Goal: Task Accomplishment & Management: Use online tool/utility

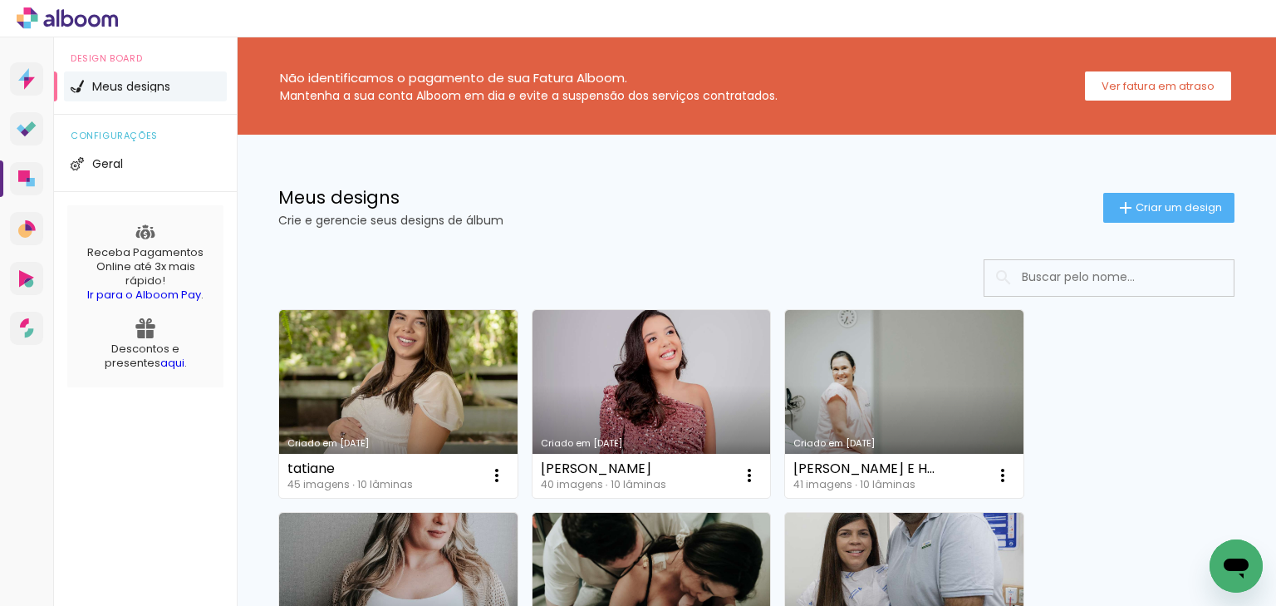
click at [1023, 181] on div "Meus designs Crie e gerencie seus designs de álbum Criar um design" at bounding box center [757, 189] width 1040 height 108
click at [1040, 268] on input at bounding box center [1132, 277] width 237 height 34
click at [1040, 270] on input at bounding box center [1132, 277] width 237 height 34
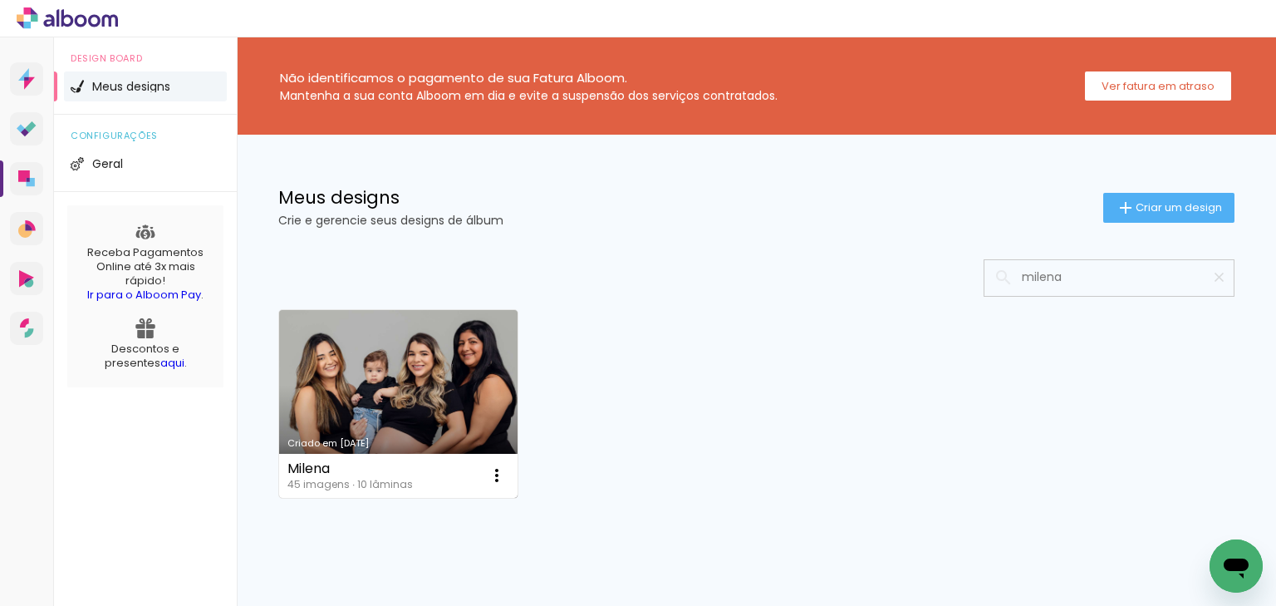
type input "milena"
type paper-input "milena"
click at [422, 374] on link "Criado em [DATE]" at bounding box center [398, 404] width 238 height 188
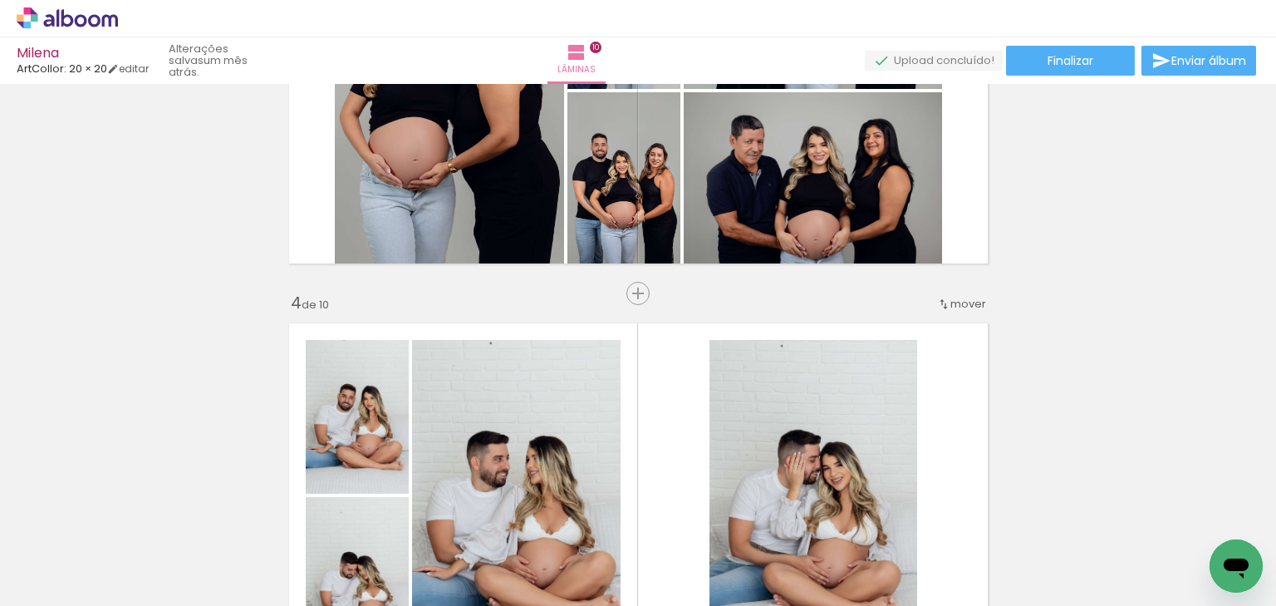
scroll to position [850, 0]
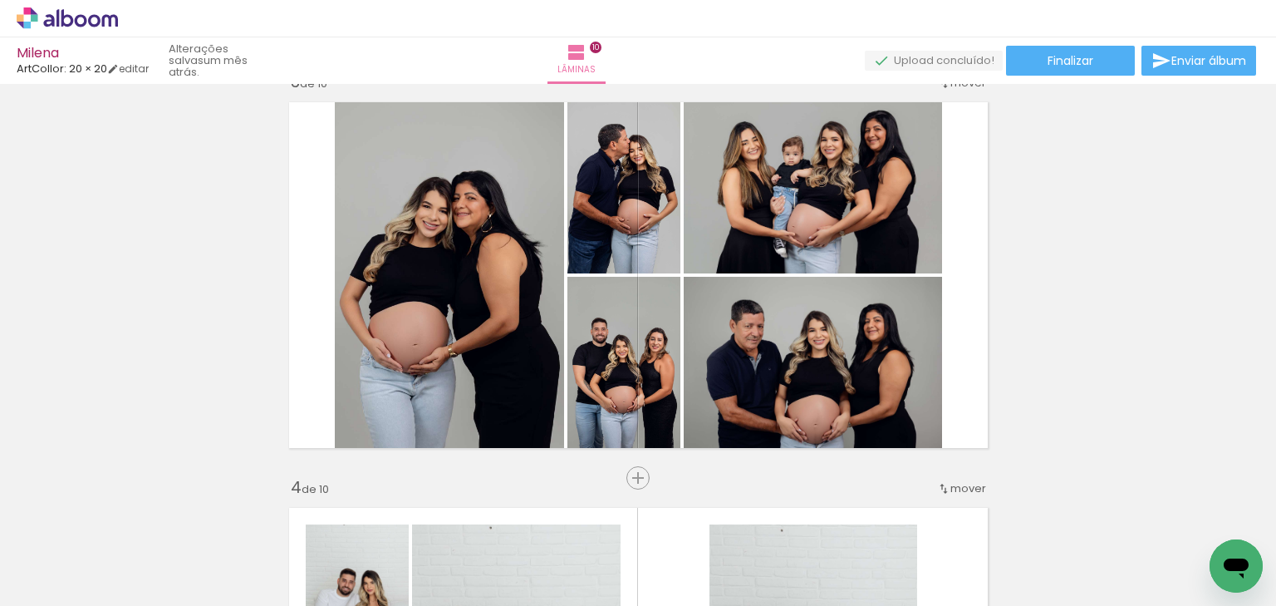
click at [37, 17] on icon at bounding box center [34, 18] width 7 height 7
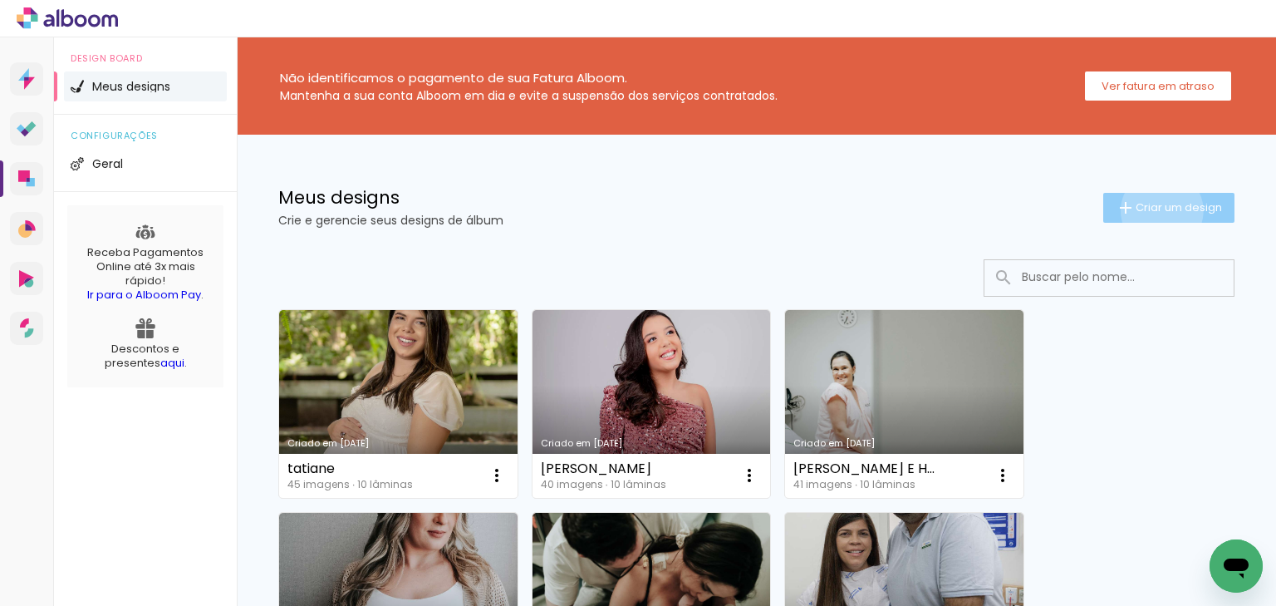
click at [1149, 210] on span "Criar um design" at bounding box center [1179, 207] width 86 height 11
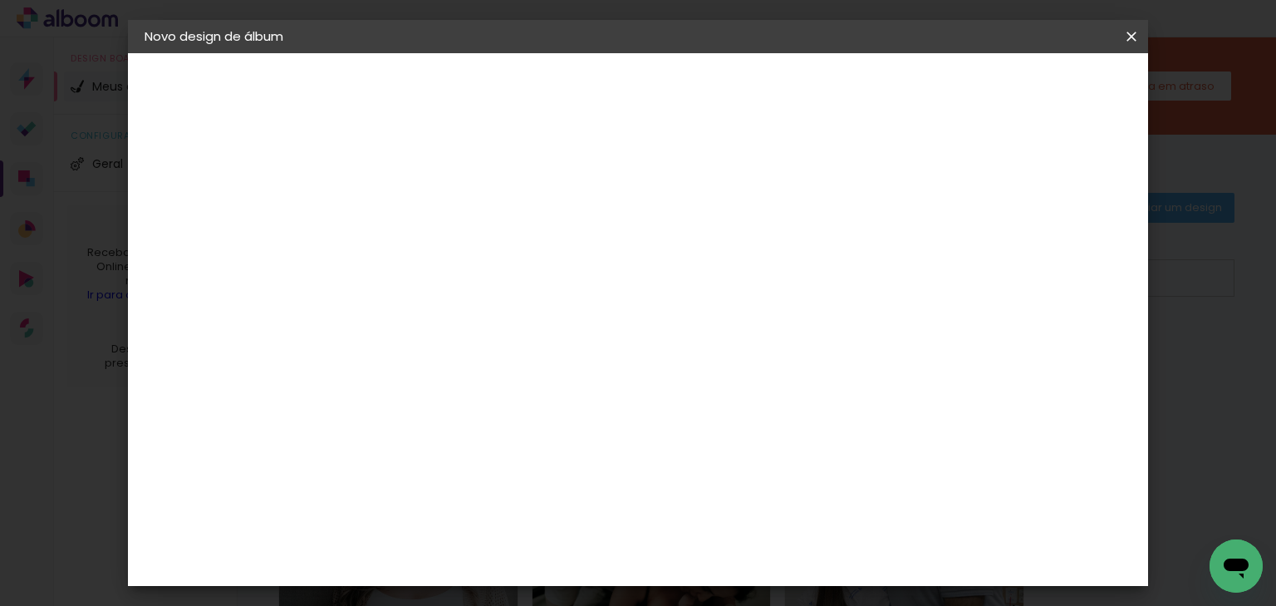
click at [416, 226] on input at bounding box center [416, 223] width 0 height 26
type input "izabela bilar"
type paper-input "izabela bilar"
drag, startPoint x: 628, startPoint y: 224, endPoint x: 695, endPoint y: 219, distance: 66.7
click at [416, 219] on input "izabela bilar" at bounding box center [416, 223] width 0 height 26
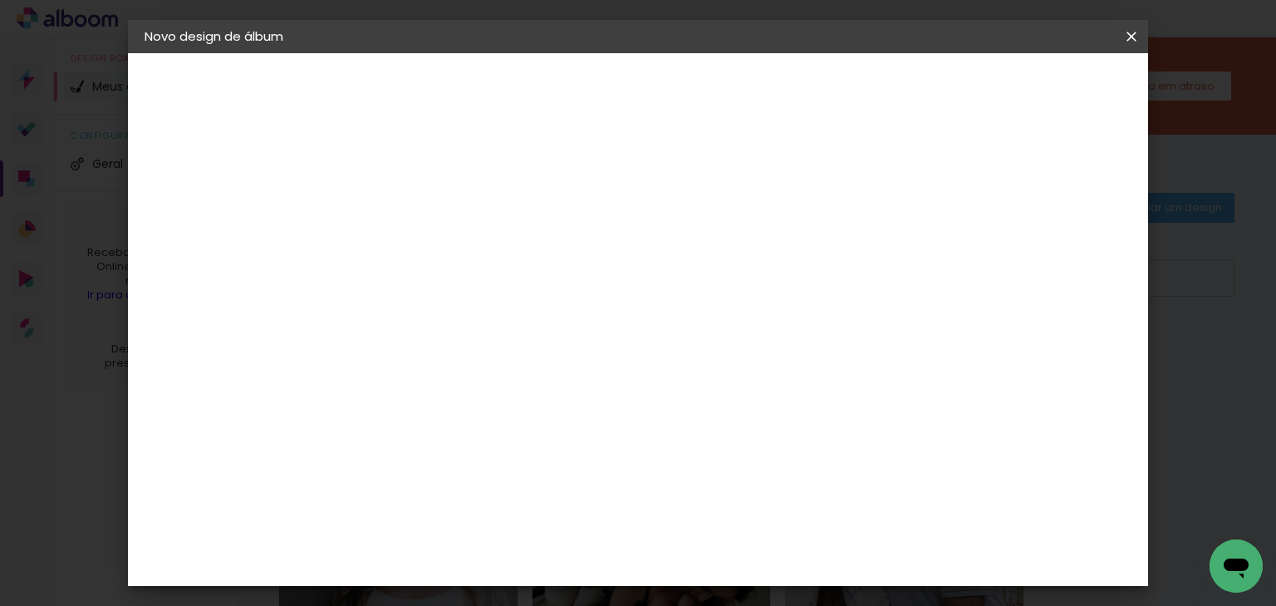
click at [416, 227] on input "izabela bilar" at bounding box center [416, 223] width 0 height 26
drag, startPoint x: 712, startPoint y: 221, endPoint x: 734, endPoint y: 224, distance: 21.9
click at [416, 224] on input "izabela bilar" at bounding box center [416, 223] width 0 height 26
type input "izabelavilar"
type paper-input "izabelavilar"
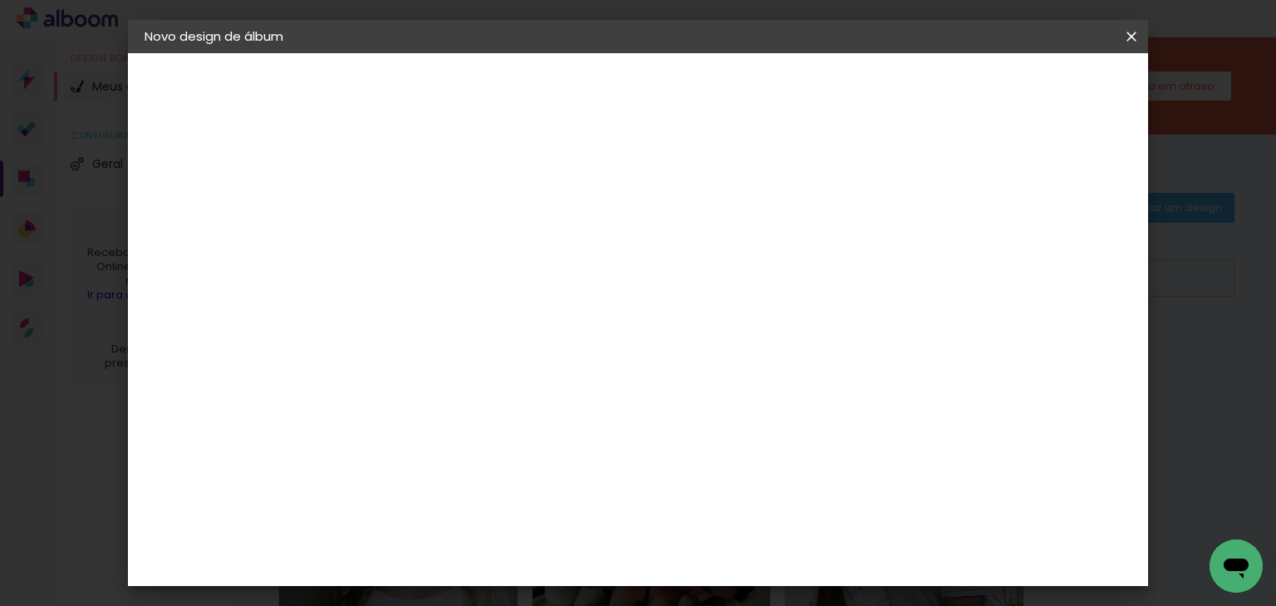
click at [0, 0] on slot "Avançar" at bounding box center [0, 0] width 0 height 0
click at [434, 530] on paper-item "ArtCollor" at bounding box center [458, 543] width 179 height 37
click at [0, 0] on slot "Avançar" at bounding box center [0, 0] width 0 height 0
click at [481, 279] on input "text" at bounding box center [448, 290] width 65 height 26
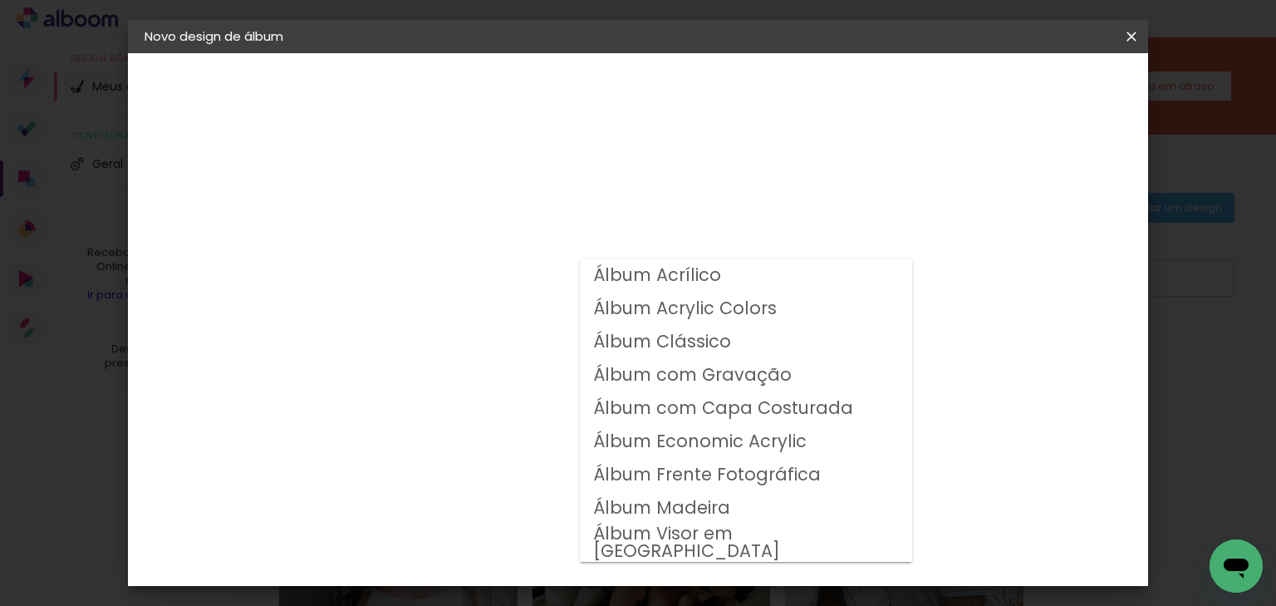
click at [0, 0] on slot "Álbum Clássico" at bounding box center [0, 0] width 0 height 0
type input "Álbum Clássico"
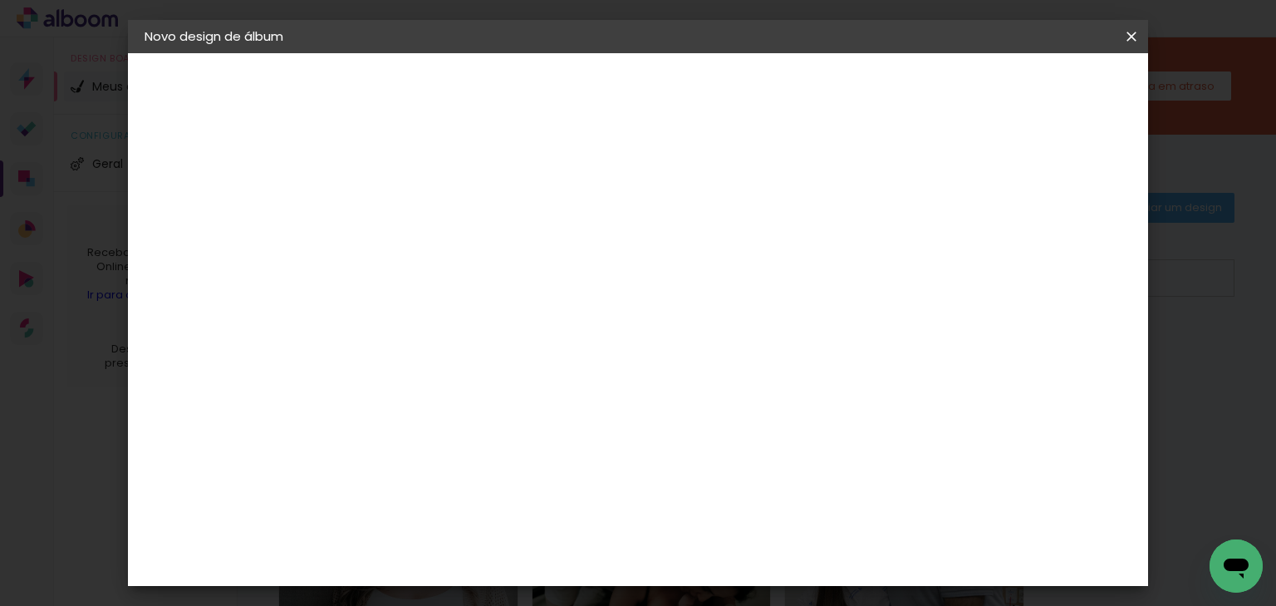
scroll to position [133, 0]
click at [529, 519] on span "20 × 20" at bounding box center [489, 536] width 77 height 34
click at [687, 99] on paper-button "Avançar" at bounding box center [646, 88] width 81 height 28
click at [0, 0] on slot "Mostrar sangria" at bounding box center [0, 0] width 0 height 0
type paper-checkbox "on"
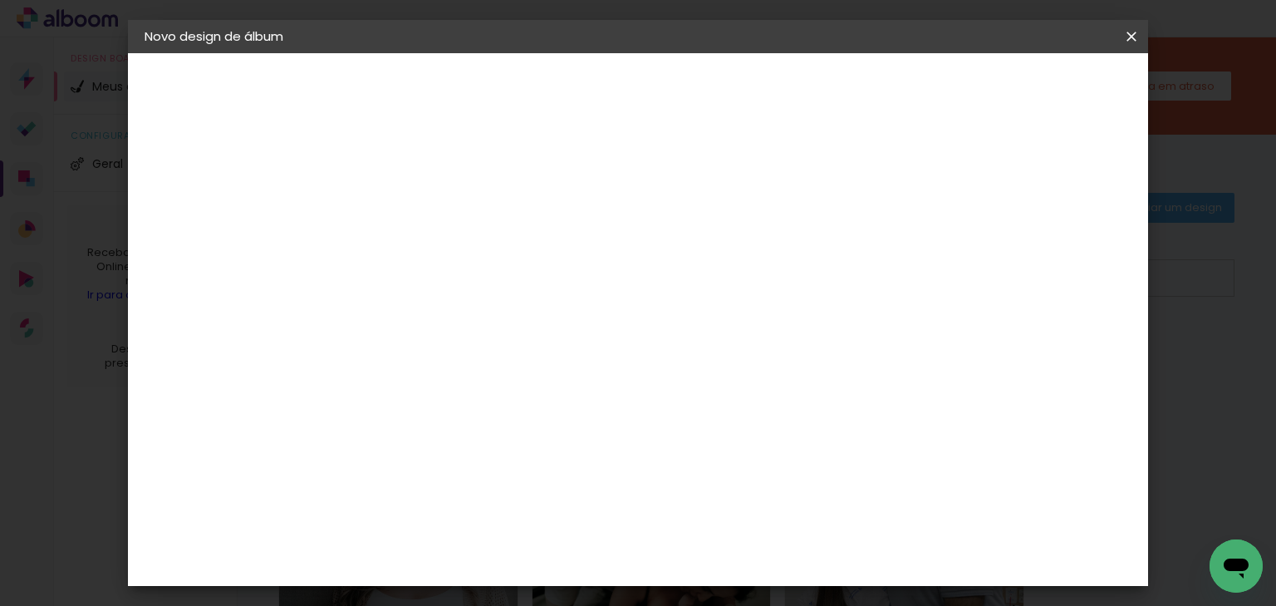
click at [880, 76] on paper-button "Iniciar design" at bounding box center [825, 88] width 109 height 28
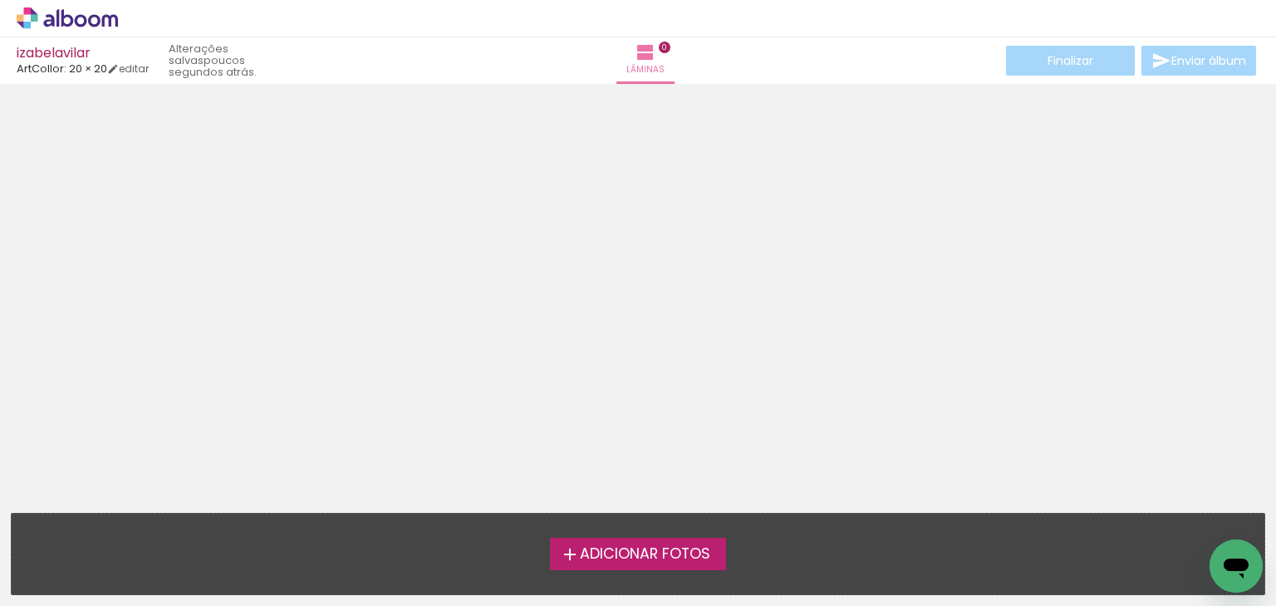
click at [635, 558] on span "Adicionar Fotos" at bounding box center [645, 554] width 130 height 15
click at [0, 0] on input "file" at bounding box center [0, 0] width 0 height 0
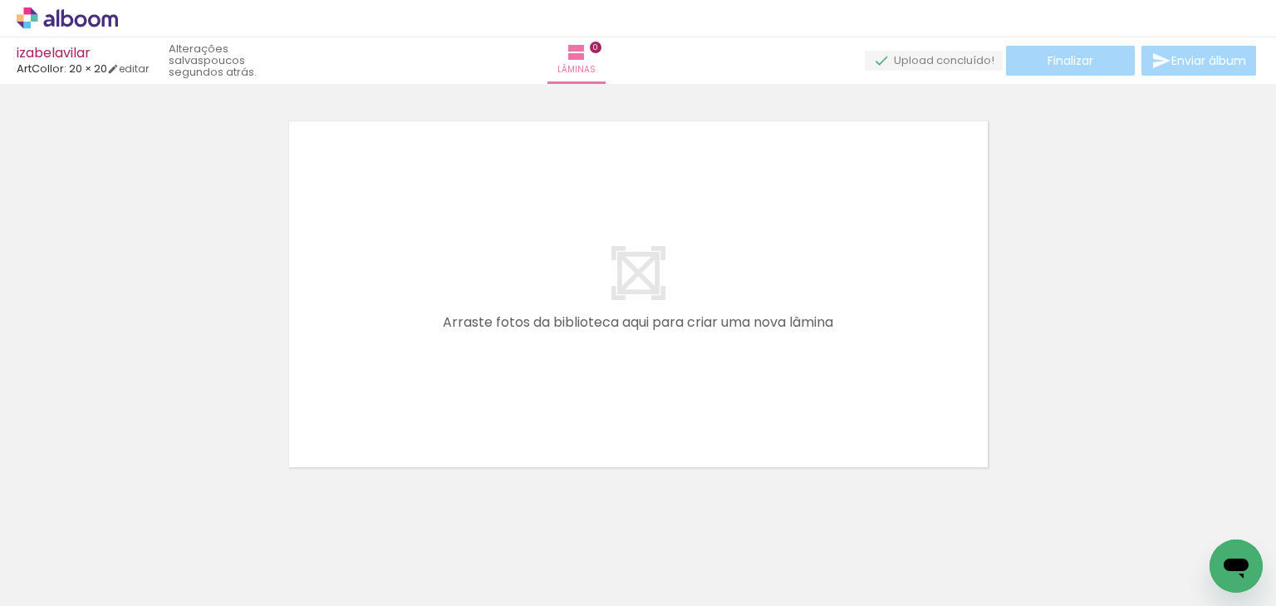
scroll to position [21, 0]
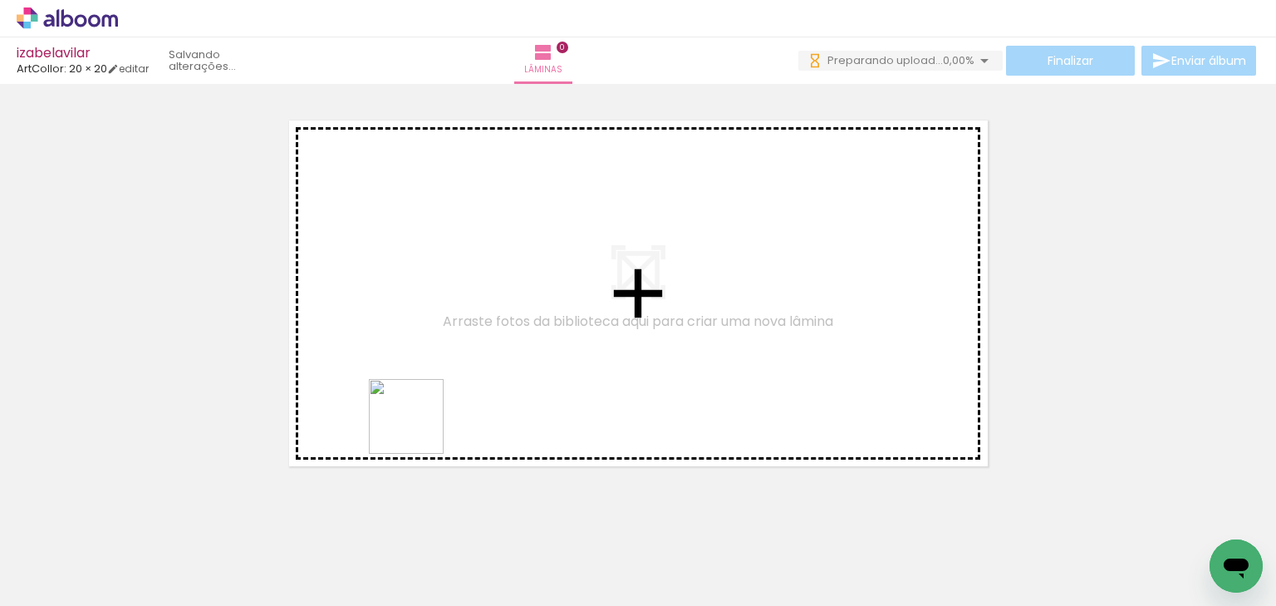
drag, startPoint x: 363, startPoint y: 563, endPoint x: 419, endPoint y: 429, distance: 144.9
click at [419, 429] on quentale-workspace at bounding box center [638, 303] width 1276 height 606
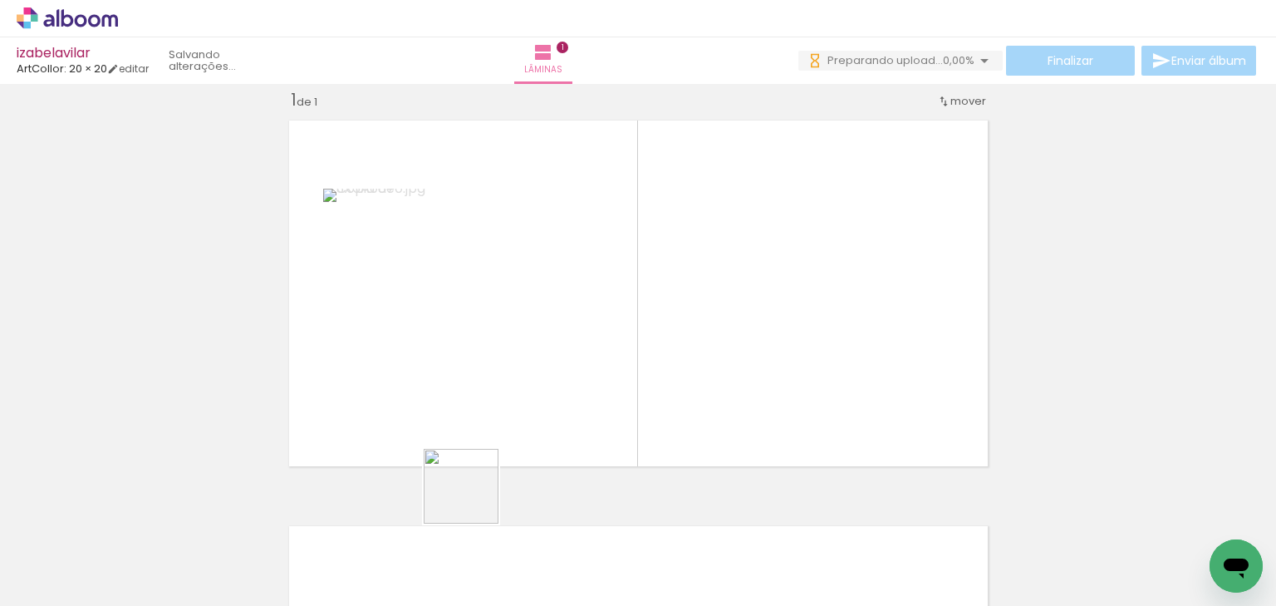
drag, startPoint x: 459, startPoint y: 538, endPoint x: 470, endPoint y: 407, distance: 131.8
click at [470, 407] on quentale-workspace at bounding box center [638, 303] width 1276 height 606
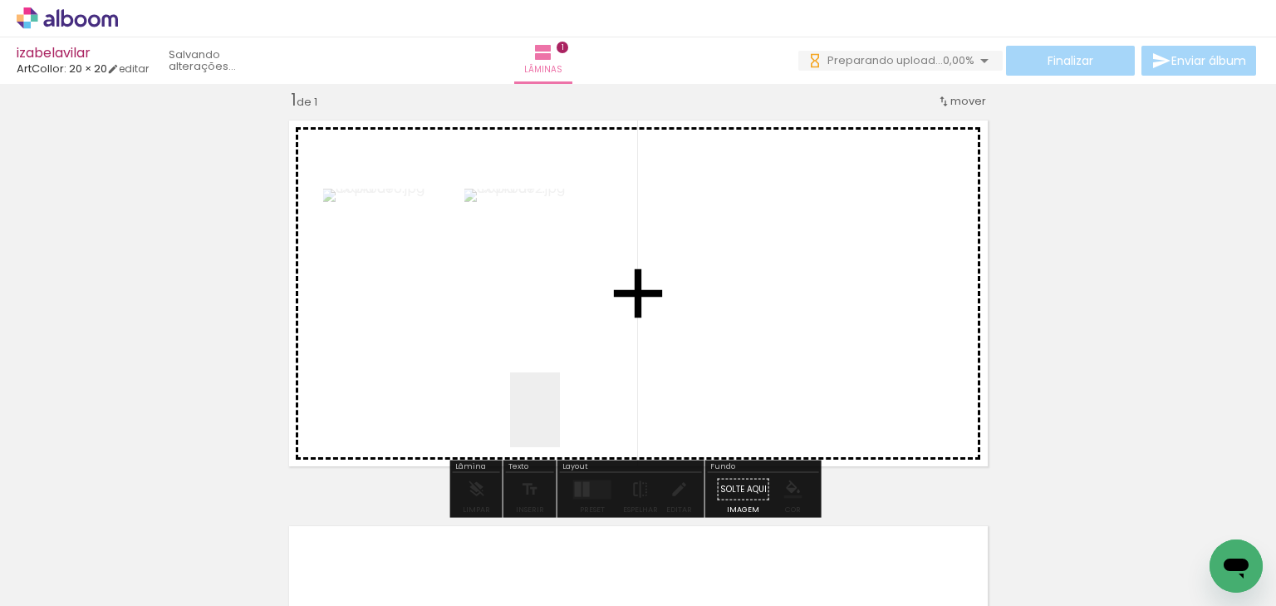
drag, startPoint x: 560, startPoint y: 422, endPoint x: 553, endPoint y: 393, distance: 30.0
click at [556, 391] on quentale-workspace at bounding box center [638, 303] width 1276 height 606
drag, startPoint x: 660, startPoint y: 518, endPoint x: 666, endPoint y: 422, distance: 95.8
click at [666, 422] on quentale-workspace at bounding box center [638, 303] width 1276 height 606
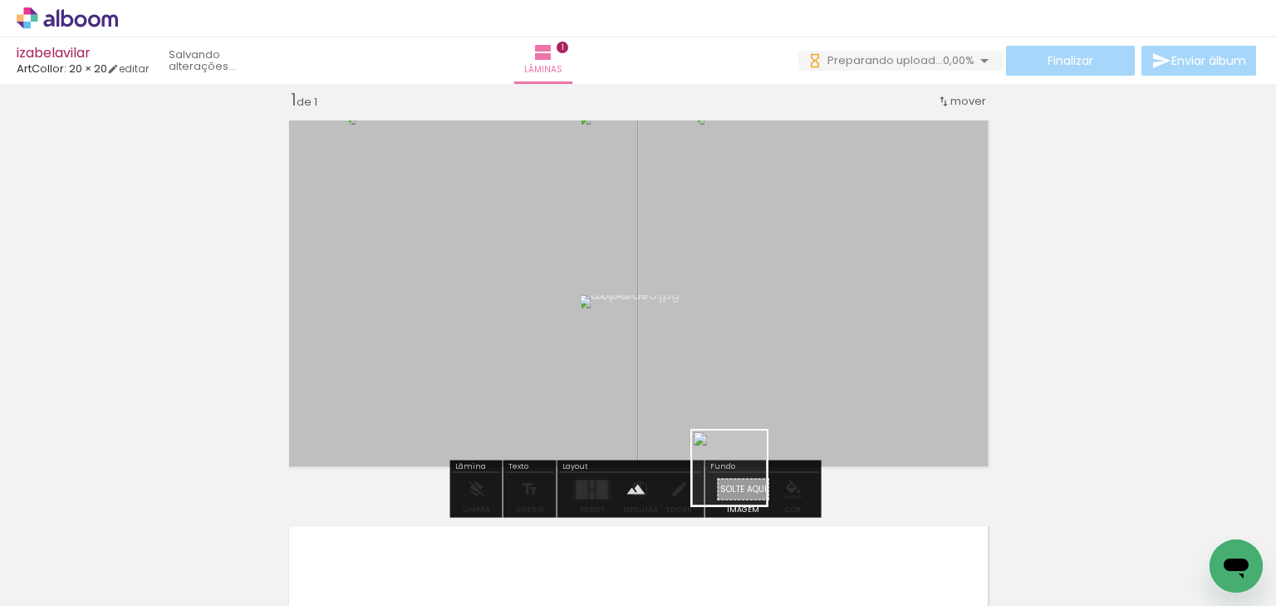
drag, startPoint x: 742, startPoint y: 480, endPoint x: 743, endPoint y: 408, distance: 72.3
click at [743, 408] on quentale-workspace at bounding box center [638, 303] width 1276 height 606
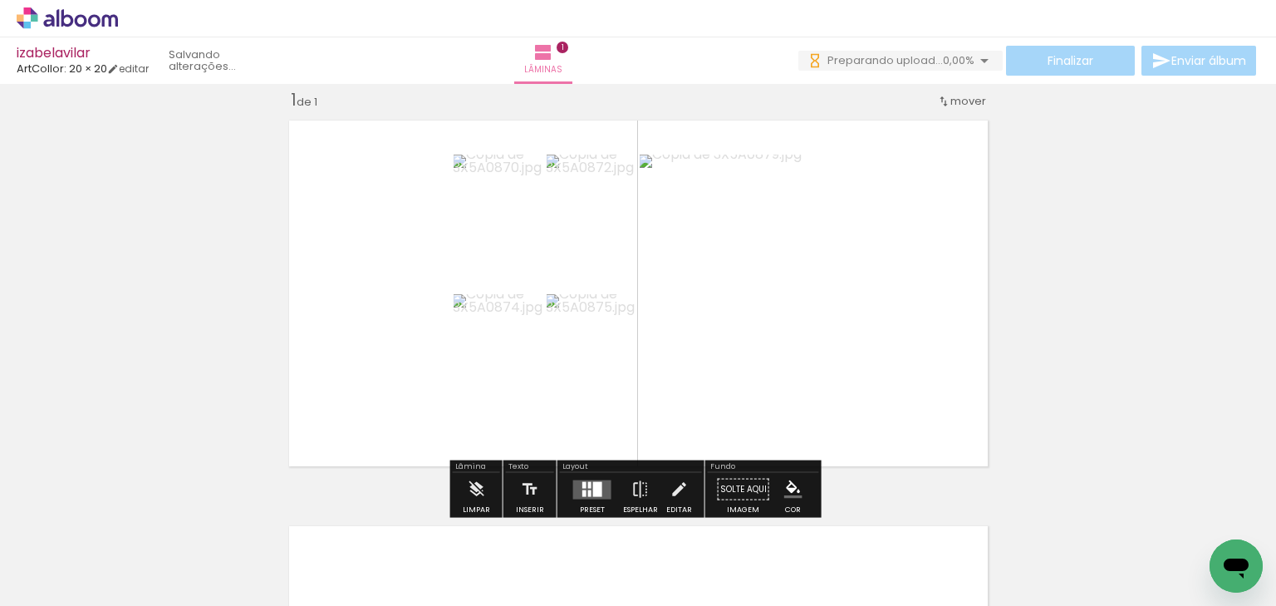
click at [597, 491] on div at bounding box center [597, 488] width 9 height 15
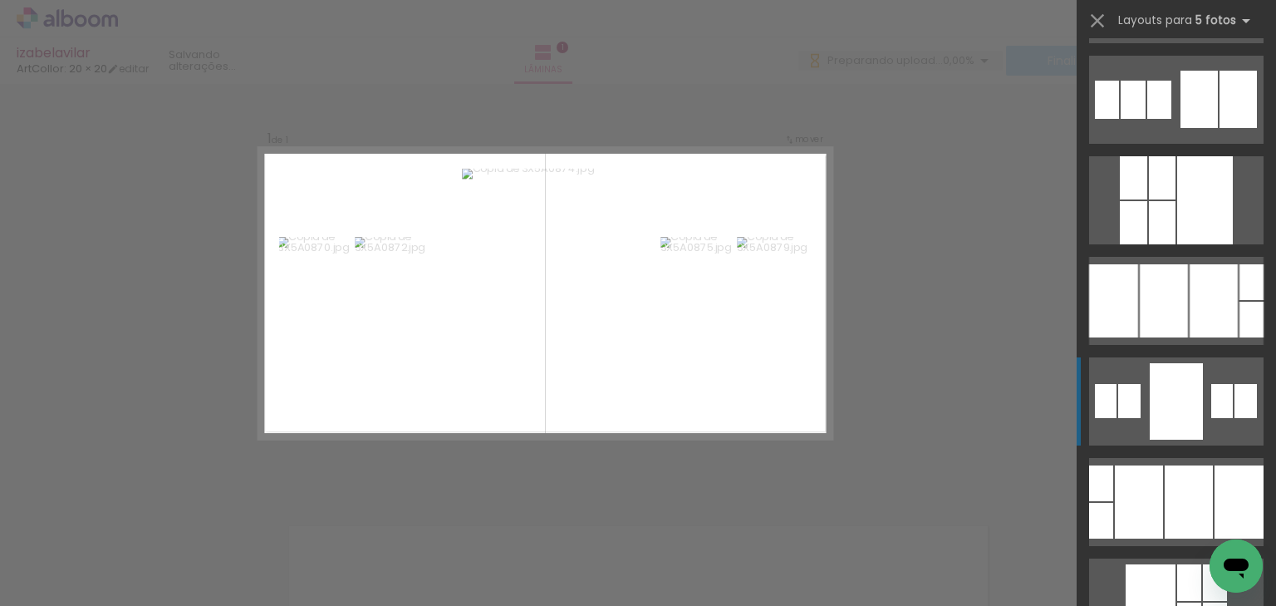
scroll to position [199, 0]
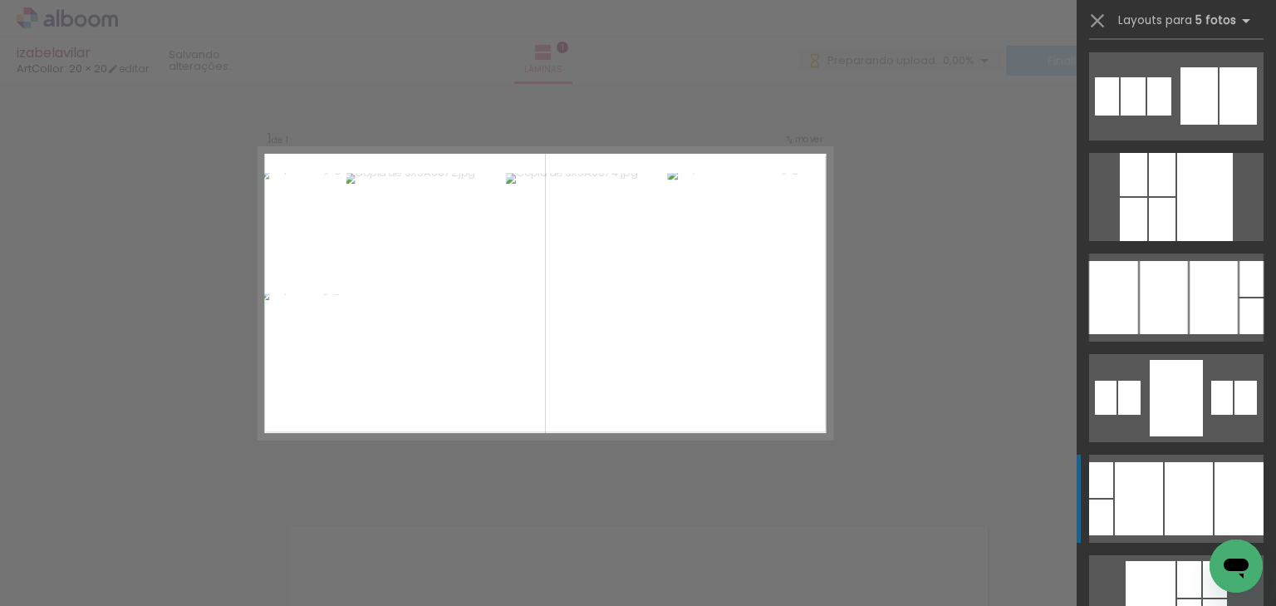
click at [1174, 461] on quentale-layouter at bounding box center [1176, 499] width 175 height 88
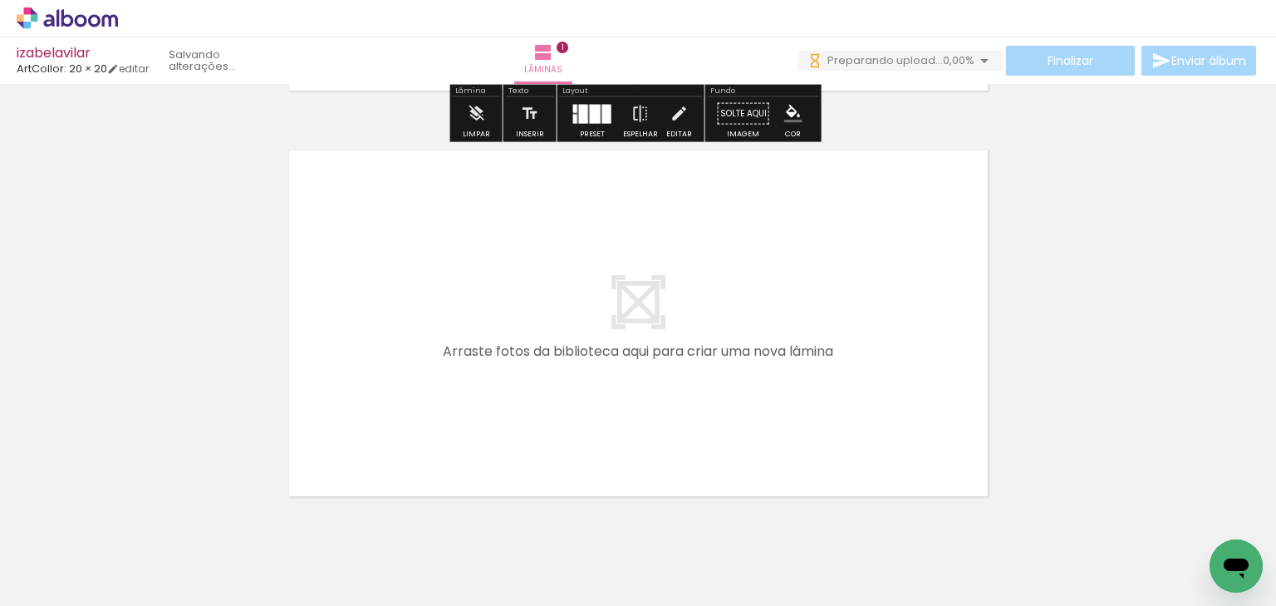
scroll to position [420, 0]
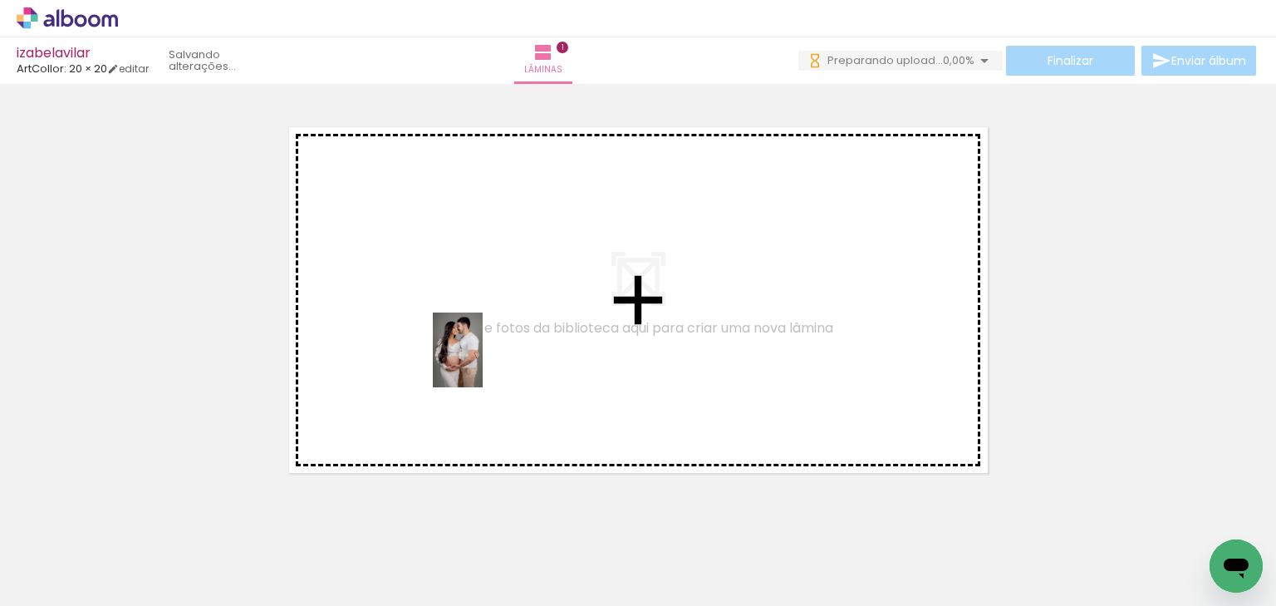
drag, startPoint x: 174, startPoint y: 543, endPoint x: 484, endPoint y: 362, distance: 359.3
click at [484, 362] on quentale-workspace at bounding box center [638, 303] width 1276 height 606
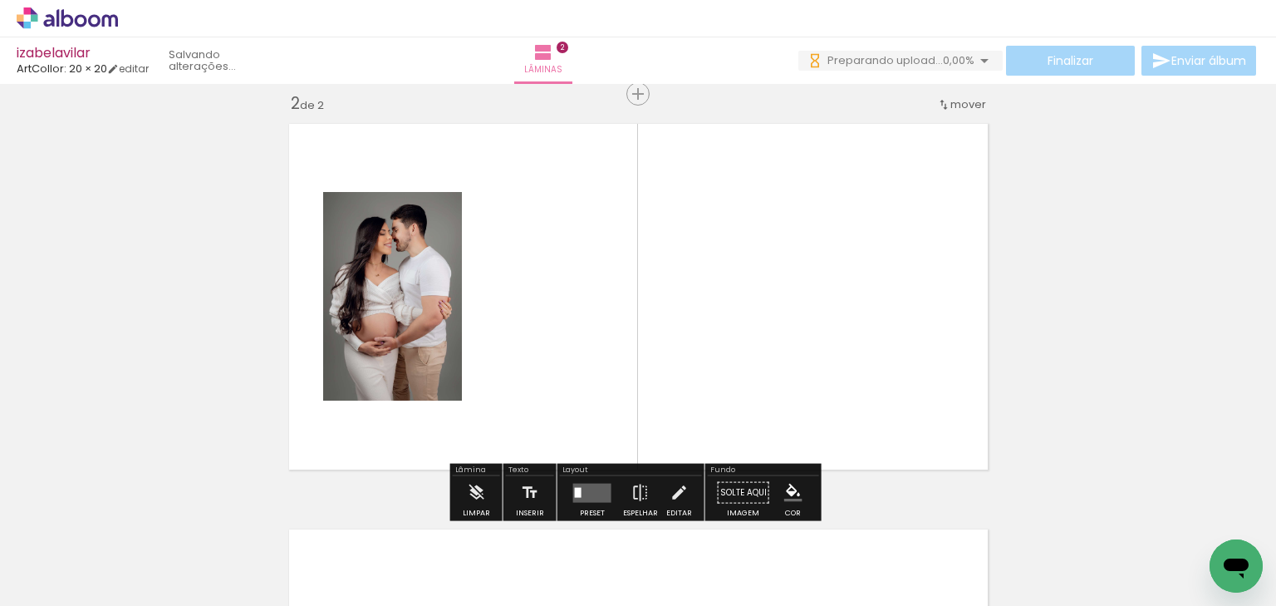
scroll to position [426, 0]
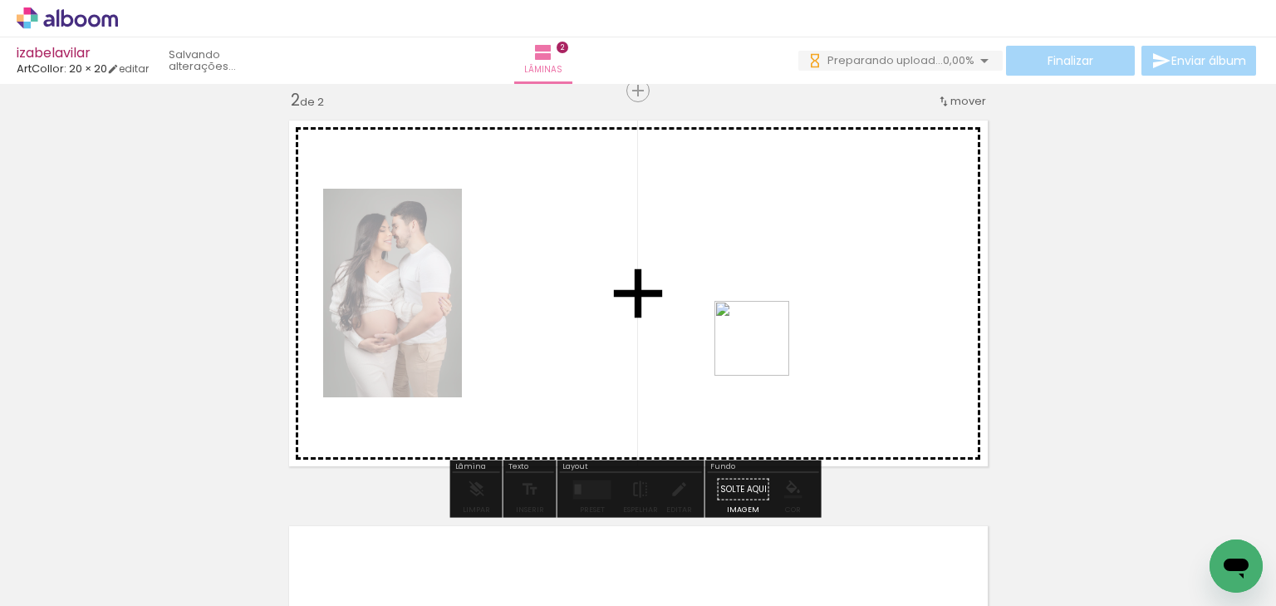
drag, startPoint x: 782, startPoint y: 383, endPoint x: 812, endPoint y: 428, distance: 53.9
click at [765, 353] on quentale-workspace at bounding box center [638, 303] width 1276 height 606
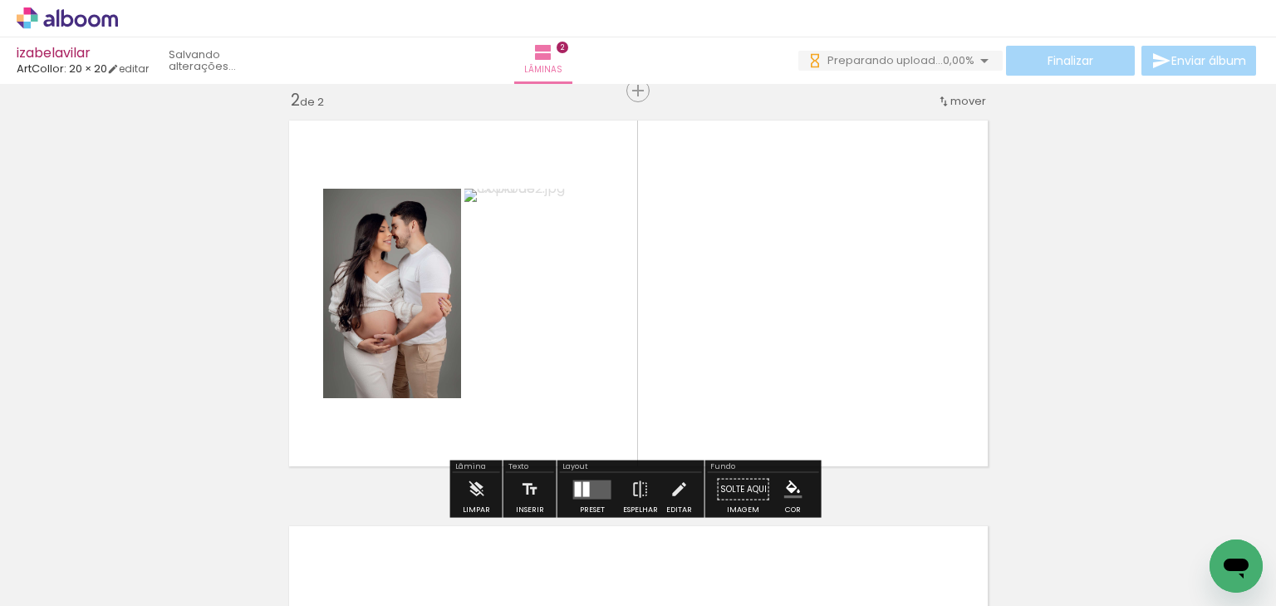
drag, startPoint x: 911, startPoint y: 531, endPoint x: 887, endPoint y: 435, distance: 99.4
click at [858, 396] on quentale-workspace at bounding box center [638, 303] width 1276 height 606
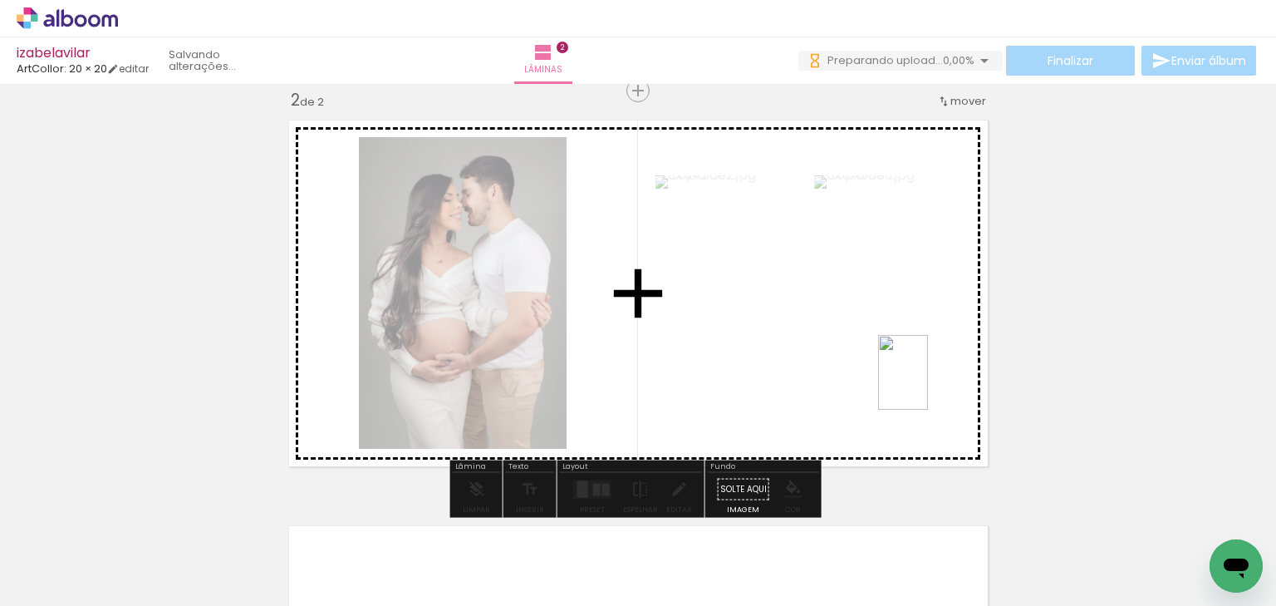
drag, startPoint x: 994, startPoint y: 532, endPoint x: 928, endPoint y: 385, distance: 161.1
click at [928, 385] on quentale-workspace at bounding box center [638, 303] width 1276 height 606
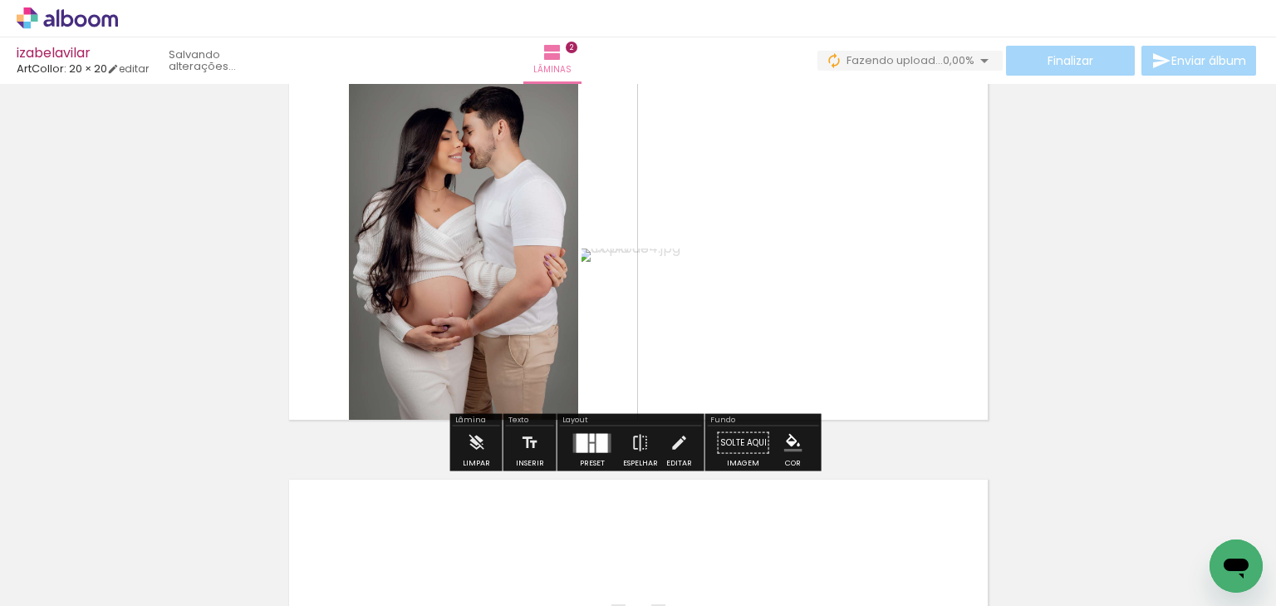
scroll to position [559, 0]
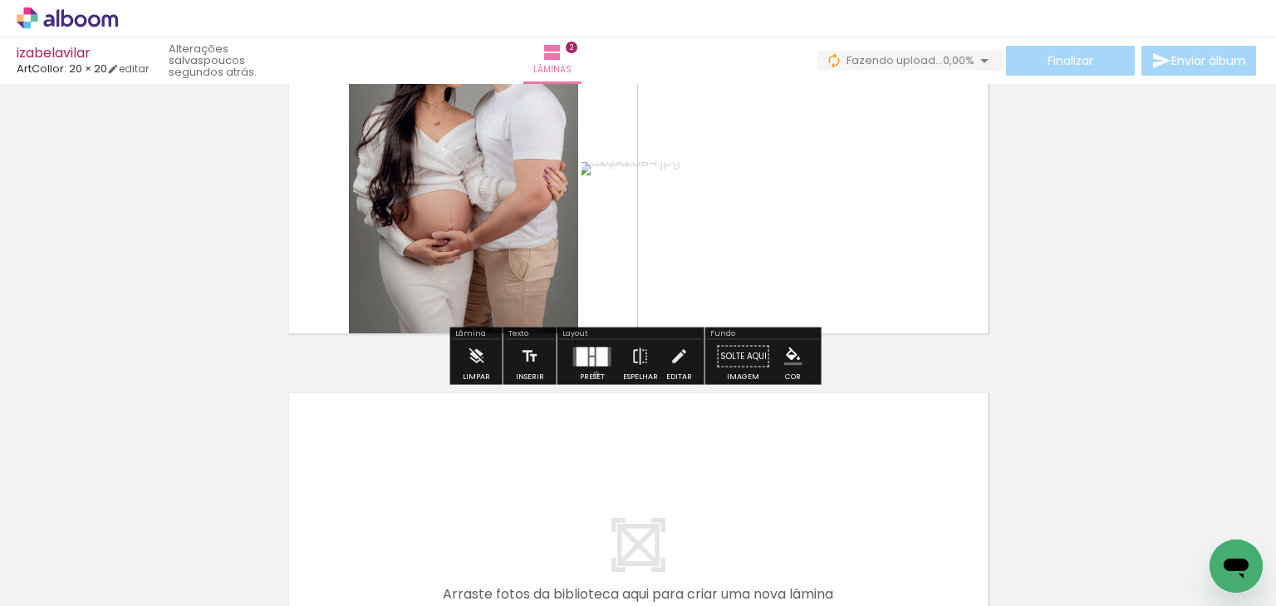
click at [595, 373] on div "Preset" at bounding box center [592, 376] width 25 height 7
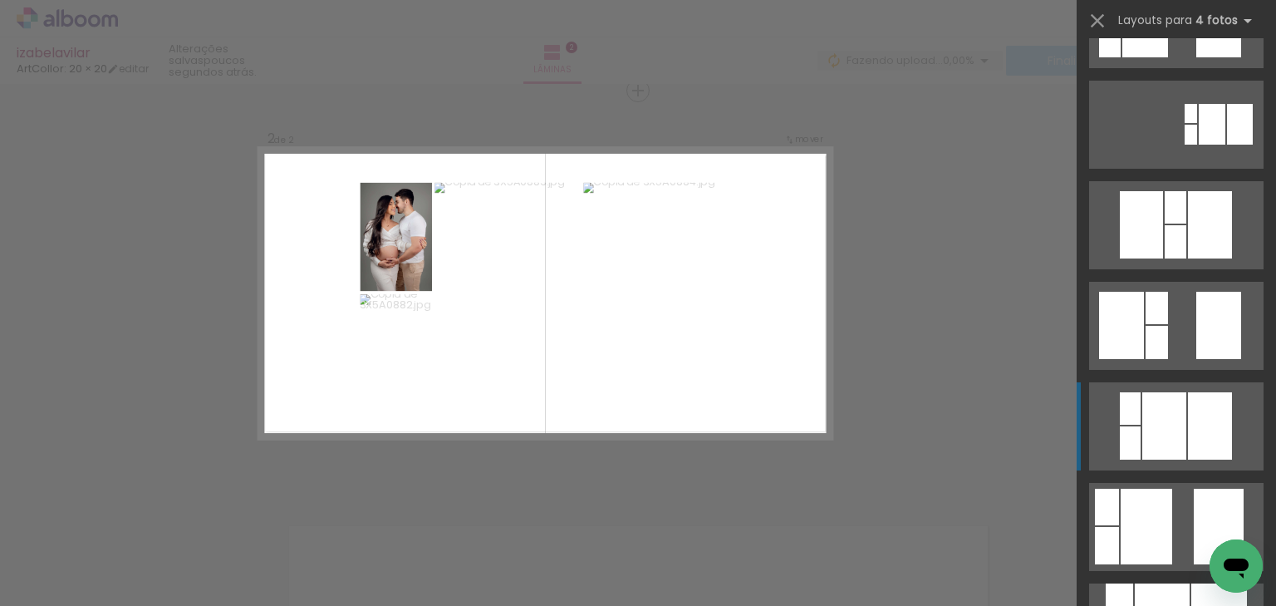
scroll to position [332, 0]
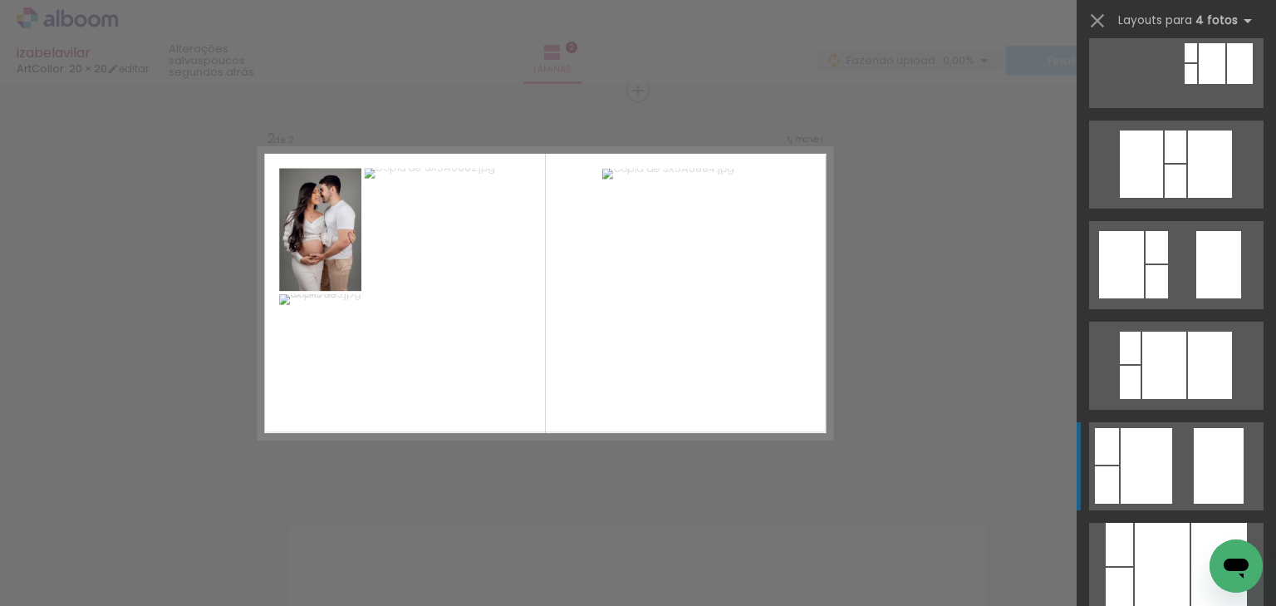
click at [1196, 458] on div at bounding box center [1219, 466] width 50 height 76
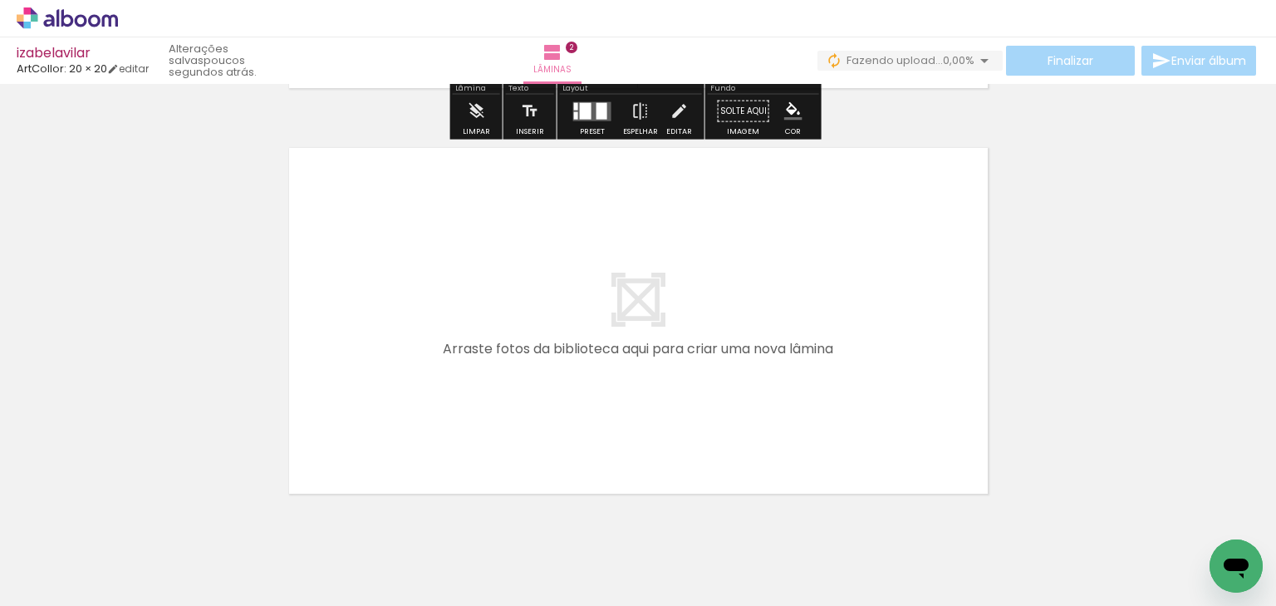
scroll to position [825, 0]
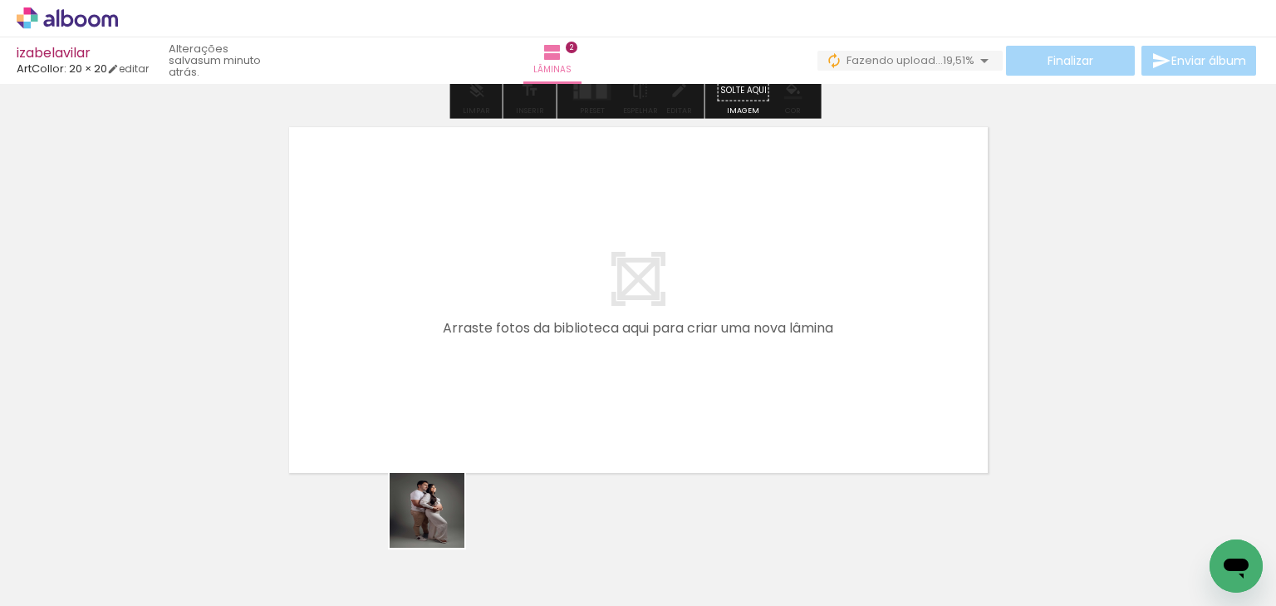
drag, startPoint x: 427, startPoint y: 553, endPoint x: 495, endPoint y: 391, distance: 175.8
click at [495, 391] on quentale-workspace at bounding box center [638, 303] width 1276 height 606
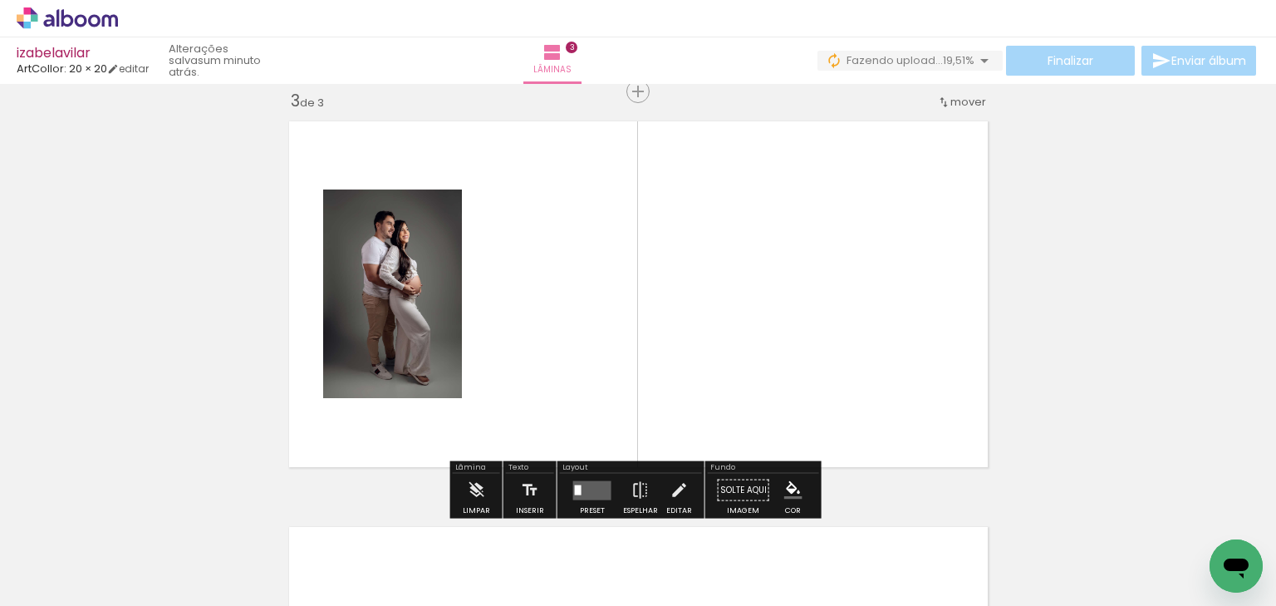
scroll to position [832, 0]
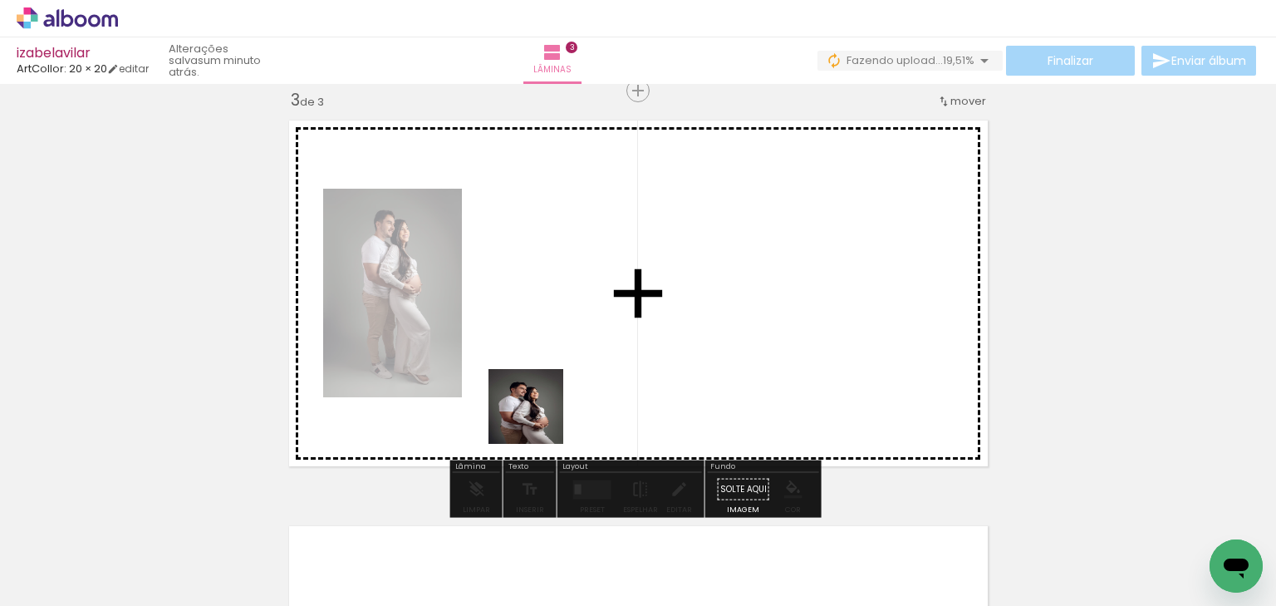
drag, startPoint x: 506, startPoint y: 532, endPoint x: 588, endPoint y: 434, distance: 128.0
click at [548, 373] on quentale-workspace at bounding box center [638, 303] width 1276 height 606
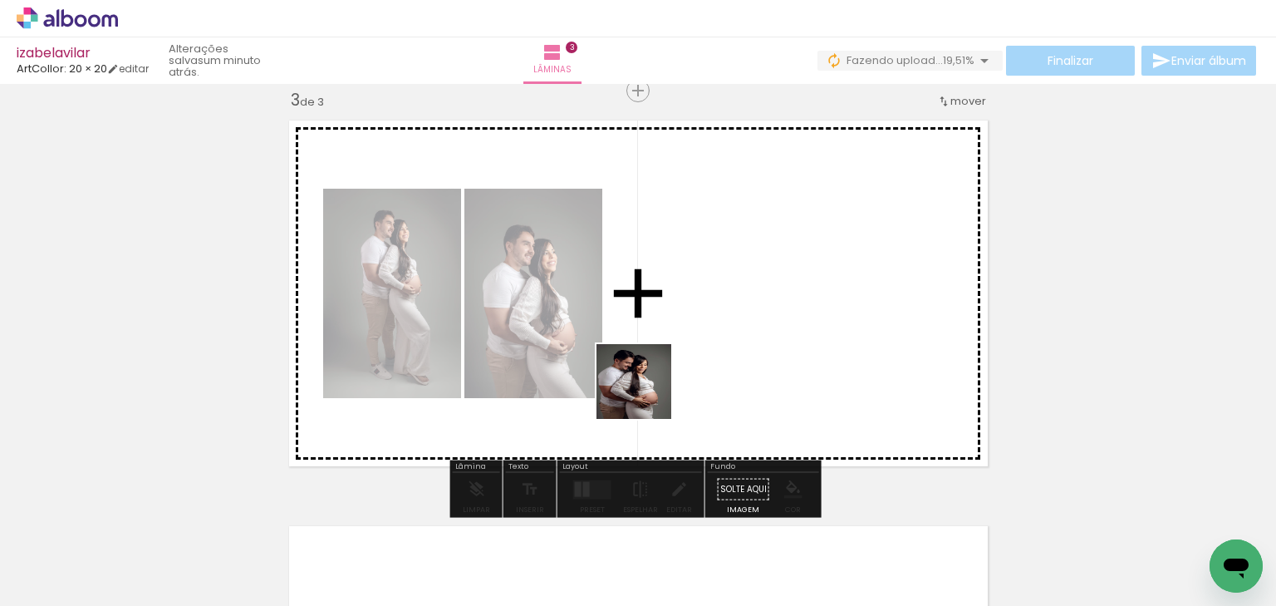
drag, startPoint x: 621, startPoint y: 512, endPoint x: 648, endPoint y: 389, distance: 126.0
click at [648, 389] on quentale-workspace at bounding box center [638, 303] width 1276 height 606
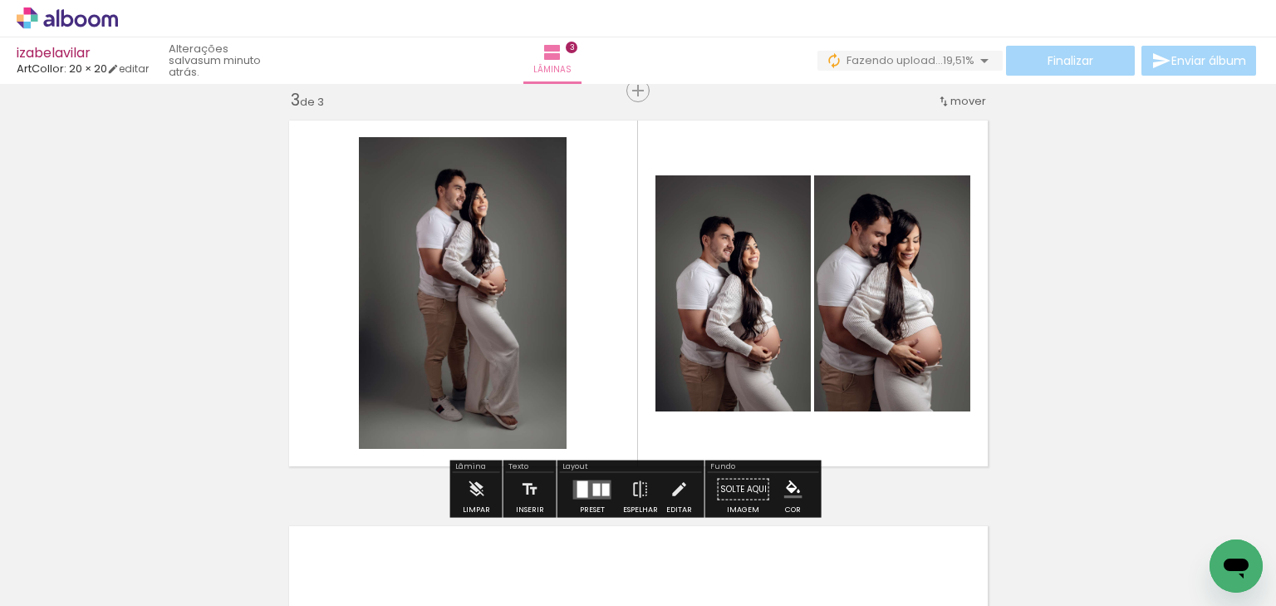
drag, startPoint x: 711, startPoint y: 543, endPoint x: 733, endPoint y: 434, distance: 111.0
click at [733, 434] on quentale-workspace at bounding box center [638, 303] width 1276 height 606
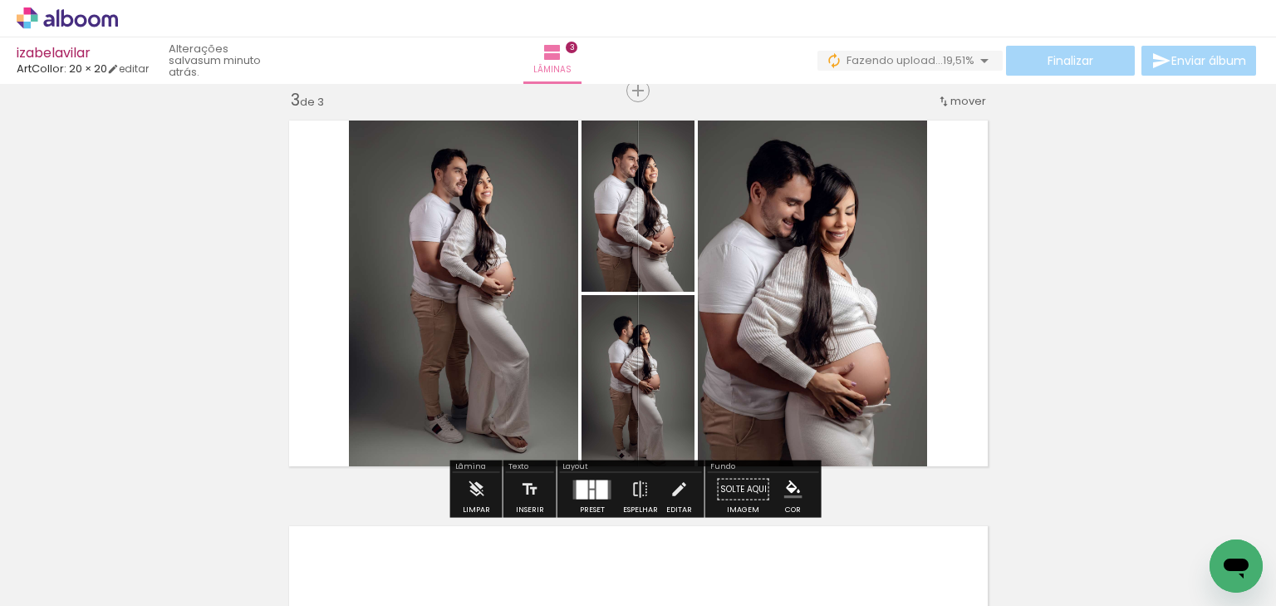
drag, startPoint x: 781, startPoint y: 543, endPoint x: 818, endPoint y: 391, distance: 155.6
click at [818, 391] on quentale-workspace at bounding box center [638, 303] width 1276 height 606
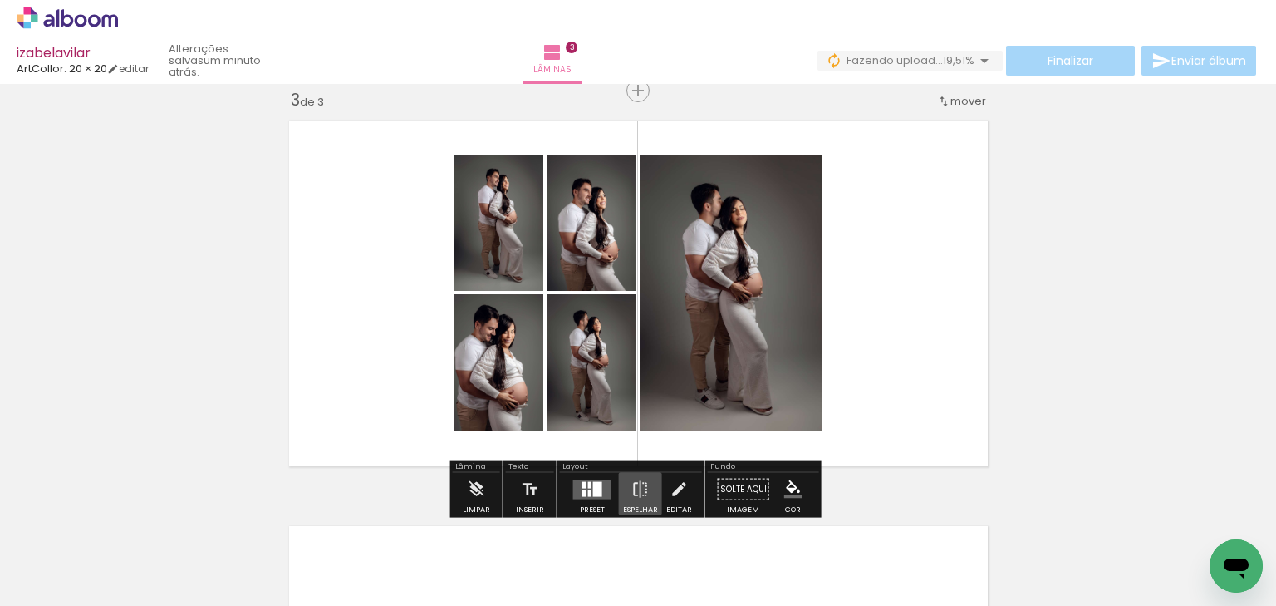
drag, startPoint x: 623, startPoint y: 487, endPoint x: 592, endPoint y: 489, distance: 31.7
click at [597, 489] on div "Preset Espelhar Editar" at bounding box center [631, 494] width 142 height 42
click at [593, 489] on div at bounding box center [597, 488] width 9 height 15
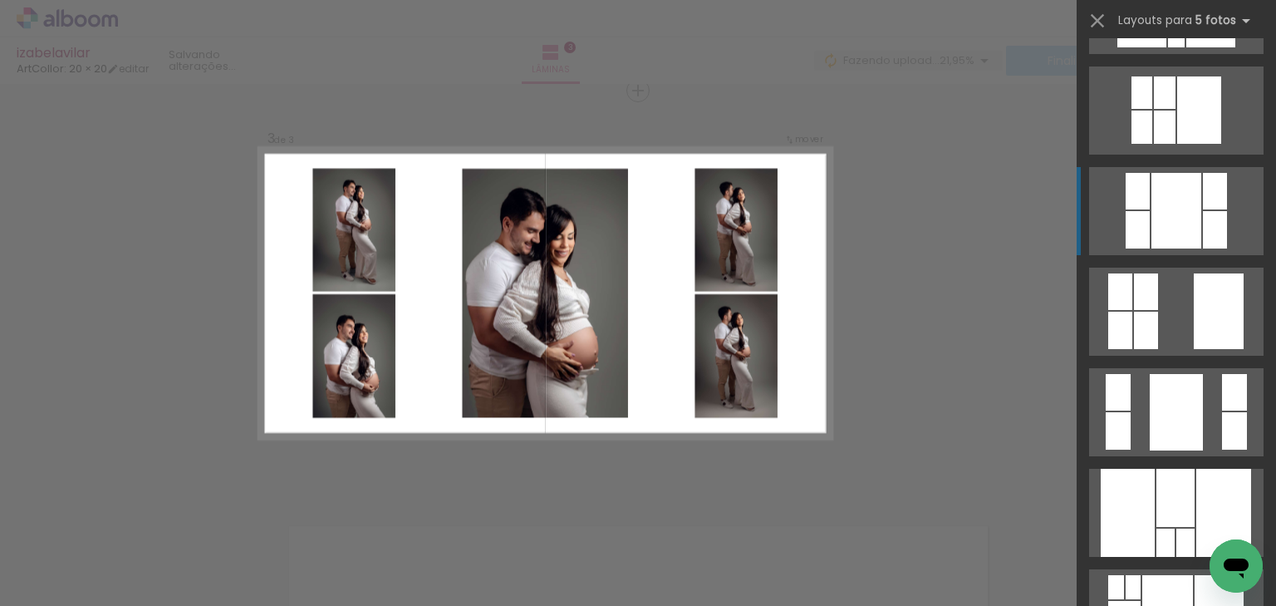
scroll to position [997, 0]
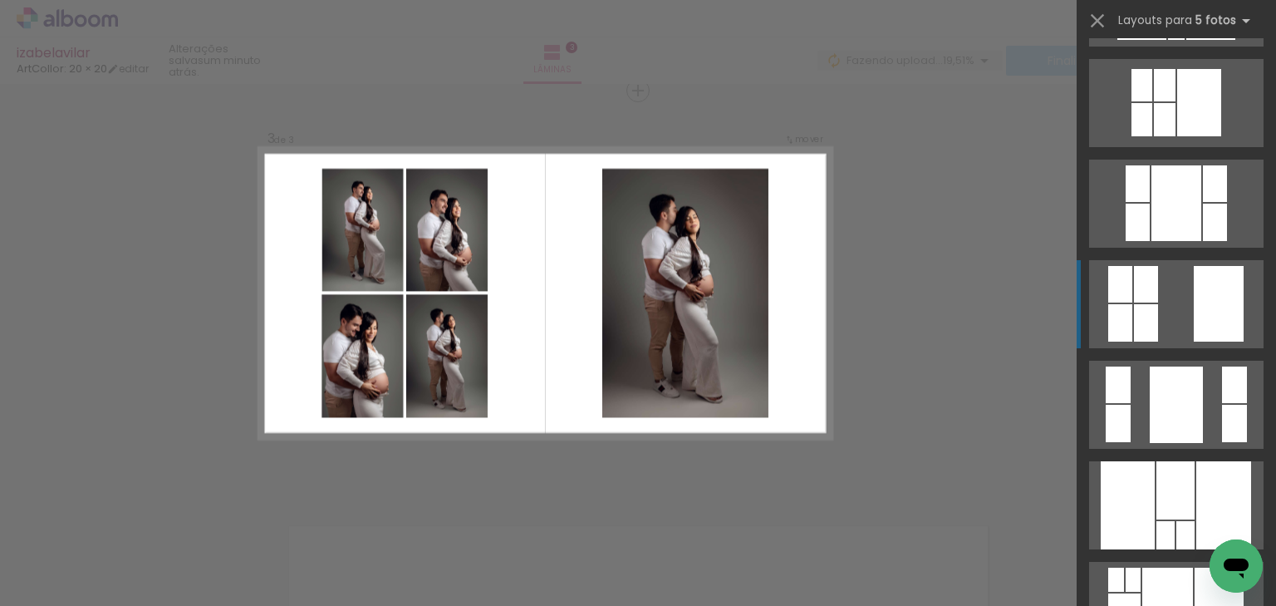
click at [1173, 331] on quentale-layouter at bounding box center [1176, 304] width 175 height 88
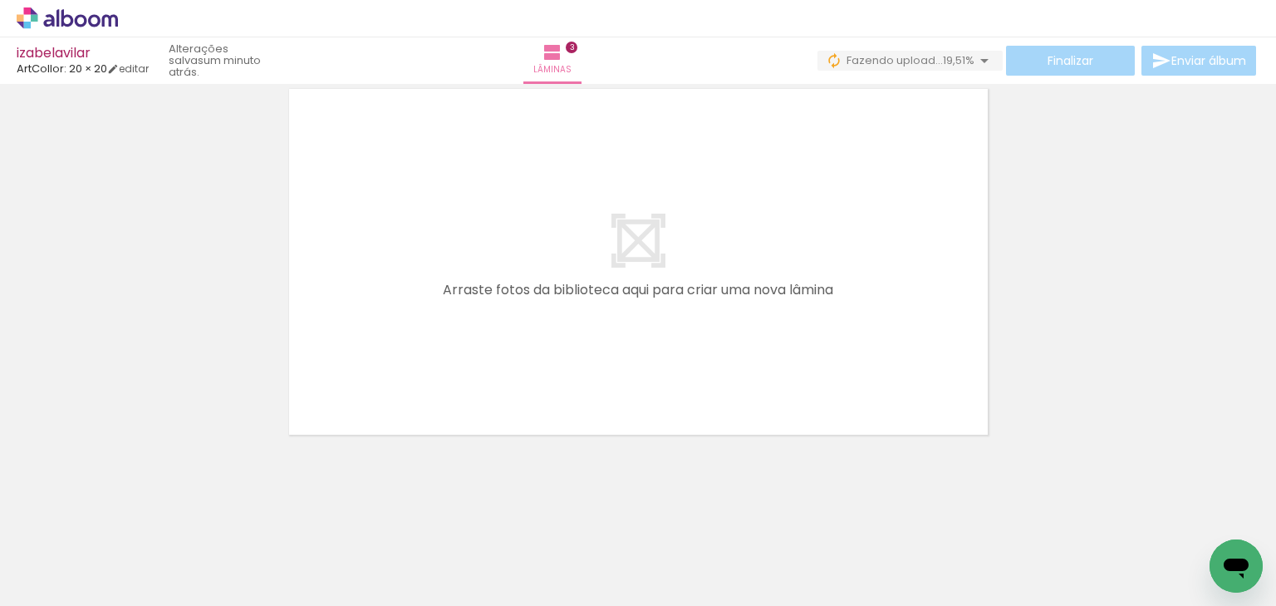
drag, startPoint x: 891, startPoint y: 549, endPoint x: 858, endPoint y: 437, distance: 117.0
click at [774, 343] on quentale-workspace at bounding box center [638, 303] width 1276 height 606
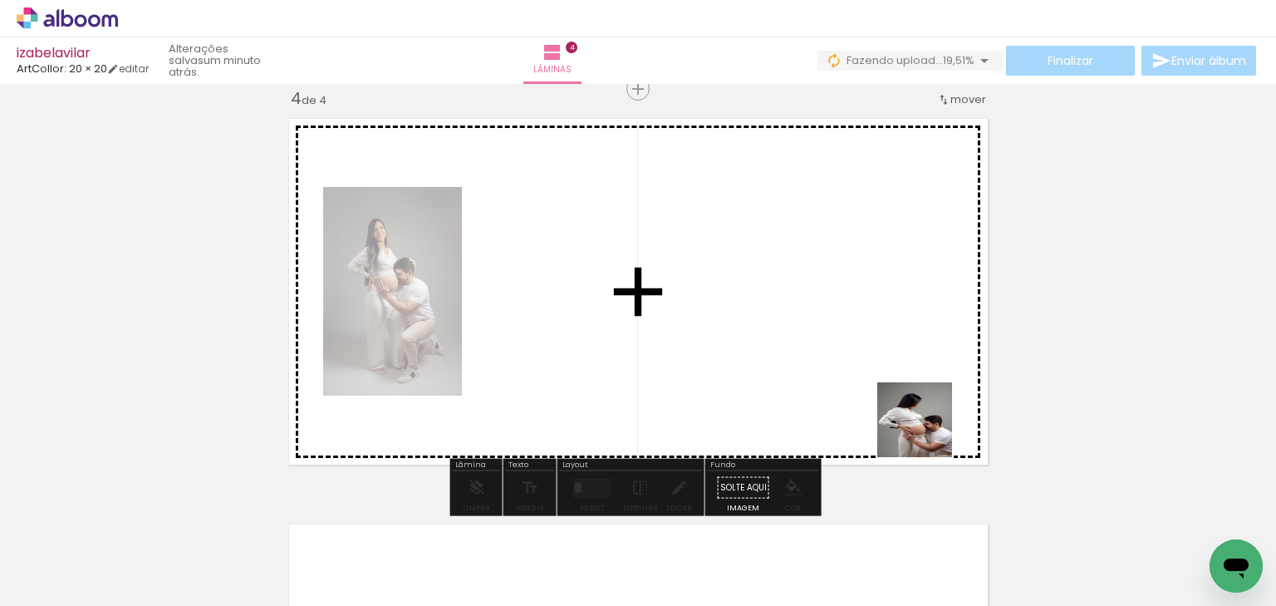
scroll to position [1237, 0]
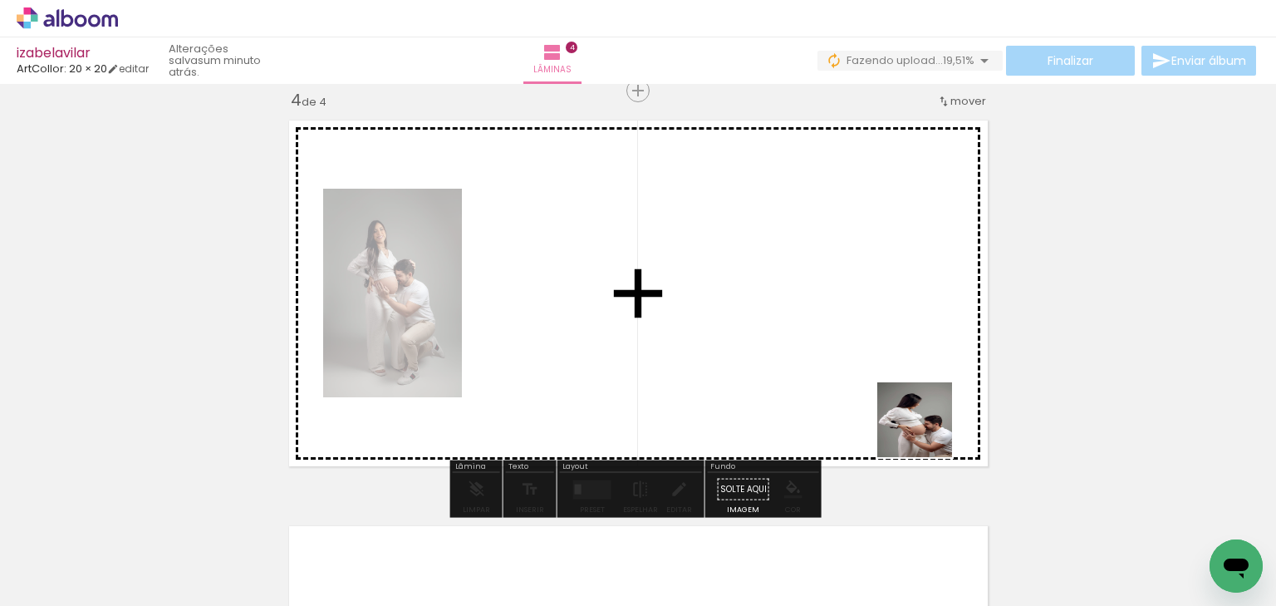
drag, startPoint x: 927, startPoint y: 432, endPoint x: 907, endPoint y: 437, distance: 20.6
click at [862, 381] on quentale-workspace at bounding box center [638, 303] width 1276 height 606
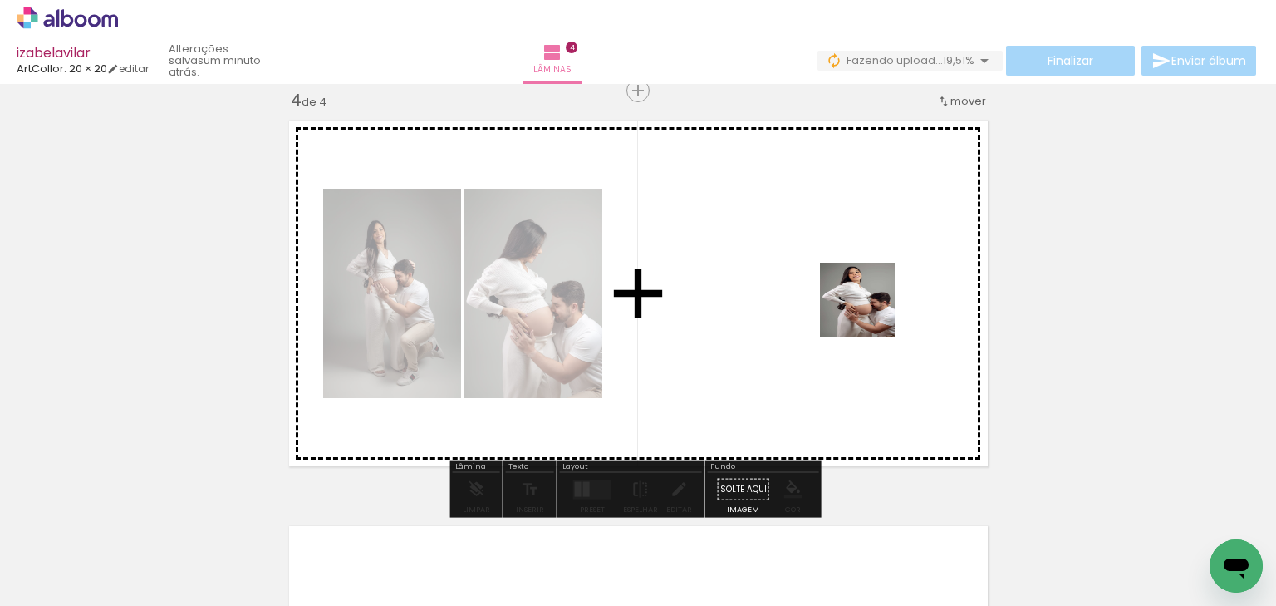
drag, startPoint x: 1069, startPoint y: 543, endPoint x: 865, endPoint y: 308, distance: 311.1
click at [865, 308] on quentale-workspace at bounding box center [638, 303] width 1276 height 606
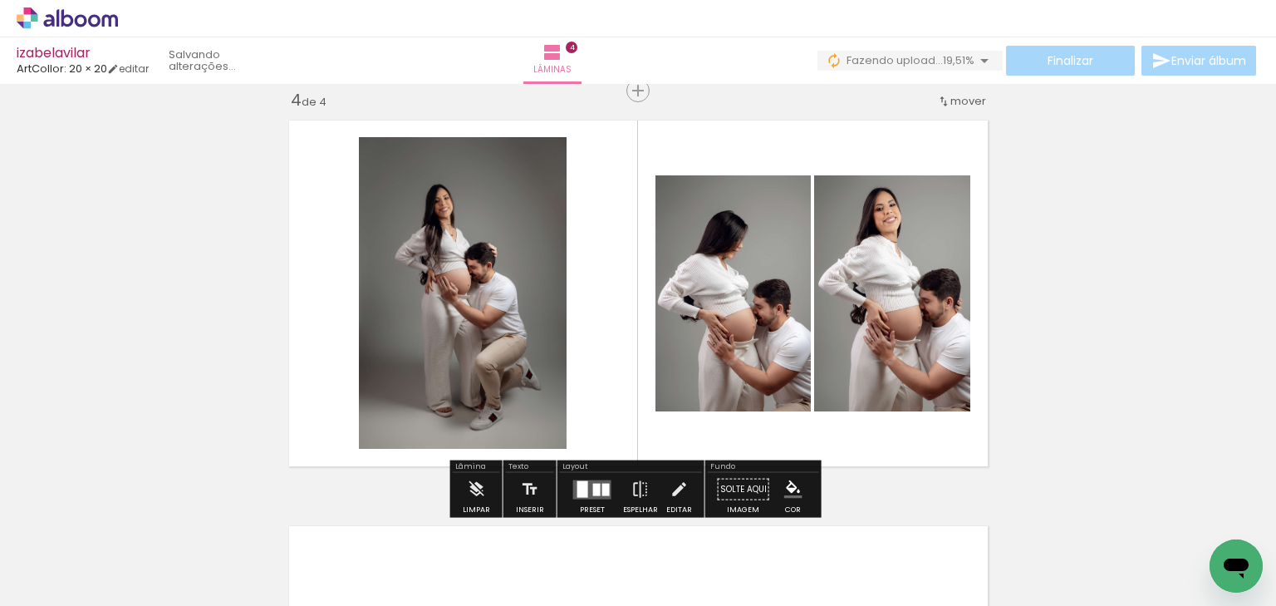
scroll to position [0, 1222]
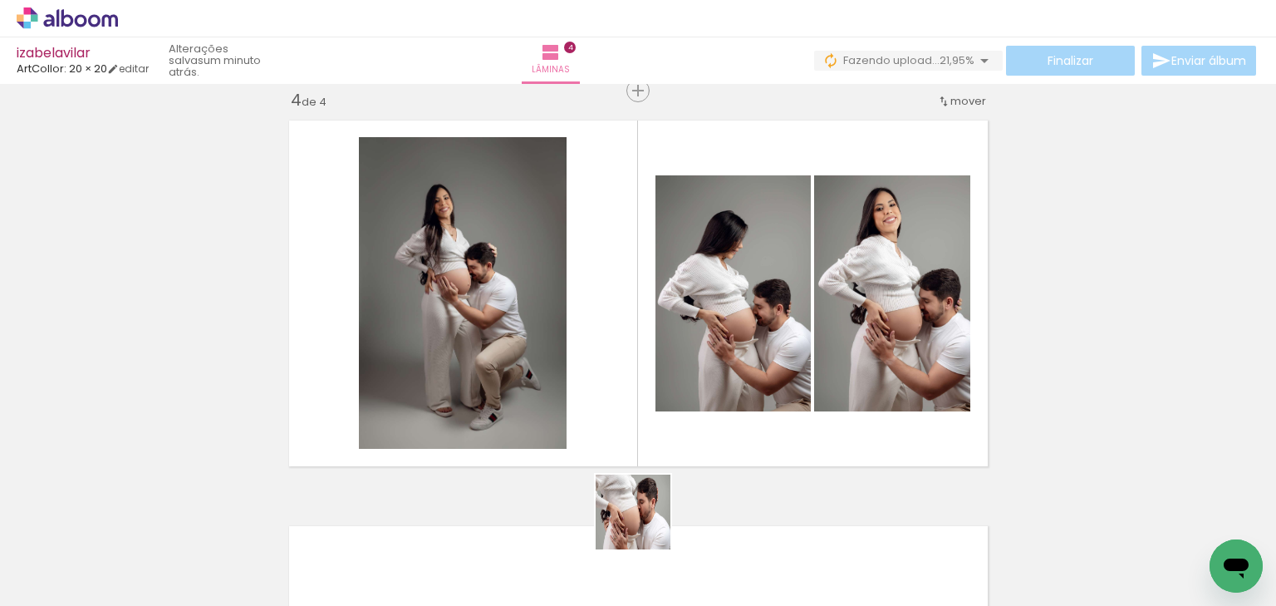
drag, startPoint x: 629, startPoint y: 545, endPoint x: 706, endPoint y: 501, distance: 89.0
click at [695, 437] on quentale-workspace at bounding box center [638, 303] width 1276 height 606
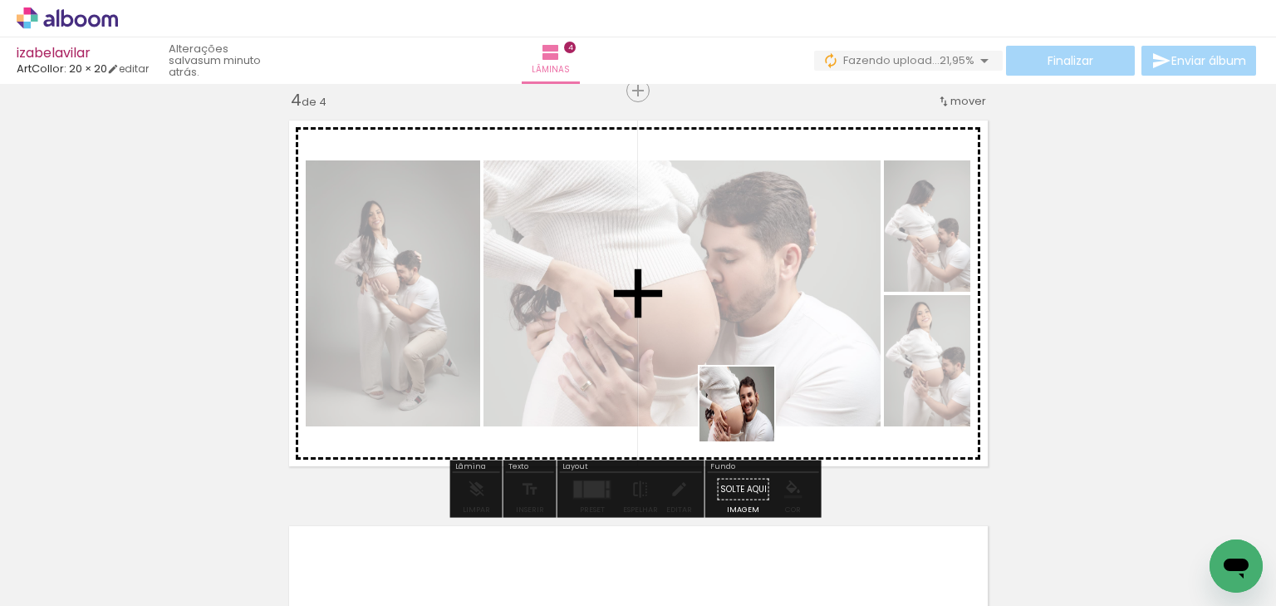
click at [750, 416] on quentale-workspace at bounding box center [638, 303] width 1276 height 606
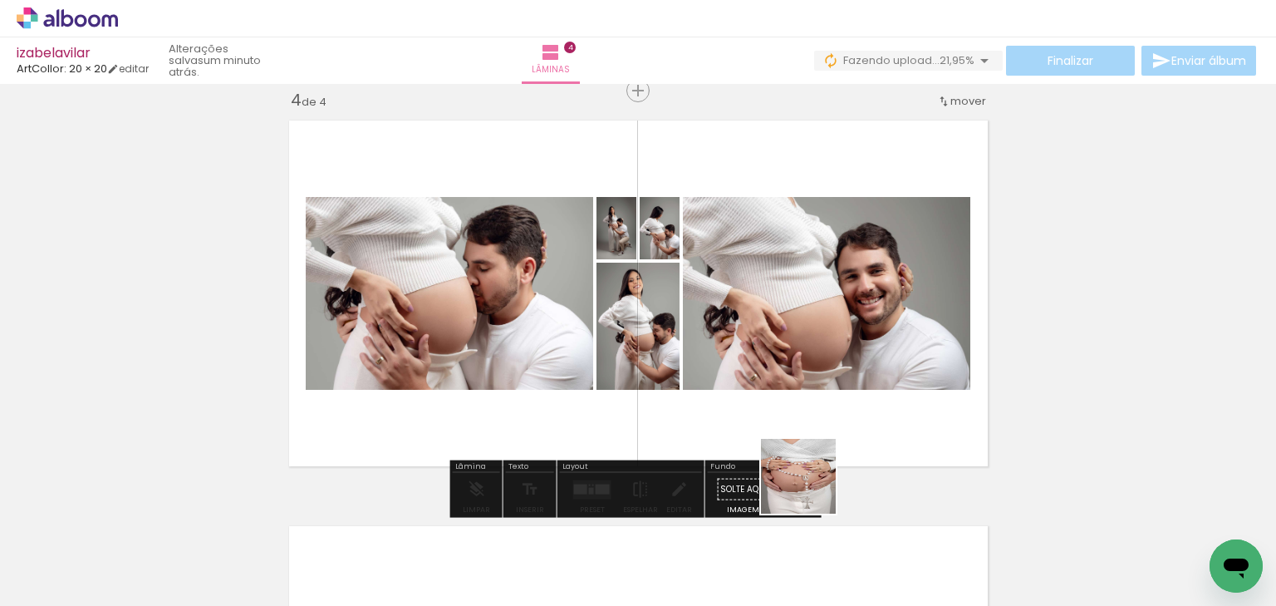
drag, startPoint x: 811, startPoint y: 489, endPoint x: 787, endPoint y: 400, distance: 92.1
click at [787, 400] on quentale-workspace at bounding box center [638, 303] width 1276 height 606
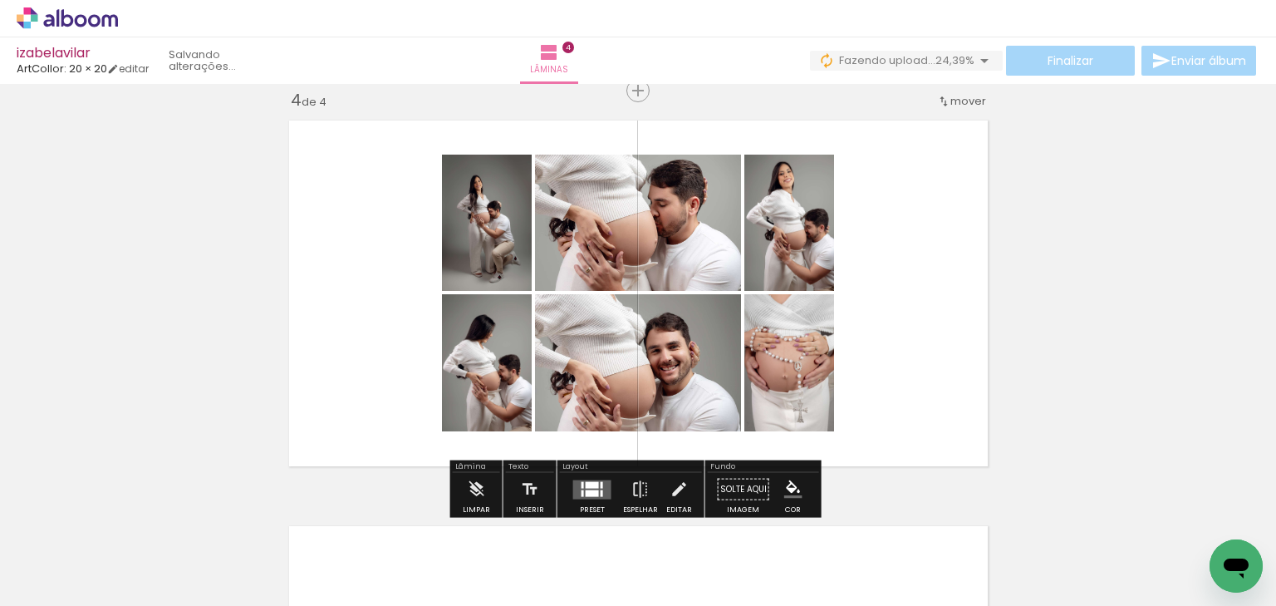
click at [600, 479] on quentale-layouter at bounding box center [592, 488] width 38 height 19
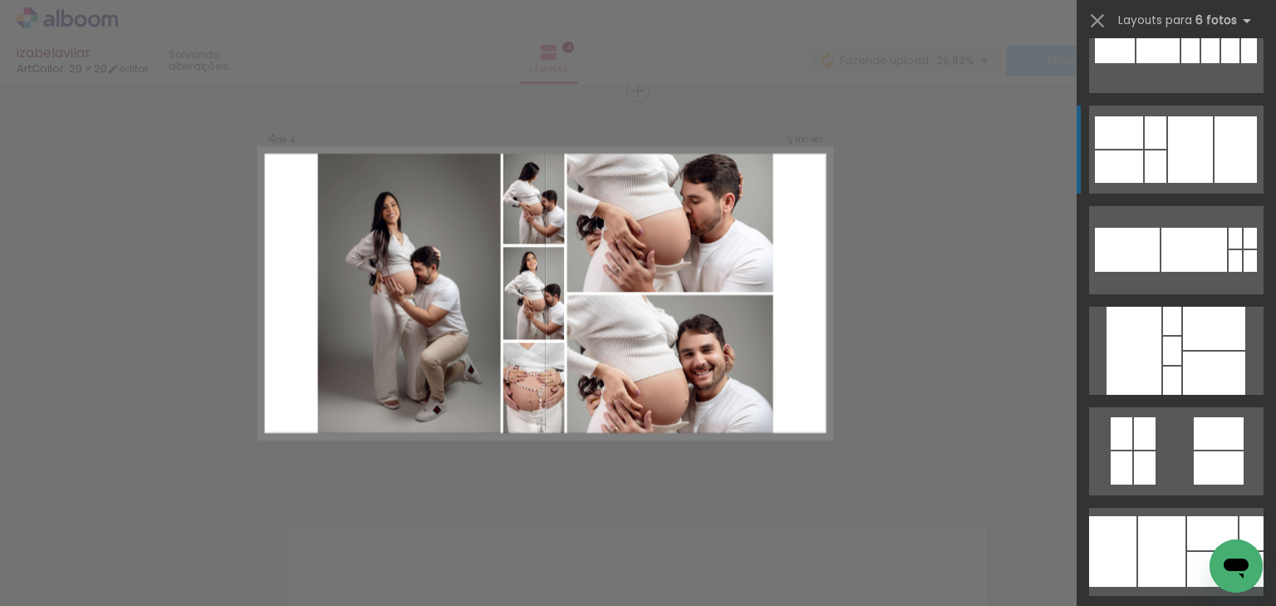
scroll to position [665, 0]
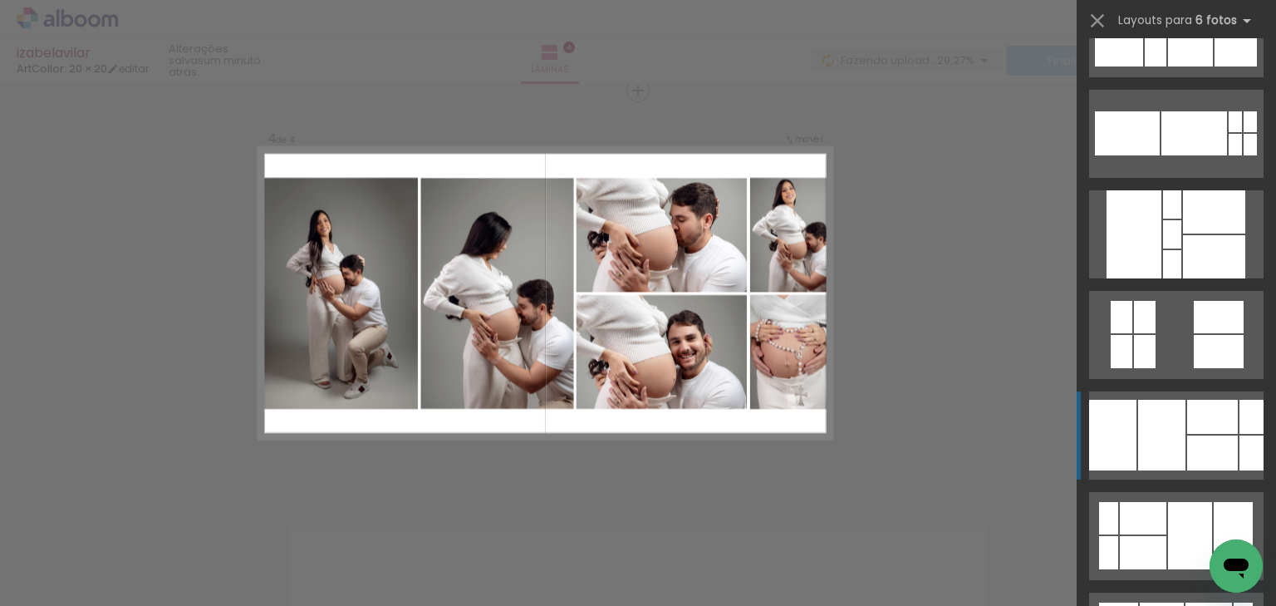
click at [1188, 414] on div at bounding box center [1213, 417] width 51 height 34
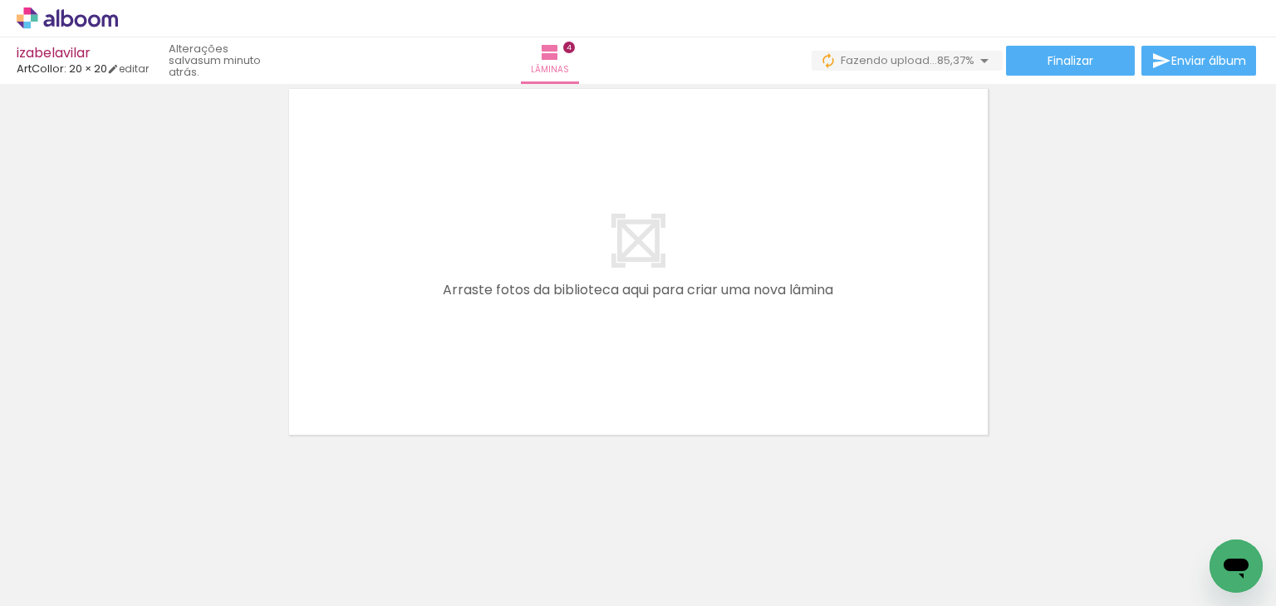
scroll to position [0, 1582]
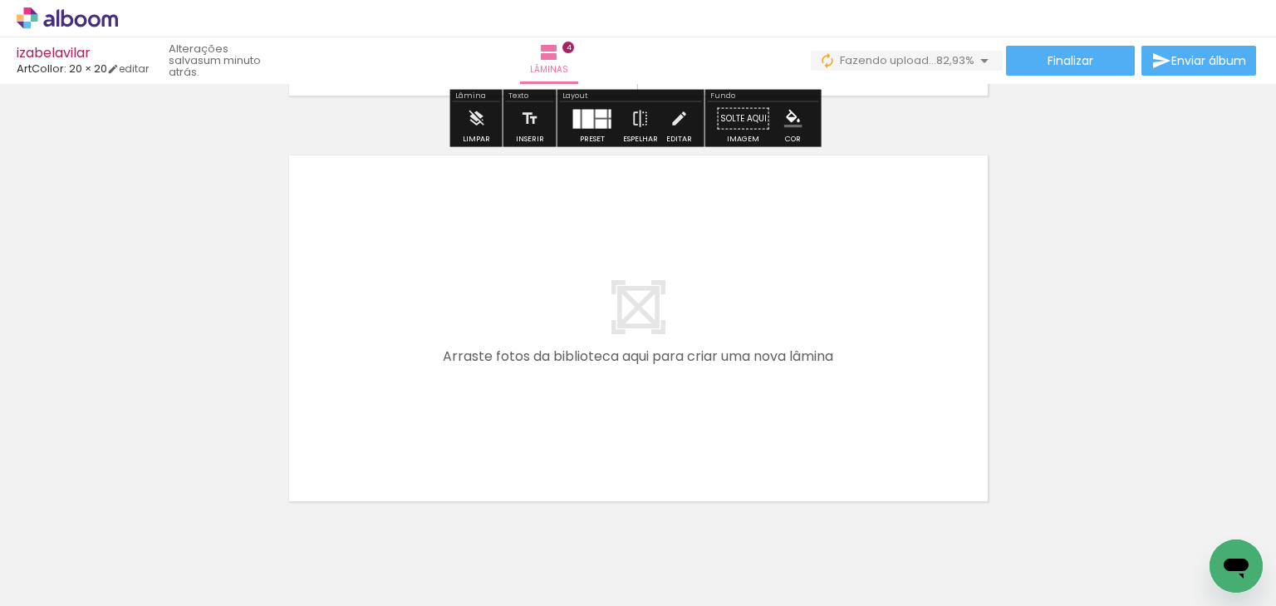
drag, startPoint x: 588, startPoint y: 465, endPoint x: 620, endPoint y: 393, distance: 78.9
click at [620, 393] on quentale-workspace at bounding box center [638, 303] width 1276 height 606
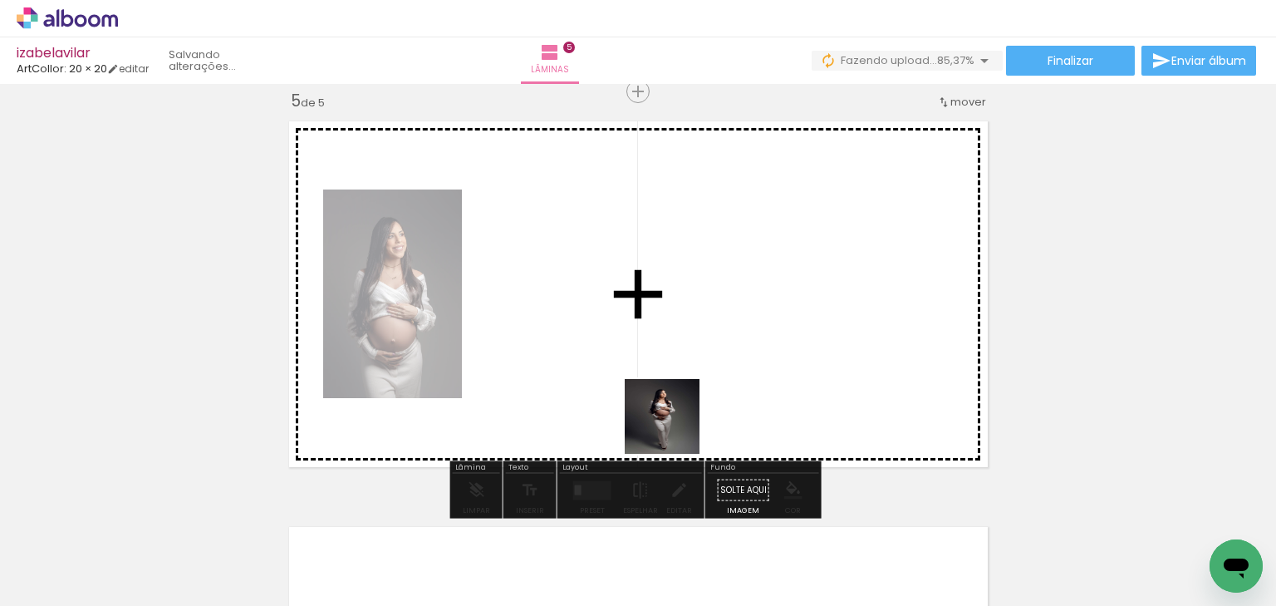
scroll to position [1643, 0]
drag, startPoint x: 645, startPoint y: 530, endPoint x: 683, endPoint y: 384, distance: 151.2
click at [677, 384] on quentale-workspace at bounding box center [638, 303] width 1276 height 606
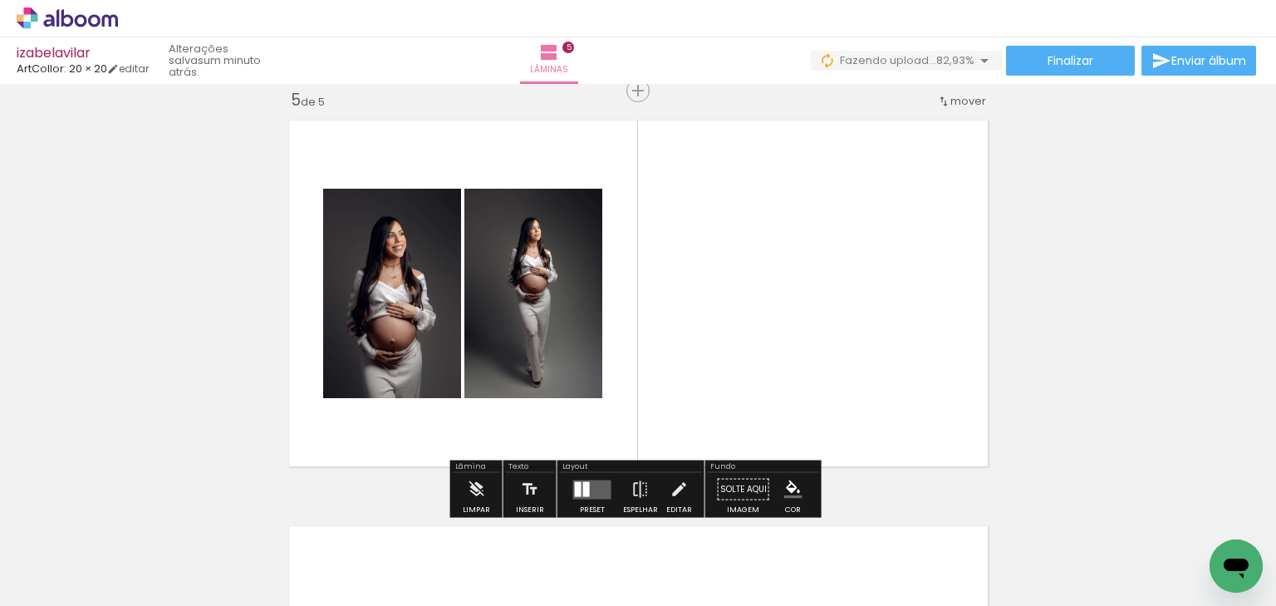
drag, startPoint x: 740, startPoint y: 543, endPoint x: 737, endPoint y: 375, distance: 167.9
click at [737, 375] on quentale-workspace at bounding box center [638, 303] width 1276 height 606
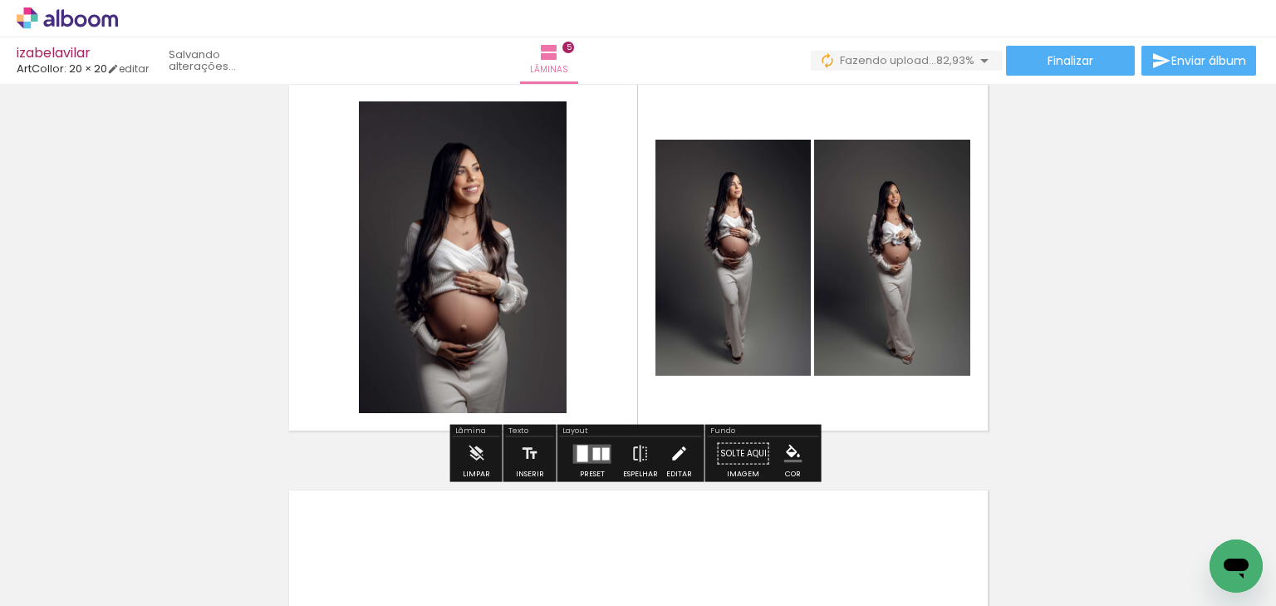
scroll to position [1709, 0]
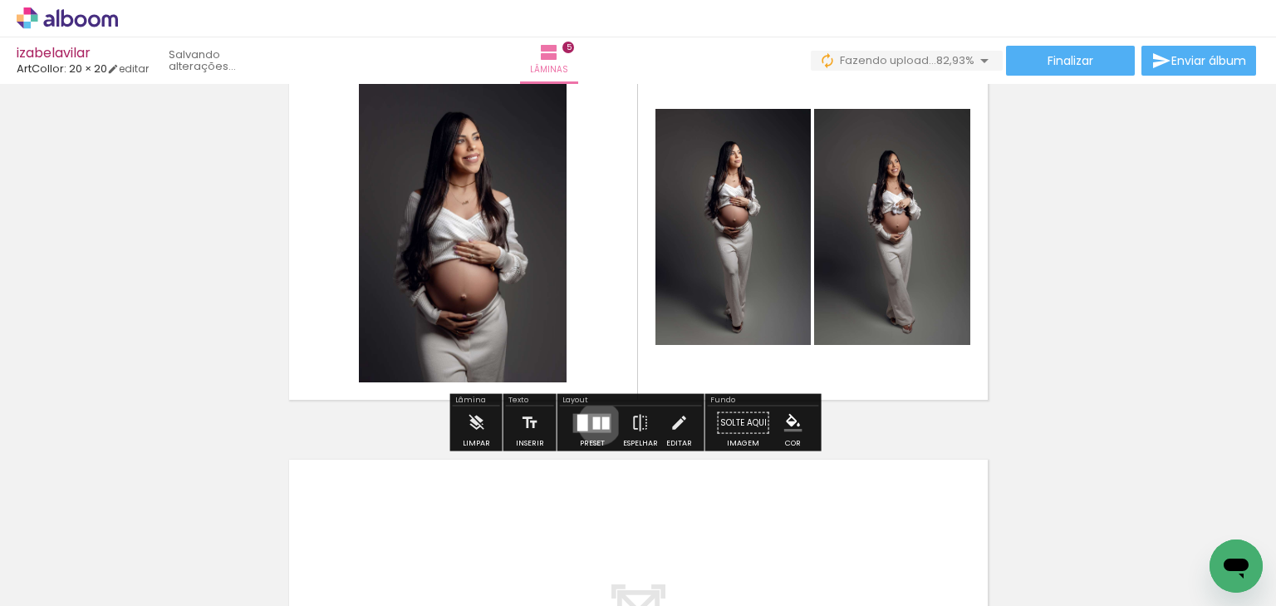
drag, startPoint x: 596, startPoint y: 422, endPoint x: 854, endPoint y: 371, distance: 263.5
click at [597, 422] on quentale-layouter at bounding box center [592, 422] width 38 height 19
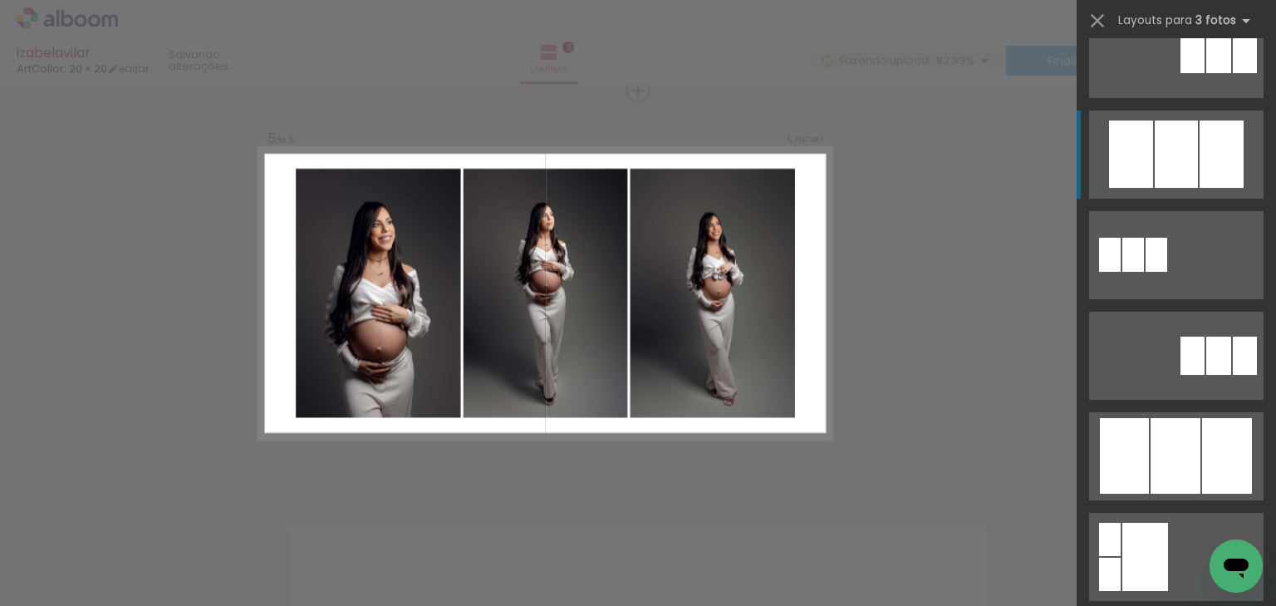
scroll to position [864, 0]
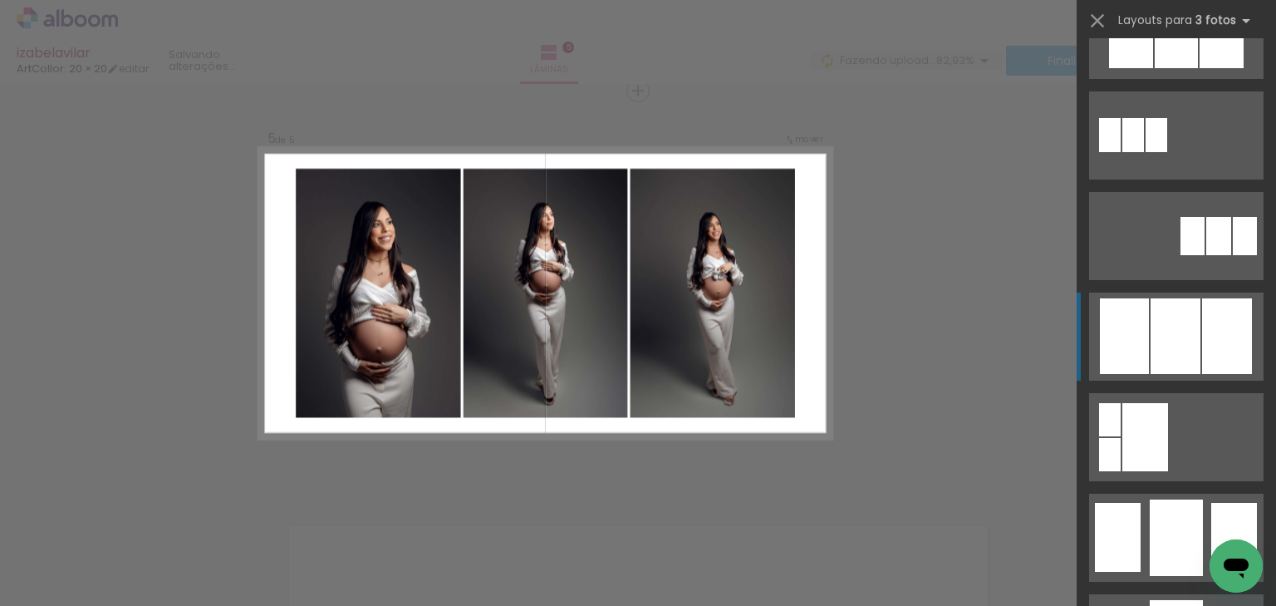
click at [1177, 345] on div at bounding box center [1176, 336] width 50 height 76
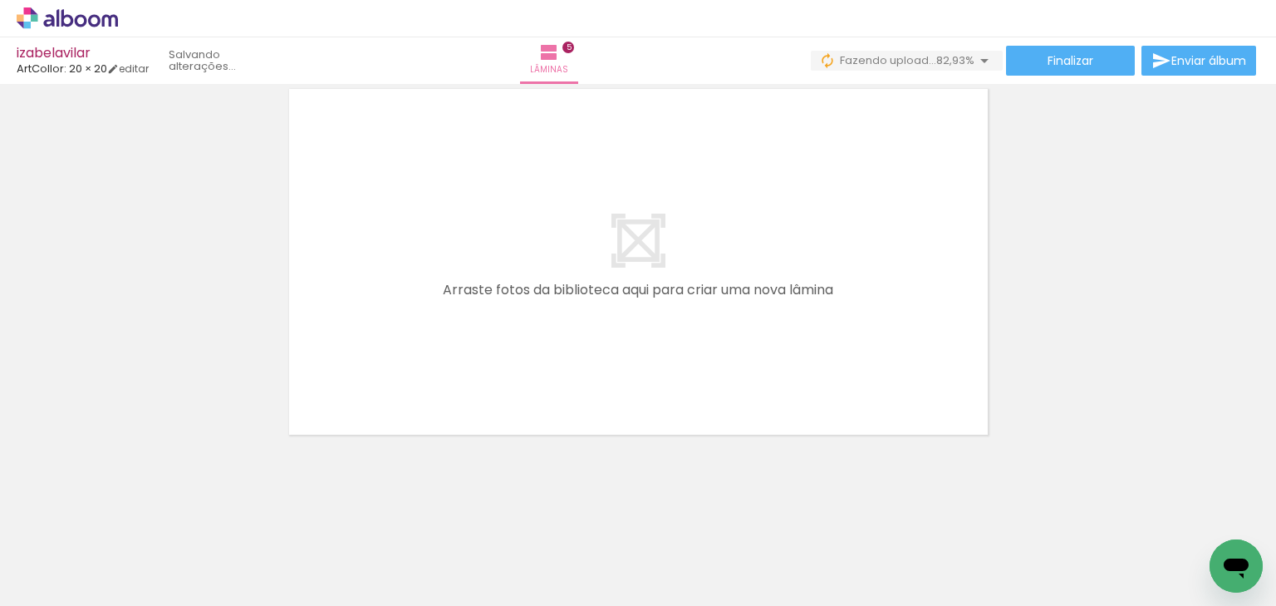
drag, startPoint x: 839, startPoint y: 544, endPoint x: 794, endPoint y: 304, distance: 244.5
click at [794, 304] on quentale-workspace at bounding box center [638, 303] width 1276 height 606
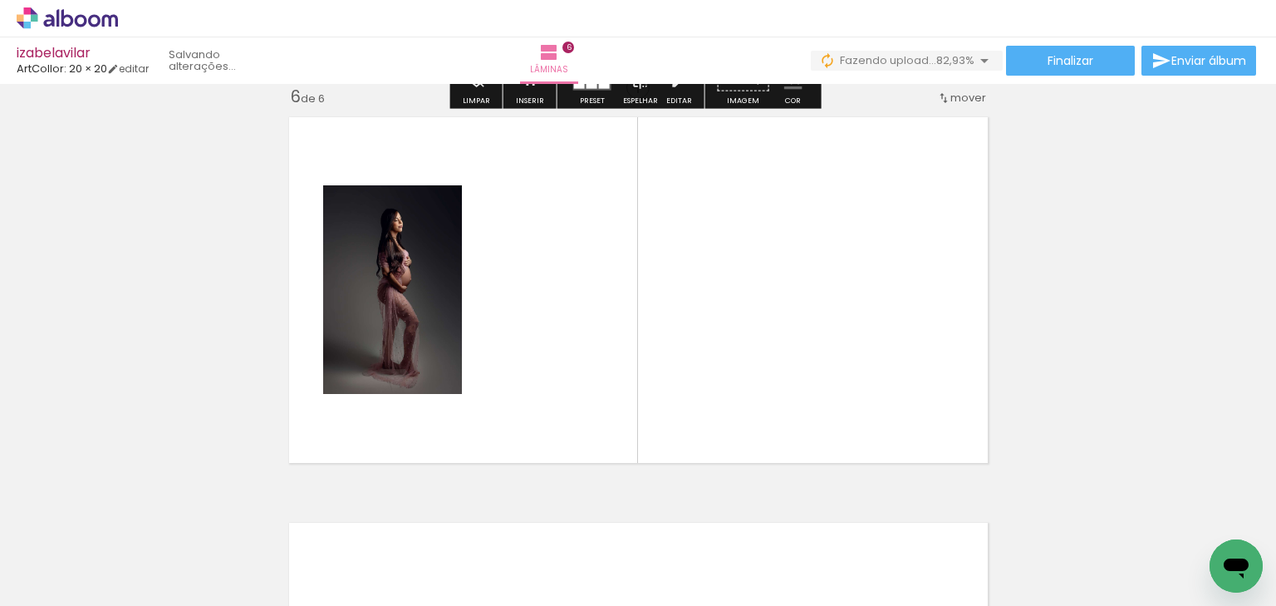
scroll to position [2048, 0]
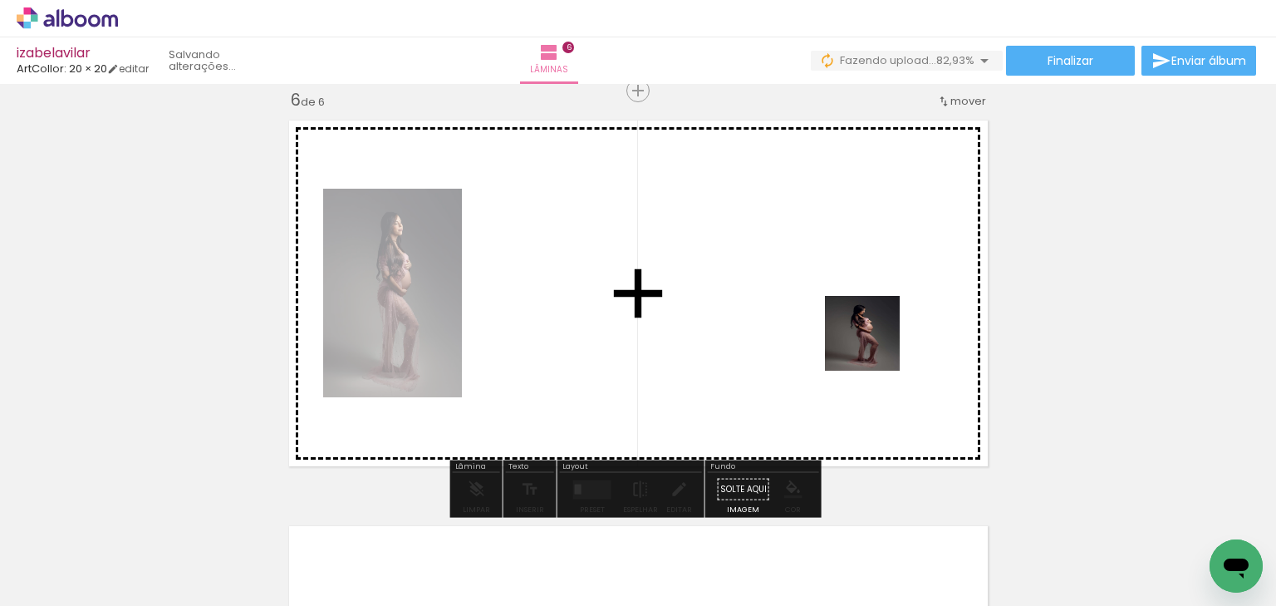
drag, startPoint x: 932, startPoint y: 531, endPoint x: 875, endPoint y: 346, distance: 194.0
click at [875, 346] on quentale-workspace at bounding box center [638, 303] width 1276 height 606
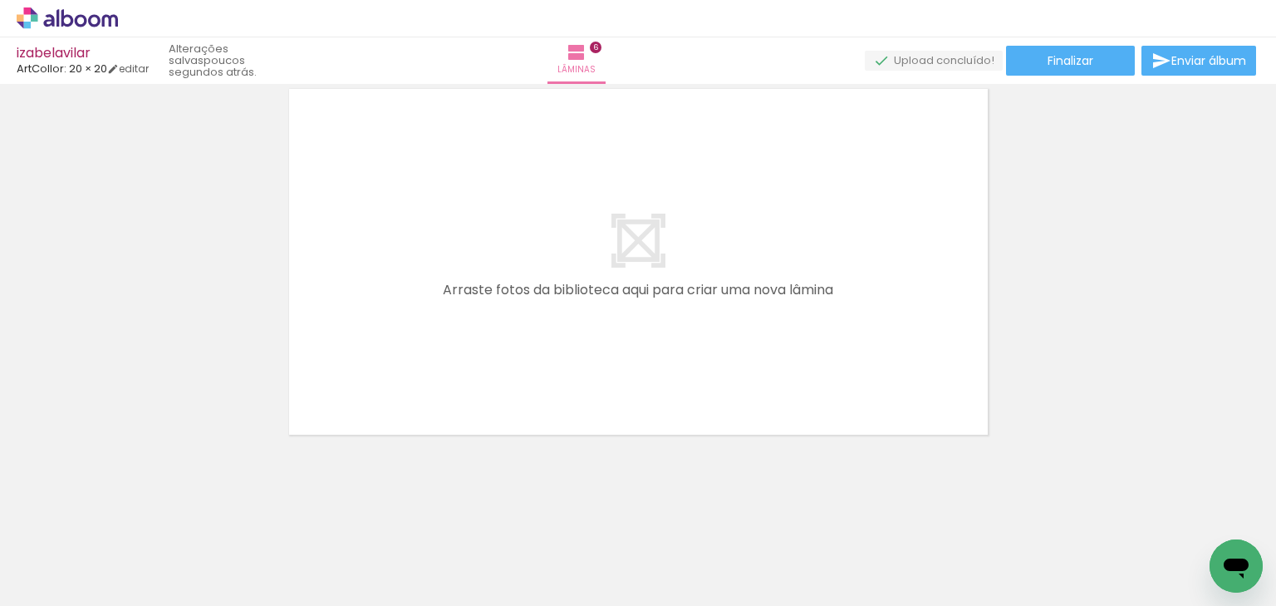
scroll to position [0, 2332]
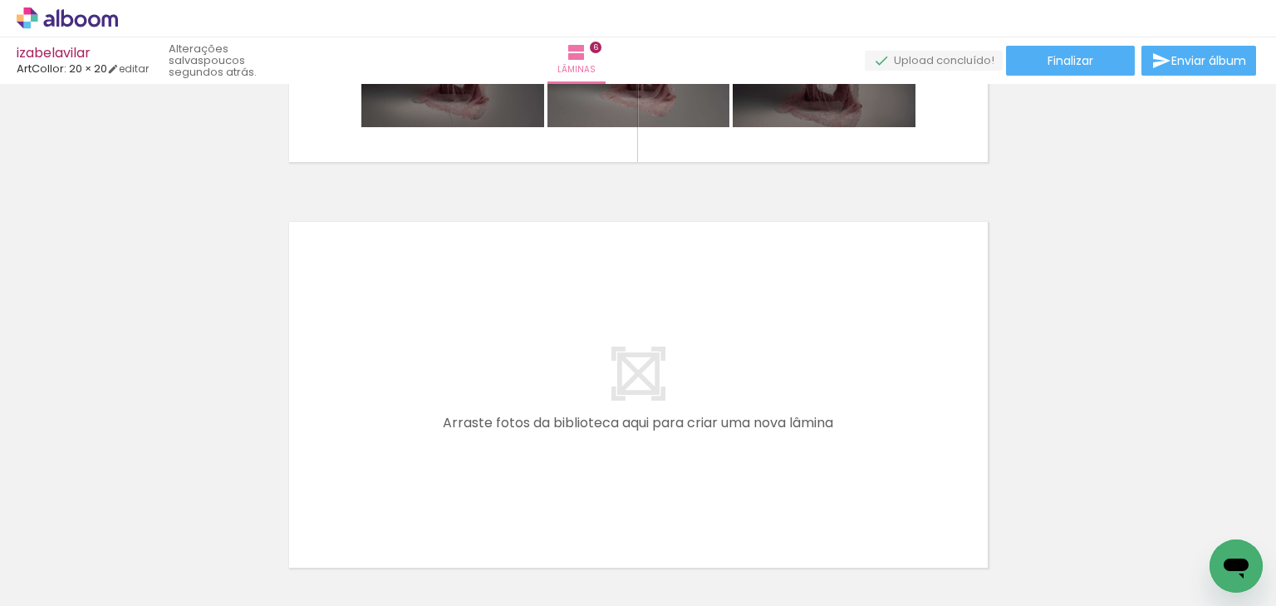
drag, startPoint x: 371, startPoint y: 538, endPoint x: 435, endPoint y: 430, distance: 126.3
click at [435, 430] on quentale-workspace at bounding box center [638, 303] width 1276 height 606
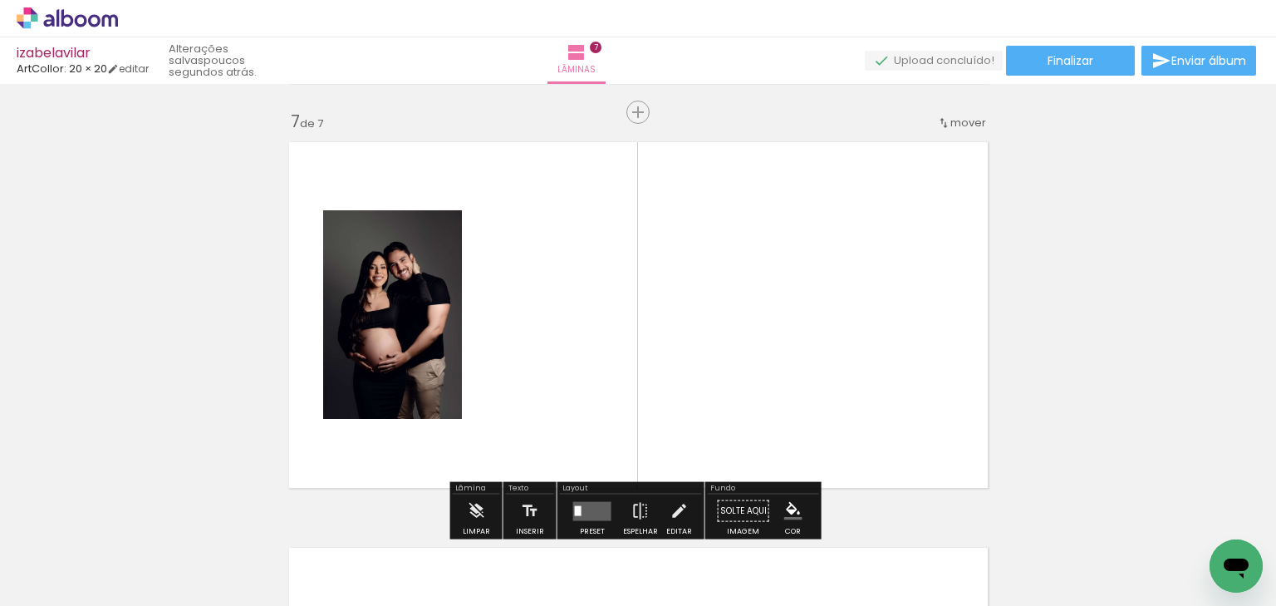
scroll to position [2454, 0]
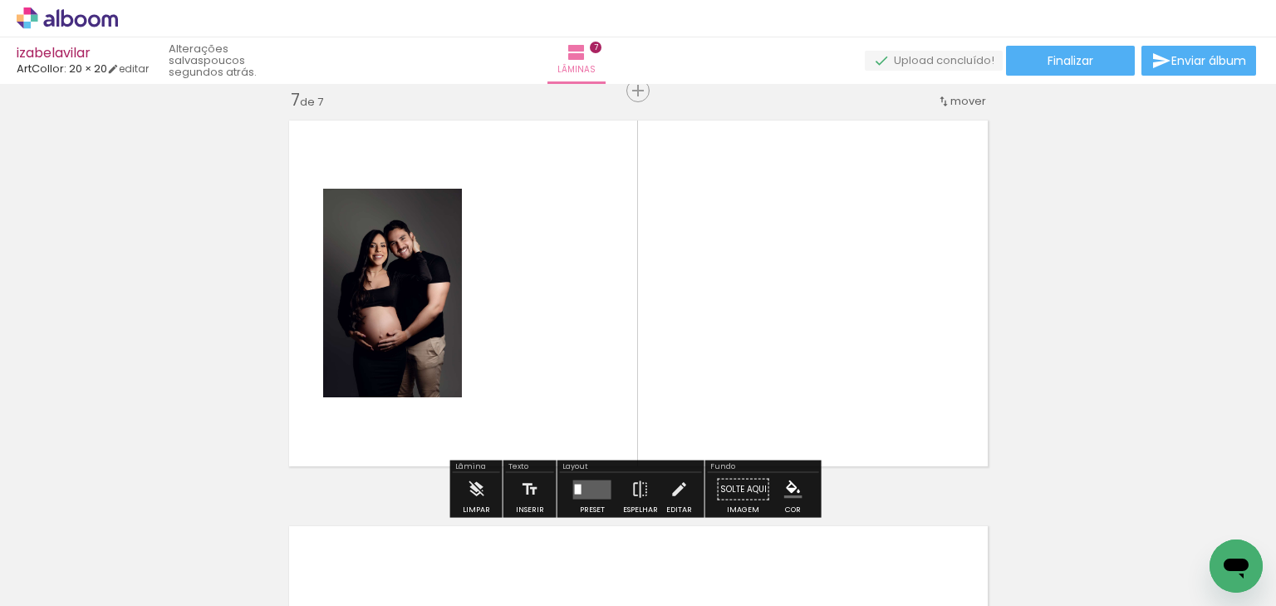
drag, startPoint x: 469, startPoint y: 550, endPoint x: 497, endPoint y: 412, distance: 140.8
click at [494, 415] on quentale-workspace at bounding box center [638, 303] width 1276 height 606
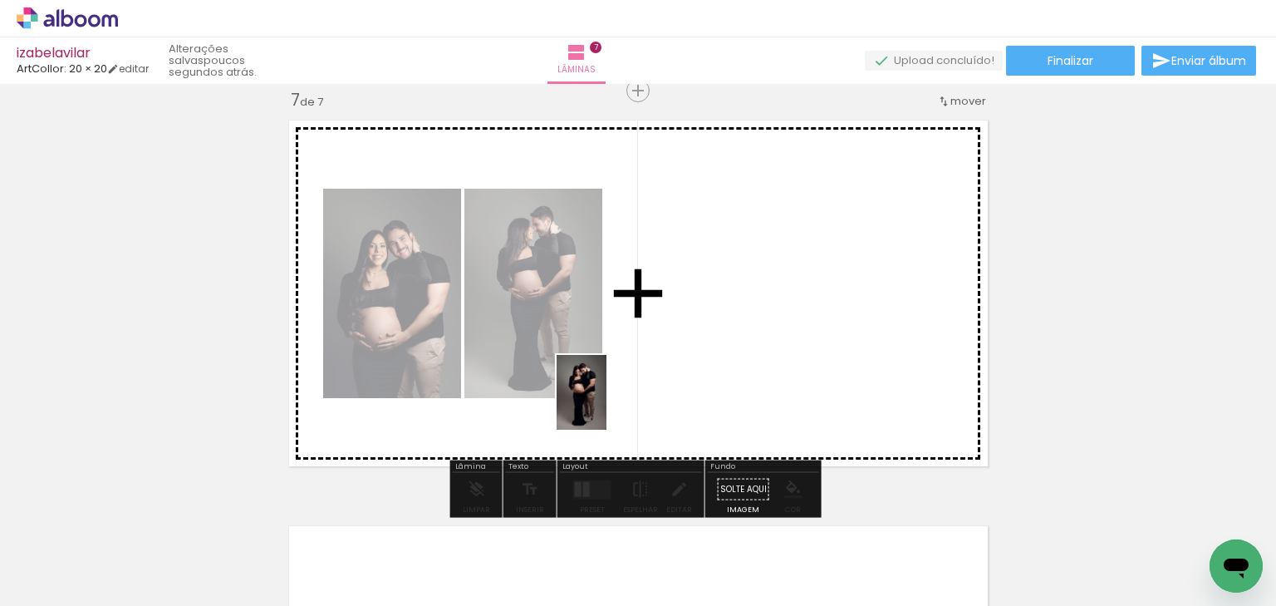
drag, startPoint x: 578, startPoint y: 543, endPoint x: 613, endPoint y: 386, distance: 161.9
click at [613, 386] on quentale-workspace at bounding box center [638, 303] width 1276 height 606
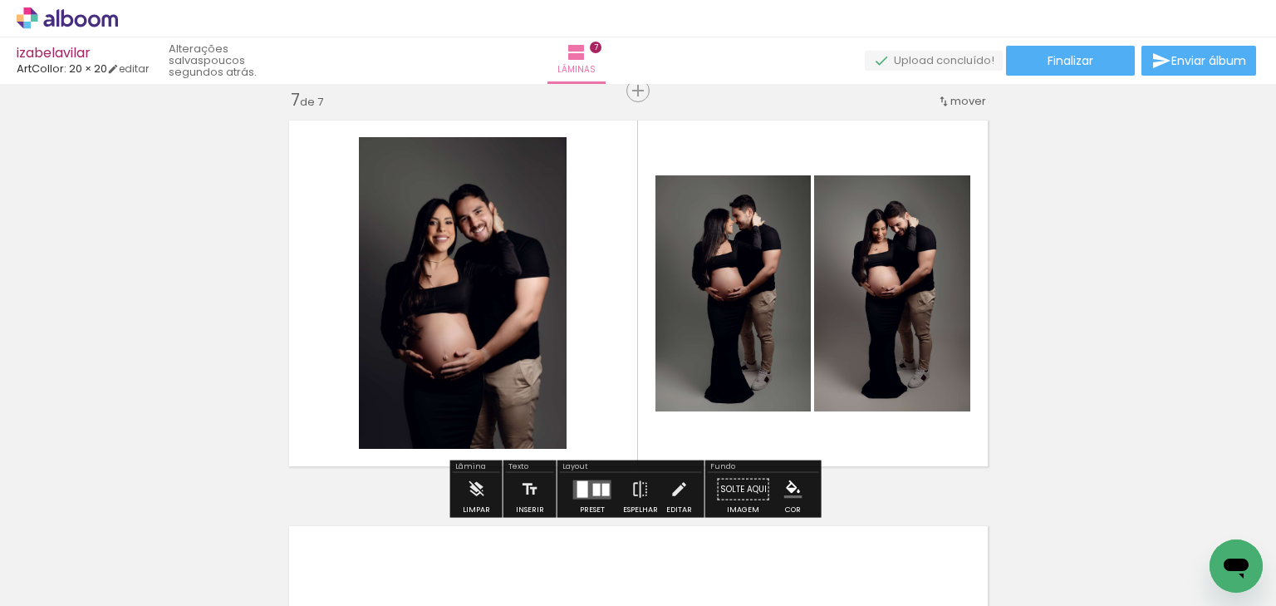
drag, startPoint x: 643, startPoint y: 550, endPoint x: 663, endPoint y: 414, distance: 137.7
click at [663, 414] on quentale-workspace at bounding box center [638, 303] width 1276 height 606
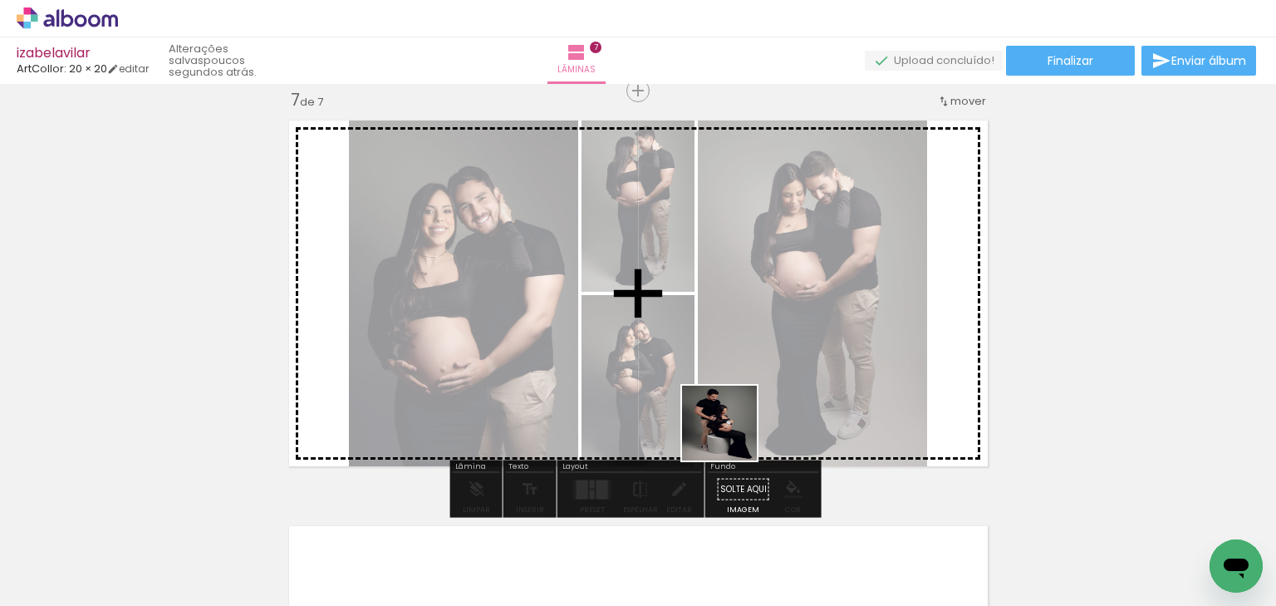
drag, startPoint x: 715, startPoint y: 558, endPoint x: 731, endPoint y: 408, distance: 150.5
click at [731, 408] on quentale-workspace at bounding box center [638, 303] width 1276 height 606
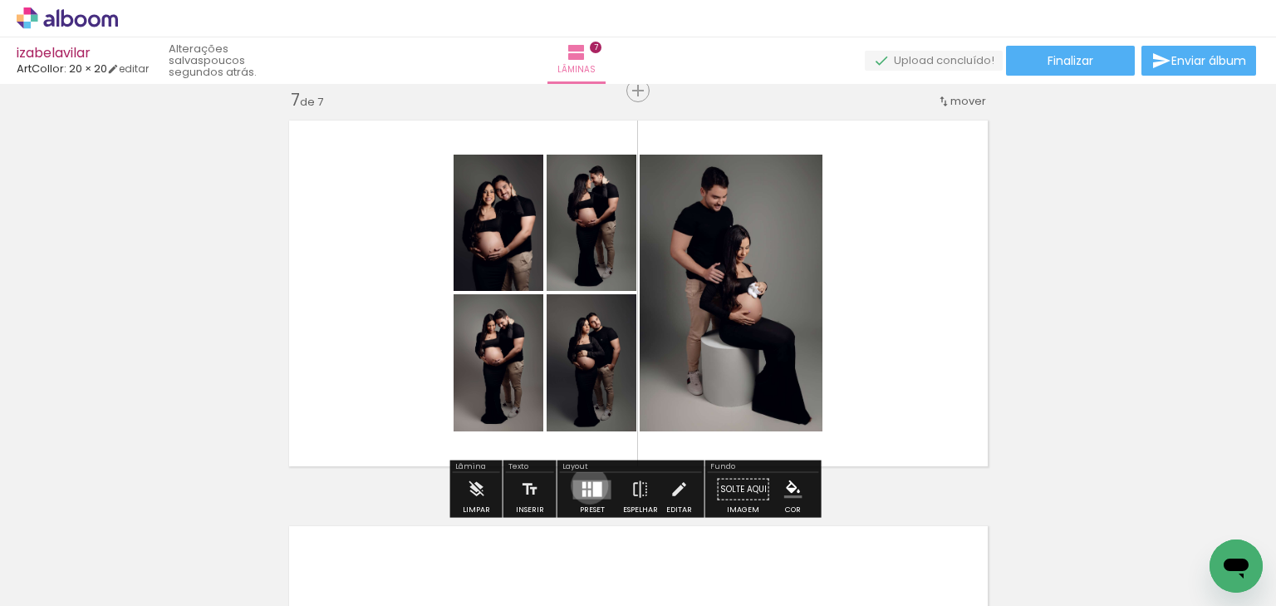
click at [588, 484] on div at bounding box center [589, 484] width 3 height 7
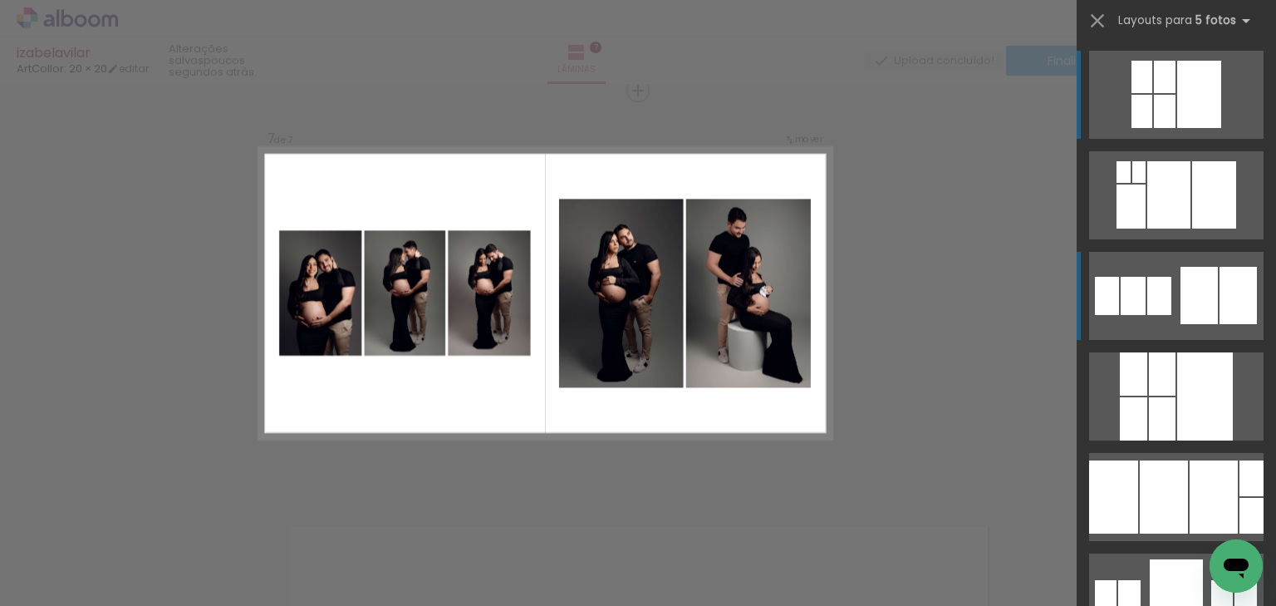
click at [1181, 300] on div at bounding box center [1199, 295] width 37 height 57
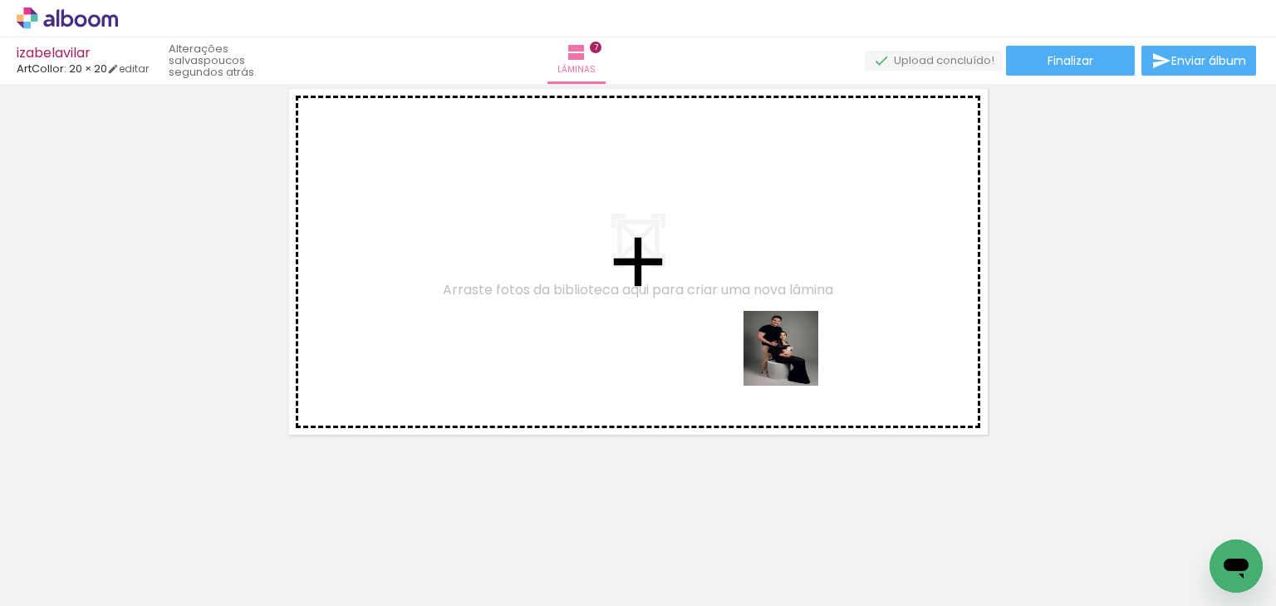
drag, startPoint x: 833, startPoint y: 532, endPoint x: 818, endPoint y: 409, distance: 124.0
click at [794, 359] on quentale-workspace at bounding box center [638, 303] width 1276 height 606
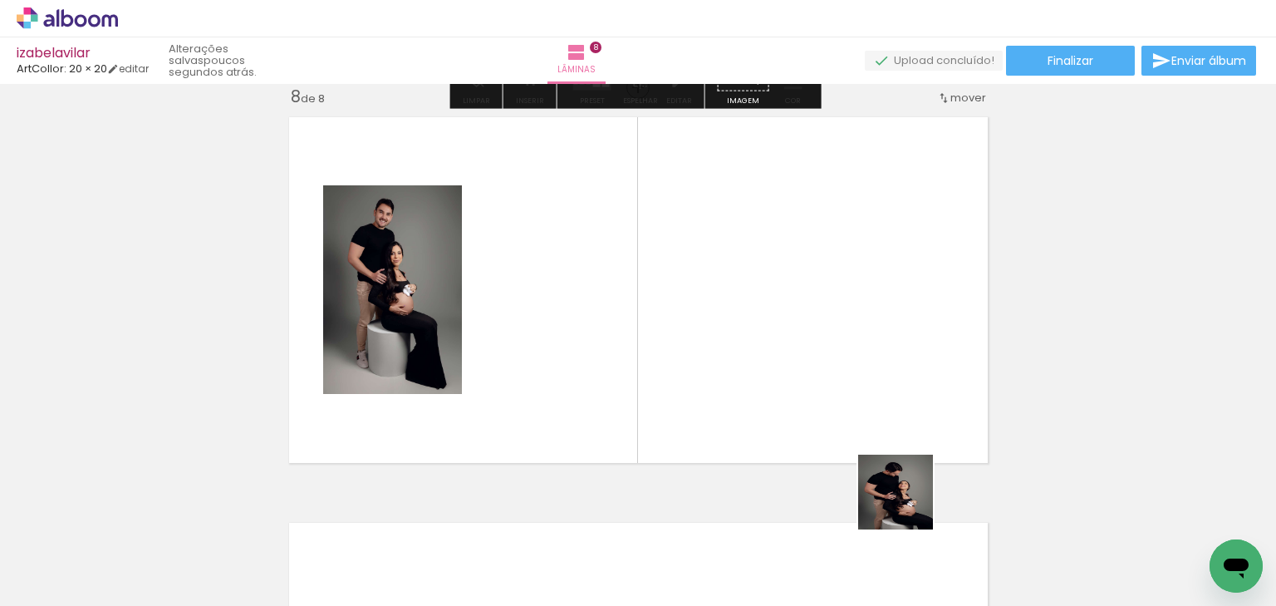
scroll to position [2859, 0]
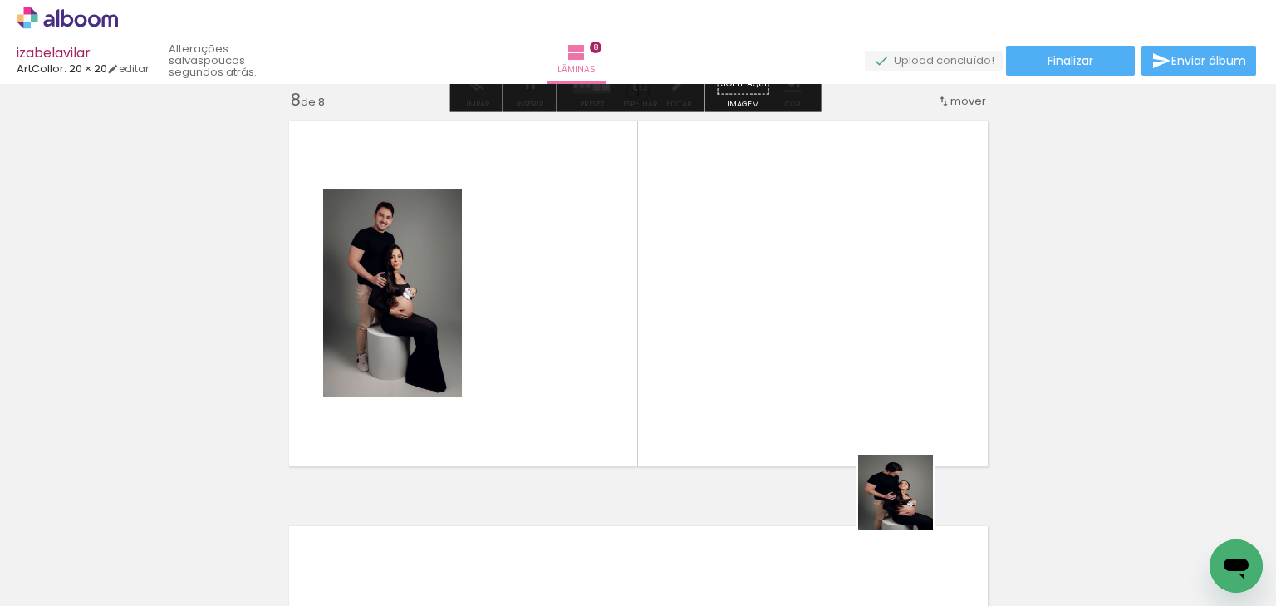
drag, startPoint x: 918, startPoint y: 565, endPoint x: 867, endPoint y: 462, distance: 115.2
click at [859, 342] on quentale-workspace at bounding box center [638, 303] width 1276 height 606
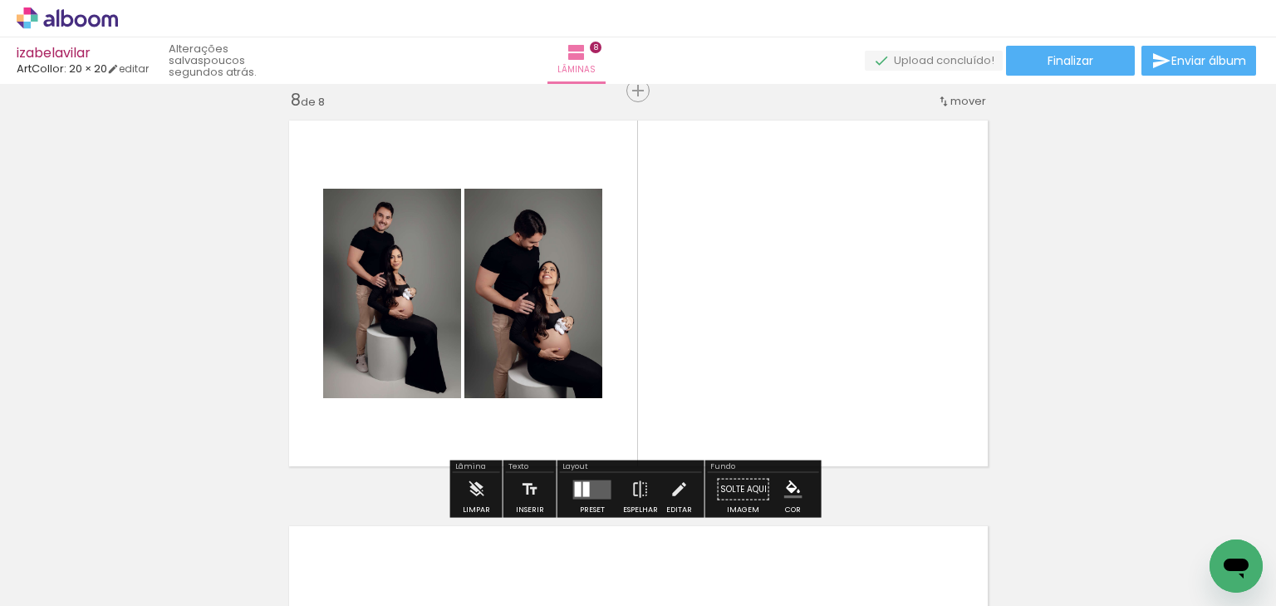
scroll to position [0, 2680]
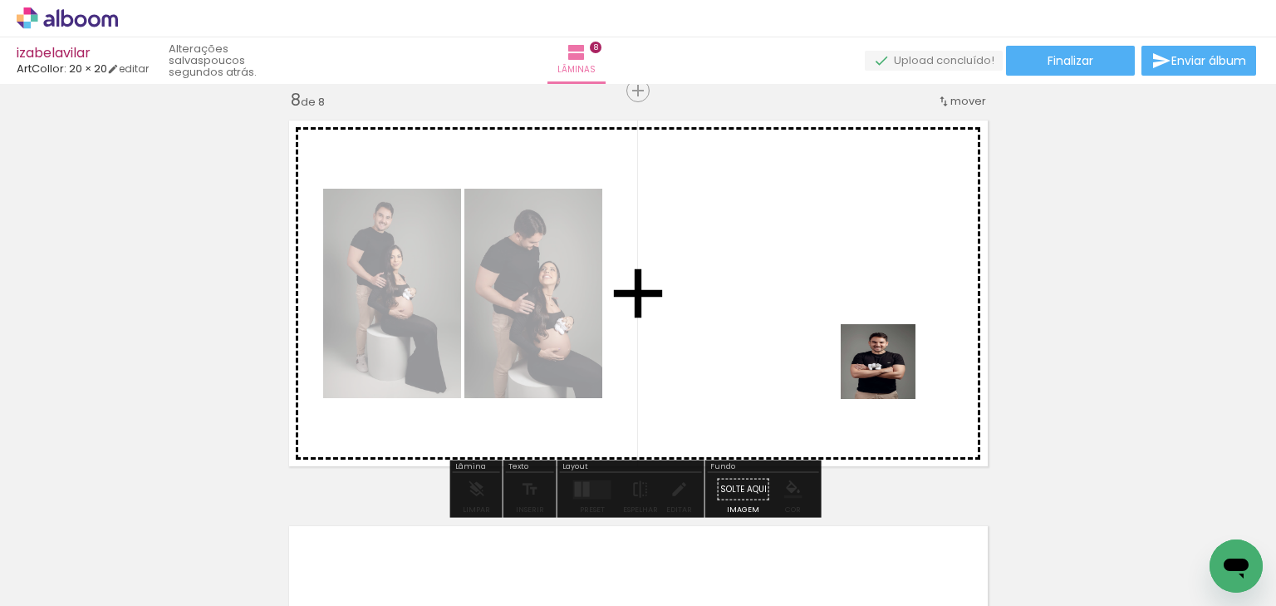
drag, startPoint x: 941, startPoint y: 564, endPoint x: 889, endPoint y: 372, distance: 198.8
click at [889, 372] on quentale-workspace at bounding box center [638, 303] width 1276 height 606
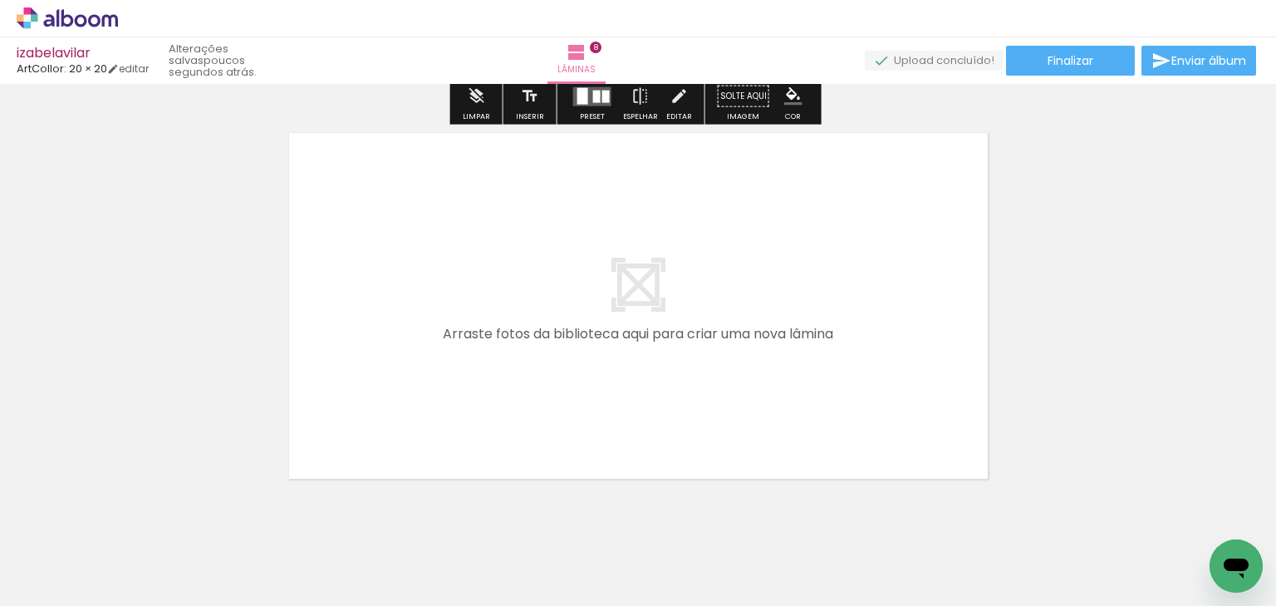
scroll to position [3258, 0]
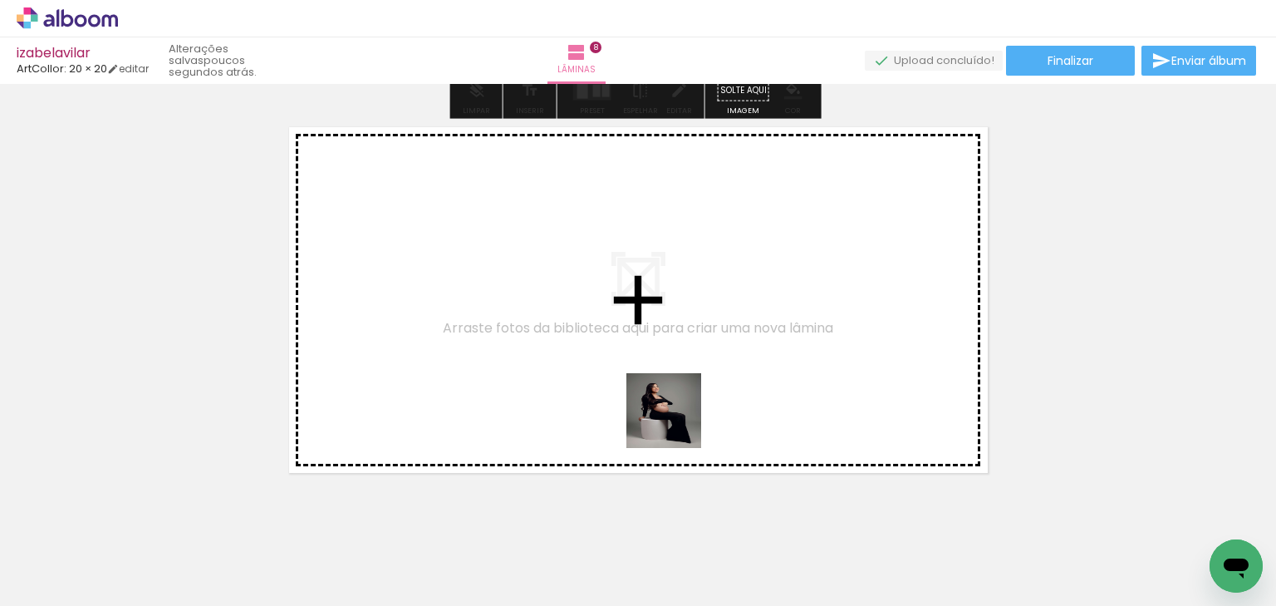
drag, startPoint x: 676, startPoint y: 508, endPoint x: 676, endPoint y: 422, distance: 85.6
click at [676, 422] on quentale-workspace at bounding box center [638, 303] width 1276 height 606
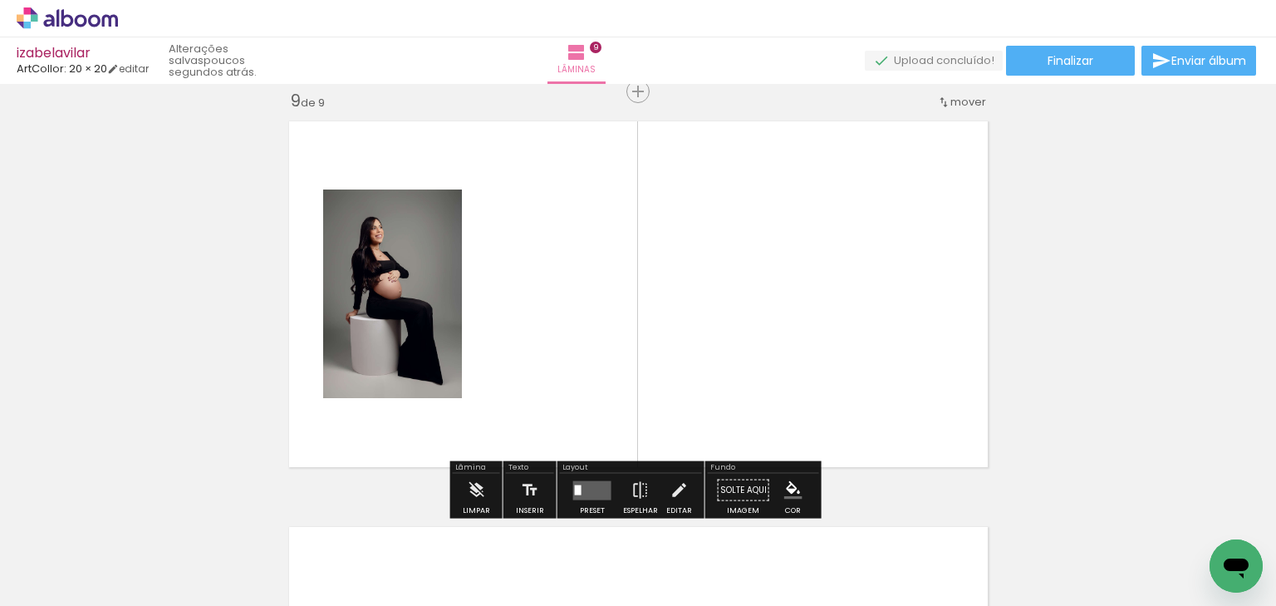
scroll to position [3265, 0]
drag, startPoint x: 755, startPoint y: 546, endPoint x: 784, endPoint y: 461, distance: 89.6
click at [774, 435] on quentale-workspace at bounding box center [638, 303] width 1276 height 606
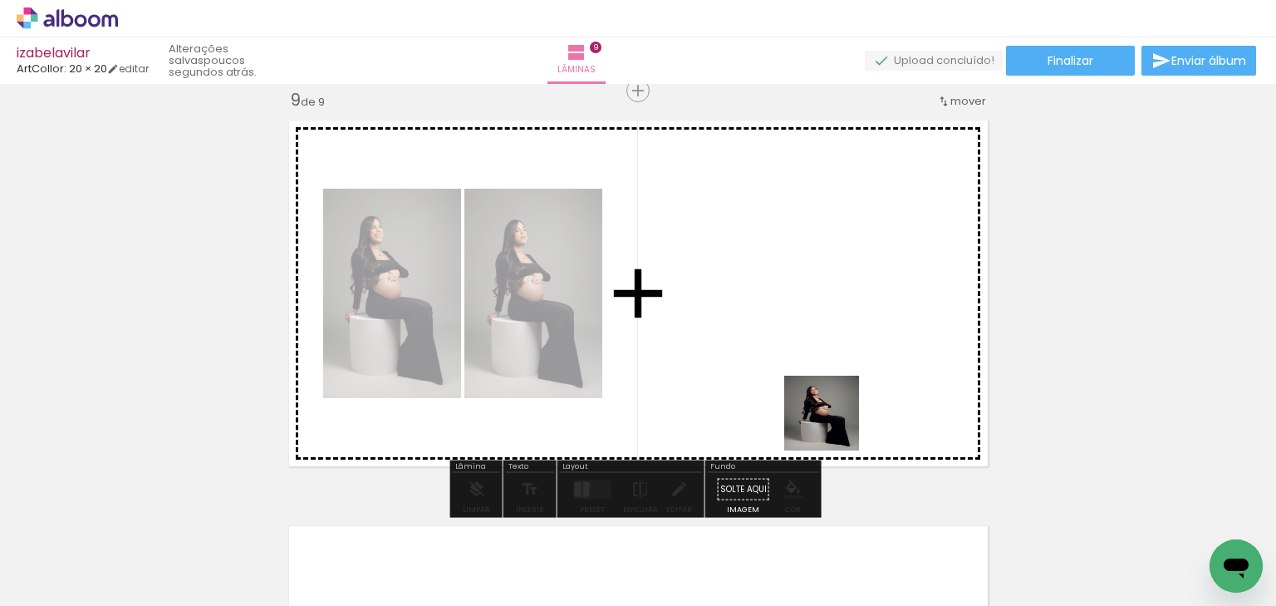
drag, startPoint x: 834, startPoint y: 544, endPoint x: 824, endPoint y: 392, distance: 152.4
click at [824, 392] on quentale-workspace at bounding box center [638, 303] width 1276 height 606
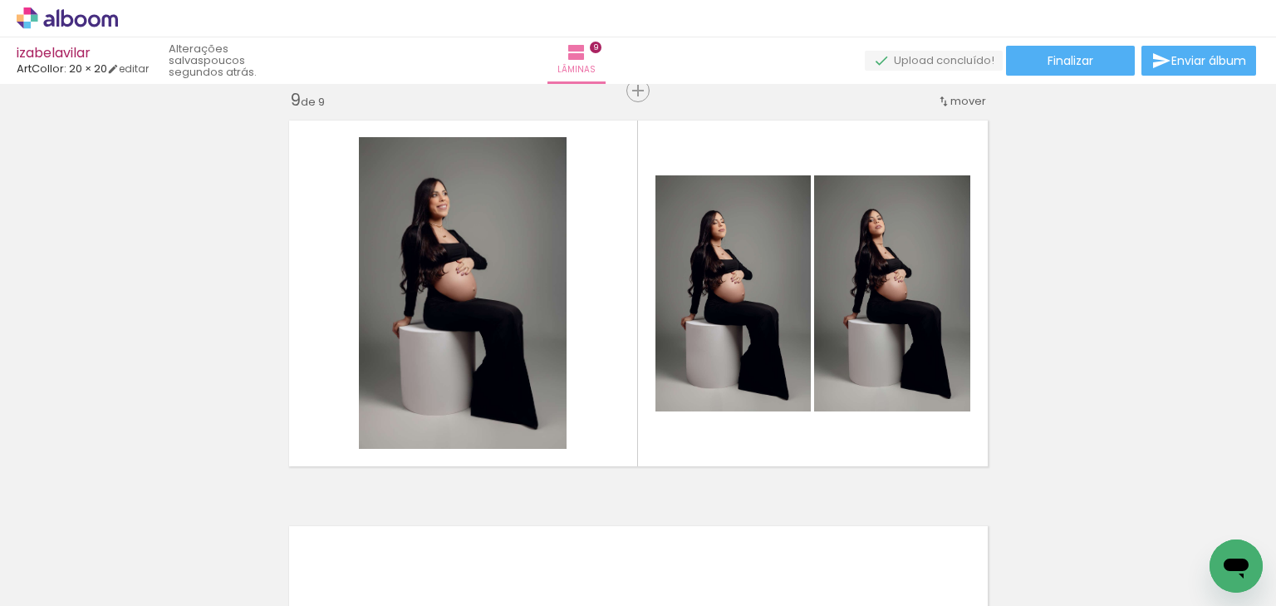
scroll to position [0, 2680]
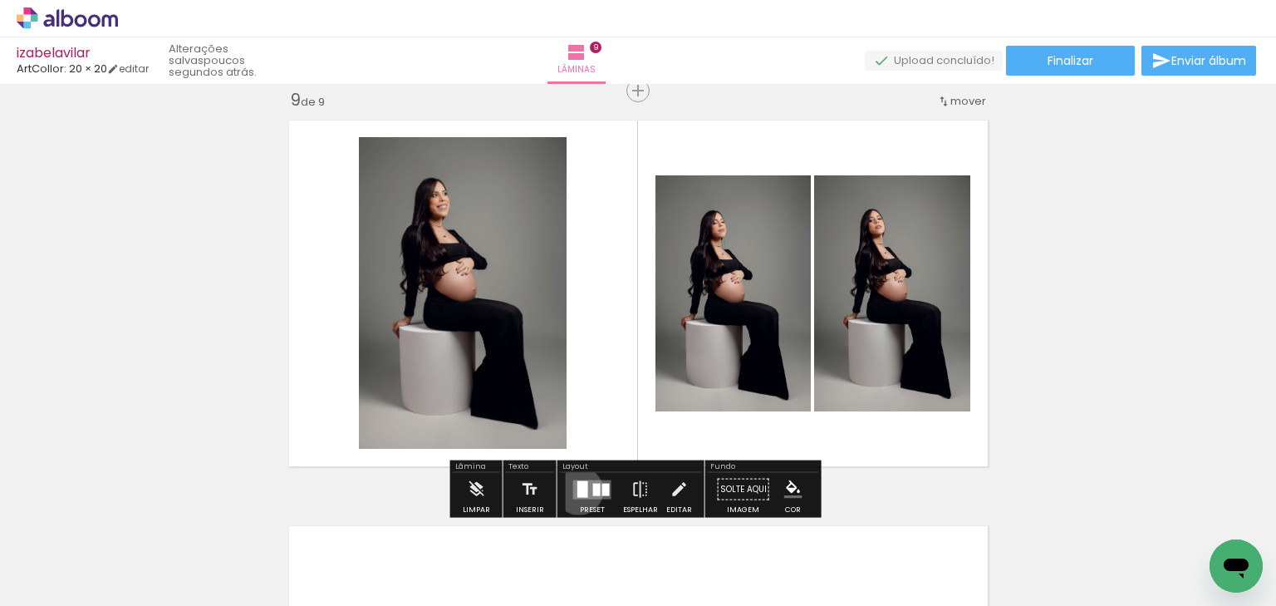
drag, startPoint x: 575, startPoint y: 489, endPoint x: 883, endPoint y: 410, distance: 317.7
click at [580, 488] on div at bounding box center [583, 488] width 11 height 17
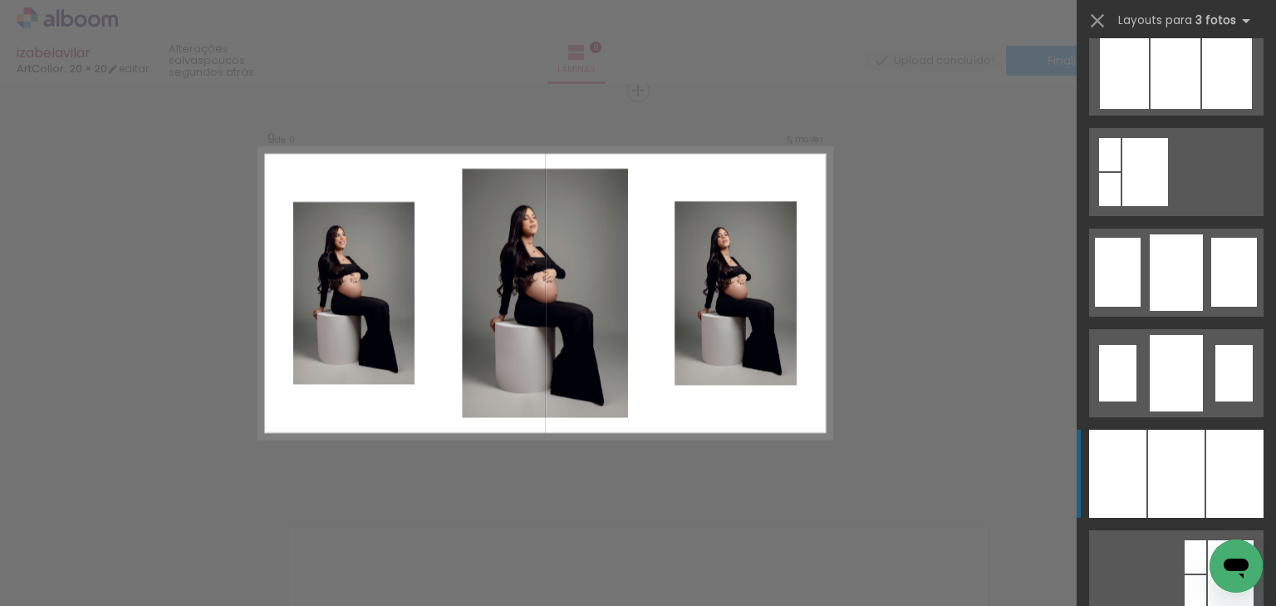
scroll to position [1130, 0]
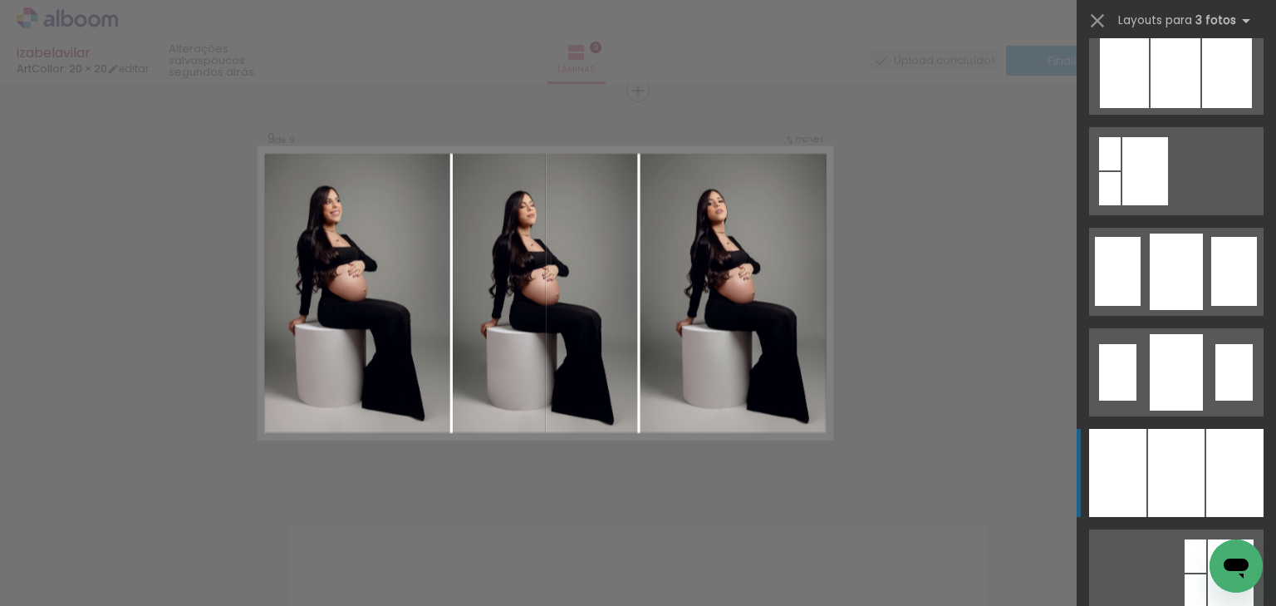
click at [1155, 445] on div at bounding box center [1176, 473] width 57 height 88
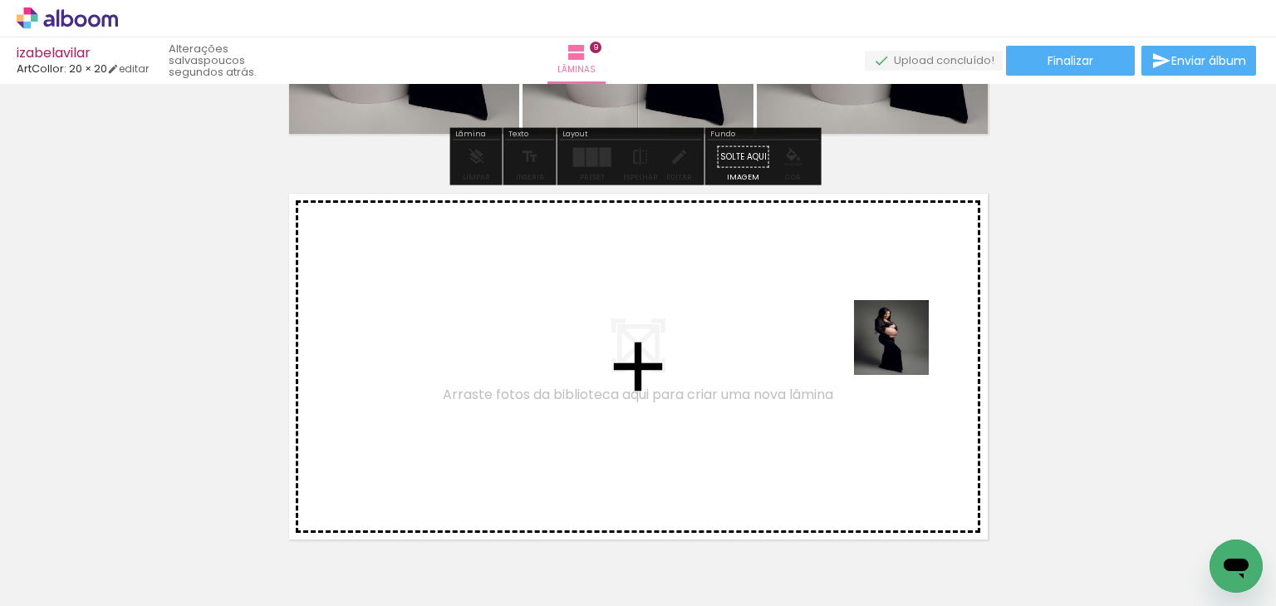
drag, startPoint x: 1018, startPoint y: 524, endPoint x: 1129, endPoint y: 555, distance: 114.7
click at [906, 353] on quentale-workspace at bounding box center [638, 303] width 1276 height 606
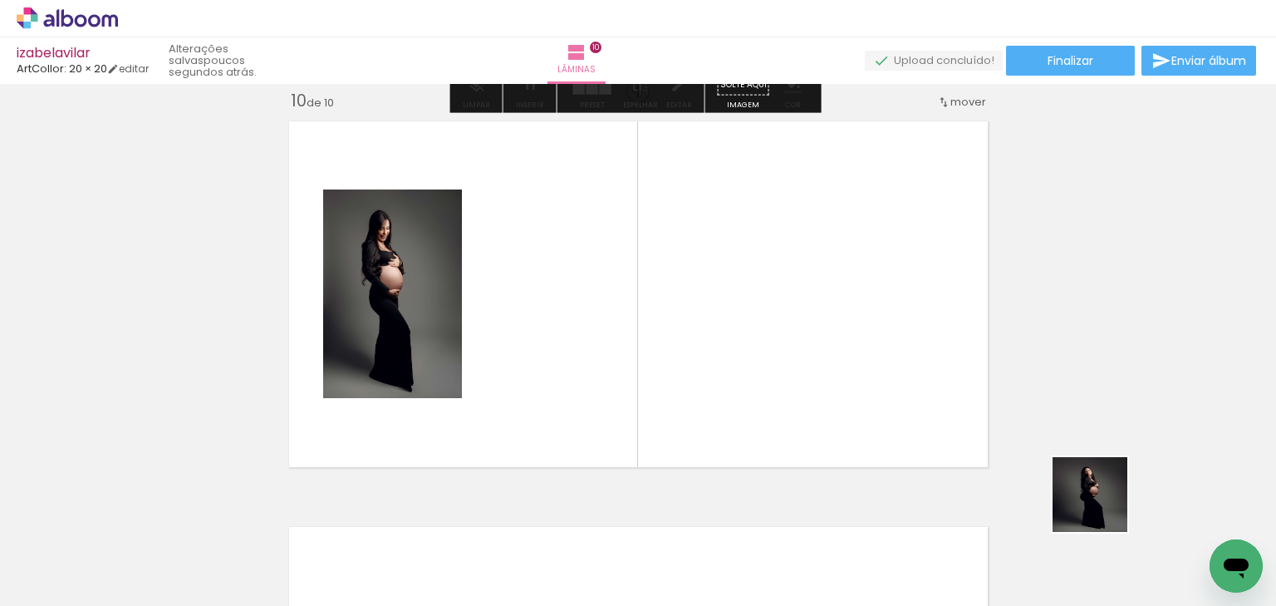
scroll to position [3671, 0]
drag, startPoint x: 1103, startPoint y: 507, endPoint x: 1063, endPoint y: 399, distance: 115.2
click at [929, 330] on quentale-workspace at bounding box center [638, 303] width 1276 height 606
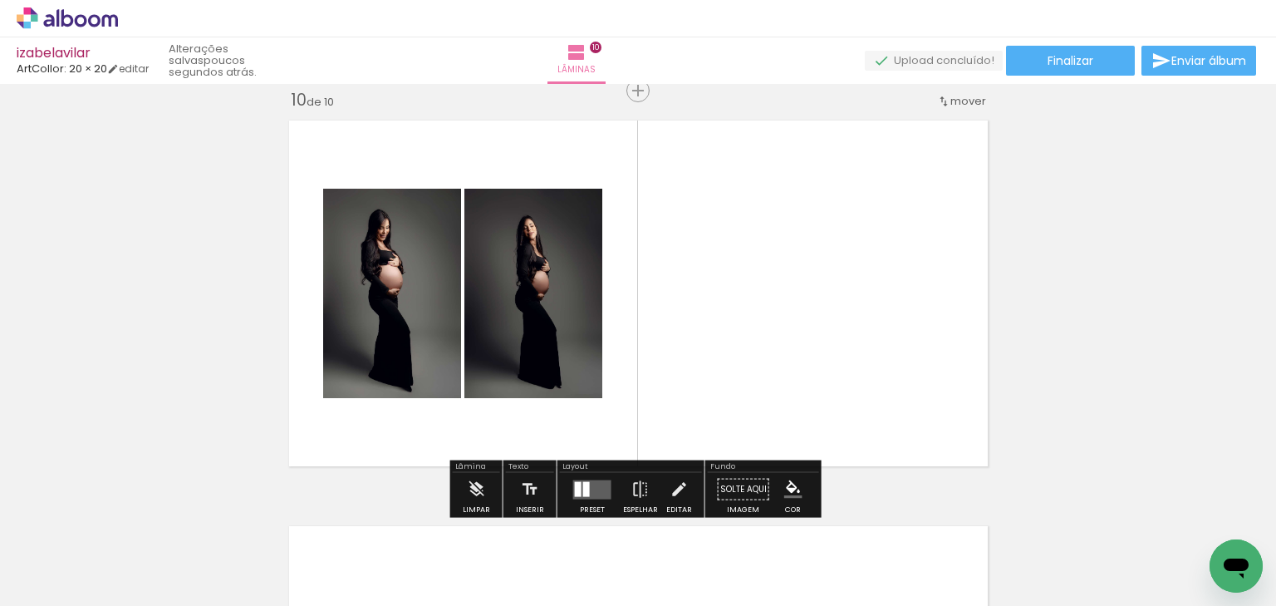
drag, startPoint x: 1208, startPoint y: 520, endPoint x: 806, endPoint y: 311, distance: 453.5
click at [806, 311] on quentale-workspace at bounding box center [638, 303] width 1276 height 606
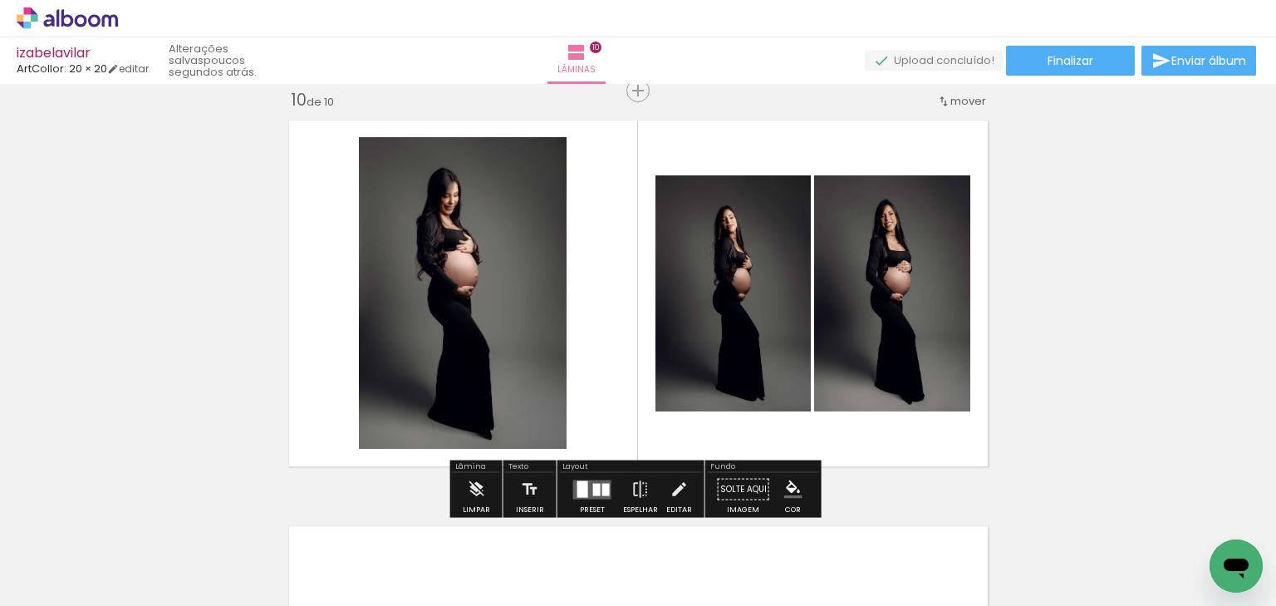
drag, startPoint x: 595, startPoint y: 479, endPoint x: 674, endPoint y: 449, distance: 84.4
click at [596, 478] on div at bounding box center [592, 489] width 45 height 33
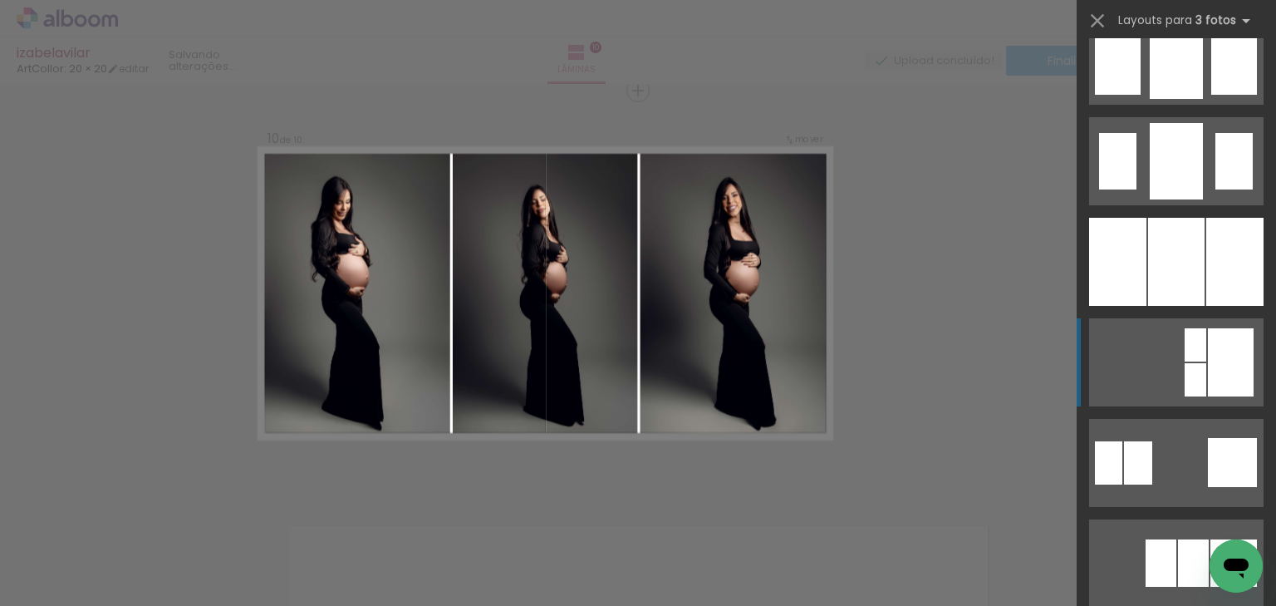
scroll to position [1396, 0]
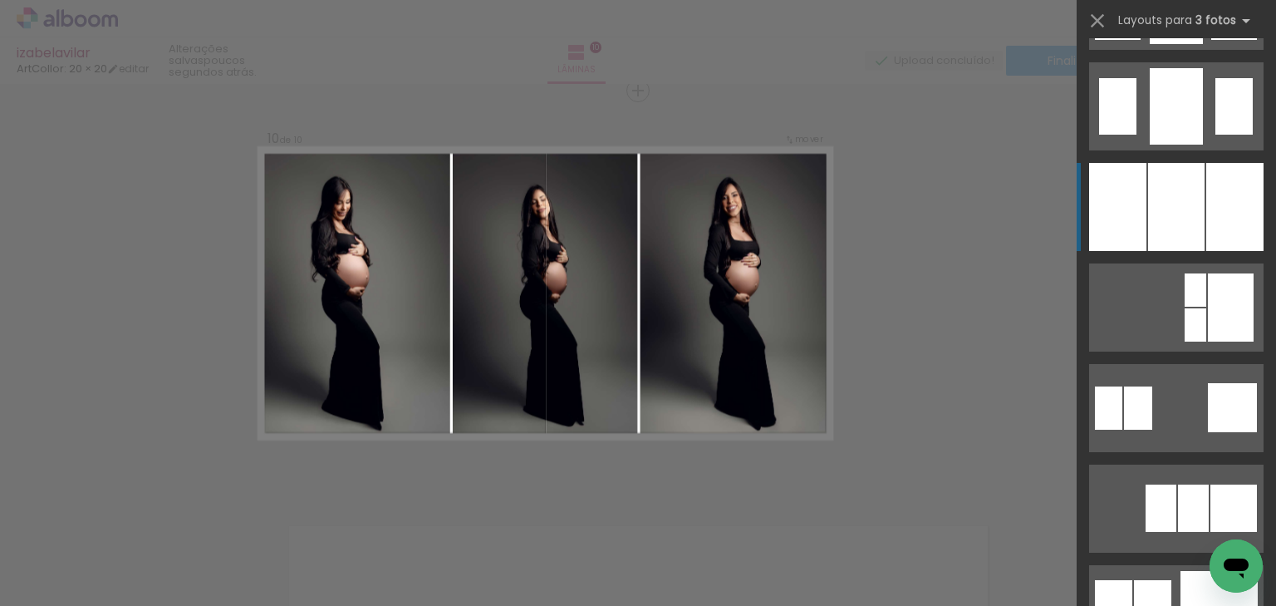
click at [1143, 224] on quentale-layouter at bounding box center [1176, 207] width 175 height 88
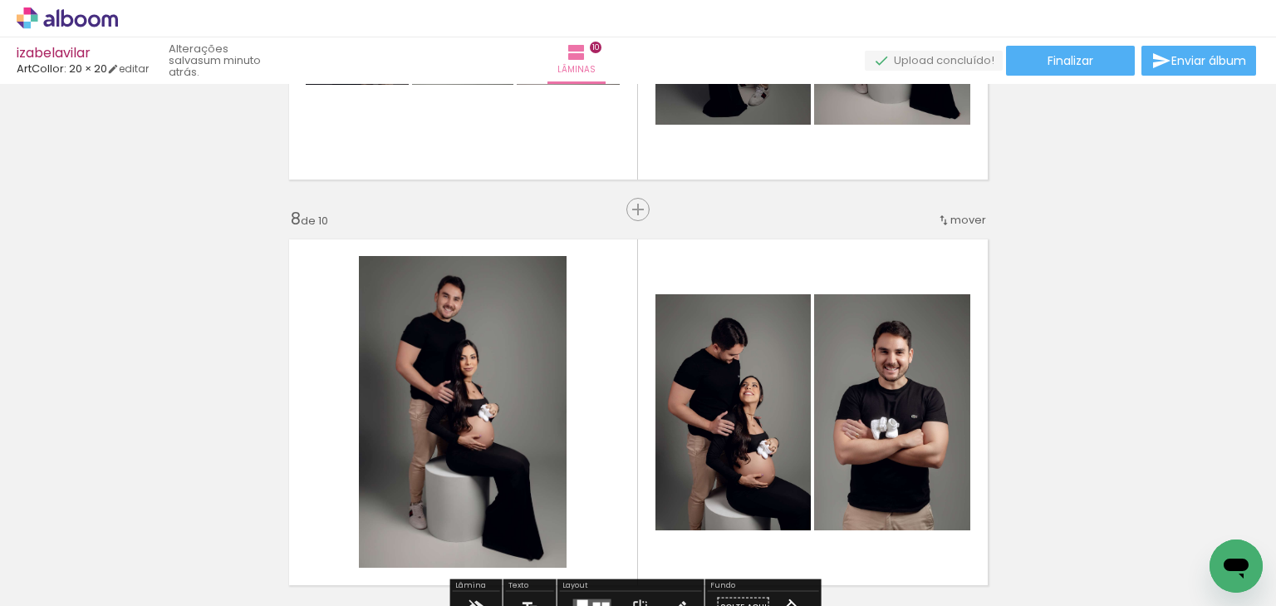
scroll to position [2873, 0]
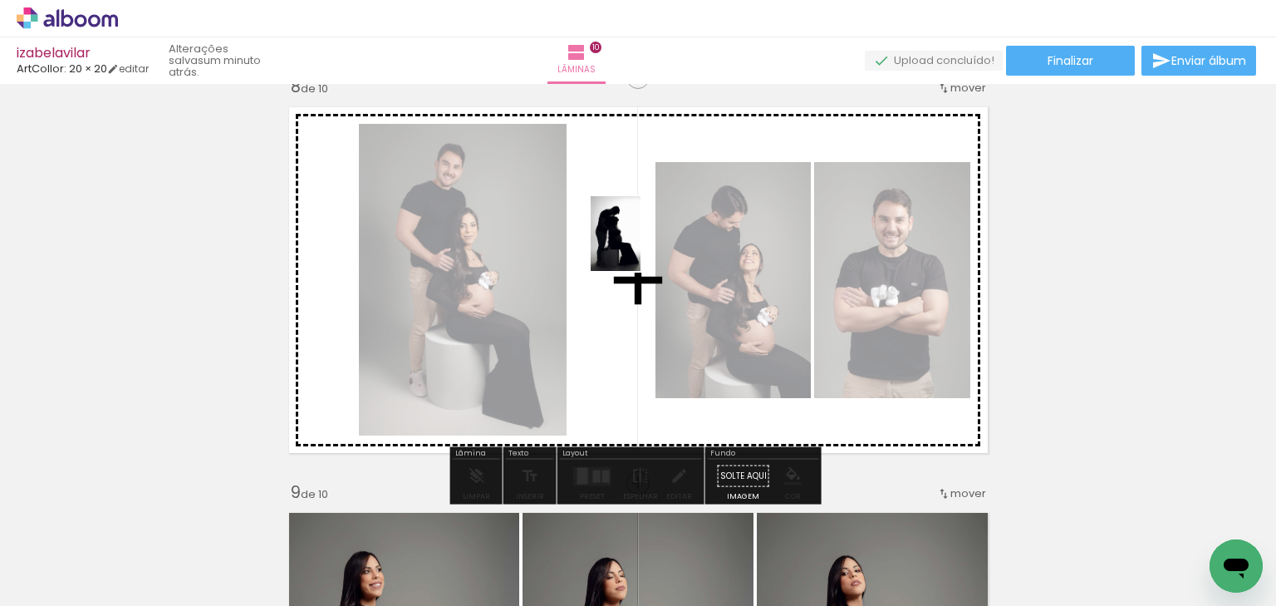
drag, startPoint x: 256, startPoint y: 546, endPoint x: 641, endPoint y: 246, distance: 487.9
click at [641, 246] on quentale-workspace at bounding box center [638, 303] width 1276 height 606
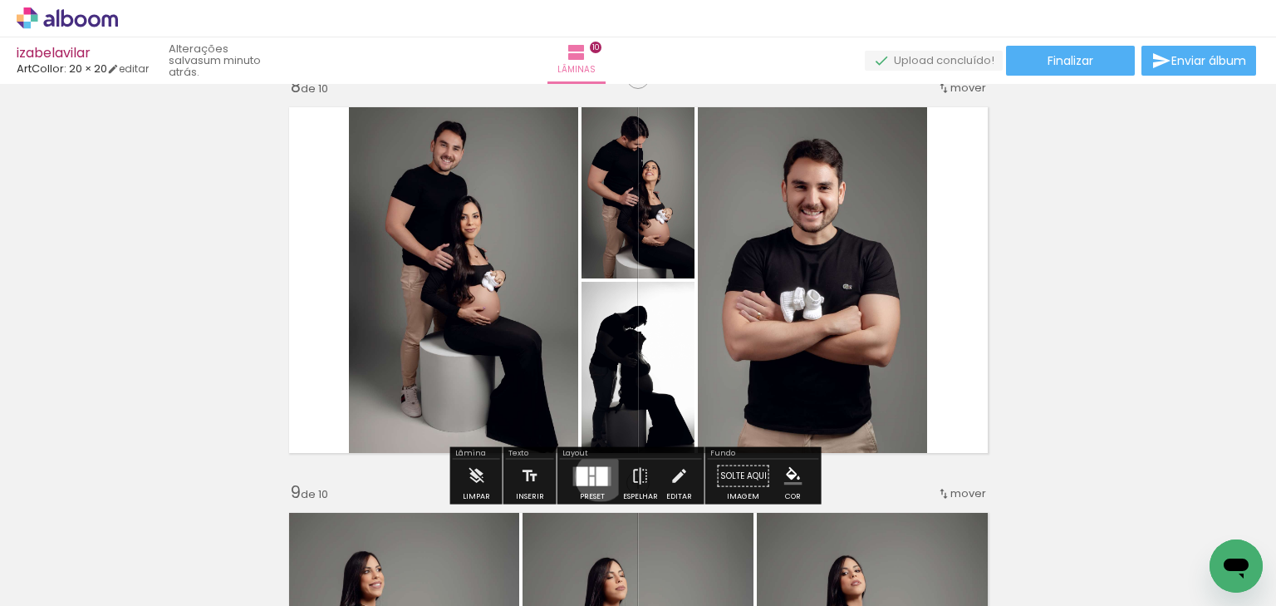
click at [597, 475] on div at bounding box center [603, 475] width 12 height 19
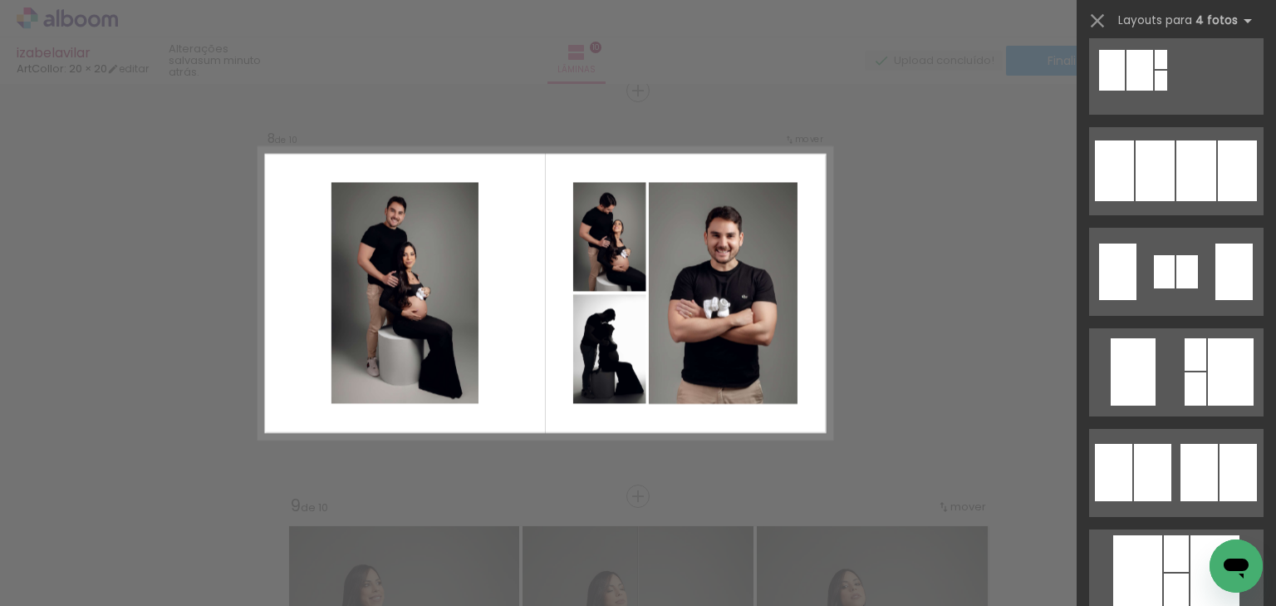
scroll to position [1263, 0]
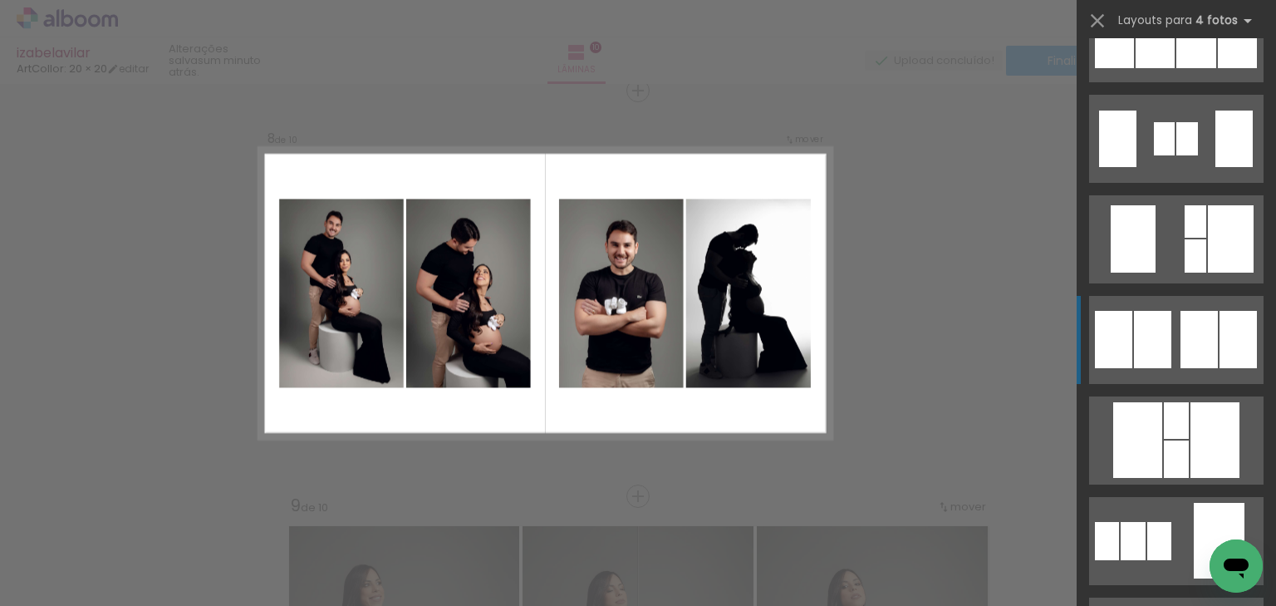
click at [1174, 359] on quentale-layouter at bounding box center [1176, 340] width 175 height 88
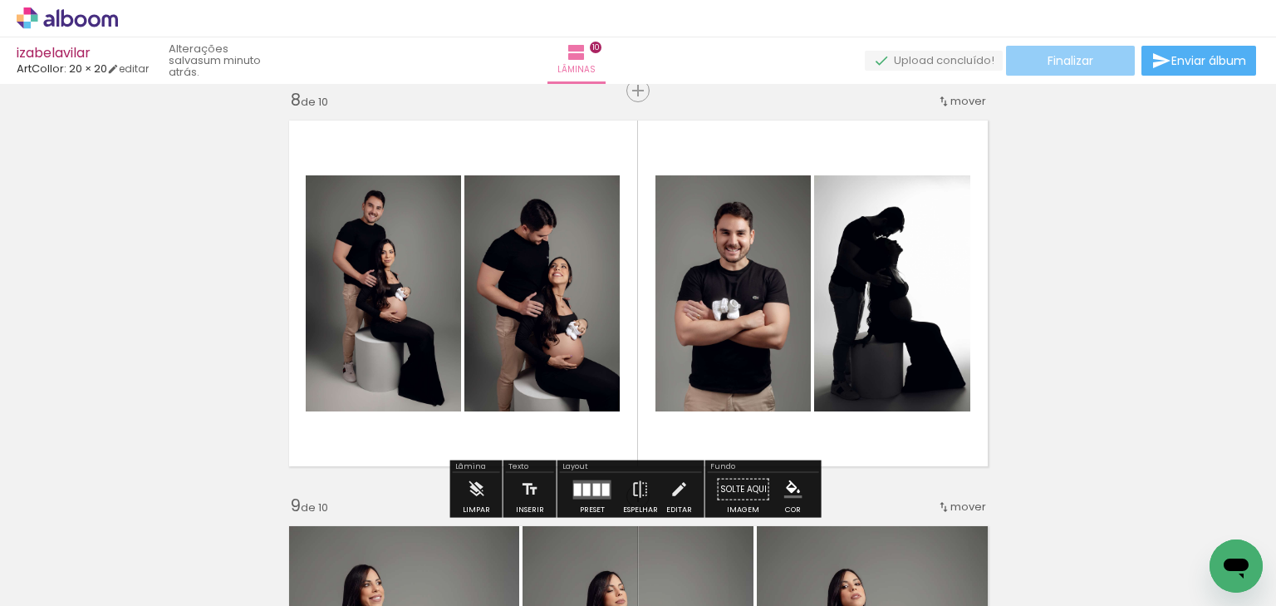
click at [1075, 60] on span "Finalizar" at bounding box center [1071, 61] width 46 height 12
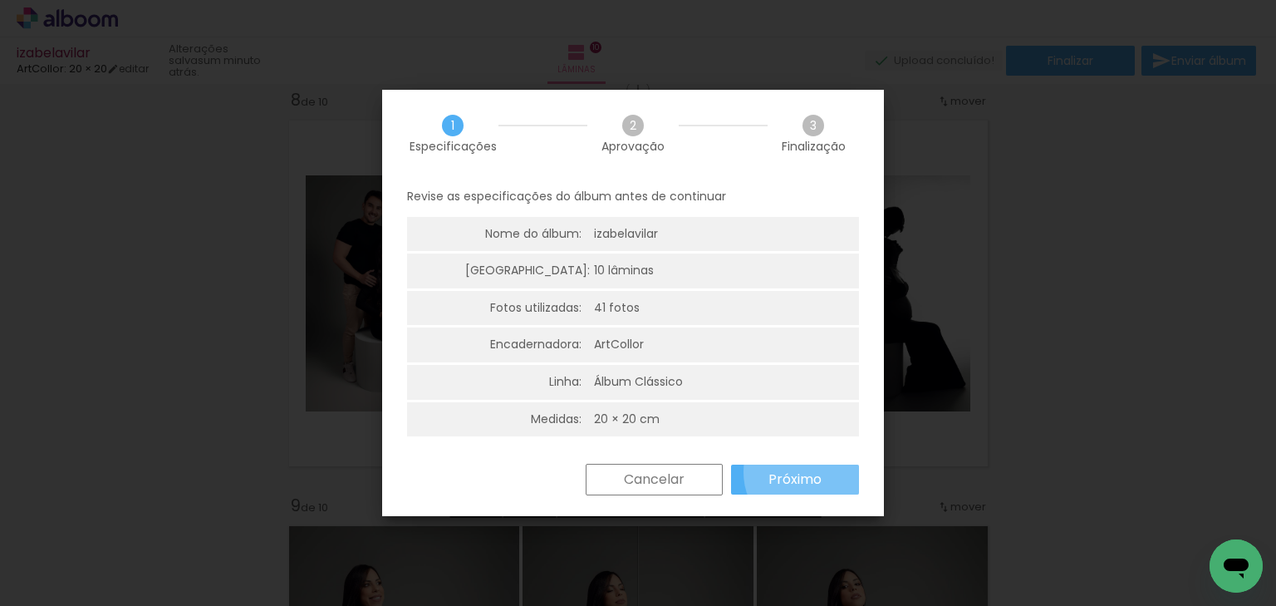
click at [0, 0] on slot "Próximo" at bounding box center [0, 0] width 0 height 0
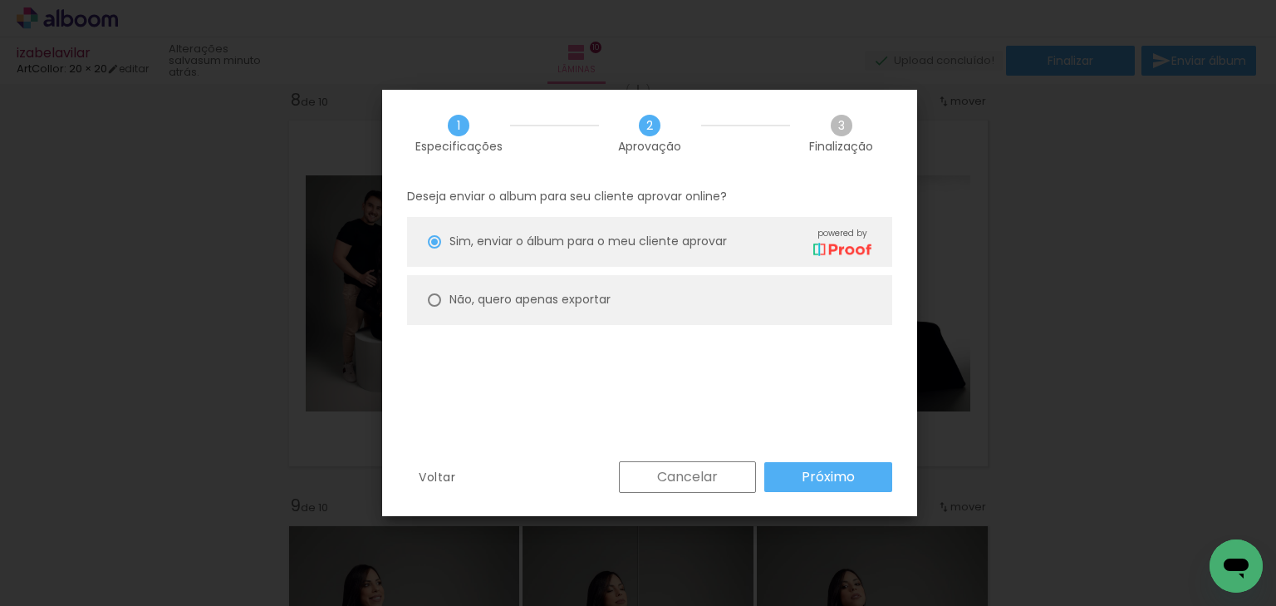
click at [644, 305] on paper-radio-button "Não, quero apenas exportar" at bounding box center [649, 300] width 485 height 50
type paper-radio-button "on"
click at [829, 502] on div "Voltar Cancelar Próximo" at bounding box center [649, 489] width 535 height 57
click at [0, 0] on slot "Próximo" at bounding box center [0, 0] width 0 height 0
type input "Alta, 300 DPI"
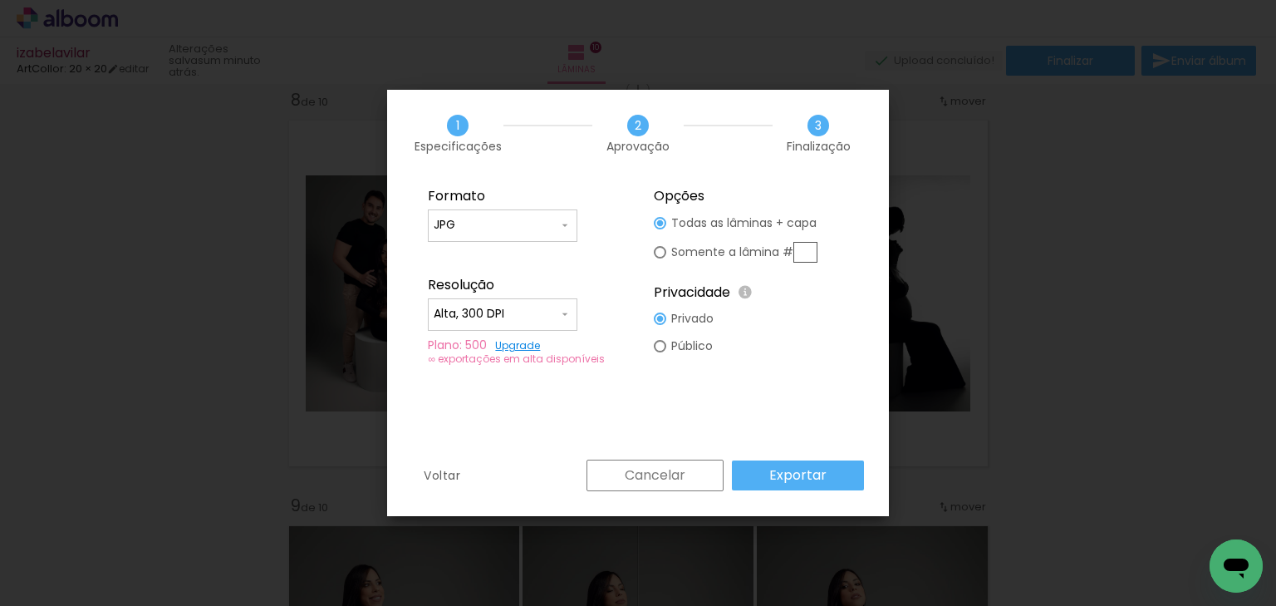
click at [839, 470] on paper-button "Exportar" at bounding box center [798, 475] width 132 height 30
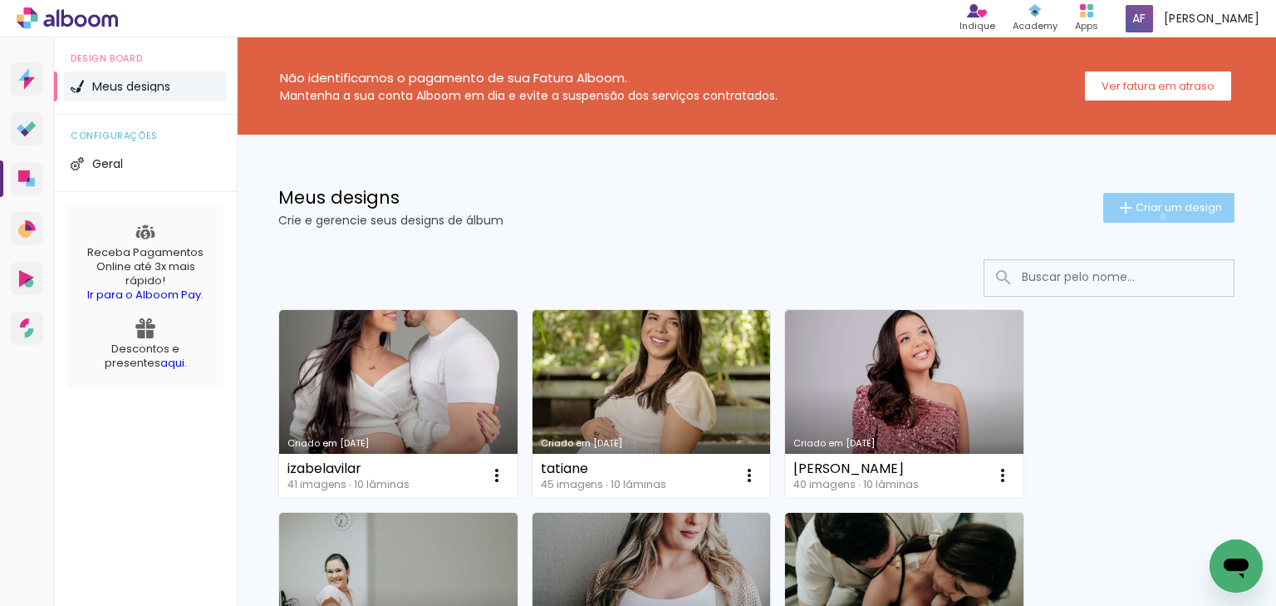
click at [1150, 216] on paper-button "Criar um design" at bounding box center [1169, 208] width 131 height 30
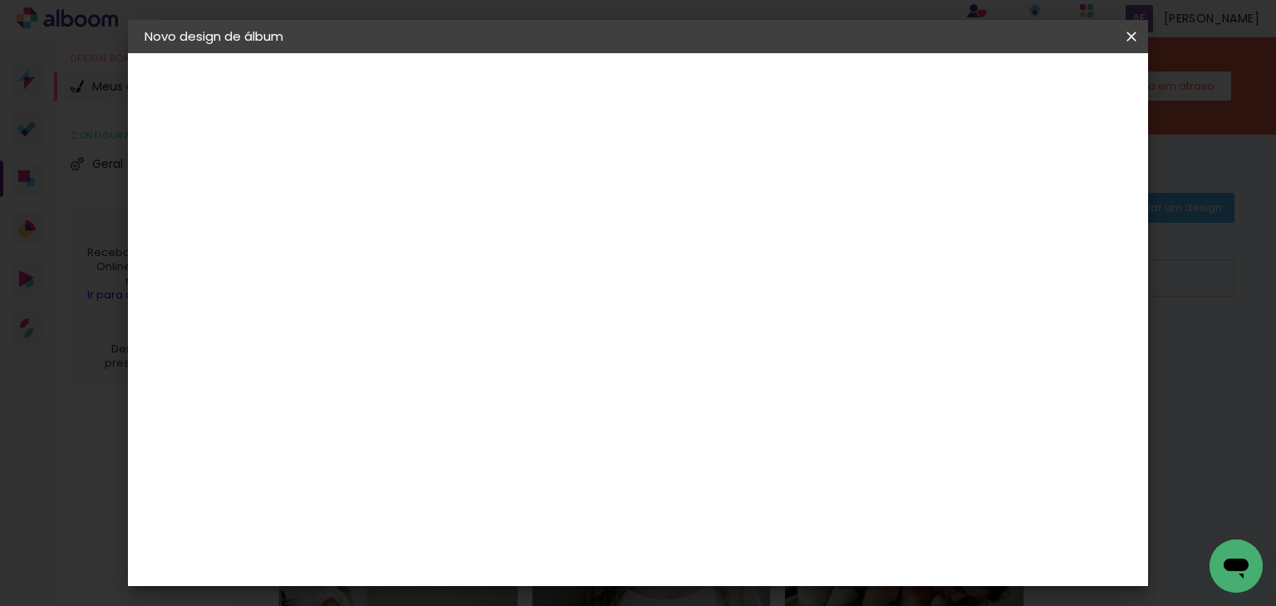
click at [416, 225] on input at bounding box center [416, 223] width 0 height 26
type input "[PERSON_NAME]"
type paper-input "[PERSON_NAME]"
click at [587, 90] on paper-button "Avançar" at bounding box center [545, 88] width 81 height 28
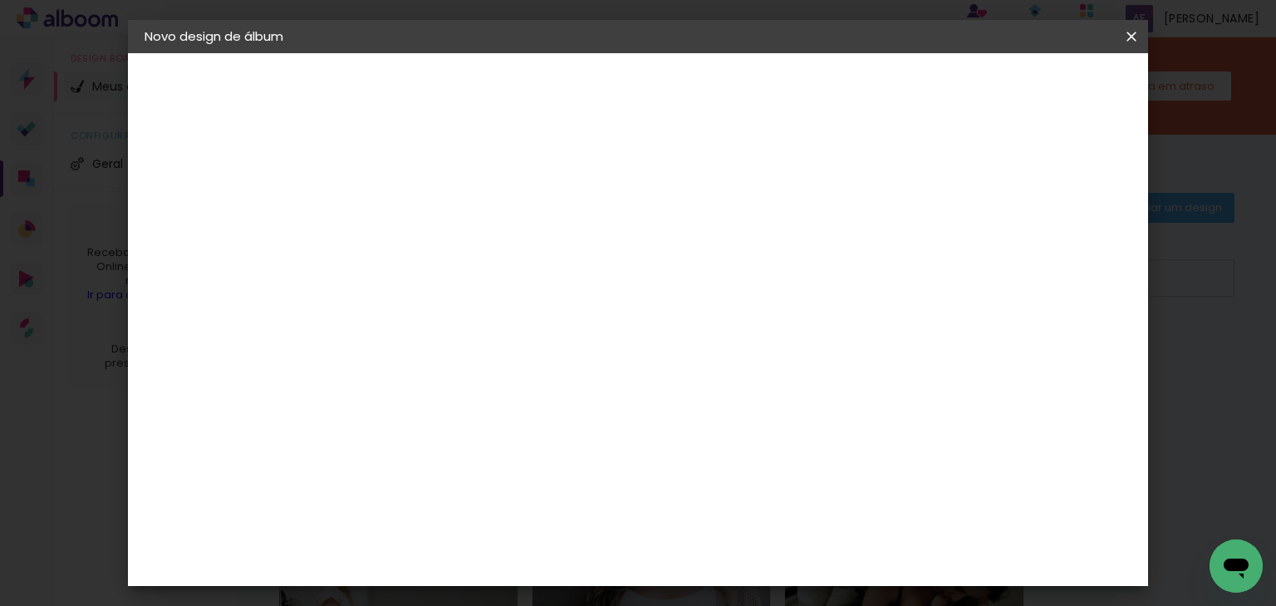
drag, startPoint x: 471, startPoint y: 269, endPoint x: 481, endPoint y: 265, distance: 10.8
click at [465, 271] on div "ArtCollor" at bounding box center [435, 277] width 60 height 13
click at [0, 0] on slot "Avançar" at bounding box center [0, 0] width 0 height 0
click at [481, 284] on input "text" at bounding box center [448, 290] width 65 height 26
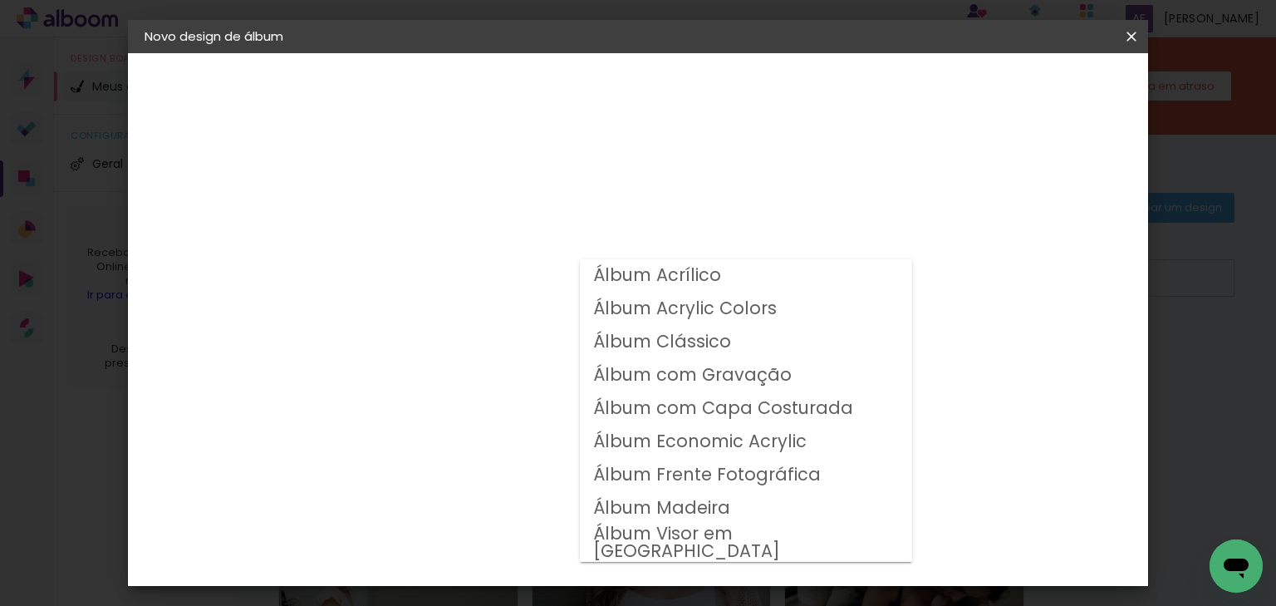
click at [0, 0] on slot "Álbum Clássico" at bounding box center [0, 0] width 0 height 0
type input "Álbum Clássico"
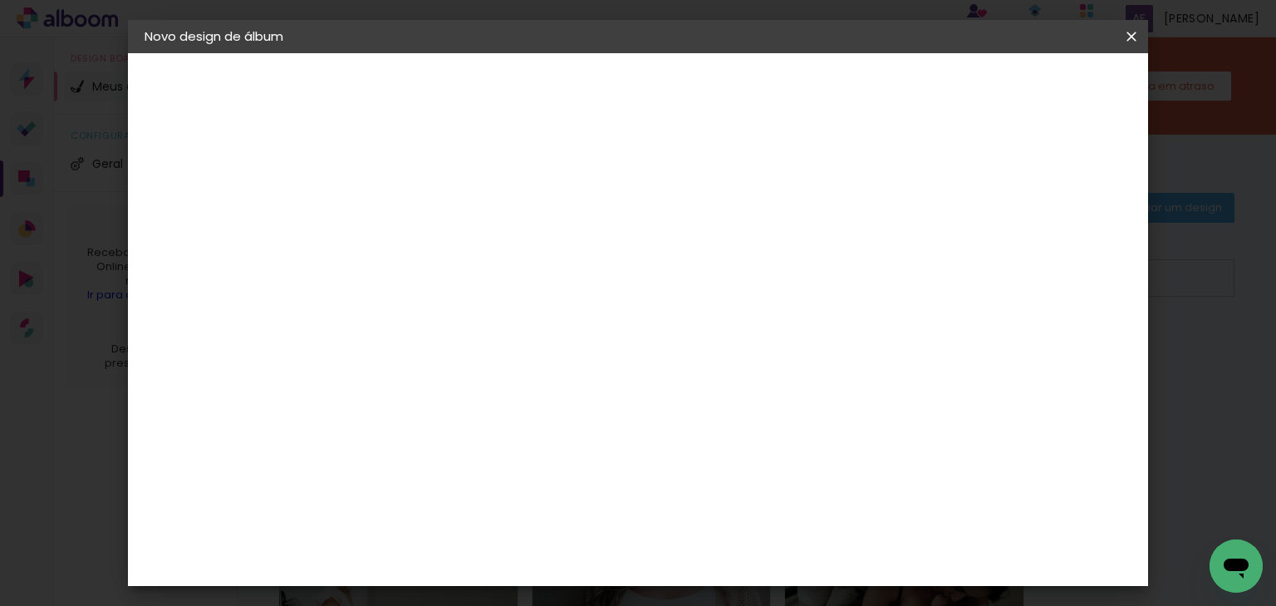
scroll to position [133, 0]
click at [529, 519] on span "20 × 20" at bounding box center [489, 536] width 77 height 34
click at [0, 0] on slot "Avançar" at bounding box center [0, 0] width 0 height 0
click at [880, 170] on div "Mostrar sangria" at bounding box center [825, 180] width 111 height 21
type paper-checkbox "on"
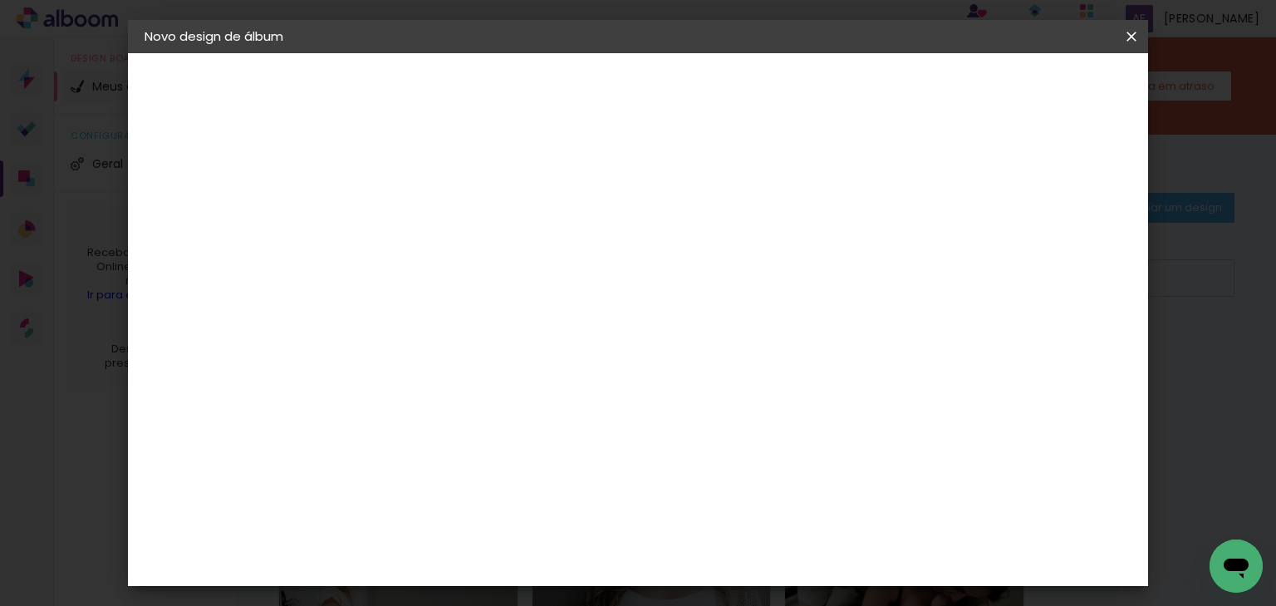
click at [880, 76] on paper-button "Iniciar design" at bounding box center [825, 88] width 109 height 28
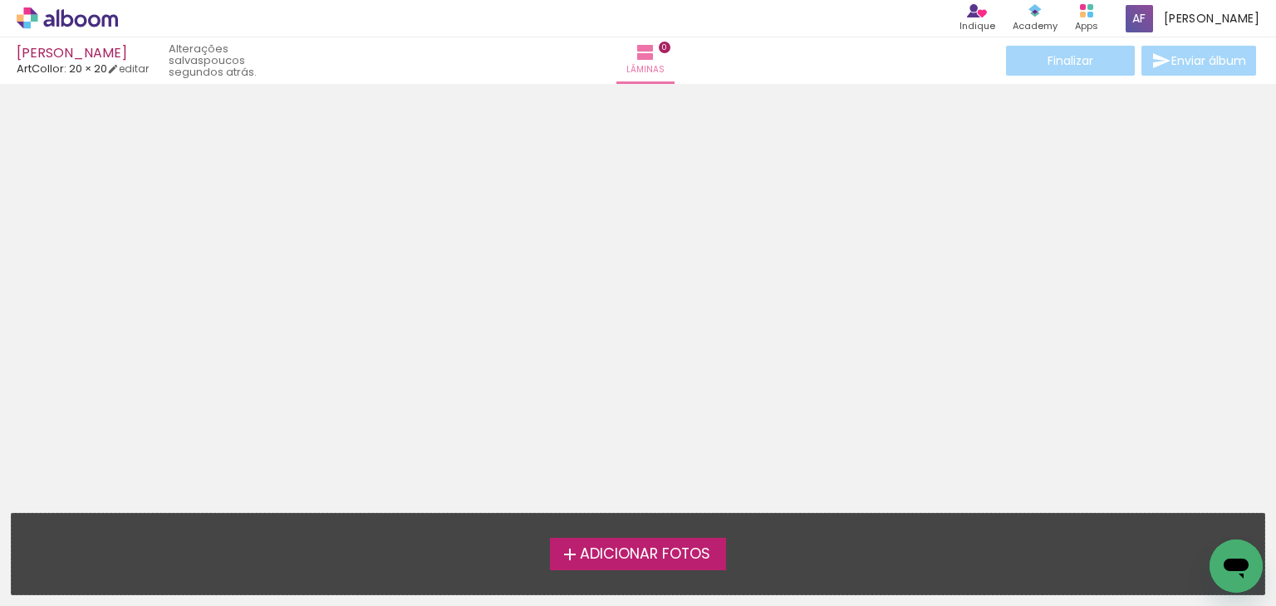
click at [670, 428] on div at bounding box center [638, 293] width 1276 height 406
click at [646, 534] on div "Adicionar Fotos Solte suas fotos aqui..." at bounding box center [638, 554] width 1253 height 81
click at [644, 547] on span "Adicionar Fotos" at bounding box center [645, 554] width 130 height 15
click at [0, 0] on input "file" at bounding box center [0, 0] width 0 height 0
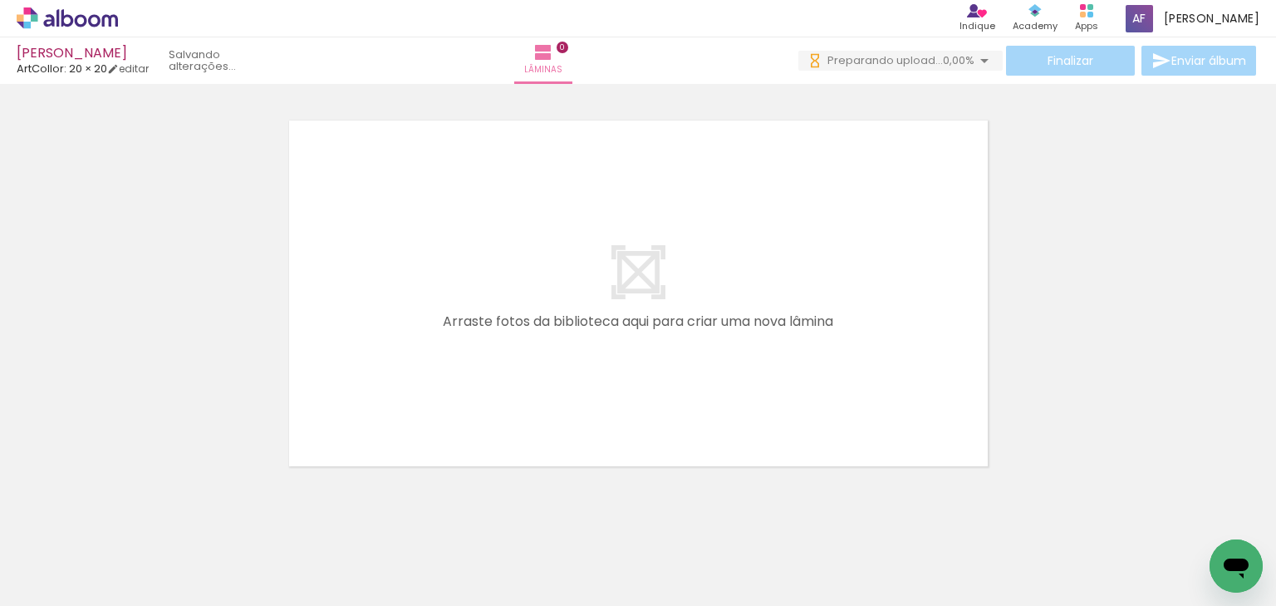
drag, startPoint x: 211, startPoint y: 511, endPoint x: 368, endPoint y: 418, distance: 182.6
click at [396, 347] on quentale-workspace at bounding box center [638, 303] width 1276 height 606
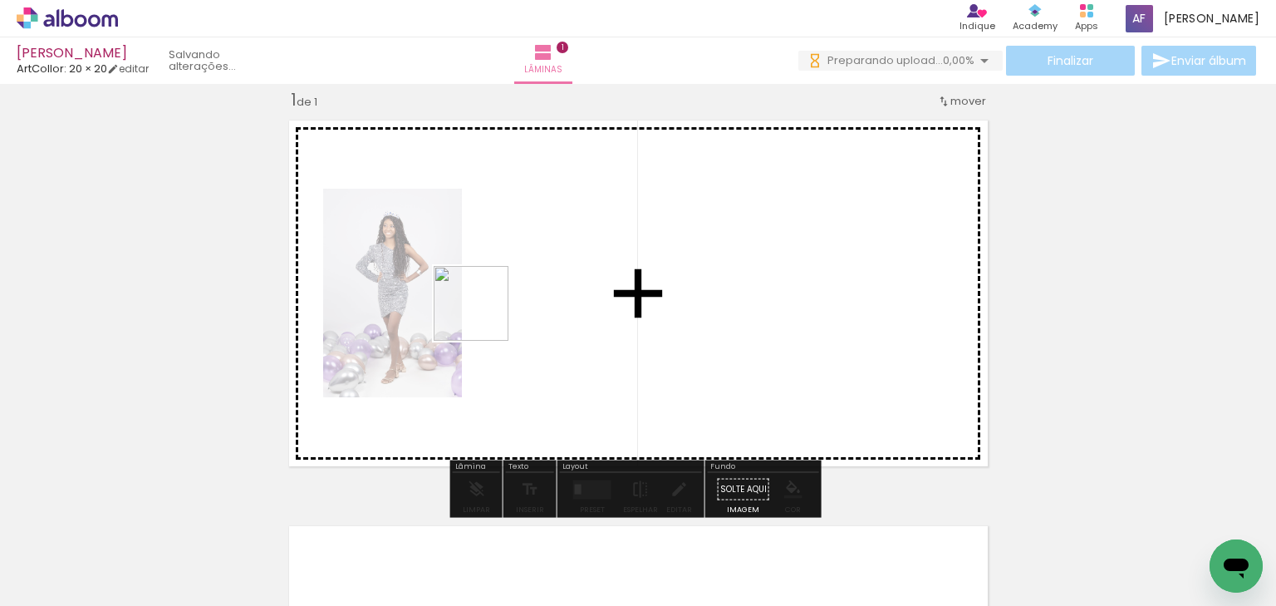
drag, startPoint x: 283, startPoint y: 544, endPoint x: 487, endPoint y: 312, distance: 309.1
click at [487, 312] on quentale-workspace at bounding box center [638, 303] width 1276 height 606
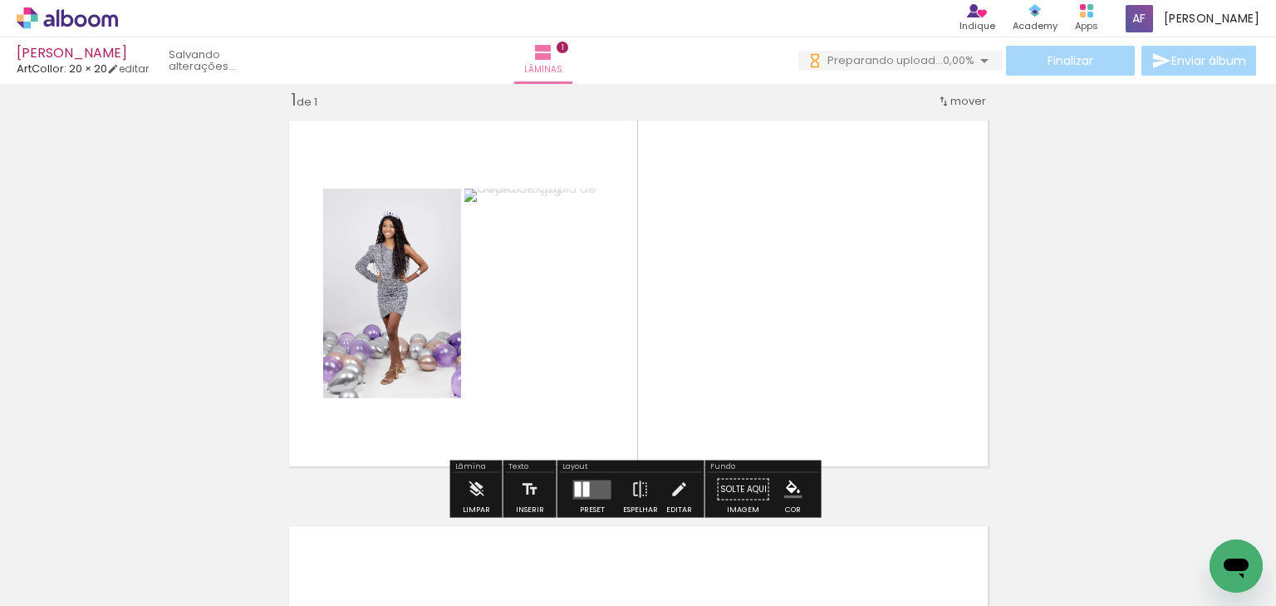
drag, startPoint x: 369, startPoint y: 543, endPoint x: 429, endPoint y: 425, distance: 131.6
click at [446, 369] on quentale-workspace at bounding box center [638, 303] width 1276 height 606
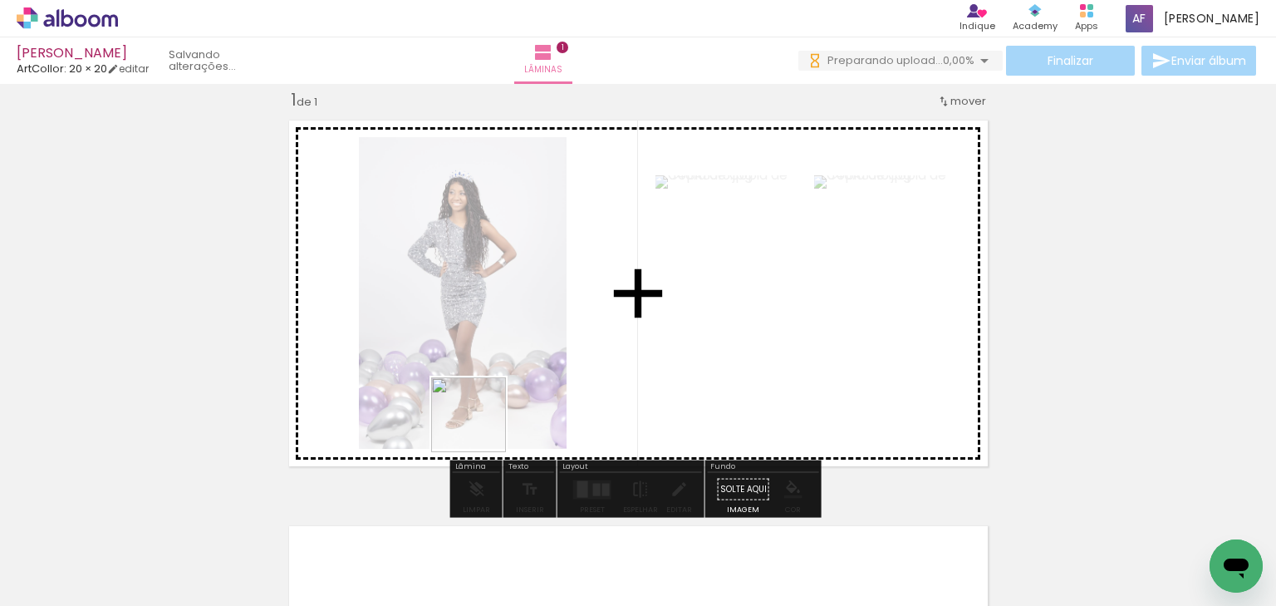
drag, startPoint x: 476, startPoint y: 448, endPoint x: 487, endPoint y: 401, distance: 47.8
click at [487, 401] on quentale-workspace at bounding box center [638, 303] width 1276 height 606
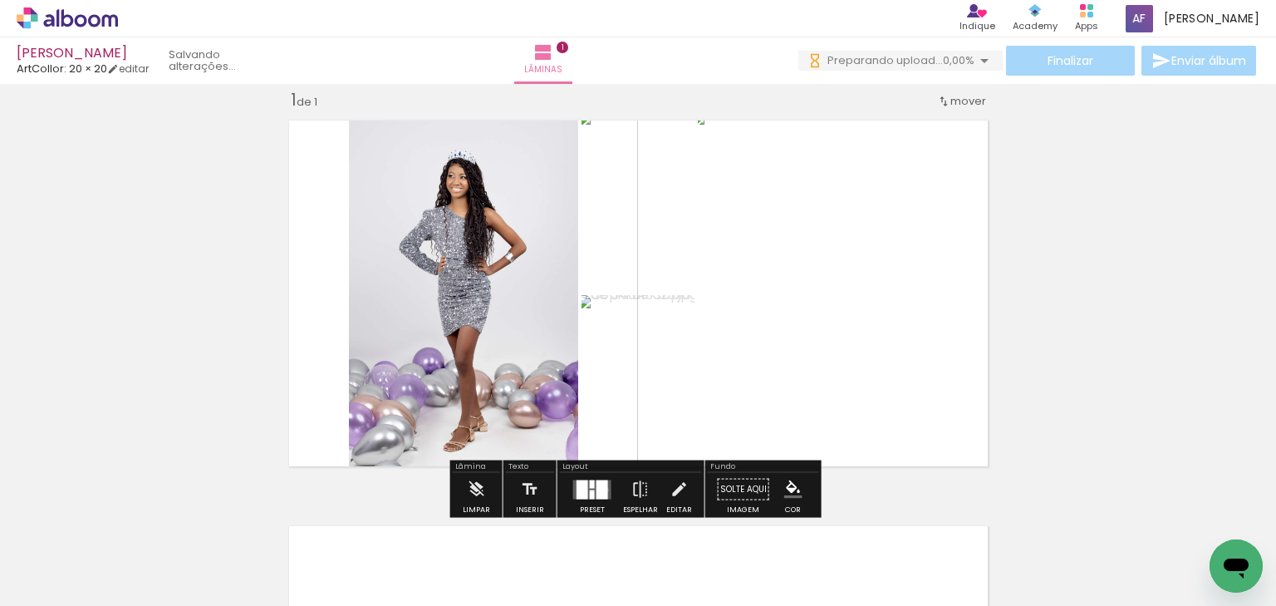
click at [602, 489] on div at bounding box center [603, 488] width 12 height 19
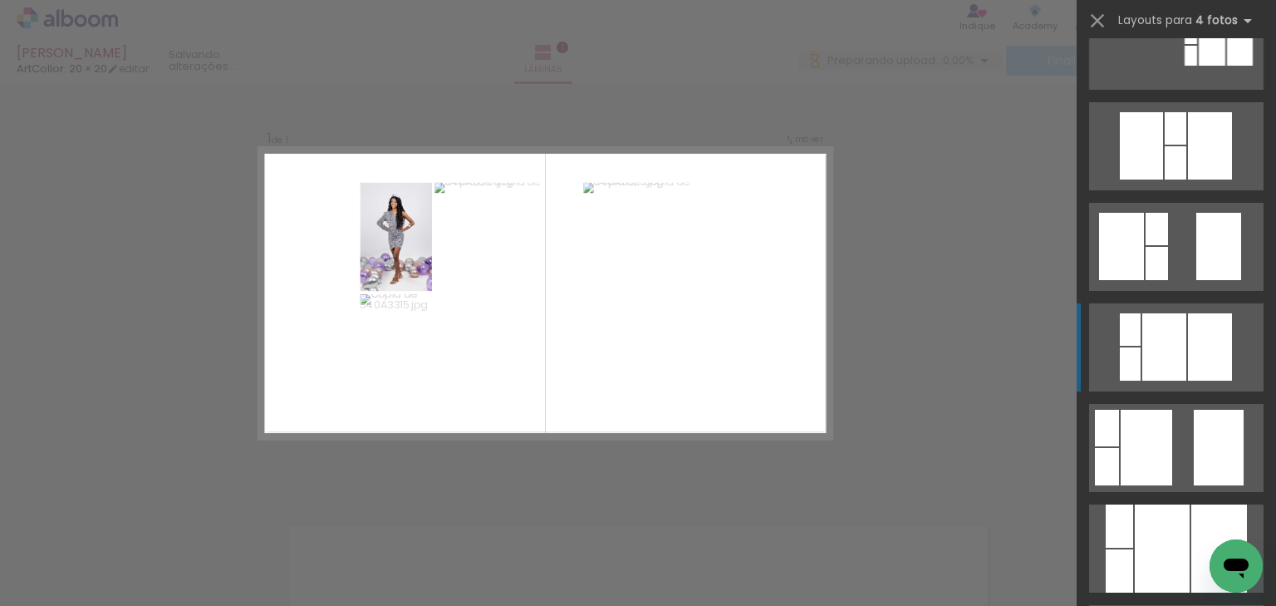
scroll to position [399, 0]
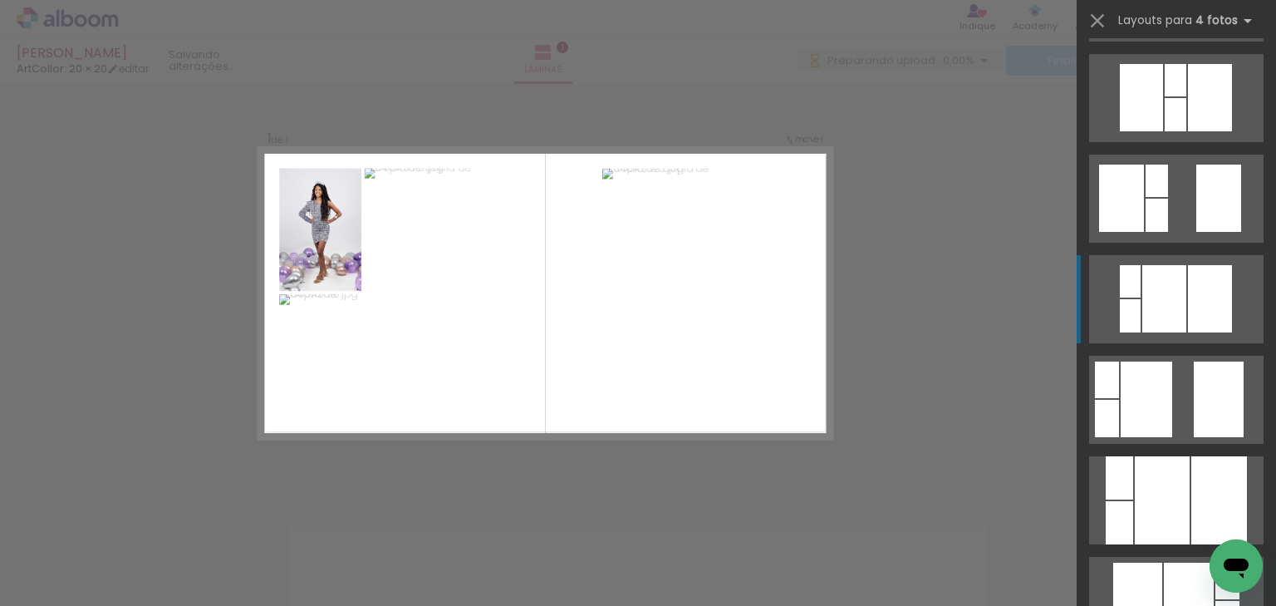
click at [1177, 411] on quentale-layouter at bounding box center [1176, 400] width 175 height 88
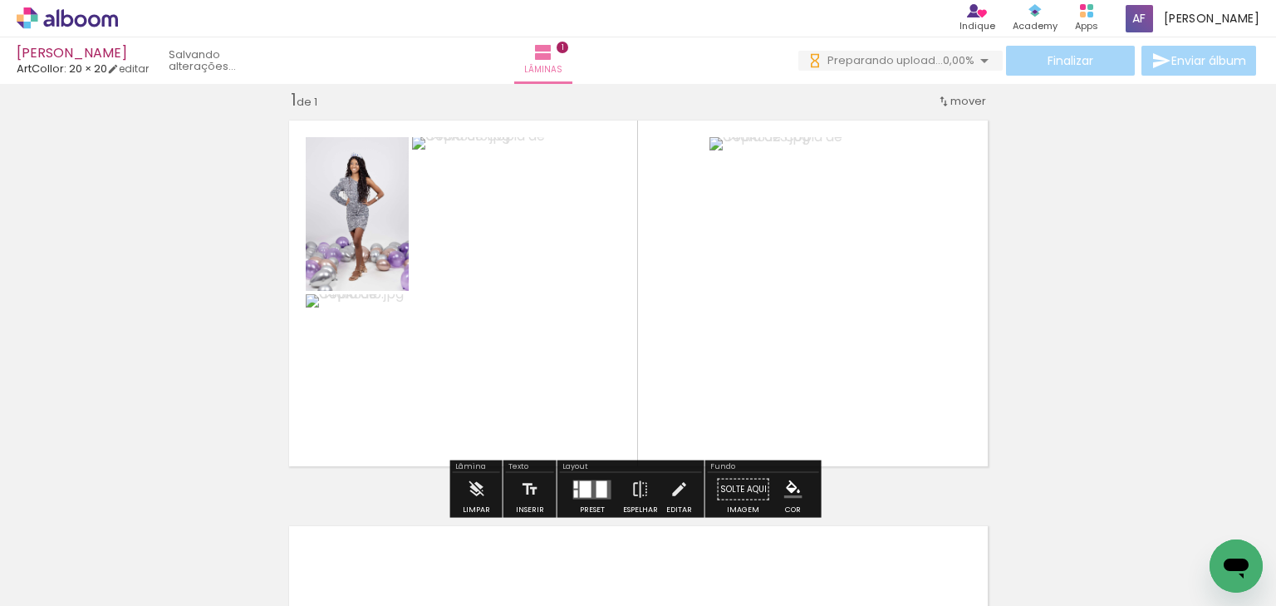
scroll to position [0, 0]
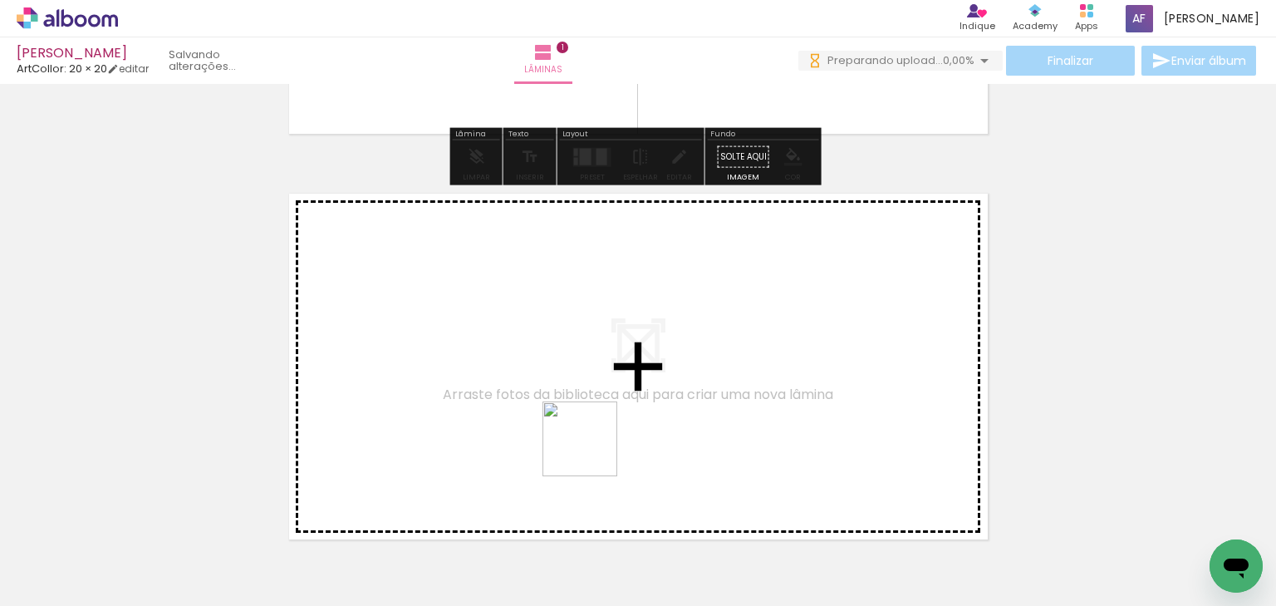
drag, startPoint x: 587, startPoint y: 469, endPoint x: 593, endPoint y: 451, distance: 18.4
click at [593, 451] on quentale-workspace at bounding box center [638, 303] width 1276 height 606
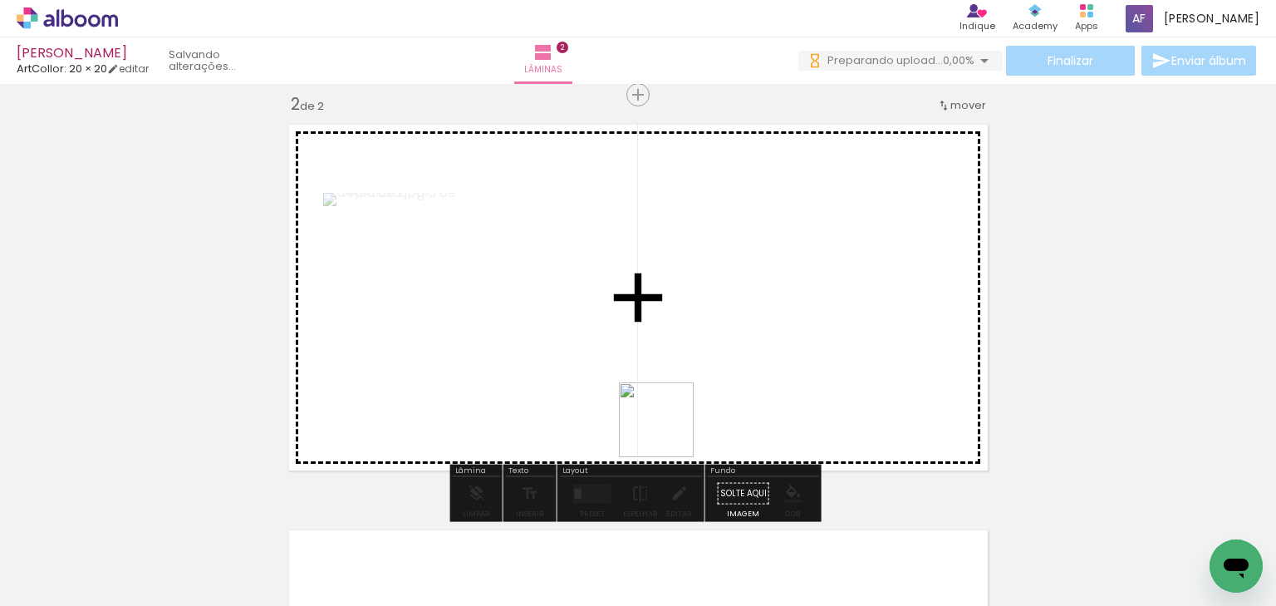
scroll to position [426, 0]
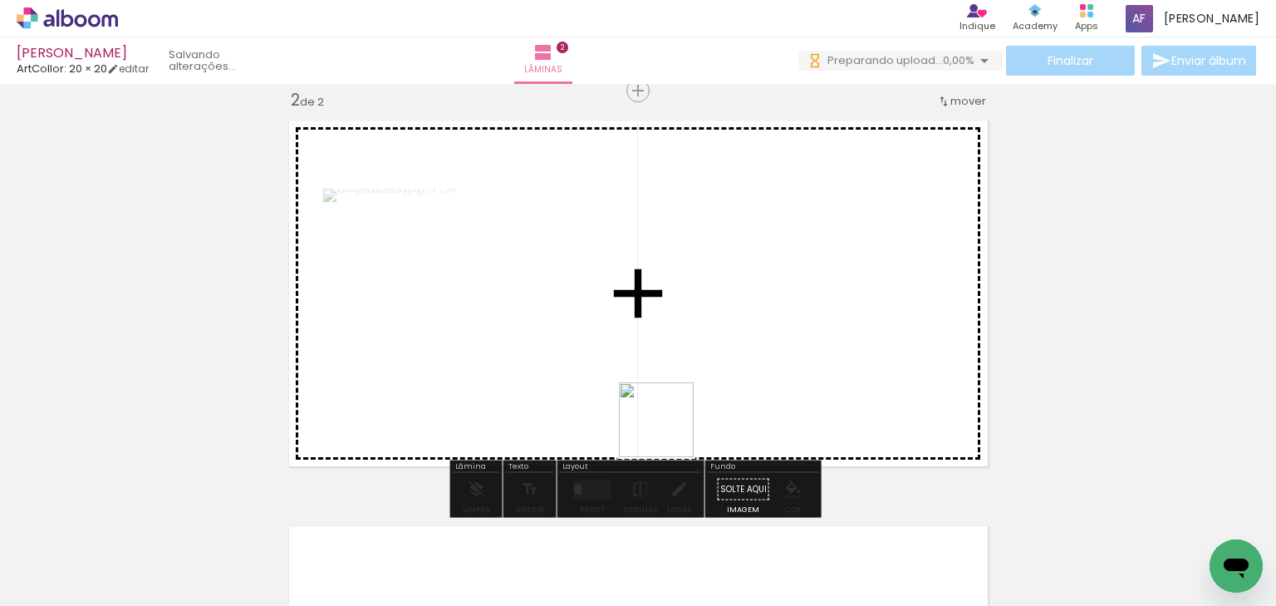
drag, startPoint x: 657, startPoint y: 487, endPoint x: 680, endPoint y: 472, distance: 27.0
click at [671, 432] on quentale-workspace at bounding box center [638, 303] width 1276 height 606
drag, startPoint x: 735, startPoint y: 509, endPoint x: 735, endPoint y: 376, distance: 133.8
click at [735, 376] on quentale-workspace at bounding box center [638, 303] width 1276 height 606
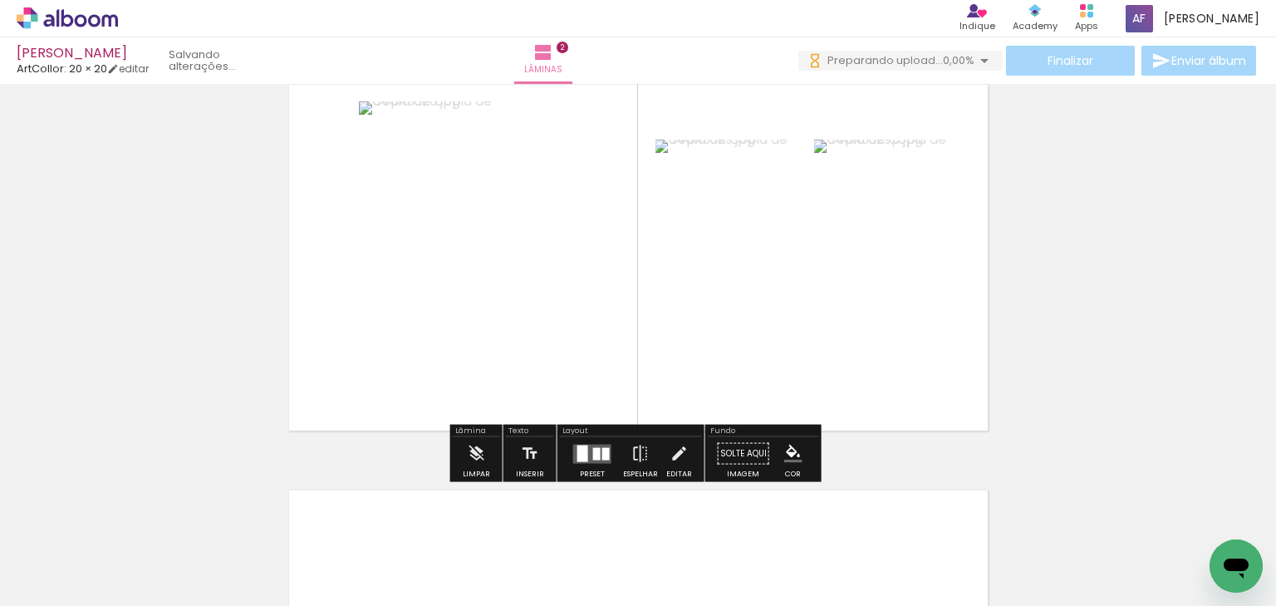
scroll to position [493, 0]
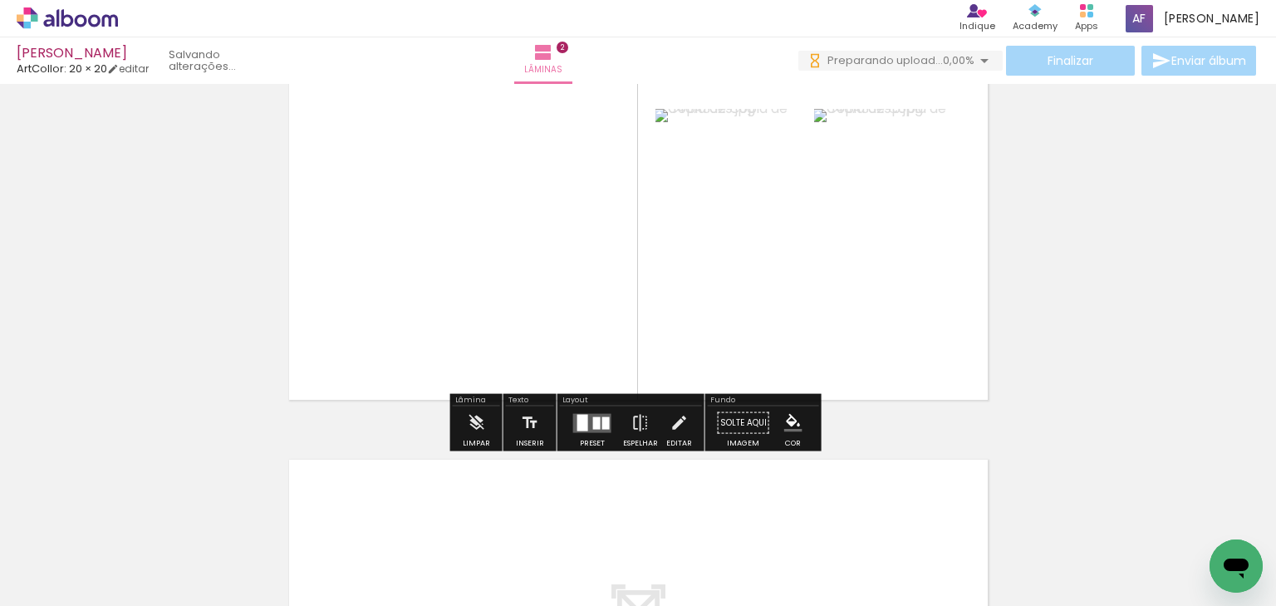
click at [593, 429] on quentale-layouter at bounding box center [592, 422] width 38 height 19
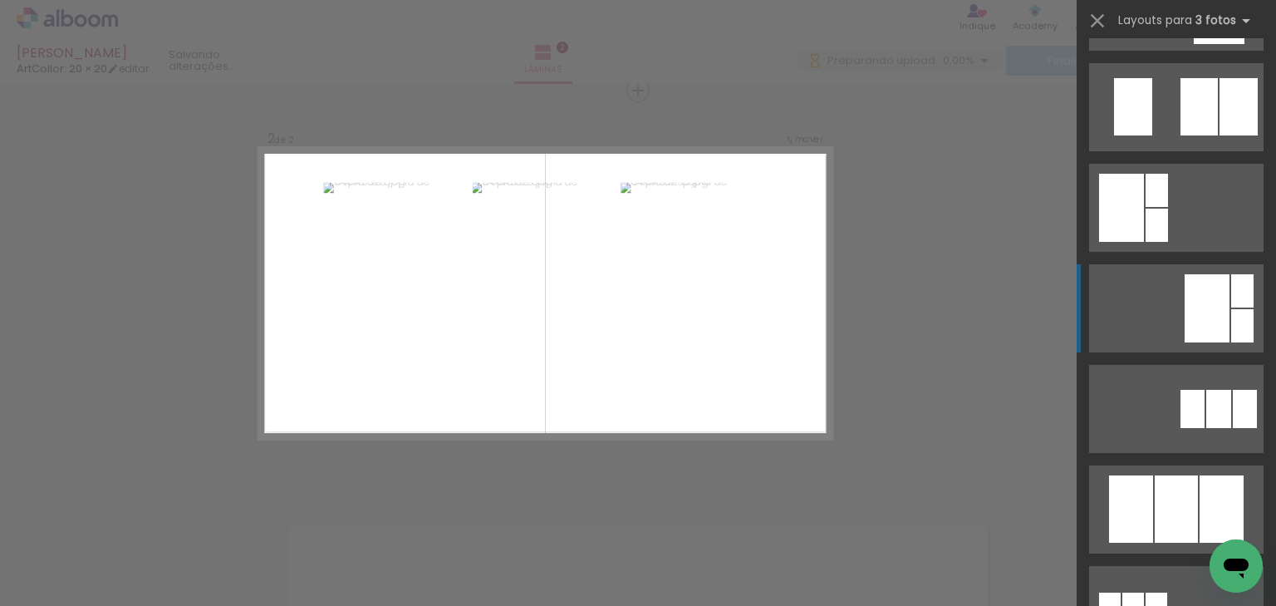
scroll to position [532, 0]
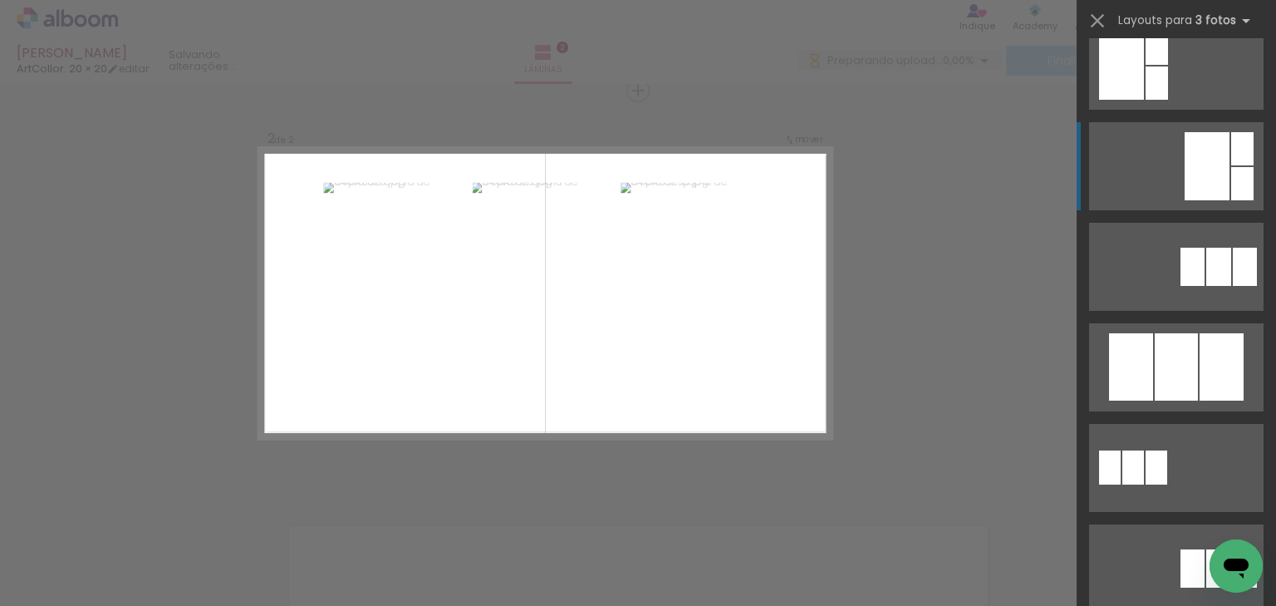
click at [1164, 394] on div at bounding box center [1176, 366] width 43 height 67
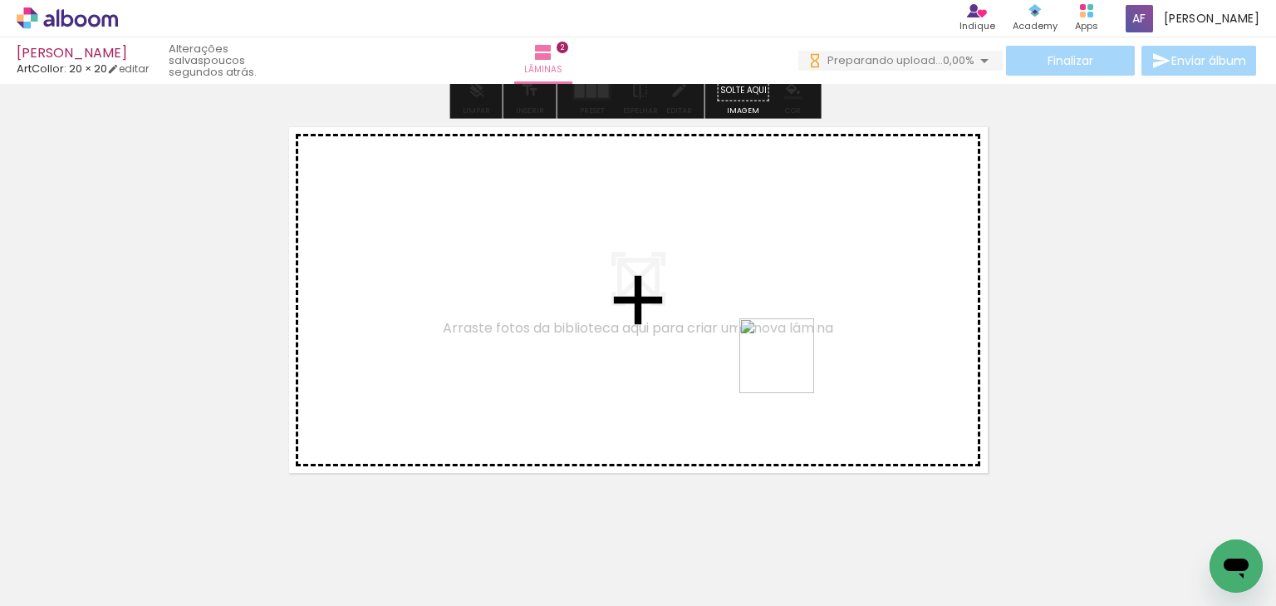
drag, startPoint x: 817, startPoint y: 524, endPoint x: 789, endPoint y: 368, distance: 158.6
click at [789, 368] on quentale-workspace at bounding box center [638, 303] width 1276 height 606
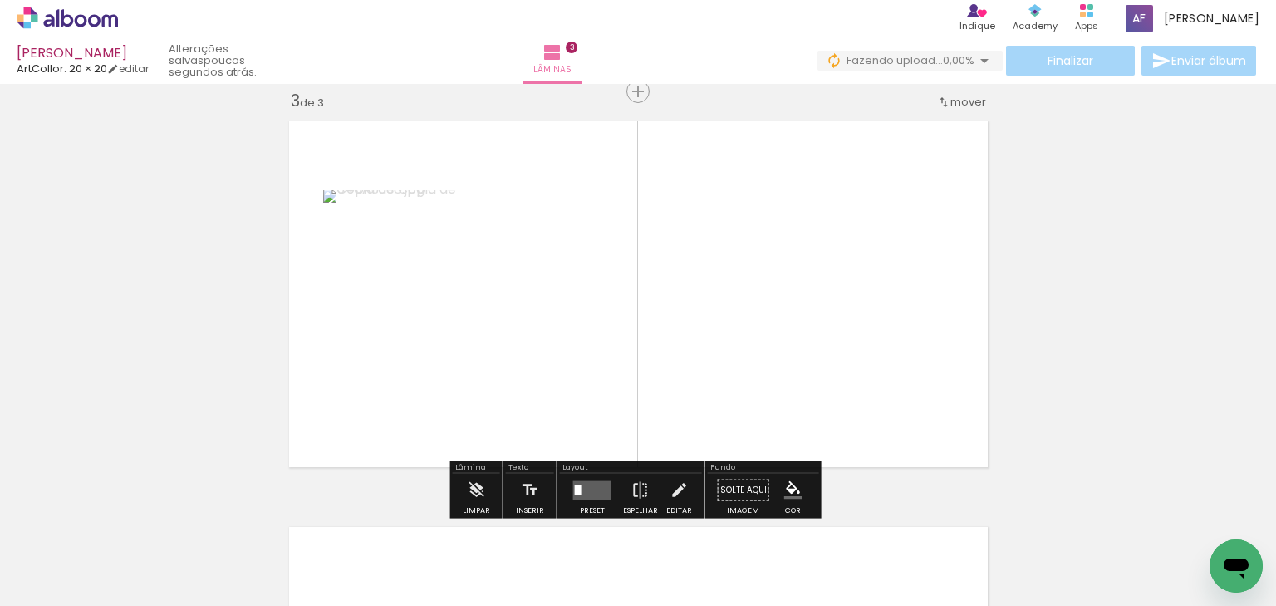
scroll to position [832, 0]
drag, startPoint x: 924, startPoint y: 518, endPoint x: 898, endPoint y: 404, distance: 116.7
click at [891, 387] on quentale-workspace at bounding box center [638, 303] width 1276 height 606
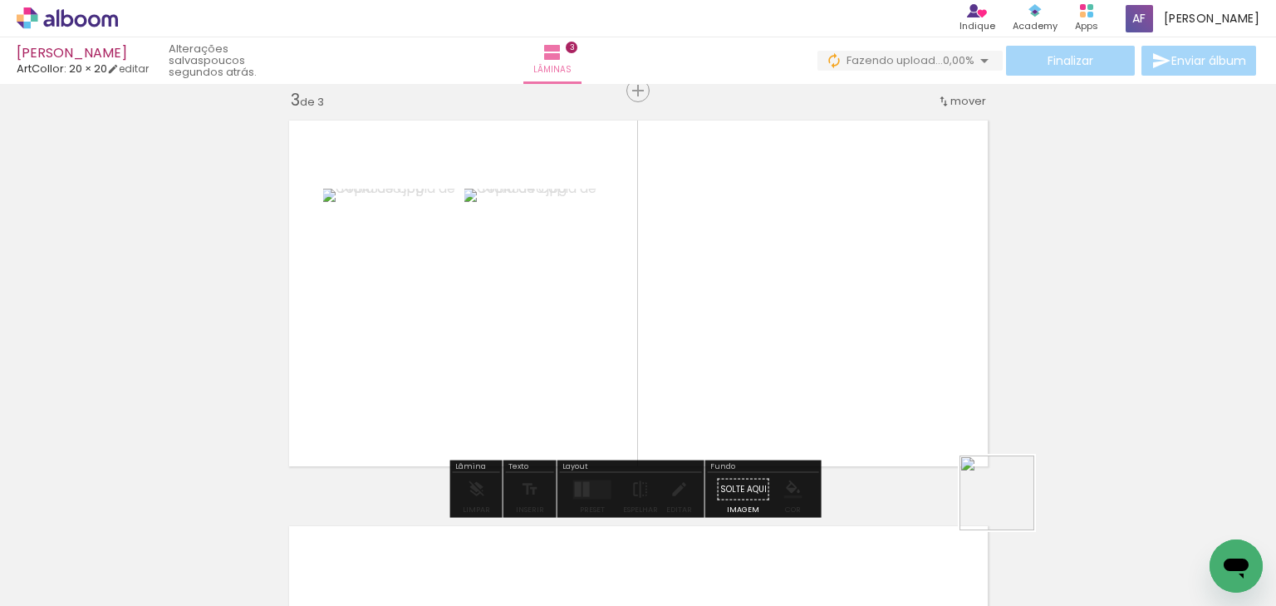
drag, startPoint x: 1012, startPoint y: 539, endPoint x: 911, endPoint y: 319, distance: 242.4
click at [911, 319] on quentale-workspace at bounding box center [638, 303] width 1276 height 606
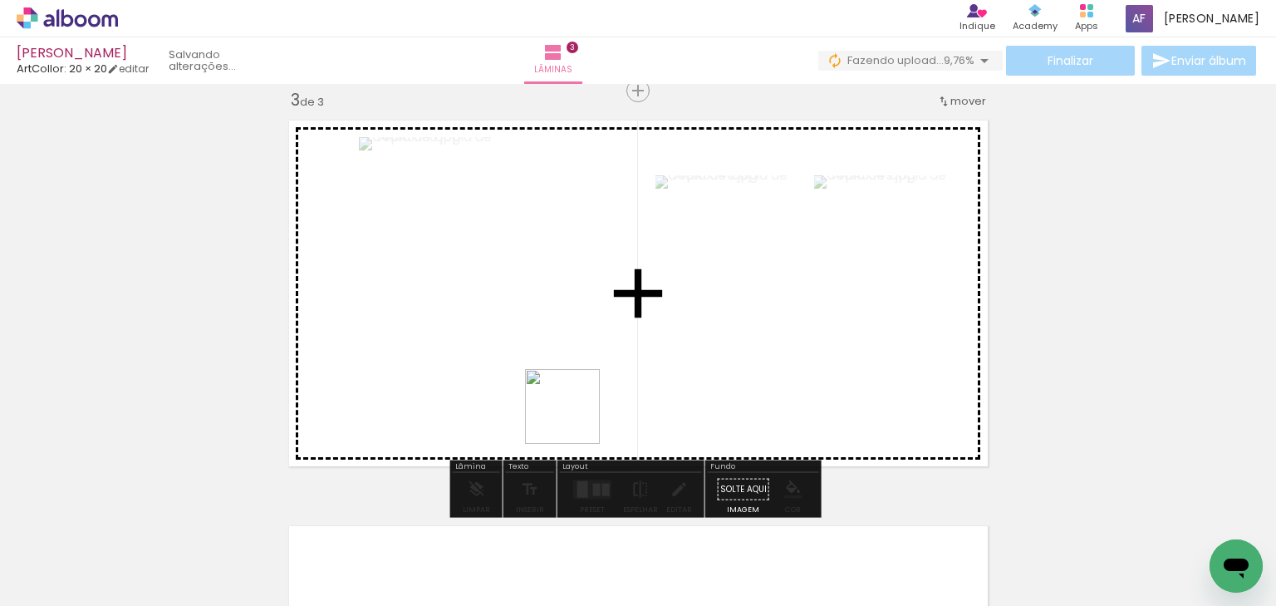
drag, startPoint x: 571, startPoint y: 427, endPoint x: 578, endPoint y: 416, distance: 12.7
click at [578, 416] on quentale-workspace at bounding box center [638, 303] width 1276 height 606
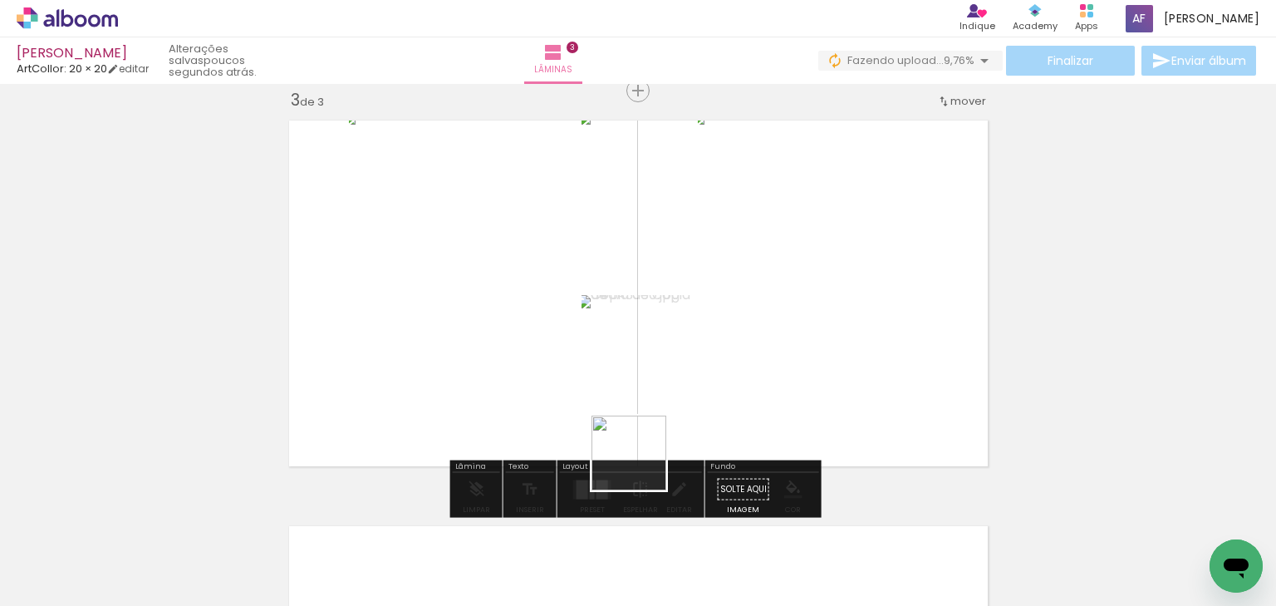
drag, startPoint x: 627, startPoint y: 519, endPoint x: 648, endPoint y: 390, distance: 130.5
click at [647, 391] on quentale-workspace at bounding box center [638, 303] width 1276 height 606
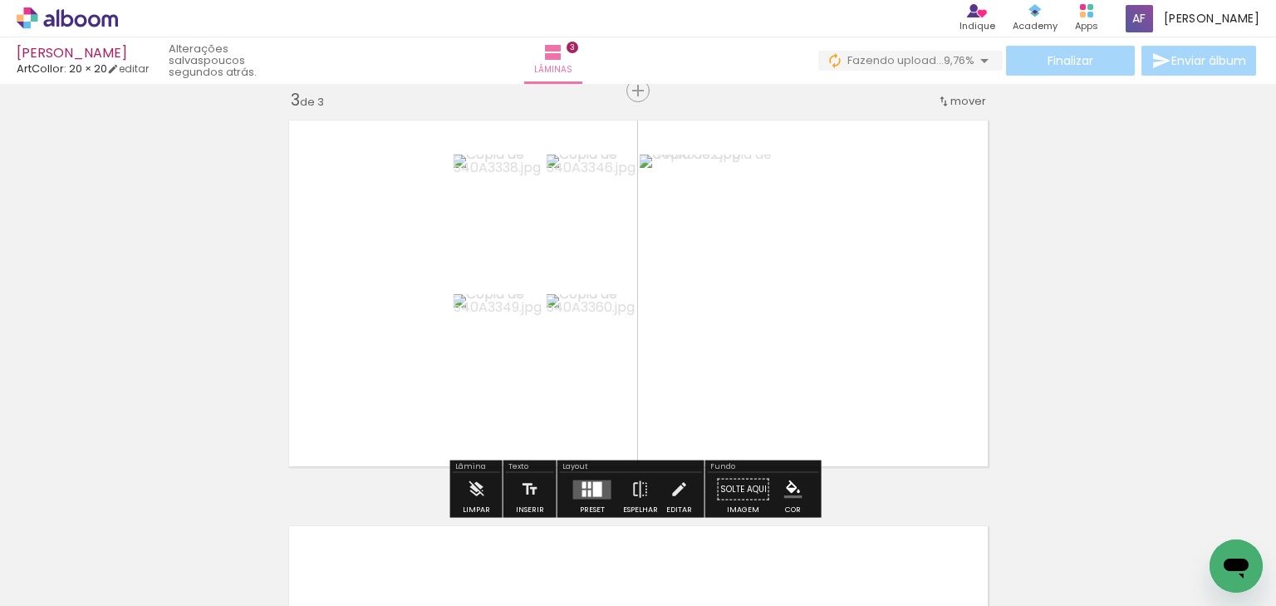
click at [588, 482] on div at bounding box center [589, 484] width 3 height 7
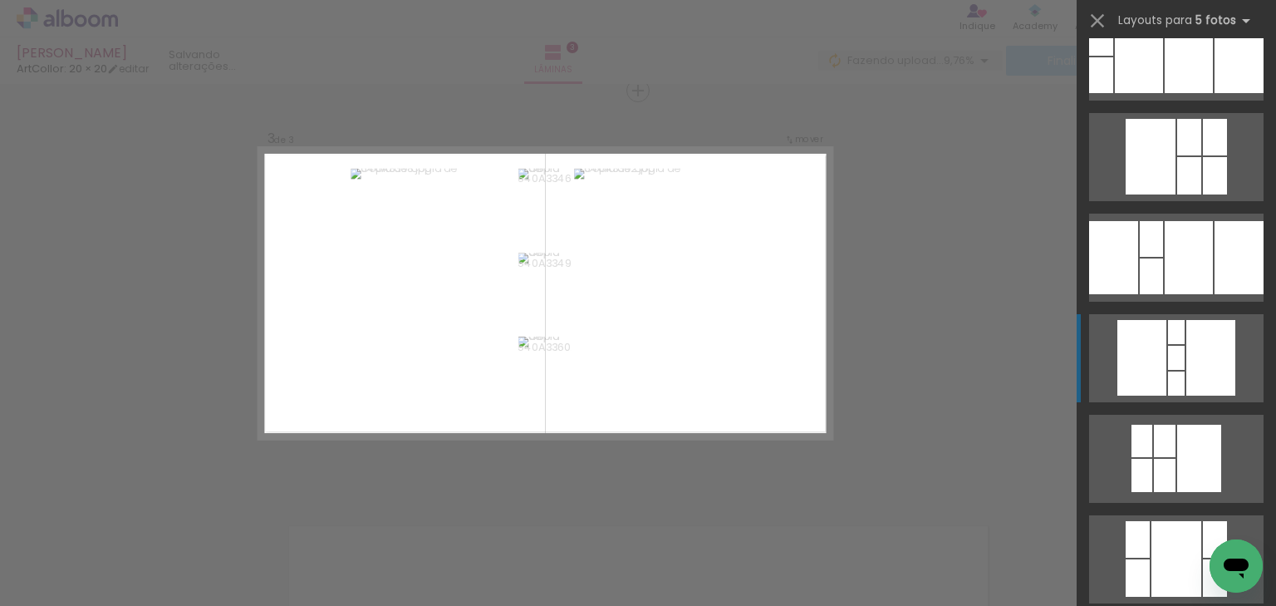
scroll to position [665, 0]
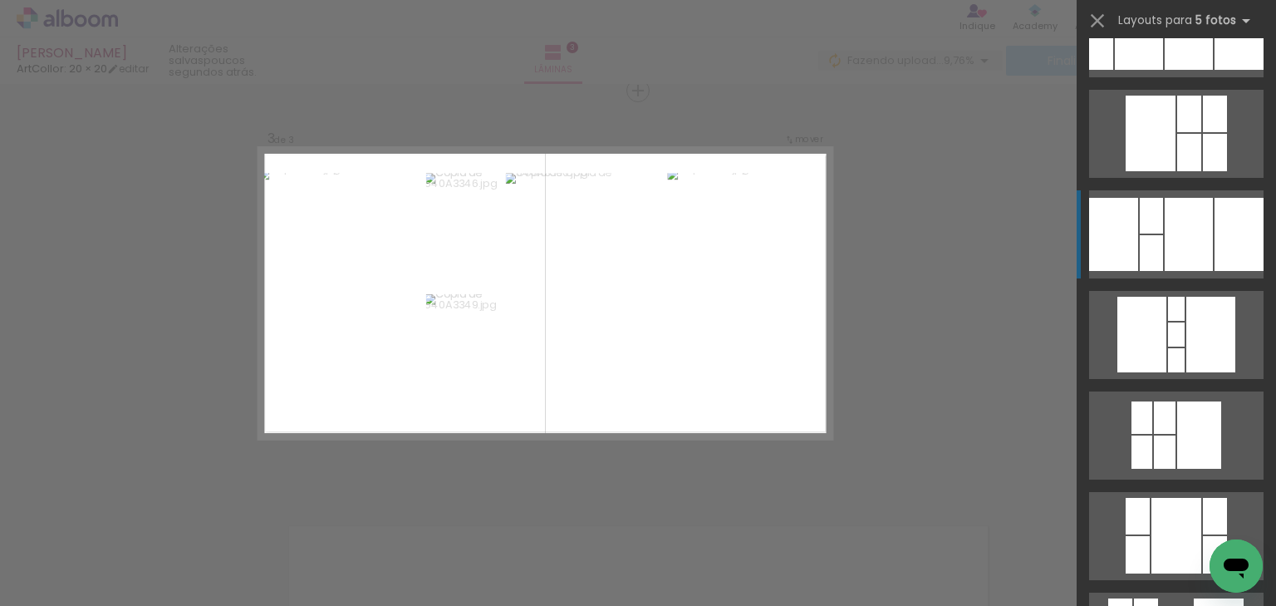
click at [1158, 245] on div at bounding box center [1151, 253] width 23 height 36
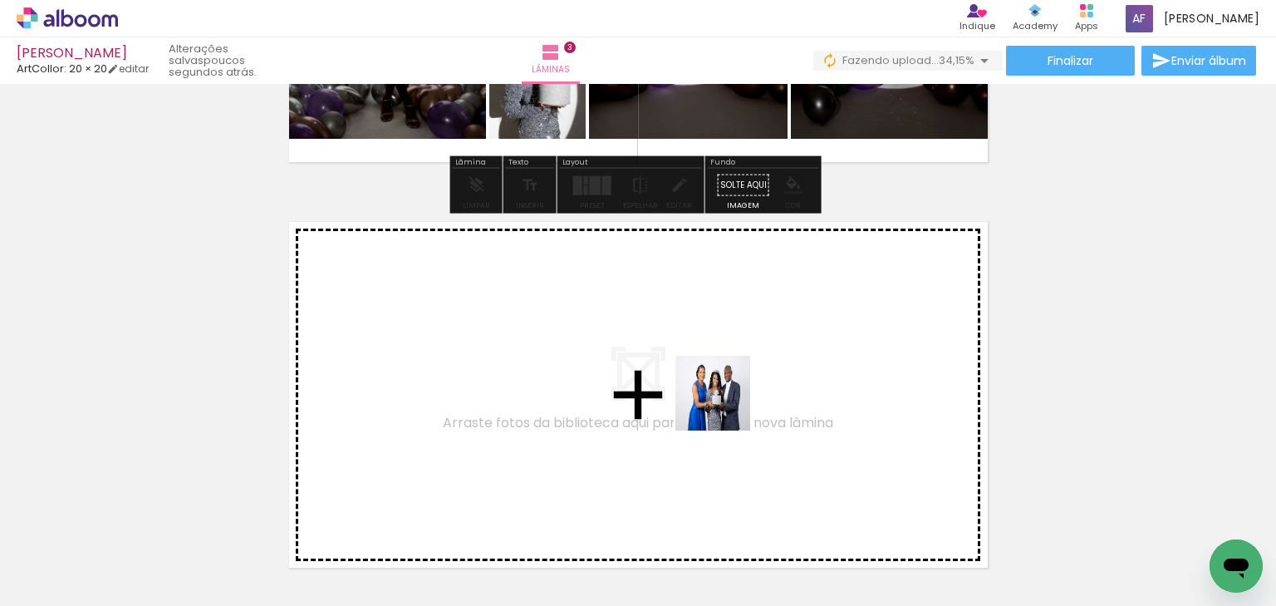
drag, startPoint x: 725, startPoint y: 457, endPoint x: 725, endPoint y: 402, distance: 54.8
click at [725, 402] on quentale-workspace at bounding box center [638, 303] width 1276 height 606
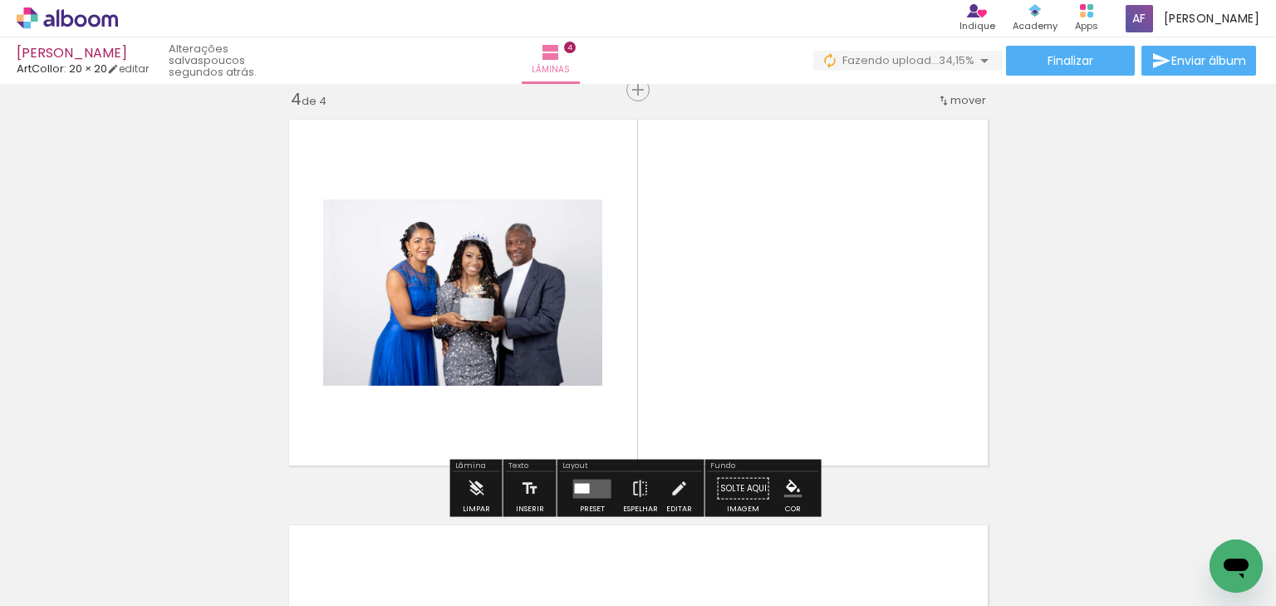
scroll to position [1237, 0]
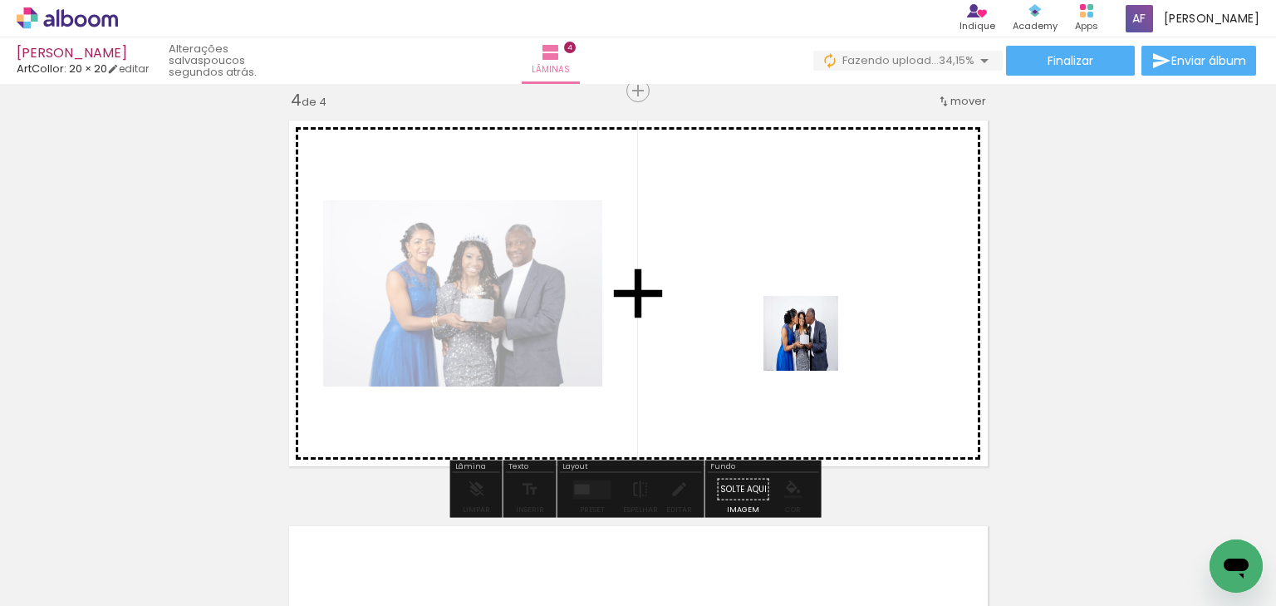
drag, startPoint x: 812, startPoint y: 529, endPoint x: 814, endPoint y: 344, distance: 184.5
click at [814, 344] on quentale-workspace at bounding box center [638, 303] width 1276 height 606
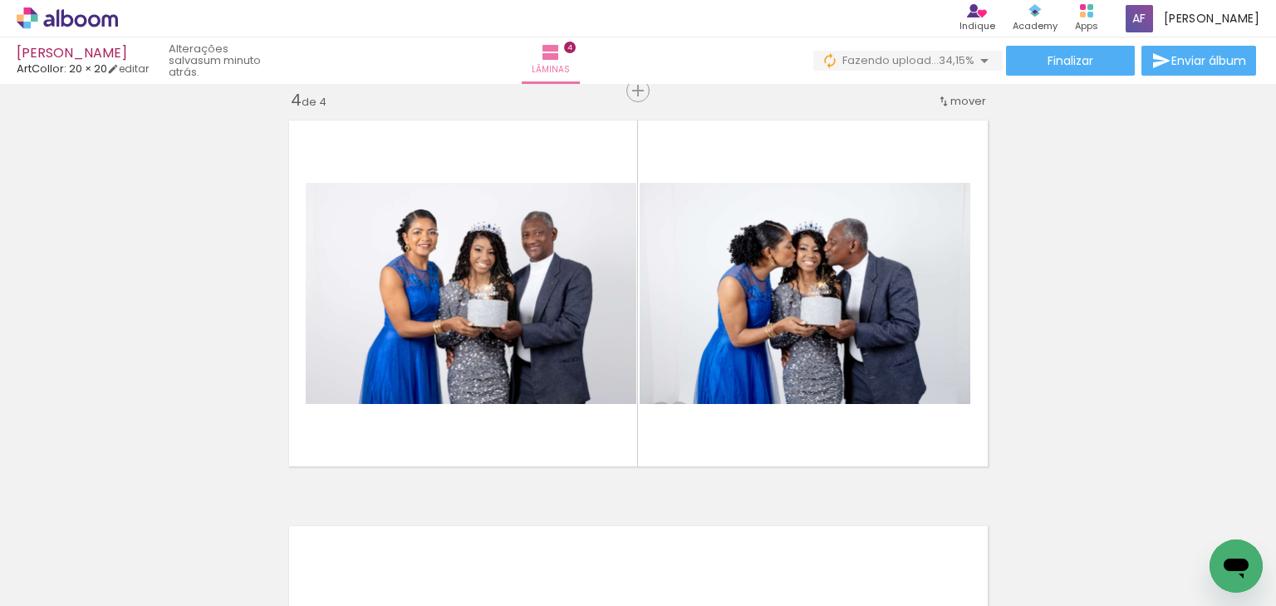
scroll to position [0, 1309]
drag, startPoint x: 755, startPoint y: 560, endPoint x: 796, endPoint y: 454, distance: 113.9
click at [776, 406] on quentale-workspace at bounding box center [638, 303] width 1276 height 606
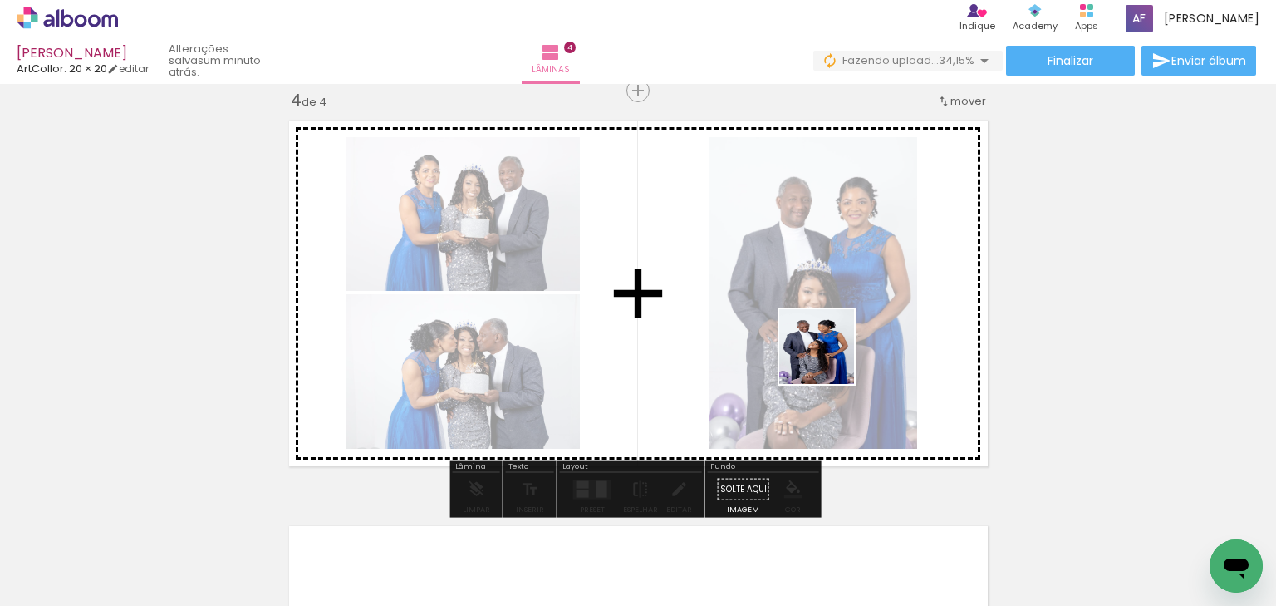
drag, startPoint x: 808, startPoint y: 525, endPoint x: 817, endPoint y: 301, distance: 224.6
click at [817, 301] on quentale-workspace at bounding box center [638, 303] width 1276 height 606
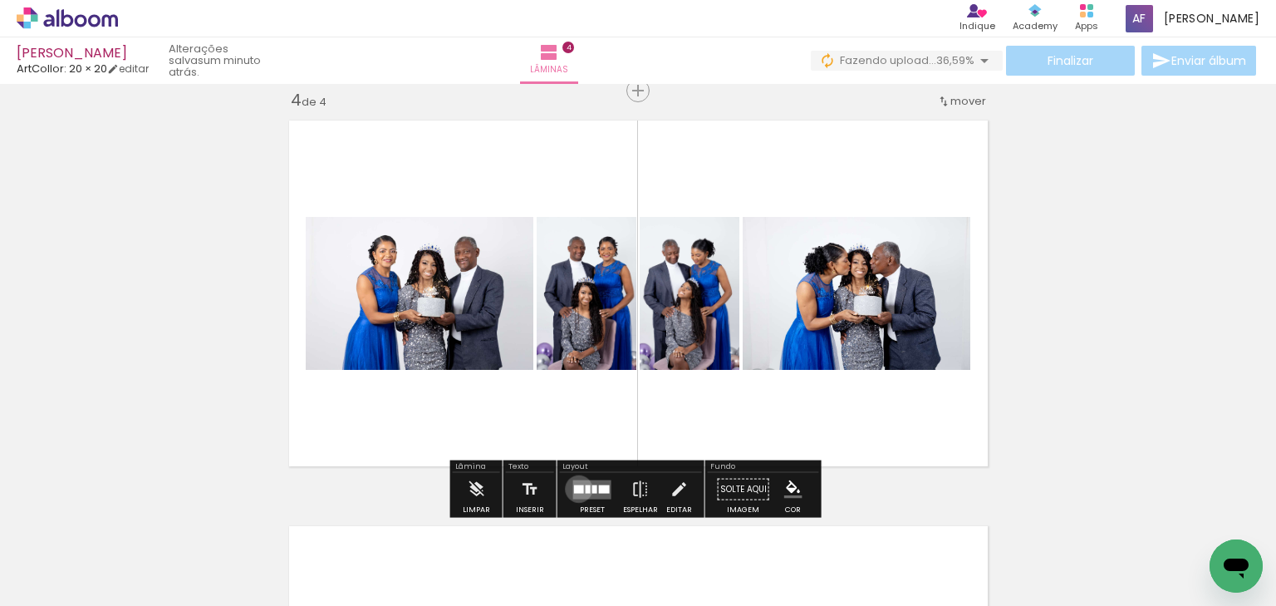
drag, startPoint x: 575, startPoint y: 488, endPoint x: 711, endPoint y: 385, distance: 170.9
click at [577, 486] on div at bounding box center [579, 488] width 10 height 8
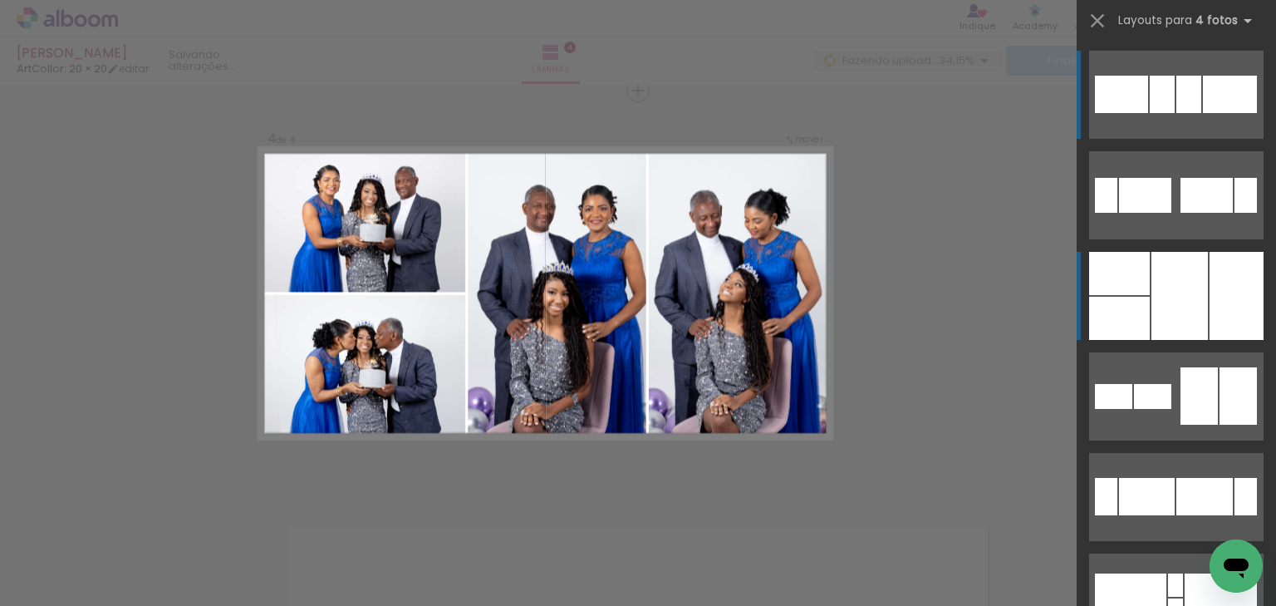
click at [1140, 304] on div at bounding box center [1119, 318] width 61 height 43
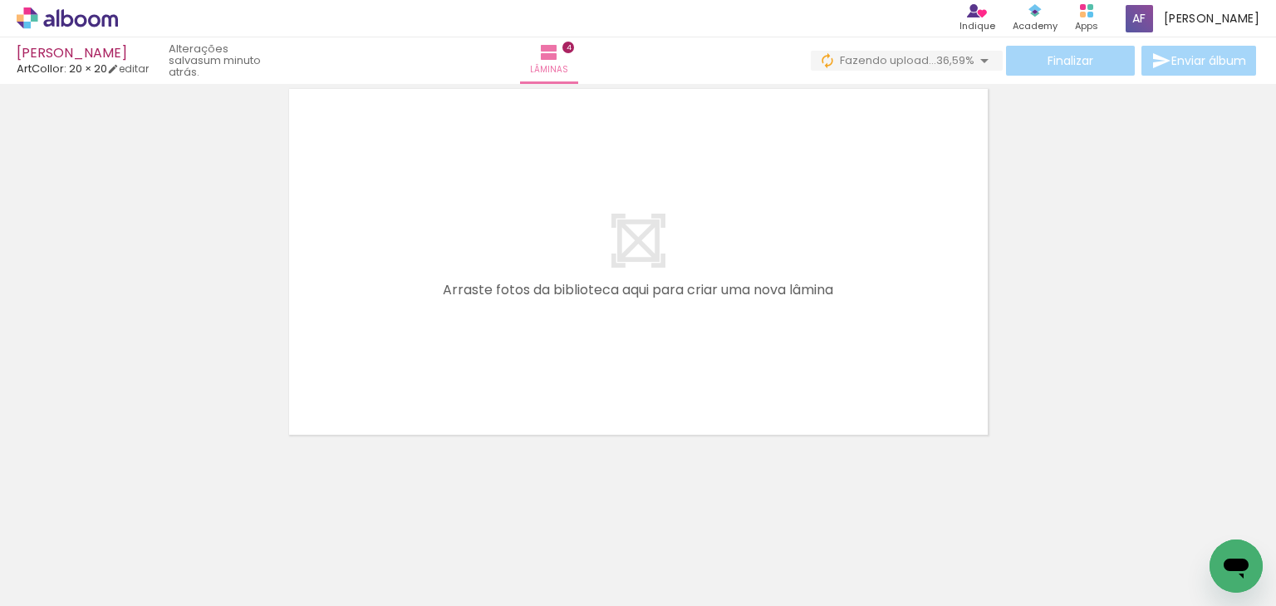
scroll to position [0, 982]
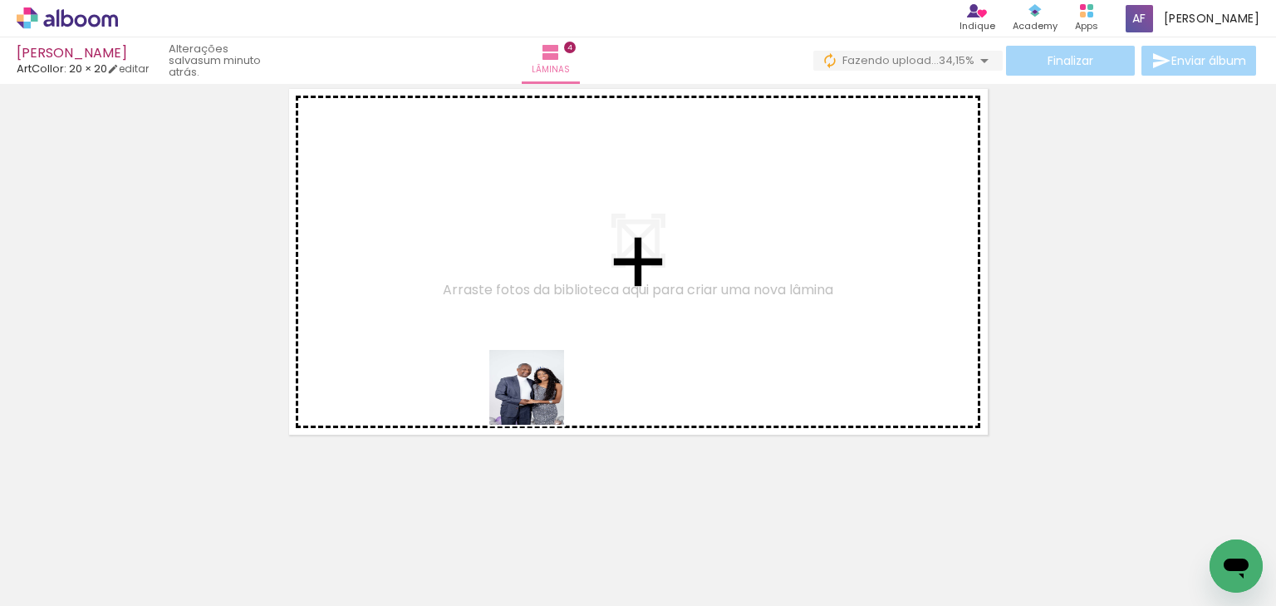
drag, startPoint x: 529, startPoint y: 467, endPoint x: 550, endPoint y: 446, distance: 30.0
click at [540, 399] on quentale-workspace at bounding box center [638, 303] width 1276 height 606
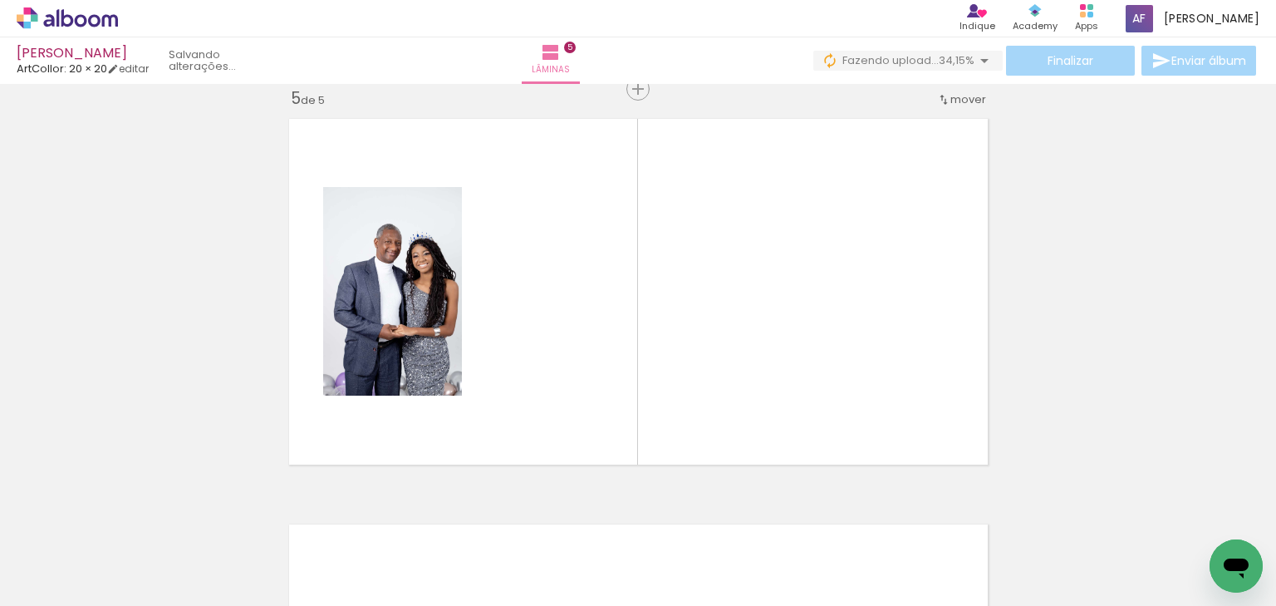
scroll to position [1643, 0]
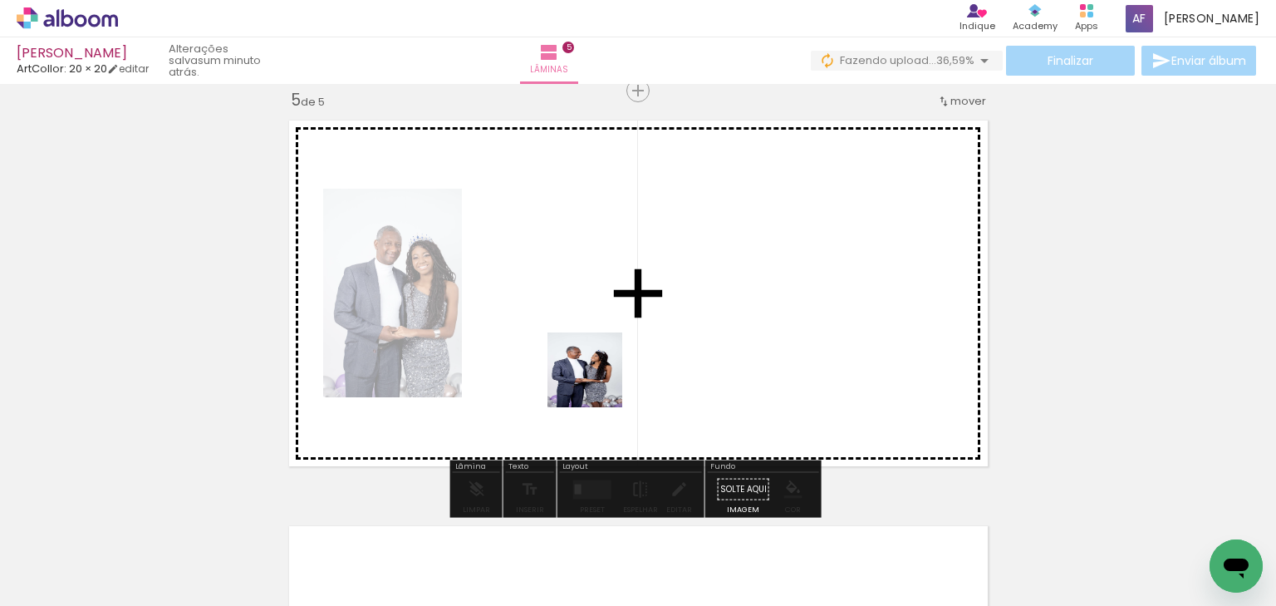
drag, startPoint x: 601, startPoint y: 449, endPoint x: 597, endPoint y: 382, distance: 66.6
click at [597, 382] on quentale-workspace at bounding box center [638, 303] width 1276 height 606
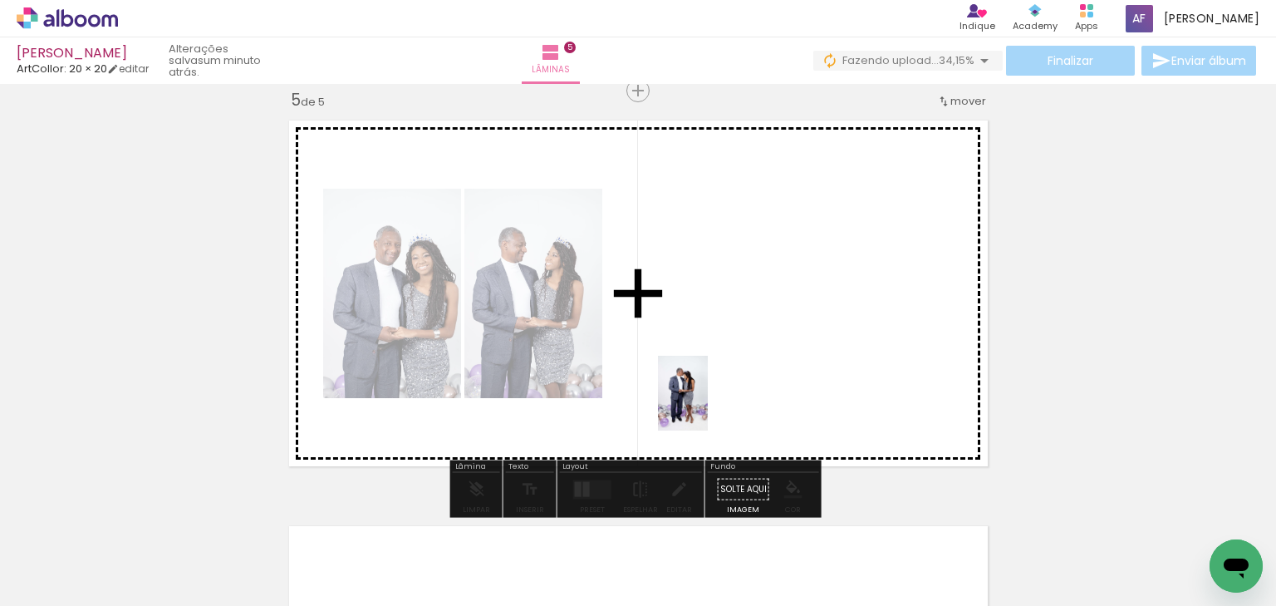
drag, startPoint x: 692, startPoint y: 554, endPoint x: 708, endPoint y: 406, distance: 149.6
click at [708, 406] on quentale-workspace at bounding box center [638, 303] width 1276 height 606
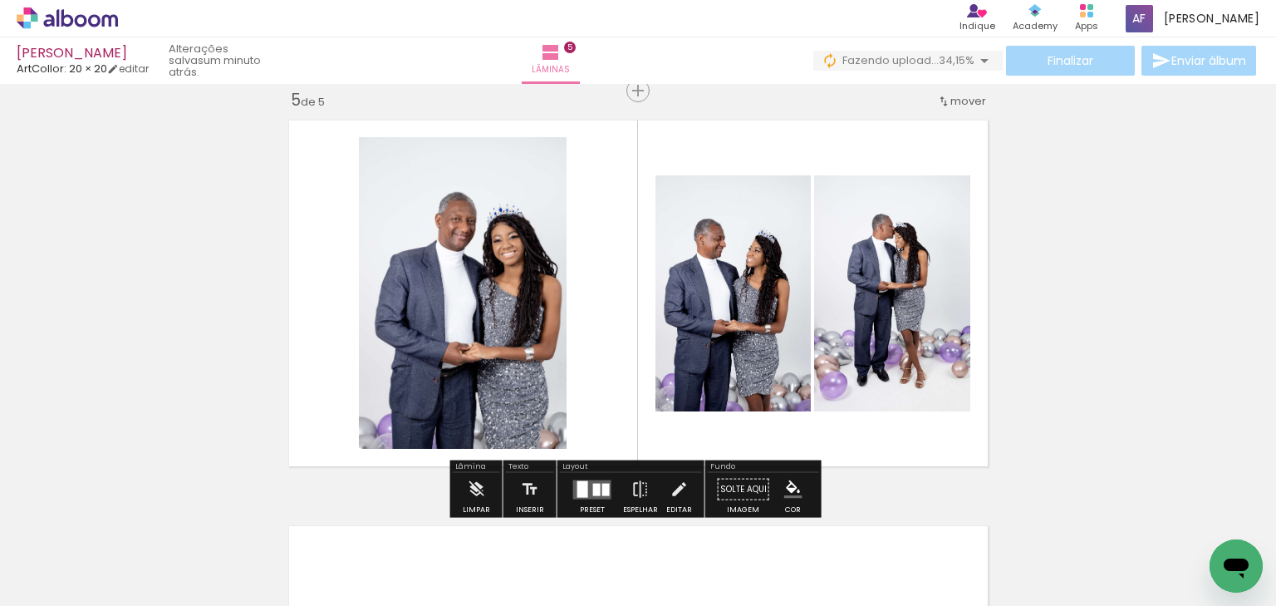
drag, startPoint x: 588, startPoint y: 482, endPoint x: 646, endPoint y: 462, distance: 60.7
click at [601, 475] on div at bounding box center [592, 489] width 45 height 33
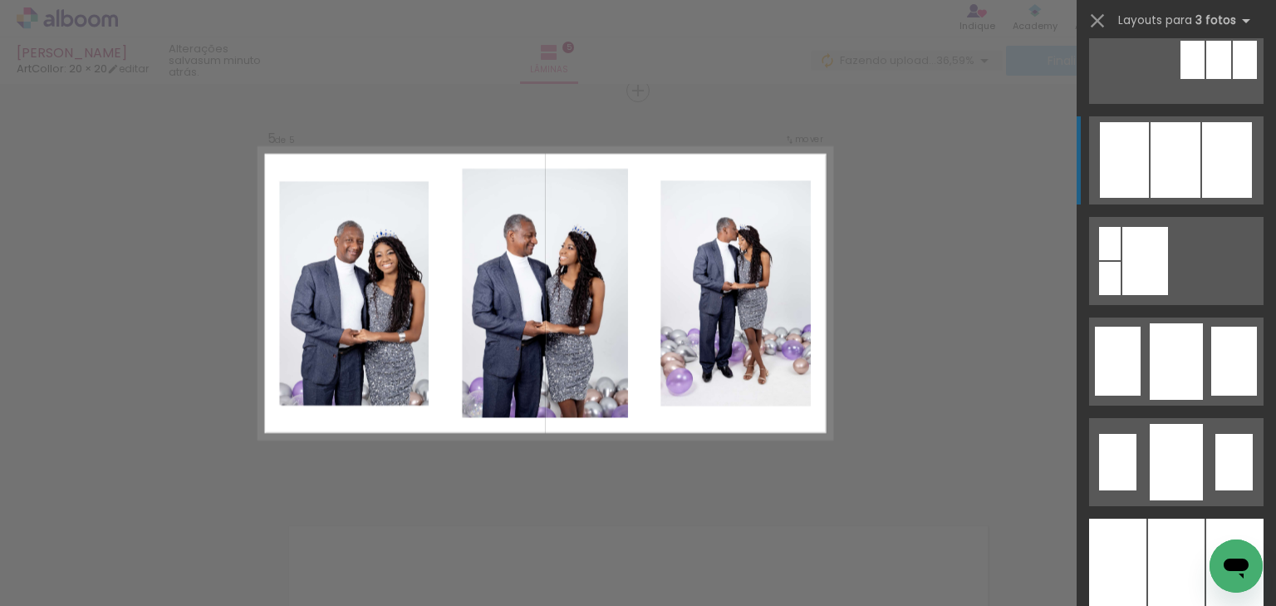
scroll to position [1064, 0]
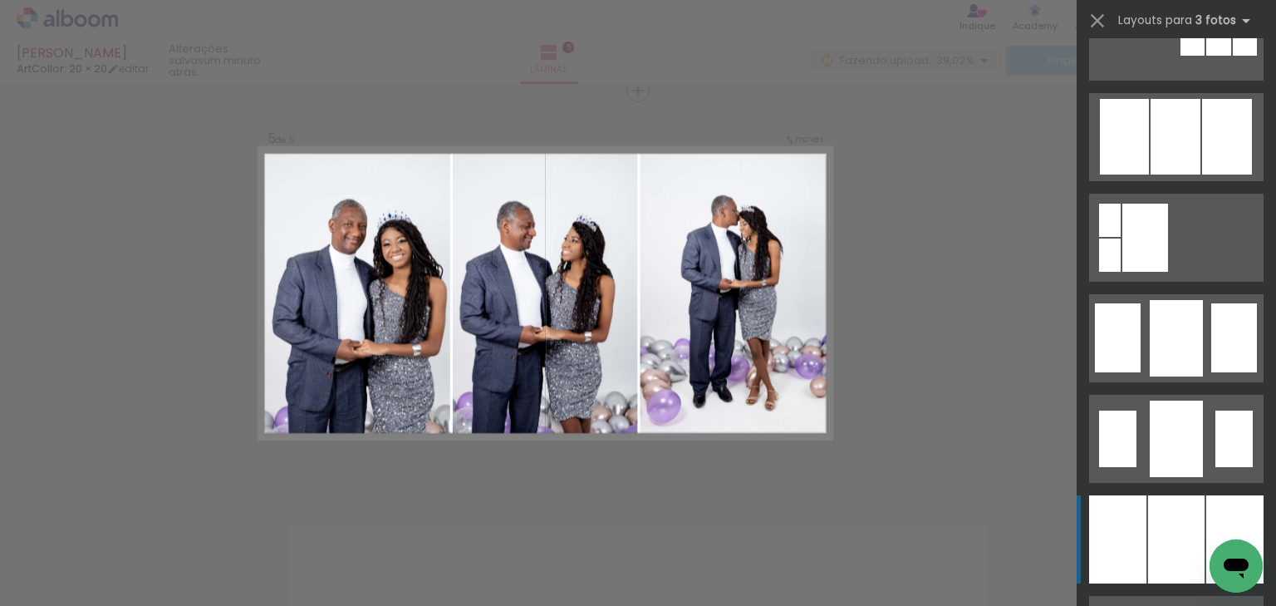
click at [1160, 509] on div at bounding box center [1176, 539] width 57 height 88
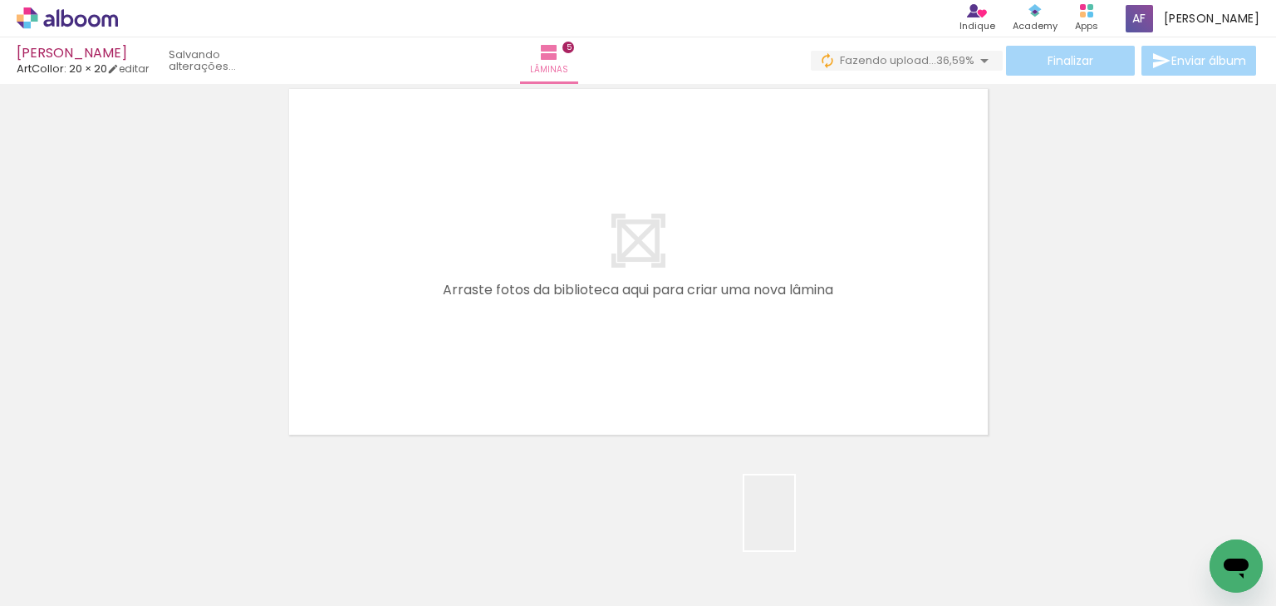
drag, startPoint x: 792, startPoint y: 539, endPoint x: 891, endPoint y: 484, distance: 113.1
click at [854, 406] on quentale-workspace at bounding box center [638, 303] width 1276 height 606
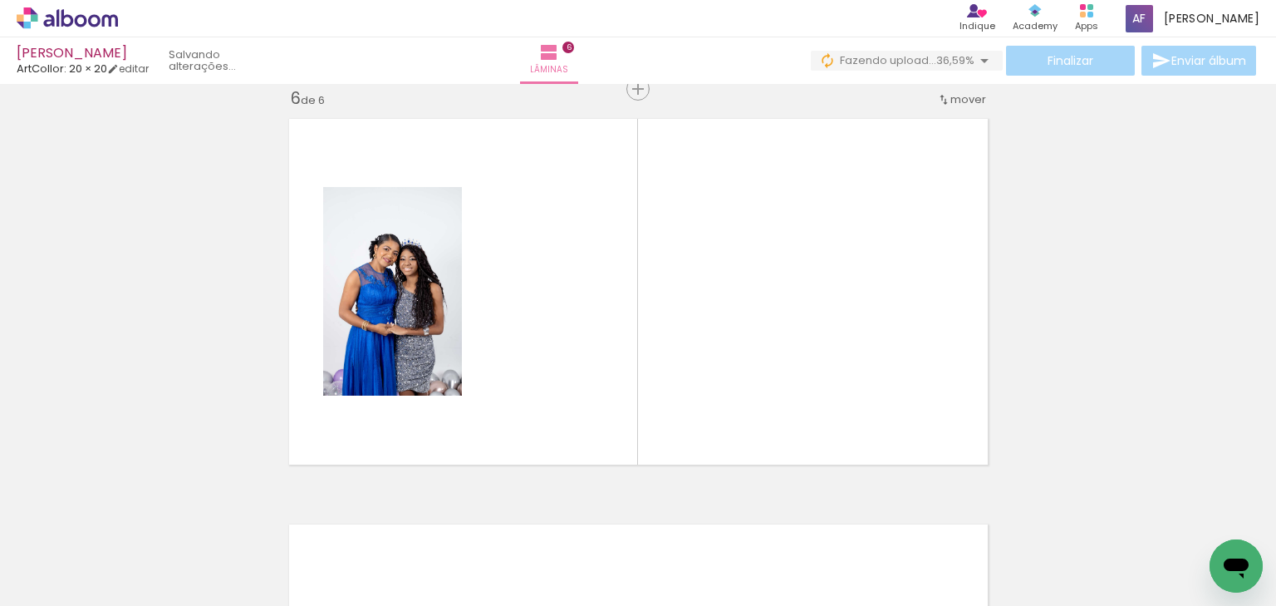
scroll to position [2048, 0]
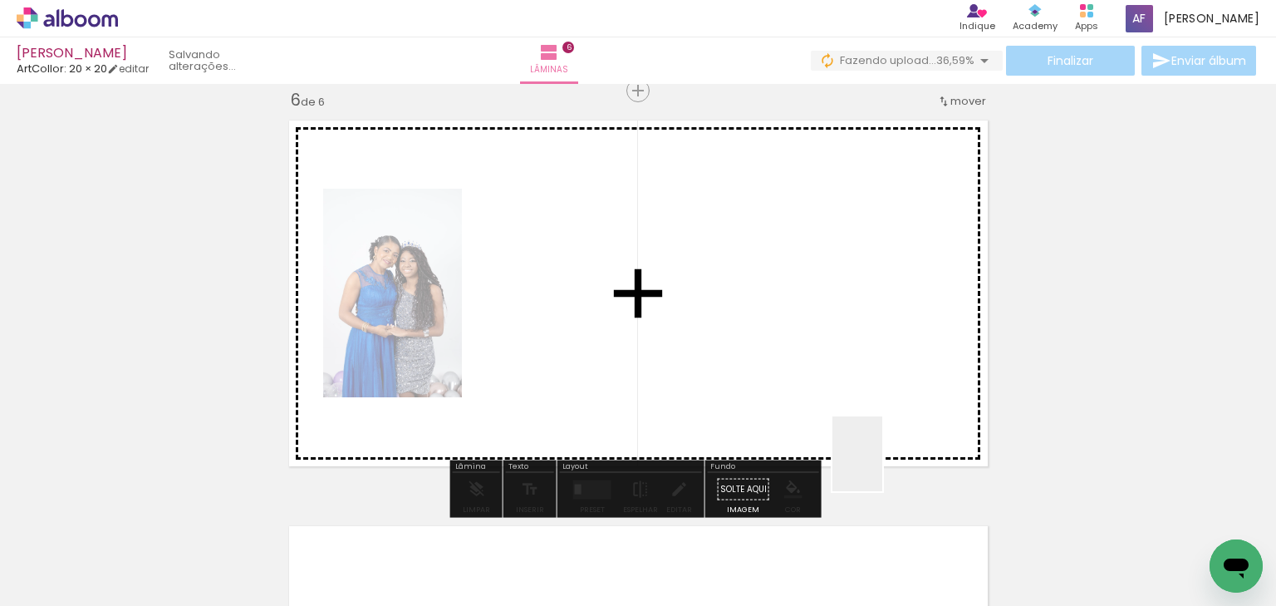
drag, startPoint x: 878, startPoint y: 520, endPoint x: 885, endPoint y: 421, distance: 99.1
click at [874, 401] on quentale-workspace at bounding box center [638, 303] width 1276 height 606
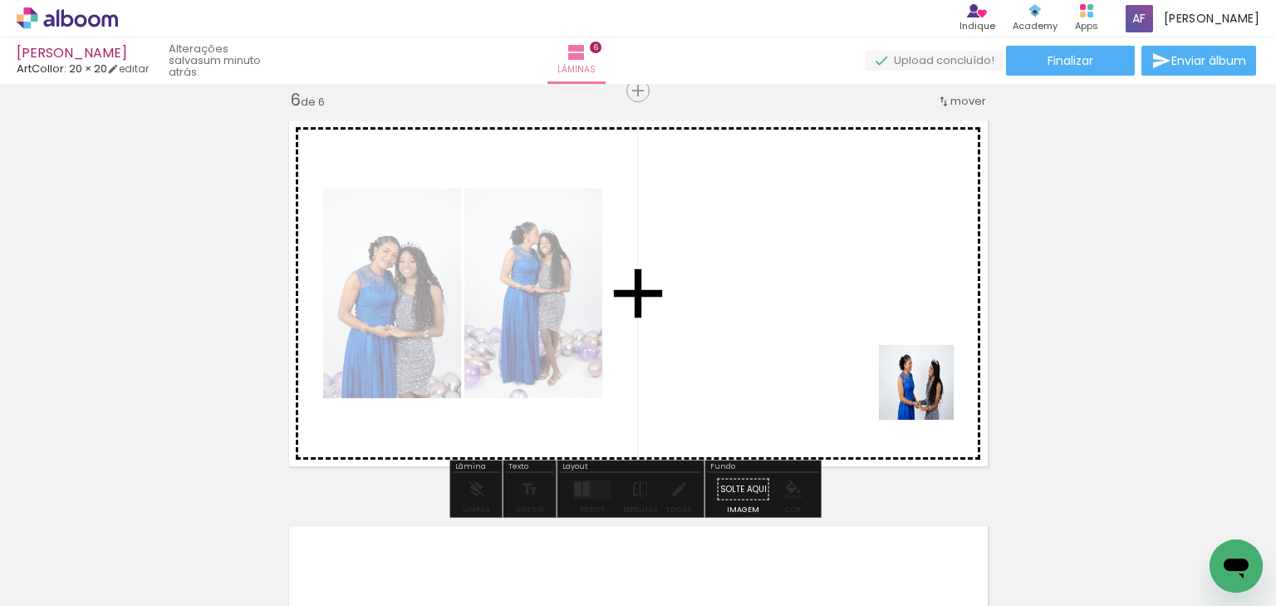
drag, startPoint x: 944, startPoint y: 513, endPoint x: 951, endPoint y: 303, distance: 209.5
click at [924, 377] on quentale-workspace at bounding box center [638, 303] width 1276 height 606
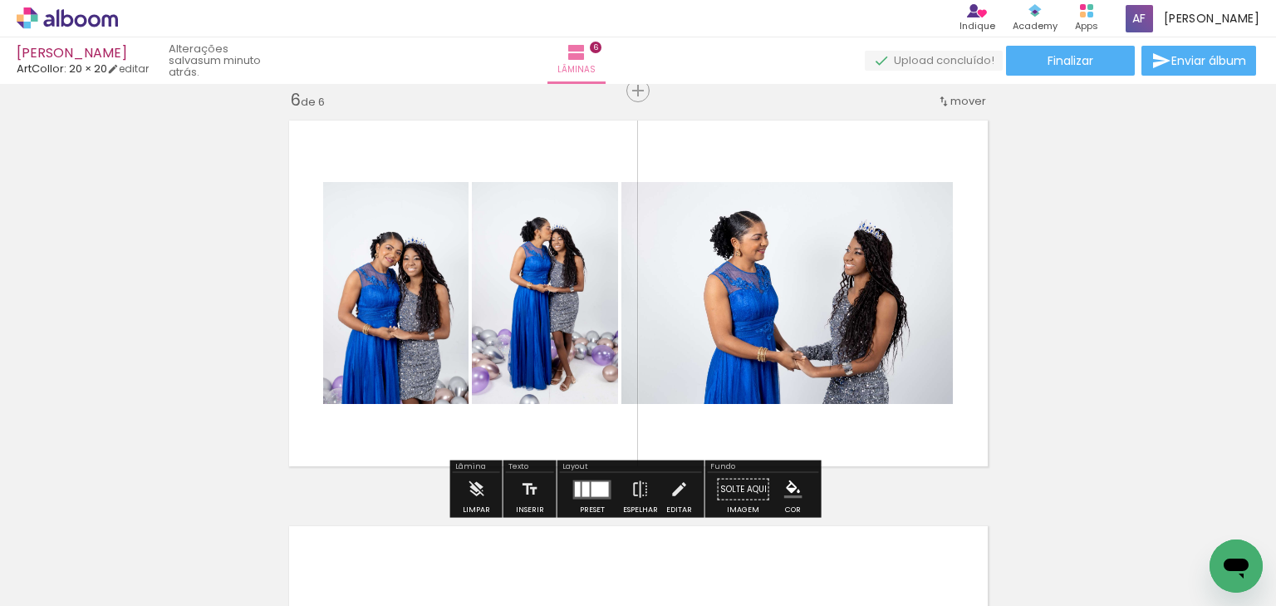
click at [601, 491] on div at bounding box center [600, 488] width 17 height 15
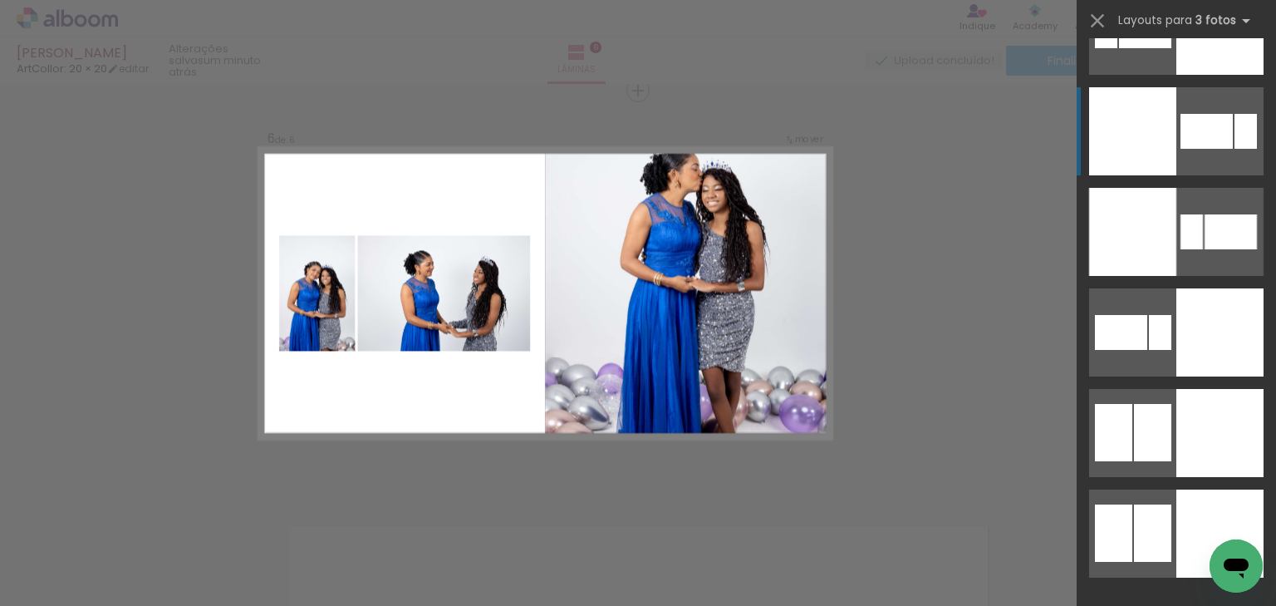
scroll to position [3856, 0]
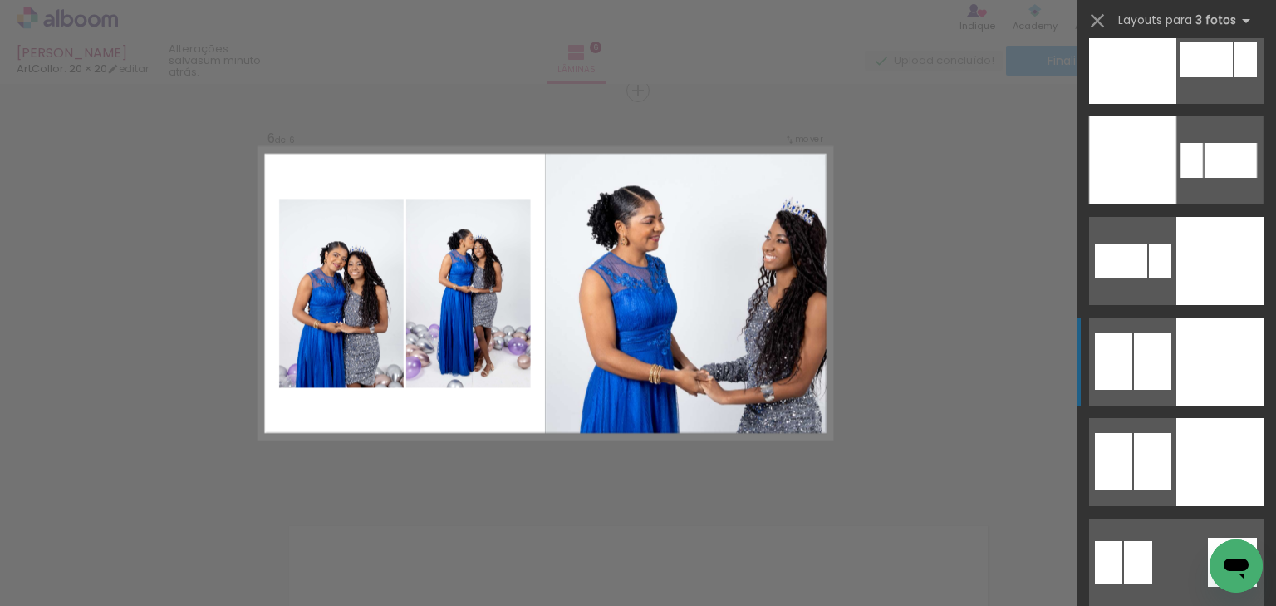
click at [1177, 362] on div at bounding box center [1220, 361] width 87 height 88
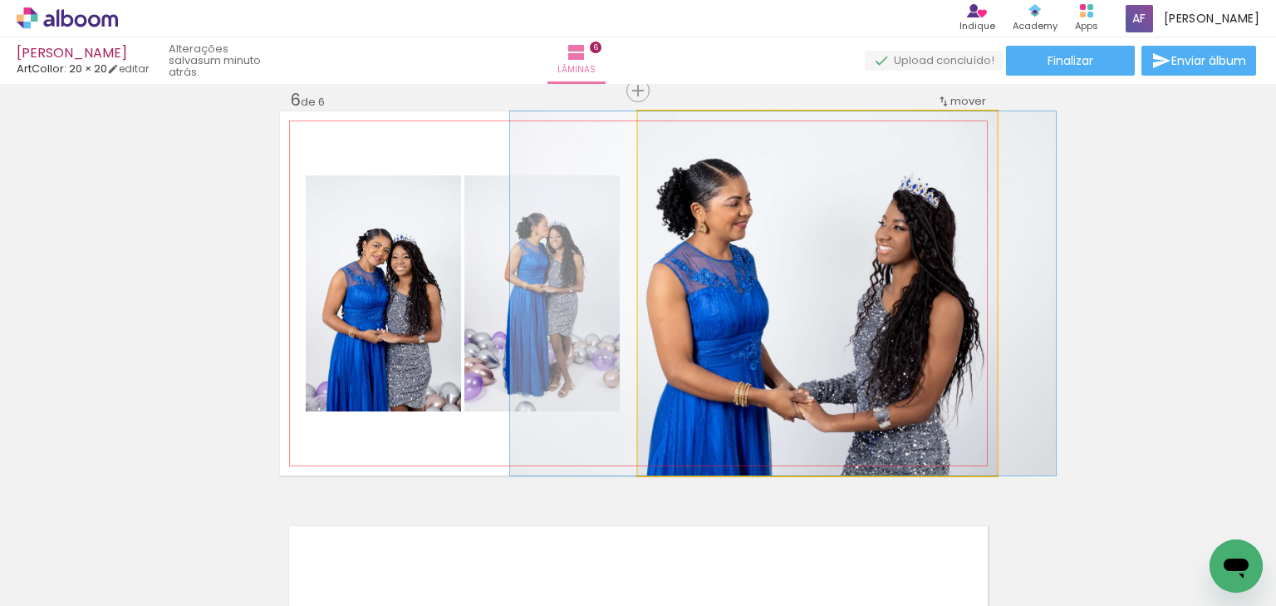
drag, startPoint x: 871, startPoint y: 319, endPoint x: 837, endPoint y: 316, distance: 34.2
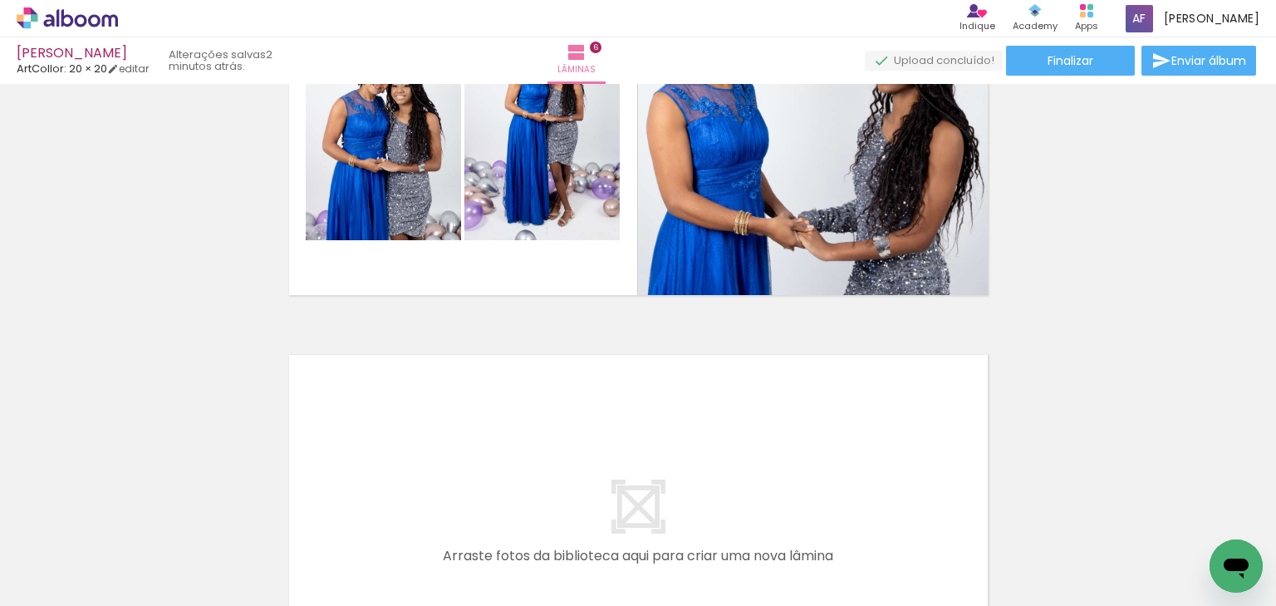
scroll to position [0, 1782]
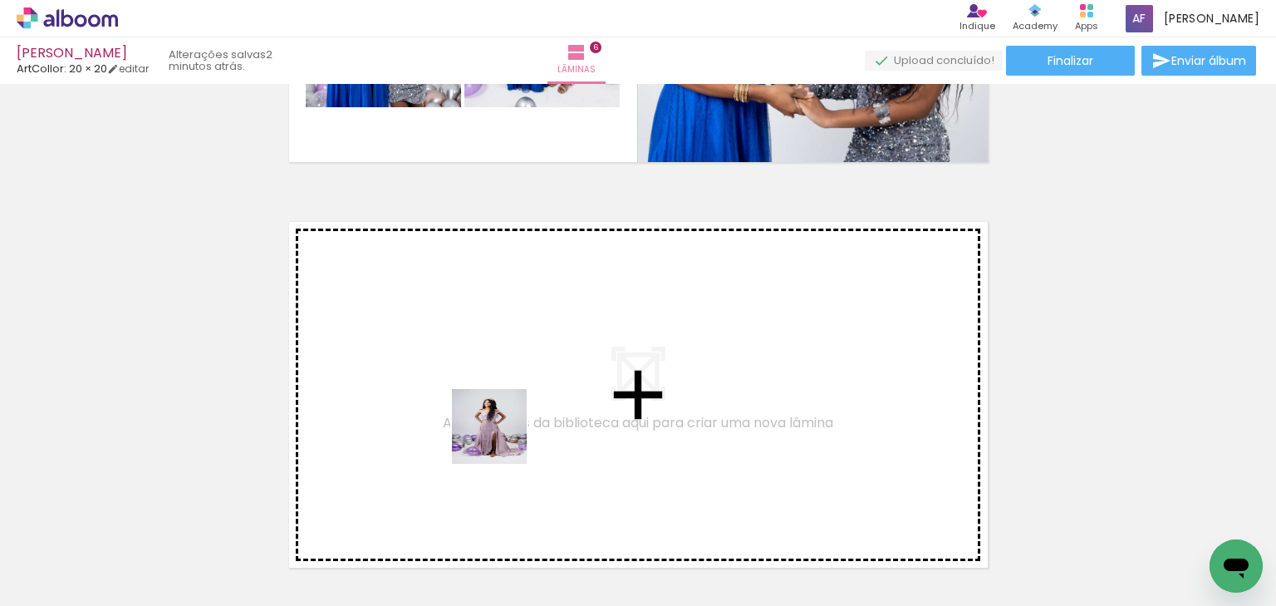
drag, startPoint x: 474, startPoint y: 492, endPoint x: 524, endPoint y: 396, distance: 108.9
click at [524, 396] on quentale-workspace at bounding box center [638, 303] width 1276 height 606
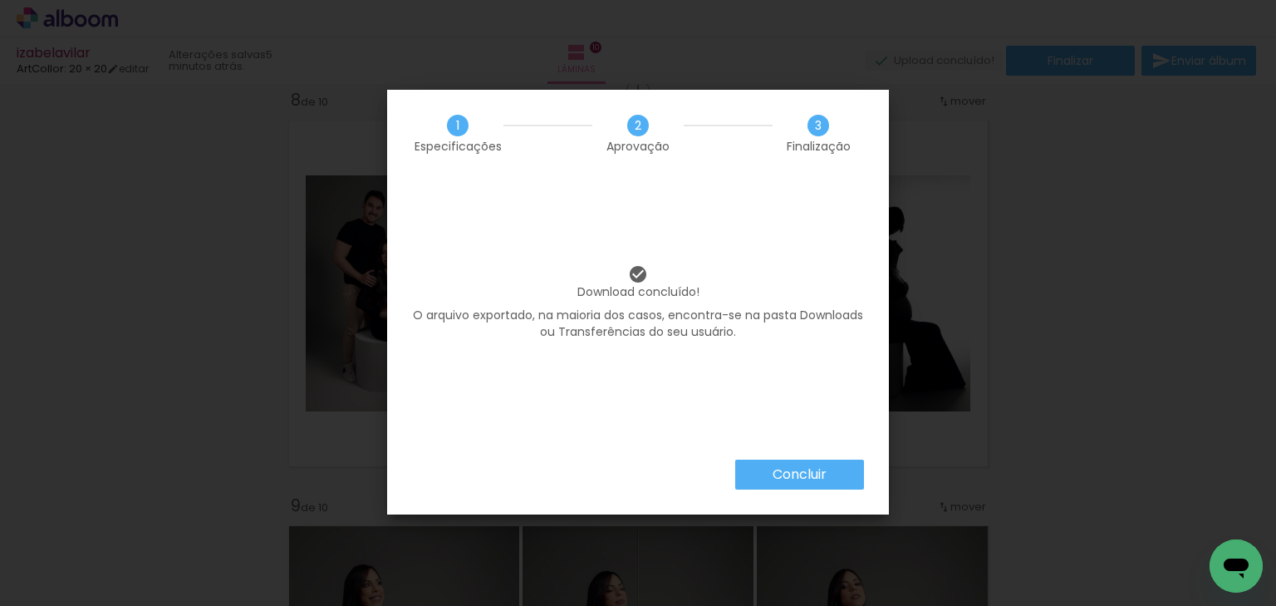
scroll to position [1263, 0]
click at [847, 472] on paper-button "Concluir" at bounding box center [799, 475] width 129 height 30
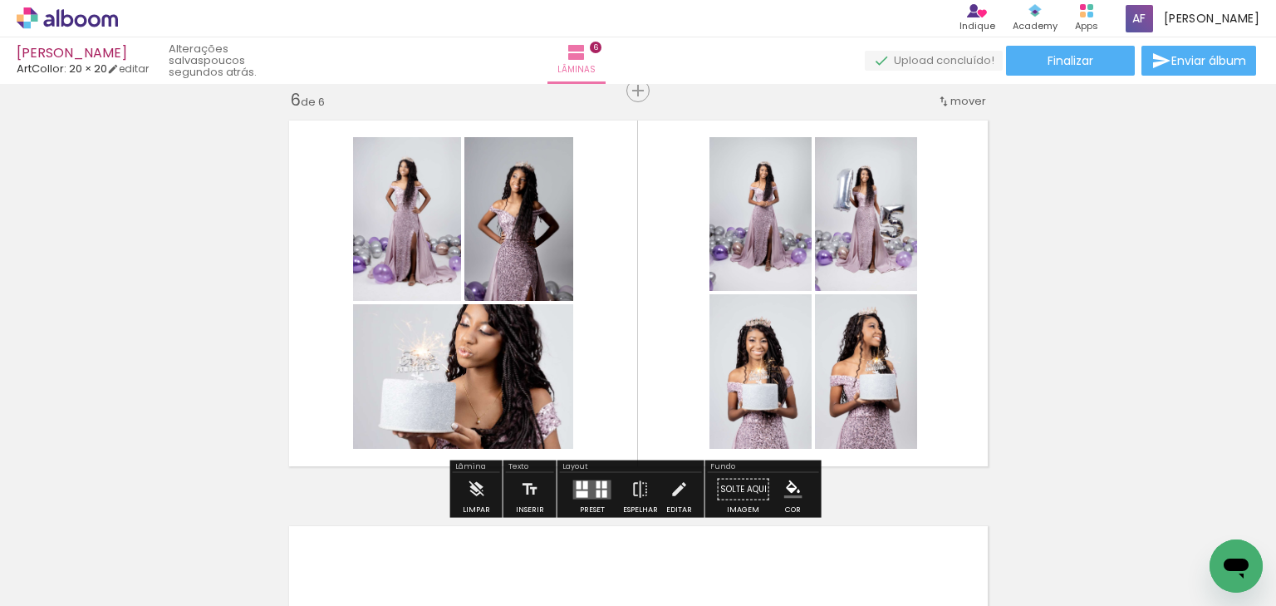
scroll to position [0, 2124]
click at [586, 499] on div at bounding box center [592, 489] width 45 height 33
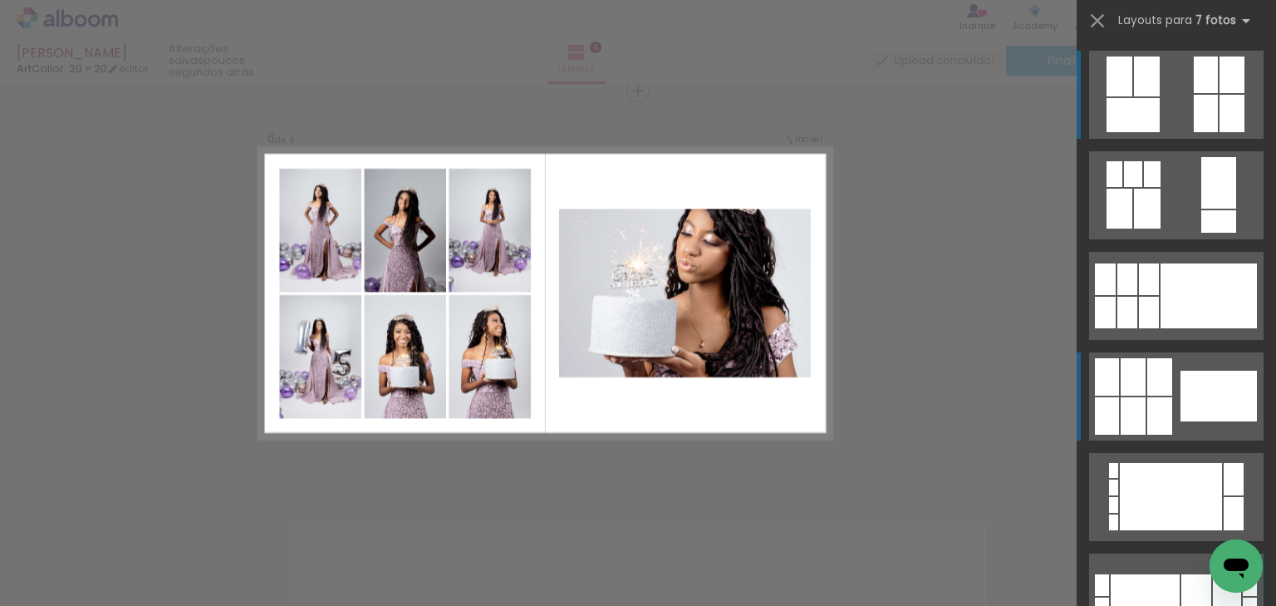
click at [1167, 380] on div at bounding box center [1160, 376] width 25 height 37
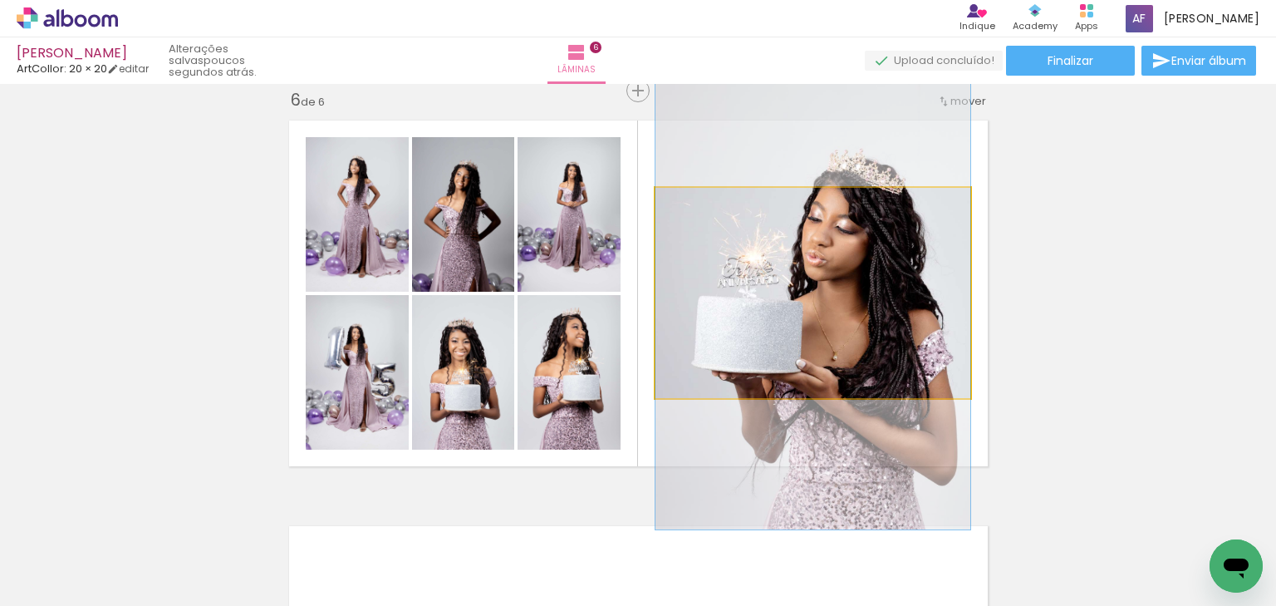
click at [919, 337] on quentale-photo at bounding box center [813, 293] width 315 height 210
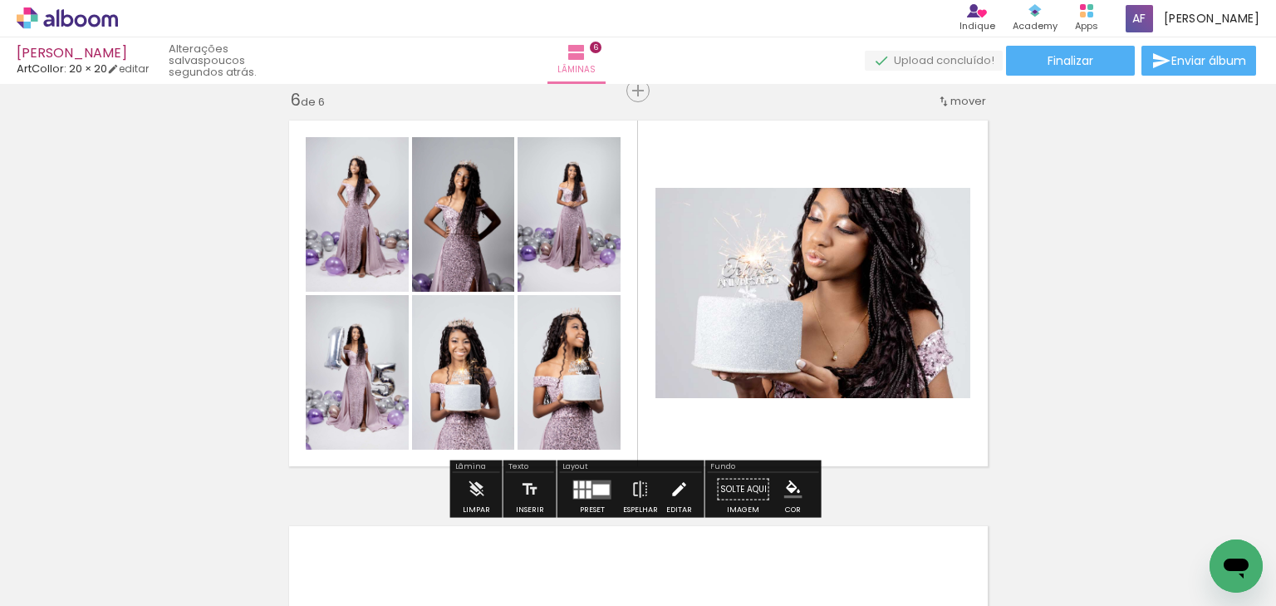
click at [675, 483] on iron-icon at bounding box center [679, 489] width 18 height 33
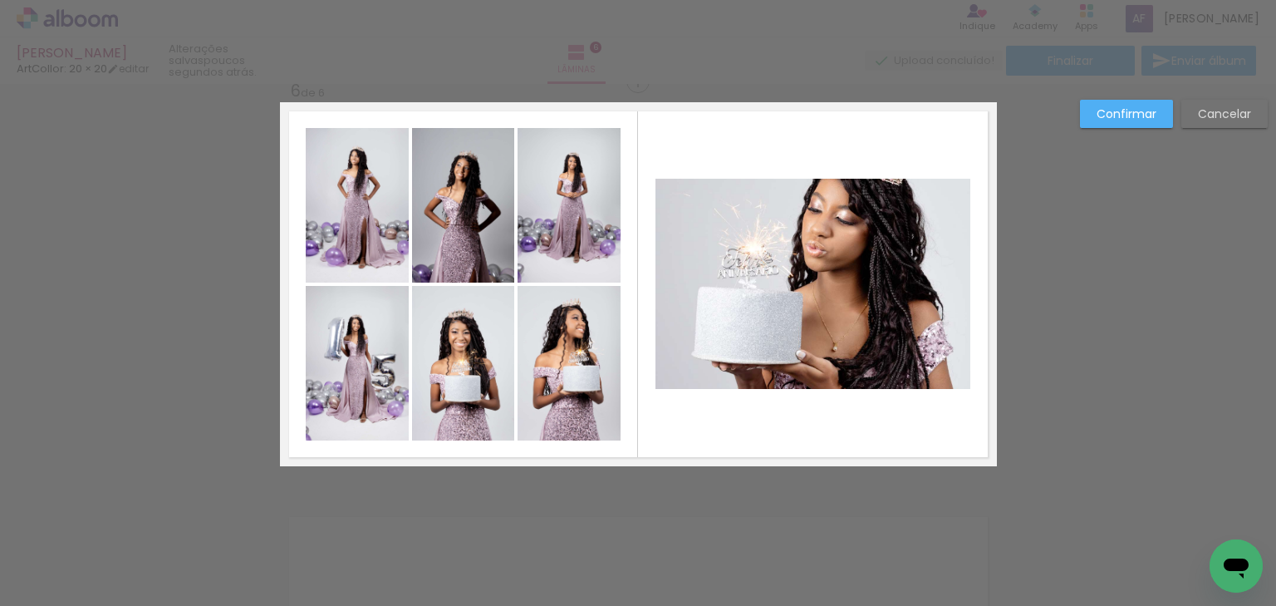
scroll to position [2048, 0]
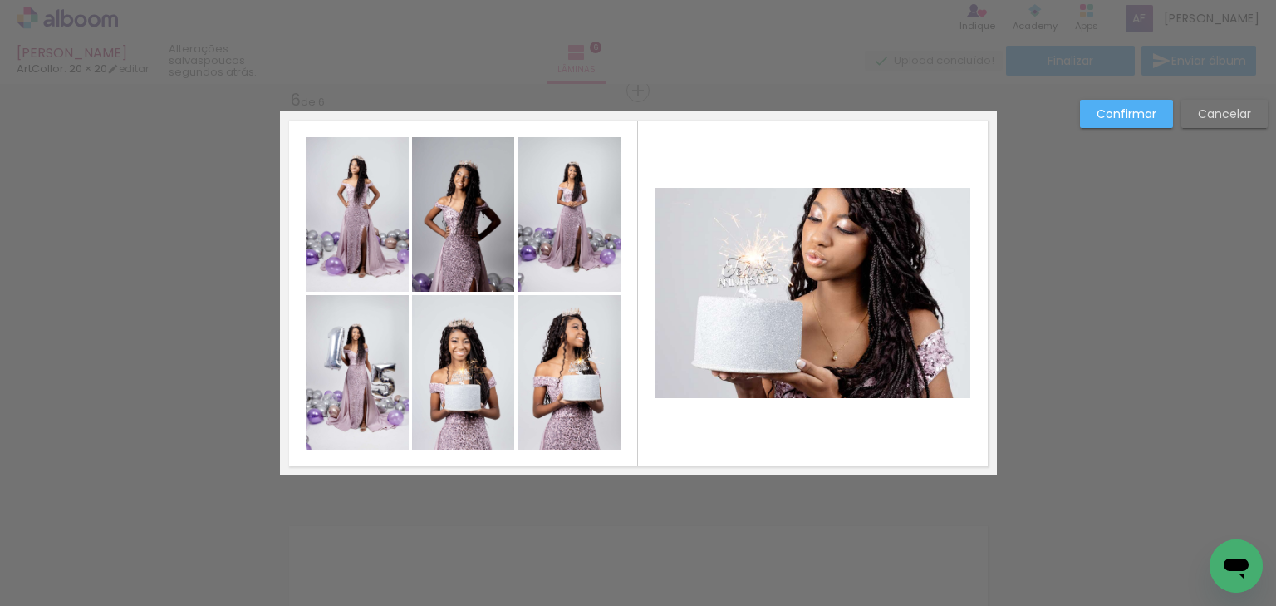
click at [811, 335] on quentale-photo at bounding box center [813, 293] width 315 height 210
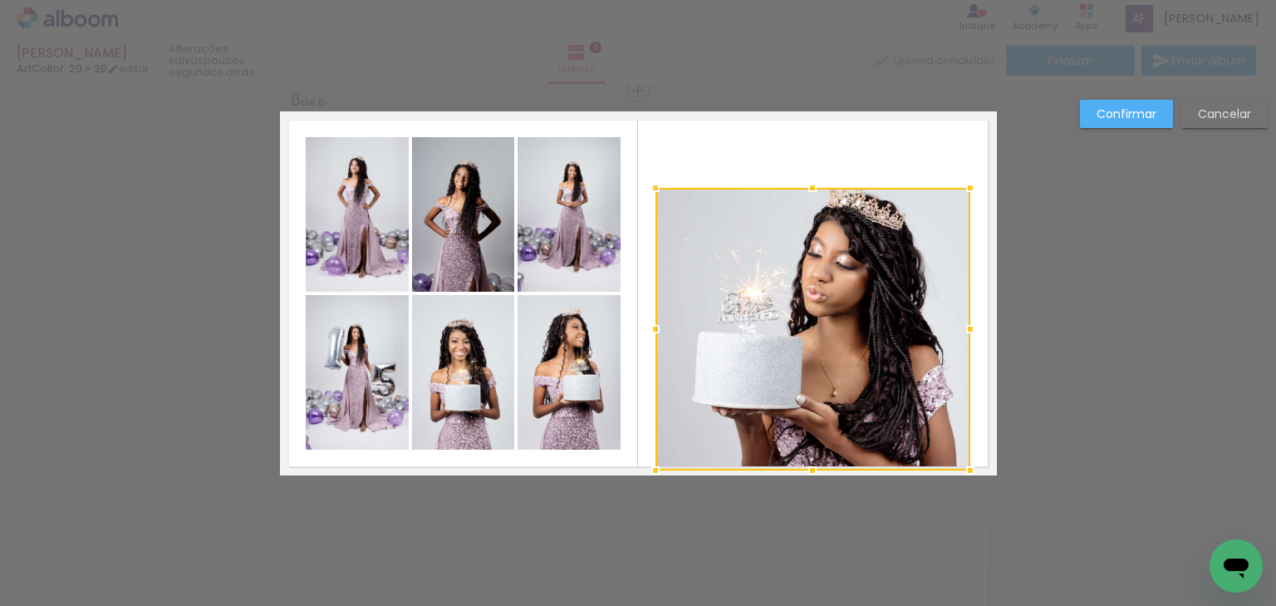
drag, startPoint x: 804, startPoint y: 402, endPoint x: 853, endPoint y: 263, distance: 148.0
click at [798, 479] on div at bounding box center [812, 470] width 33 height 33
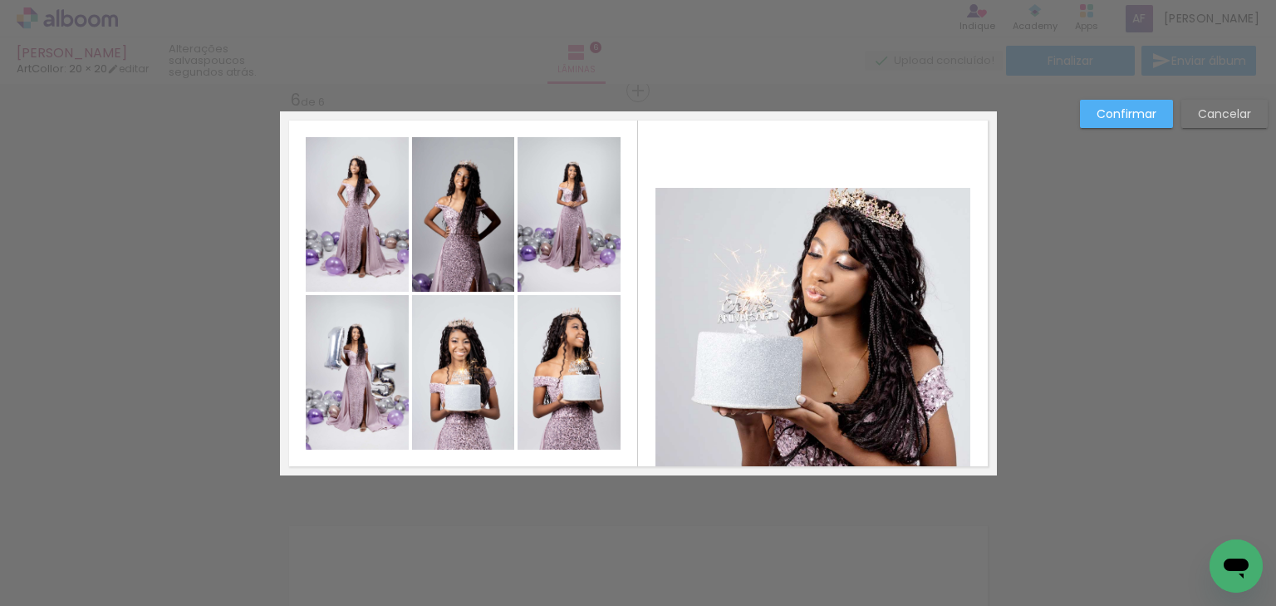
click at [847, 224] on quentale-photo at bounding box center [813, 329] width 315 height 283
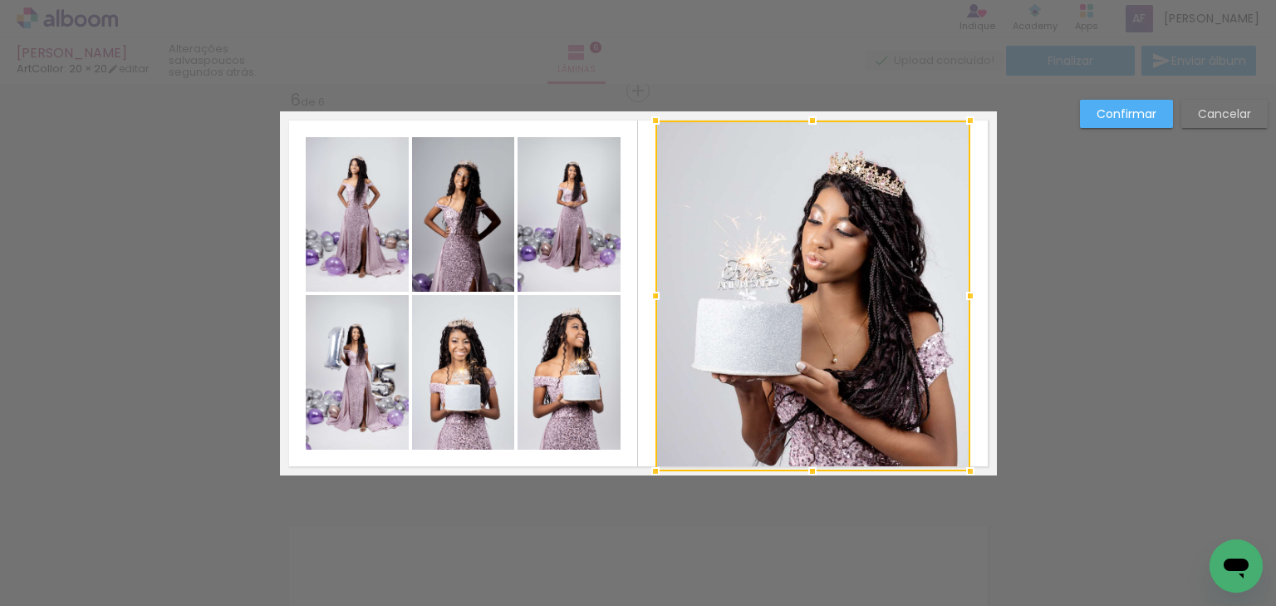
drag, startPoint x: 819, startPoint y: 172, endPoint x: 838, endPoint y: 111, distance: 63.6
click at [838, 111] on album-spread "6 de 6" at bounding box center [638, 293] width 717 height 364
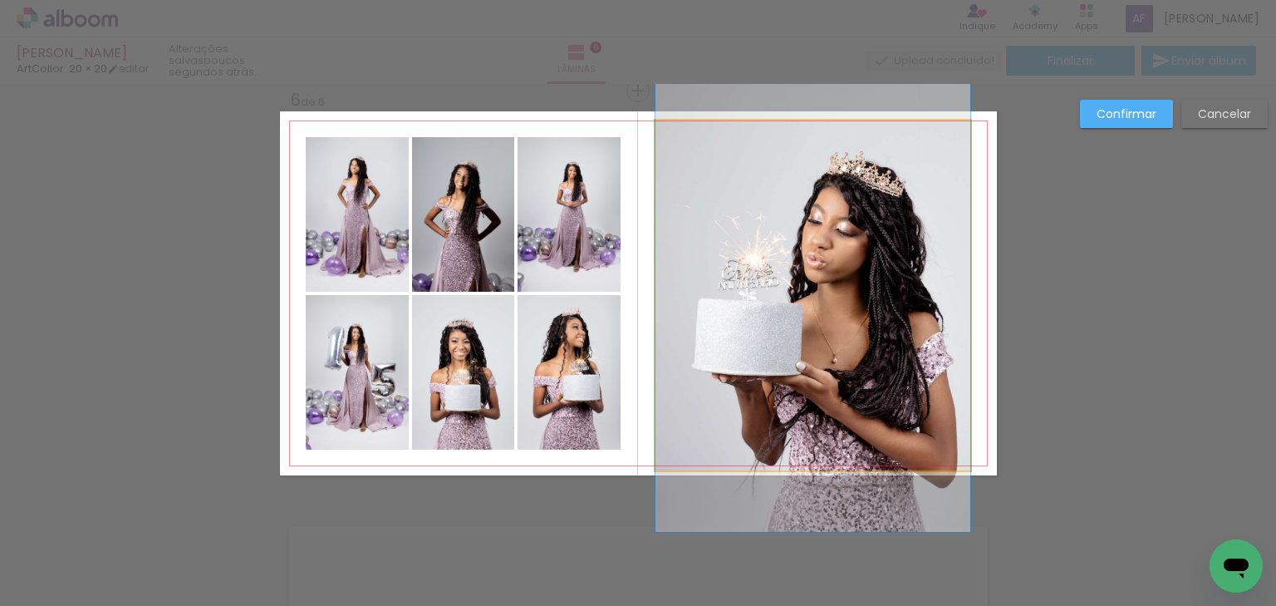
click at [945, 262] on quentale-photo at bounding box center [813, 295] width 315 height 351
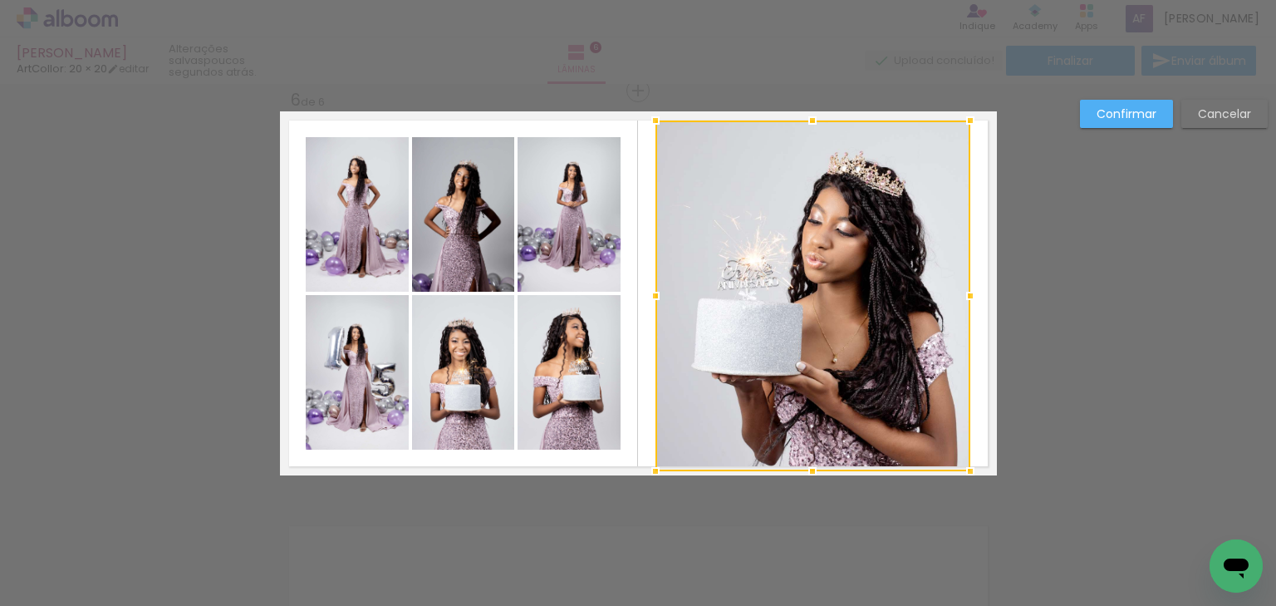
click at [0, 0] on slot "Confirmar" at bounding box center [0, 0] width 0 height 0
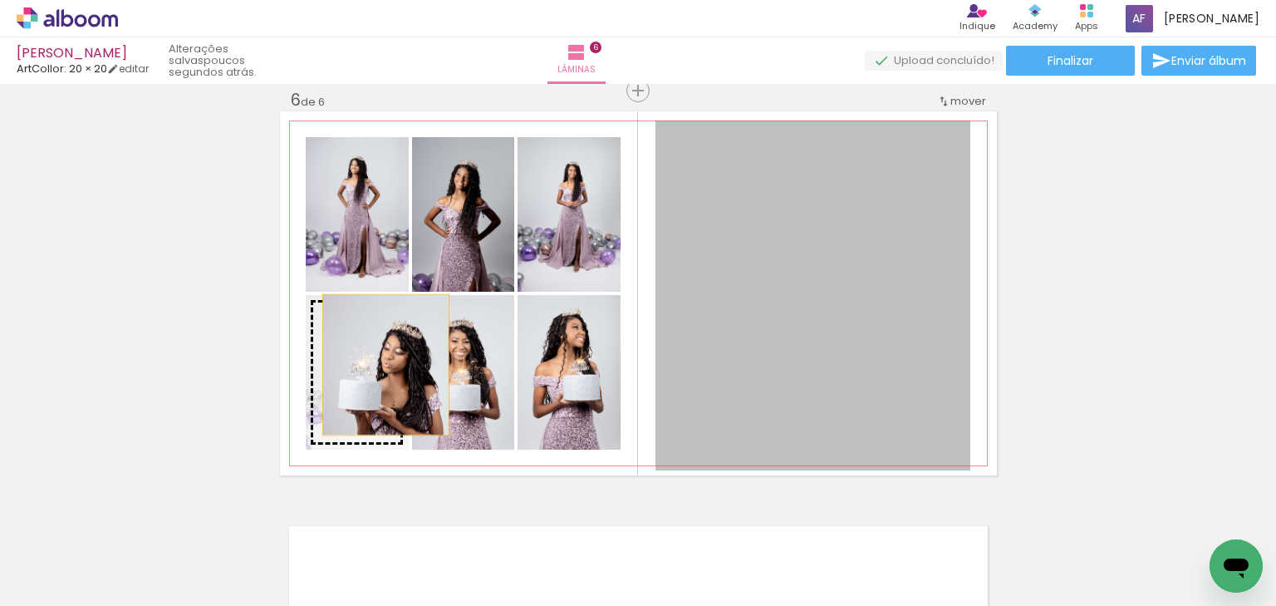
drag, startPoint x: 868, startPoint y: 290, endPoint x: 381, endPoint y: 364, distance: 492.6
click at [0, 0] on slot at bounding box center [0, 0] width 0 height 0
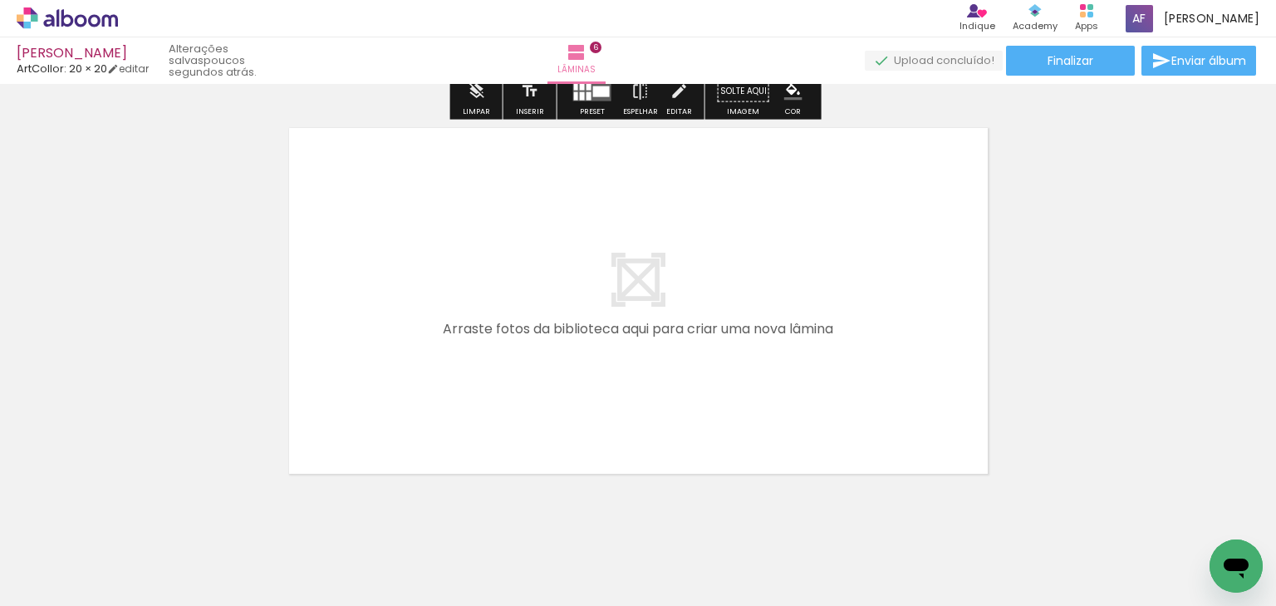
scroll to position [2447, 0]
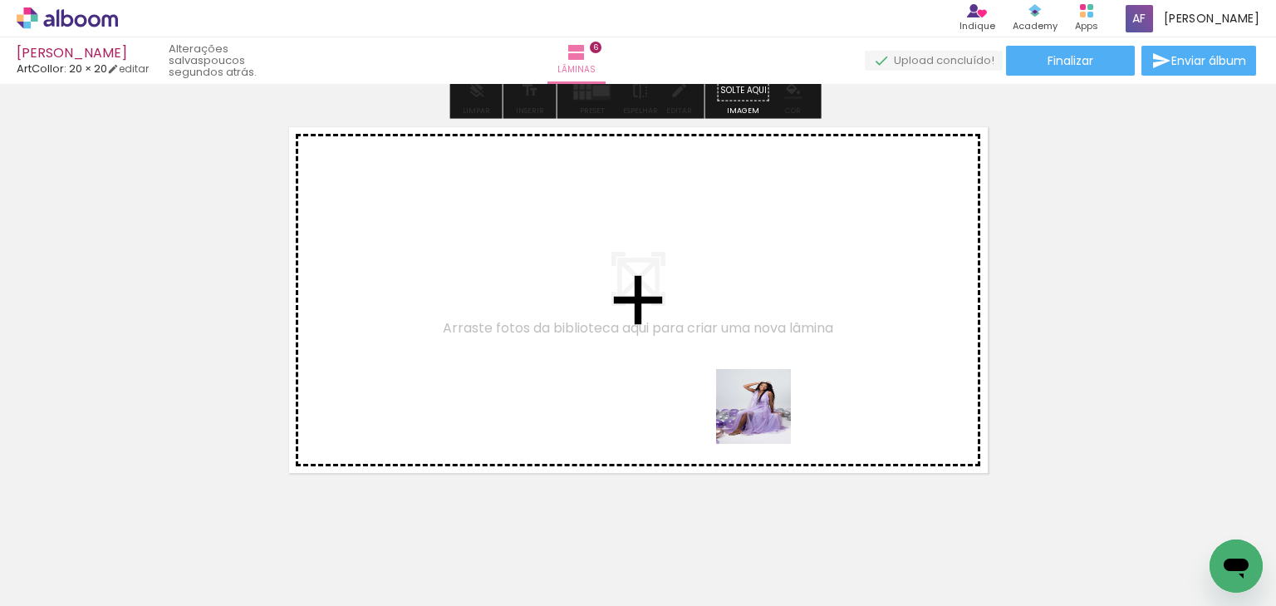
drag, startPoint x: 766, startPoint y: 546, endPoint x: 757, endPoint y: 386, distance: 160.6
click at [757, 386] on quentale-workspace at bounding box center [638, 303] width 1276 height 606
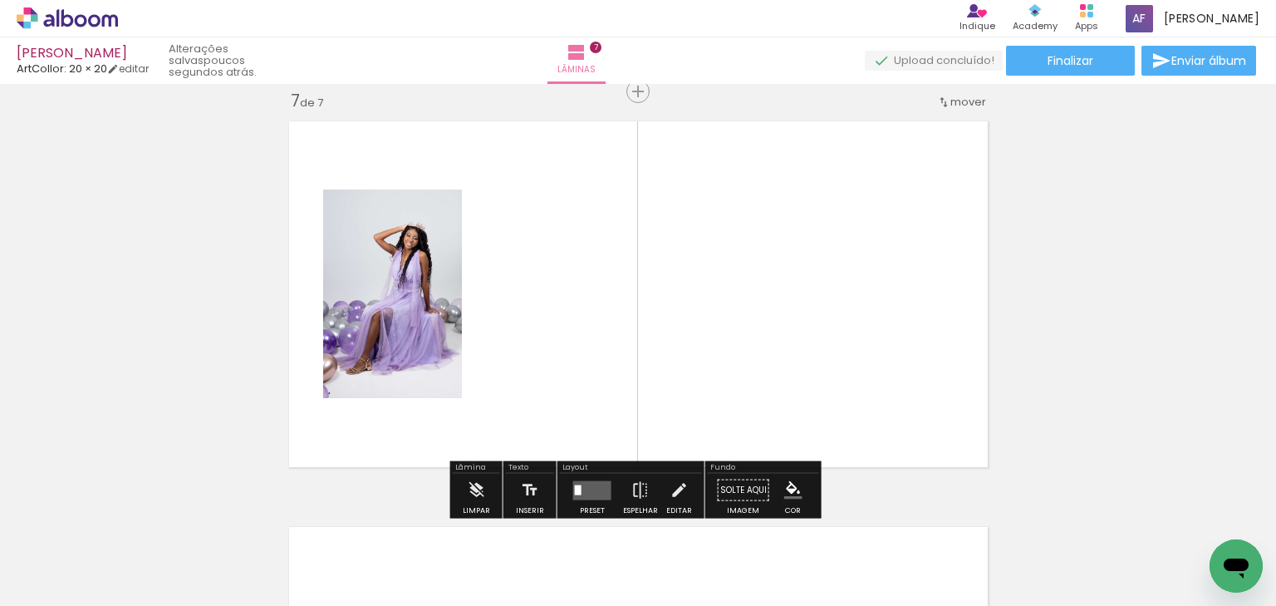
scroll to position [2454, 0]
drag, startPoint x: 834, startPoint y: 548, endPoint x: 868, endPoint y: 452, distance: 102.0
click at [838, 325] on quentale-workspace at bounding box center [638, 303] width 1276 height 606
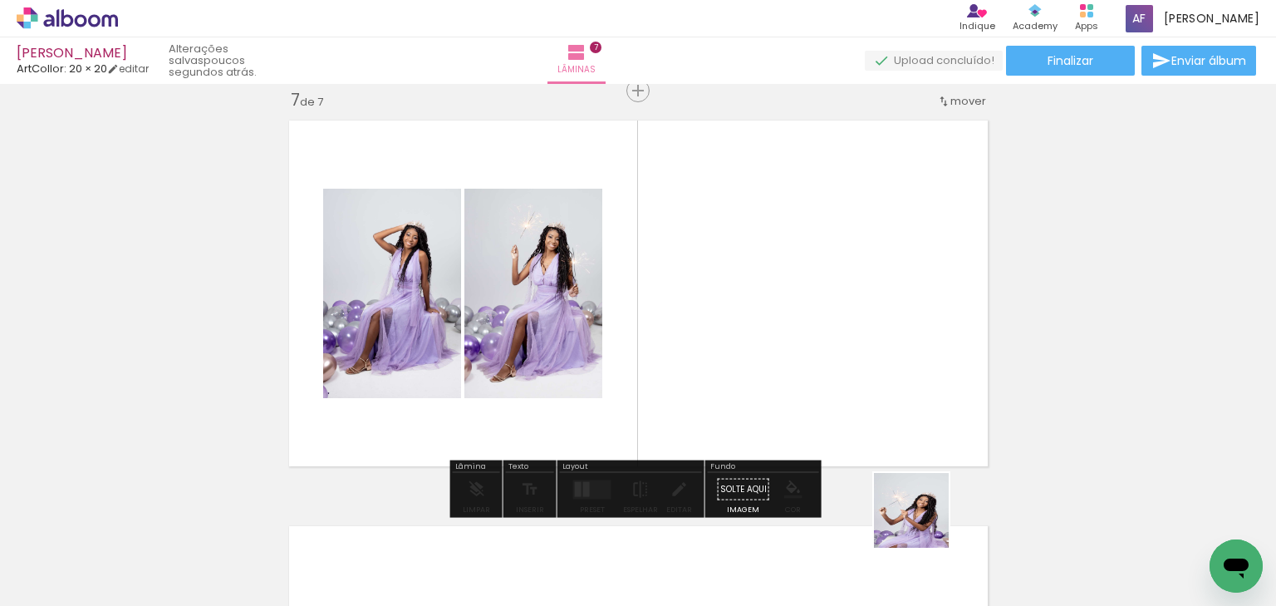
drag, startPoint x: 924, startPoint y: 523, endPoint x: 876, endPoint y: 312, distance: 215.7
click at [876, 312] on quentale-workspace at bounding box center [638, 303] width 1276 height 606
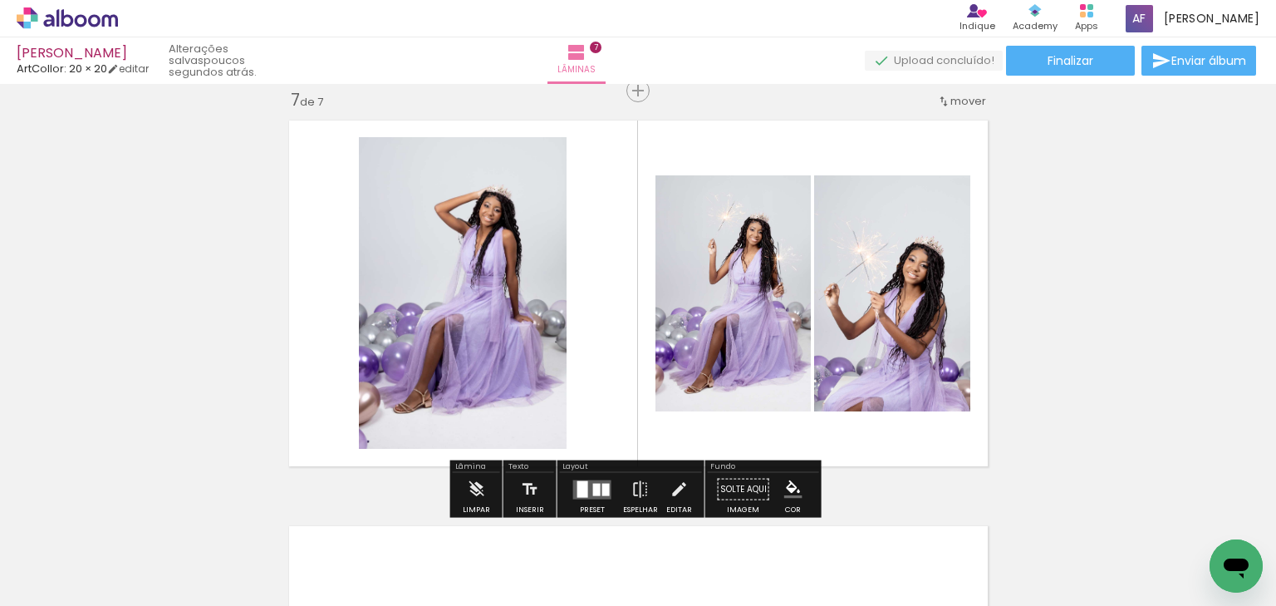
scroll to position [0, 2560]
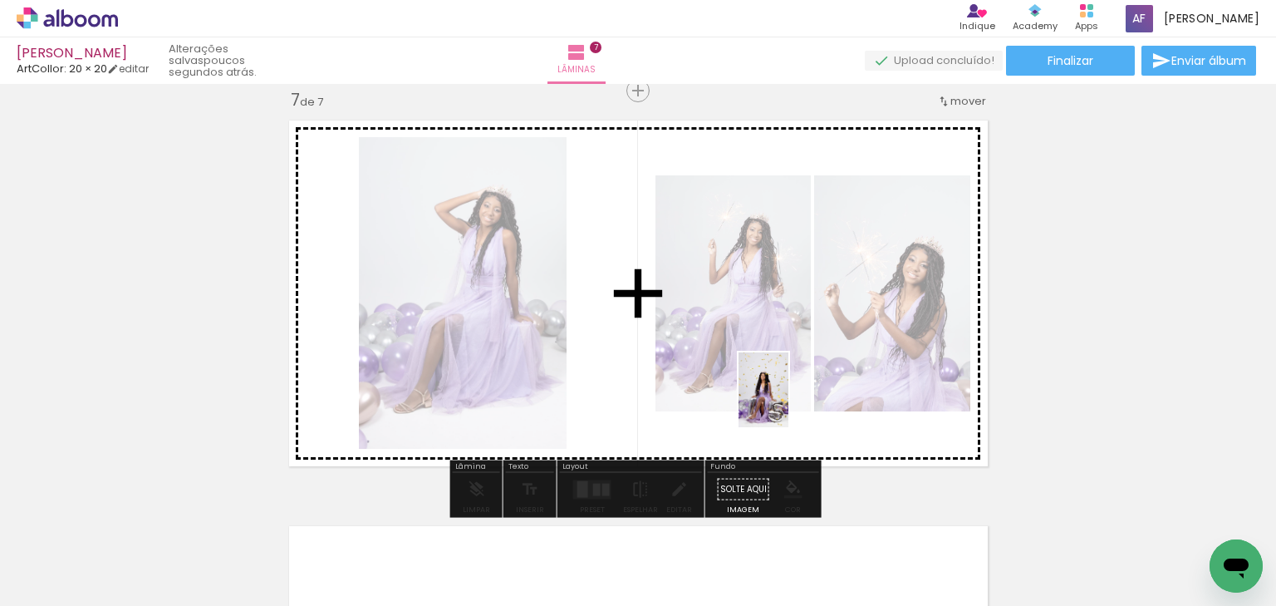
drag, startPoint x: 797, startPoint y: 500, endPoint x: 789, endPoint y: 402, distance: 98.4
click at [789, 402] on quentale-workspace at bounding box center [638, 303] width 1276 height 606
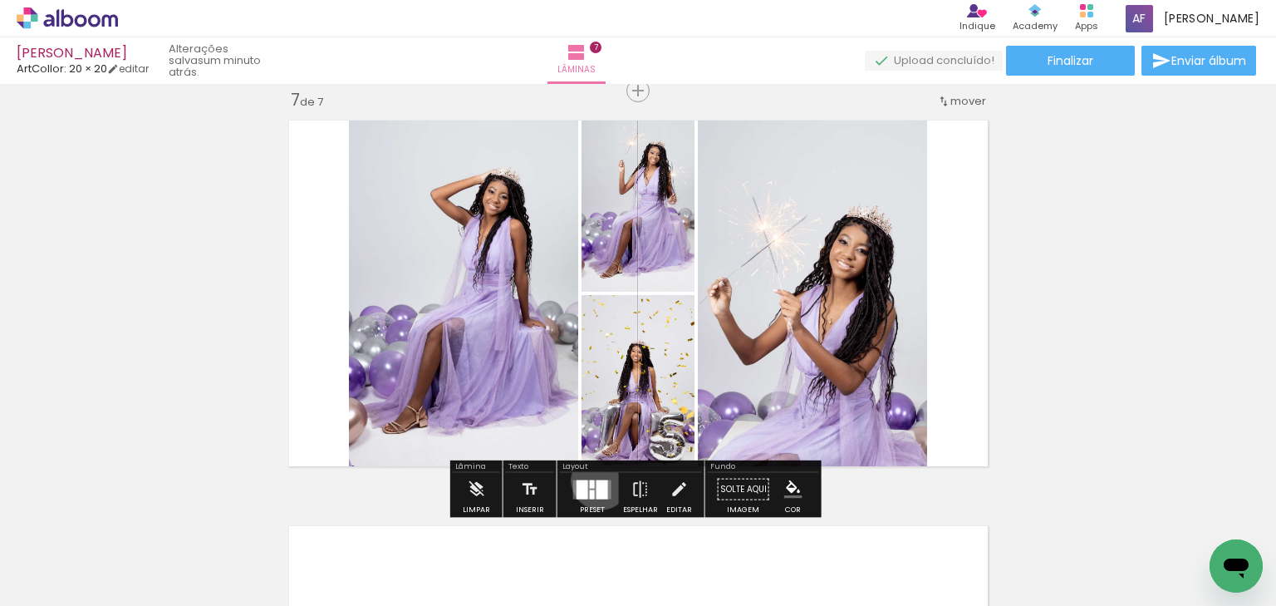
click at [597, 479] on div at bounding box center [603, 488] width 12 height 19
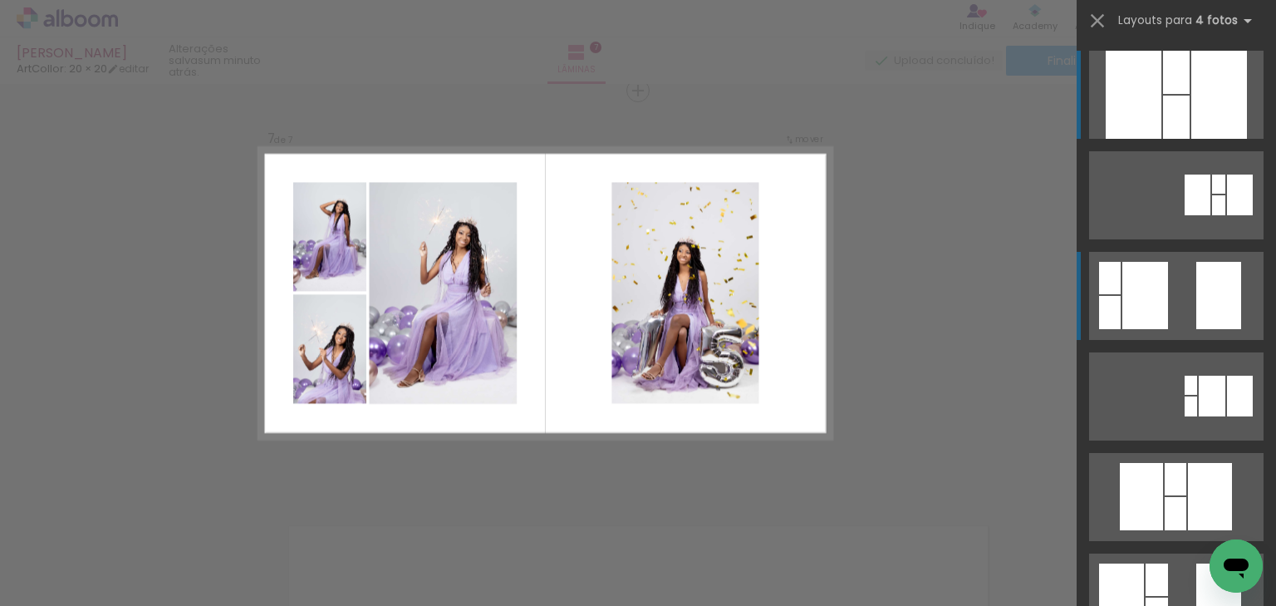
click at [1134, 306] on div at bounding box center [1146, 295] width 46 height 67
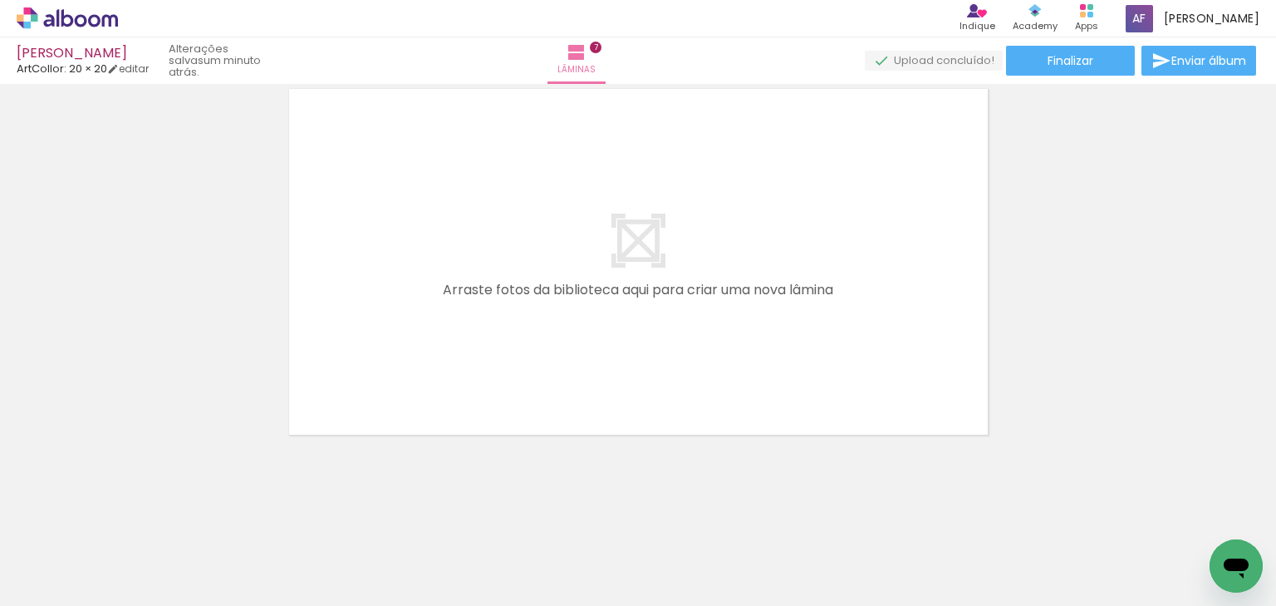
scroll to position [0, 2680]
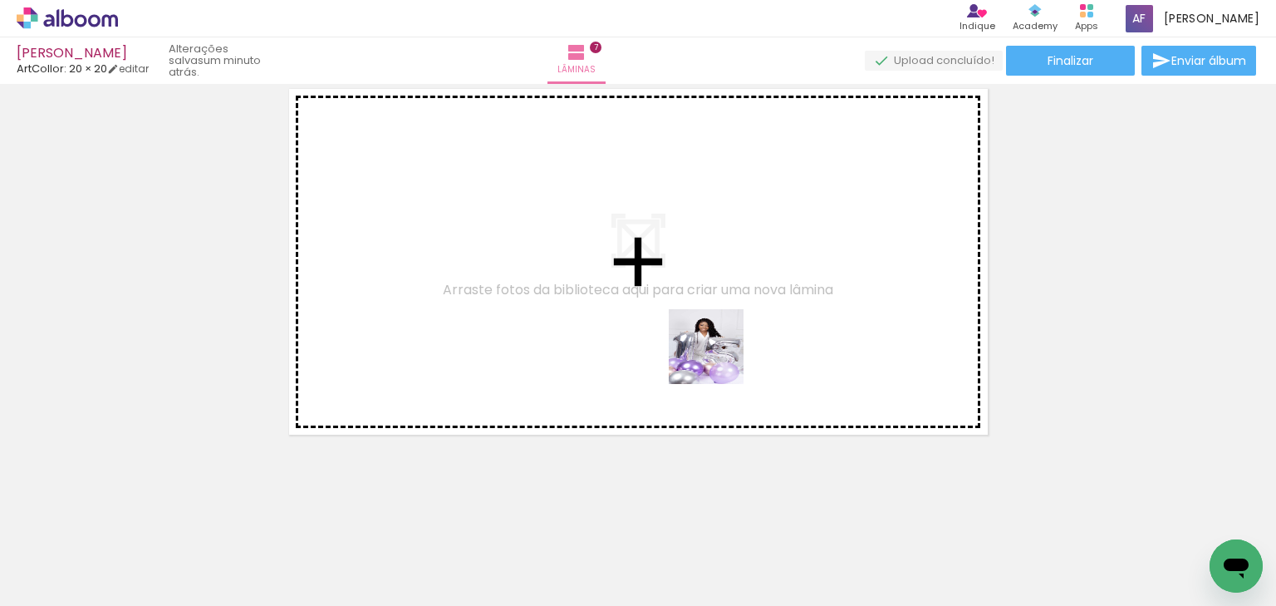
drag, startPoint x: 752, startPoint y: 544, endPoint x: 719, endPoint y: 359, distance: 188.3
click at [719, 359] on quentale-workspace at bounding box center [638, 303] width 1276 height 606
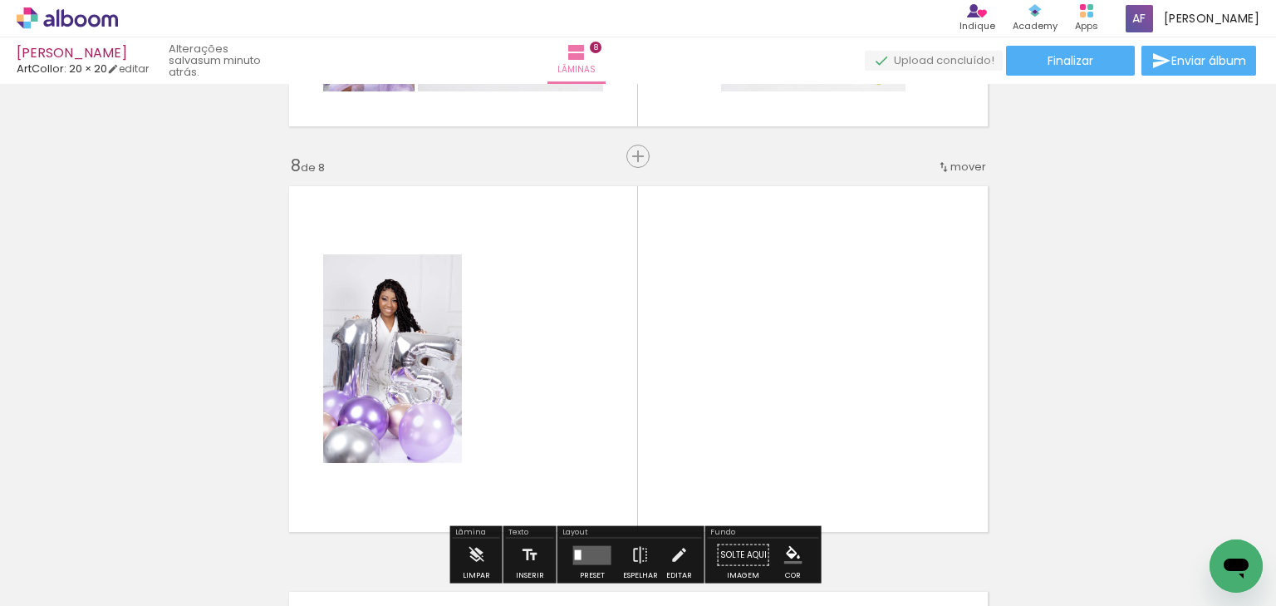
scroll to position [2927, 0]
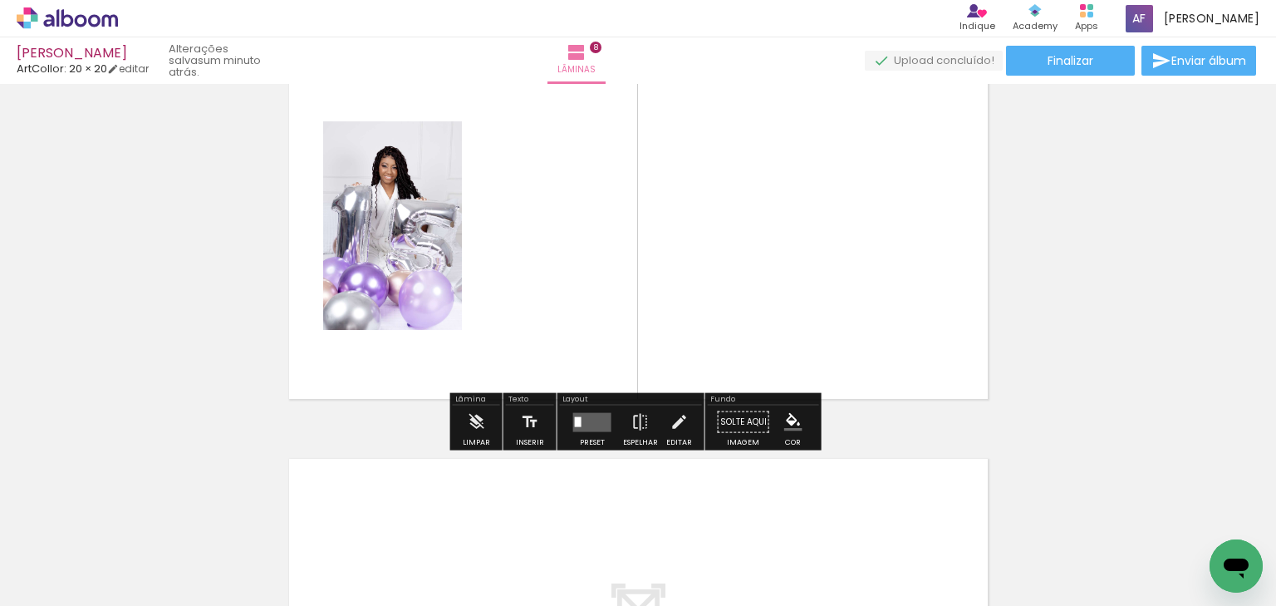
drag, startPoint x: 852, startPoint y: 553, endPoint x: 801, endPoint y: 327, distance: 231.6
click at [801, 327] on quentale-workspace at bounding box center [638, 303] width 1276 height 606
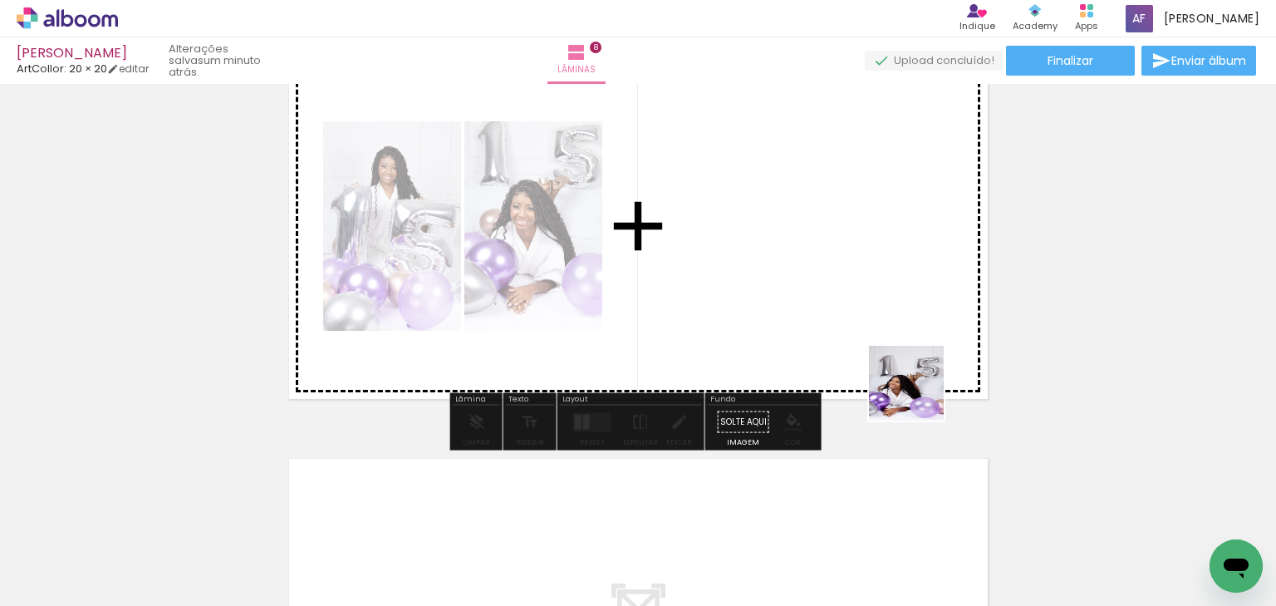
drag, startPoint x: 944, startPoint y: 502, endPoint x: 872, endPoint y: 343, distance: 174.4
click at [872, 343] on quentale-workspace at bounding box center [638, 303] width 1276 height 606
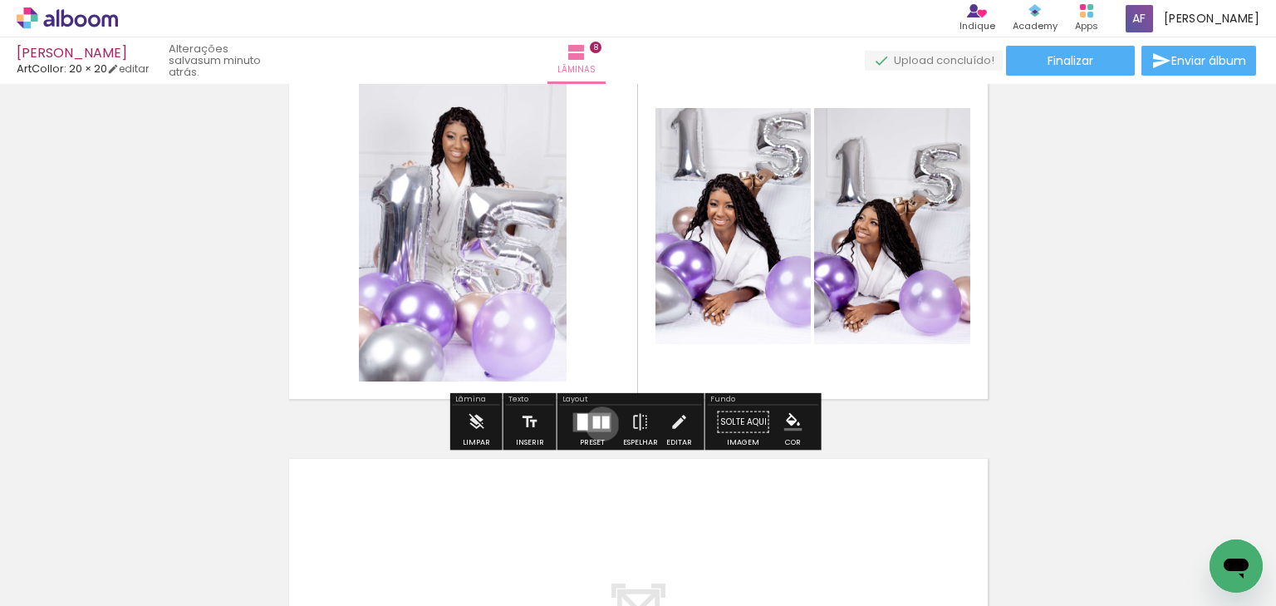
drag, startPoint x: 598, startPoint y: 423, endPoint x: 884, endPoint y: 405, distance: 286.5
click at [602, 422] on div at bounding box center [605, 422] width 7 height 12
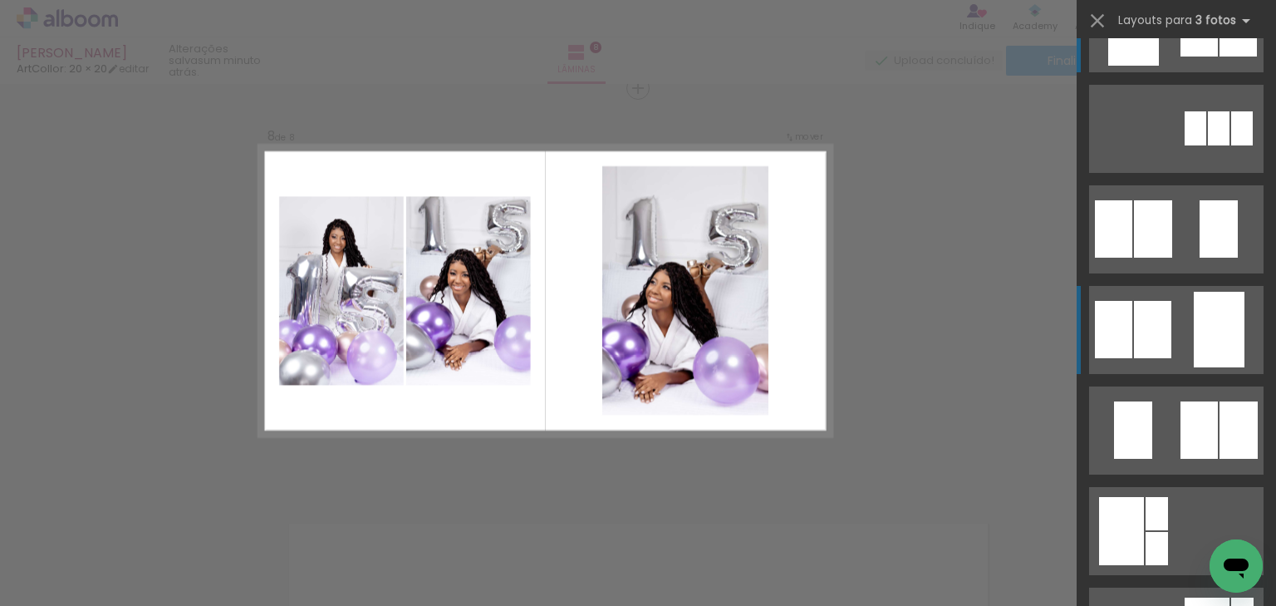
scroll to position [2859, 0]
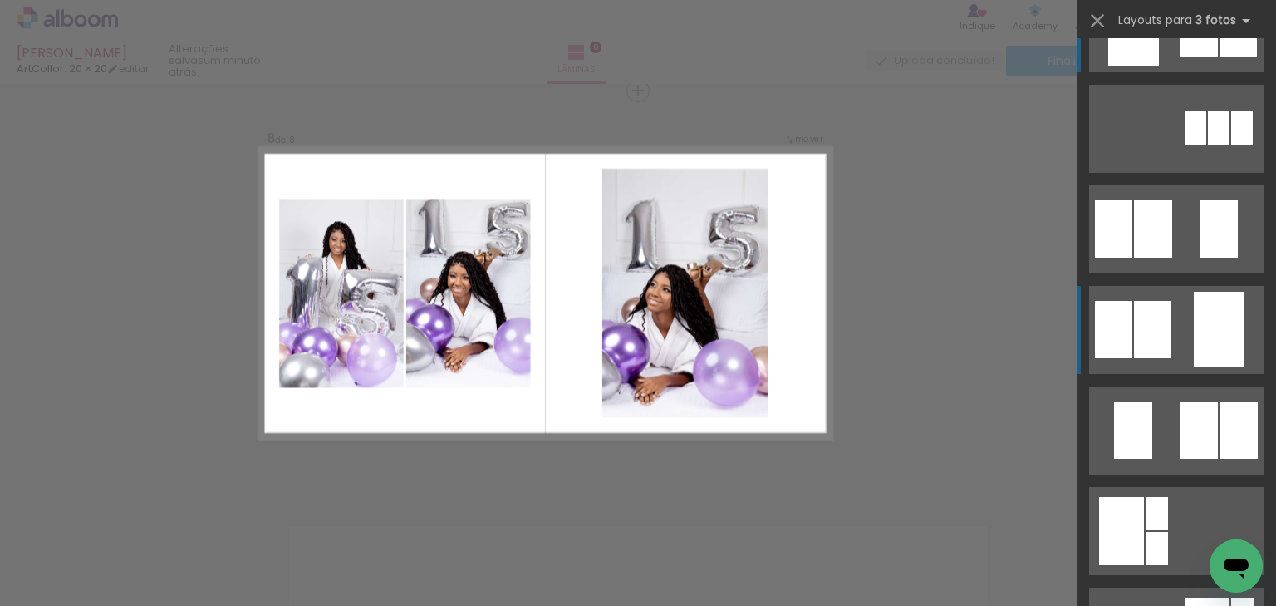
click at [1172, 318] on quentale-layouter at bounding box center [1176, 330] width 175 height 88
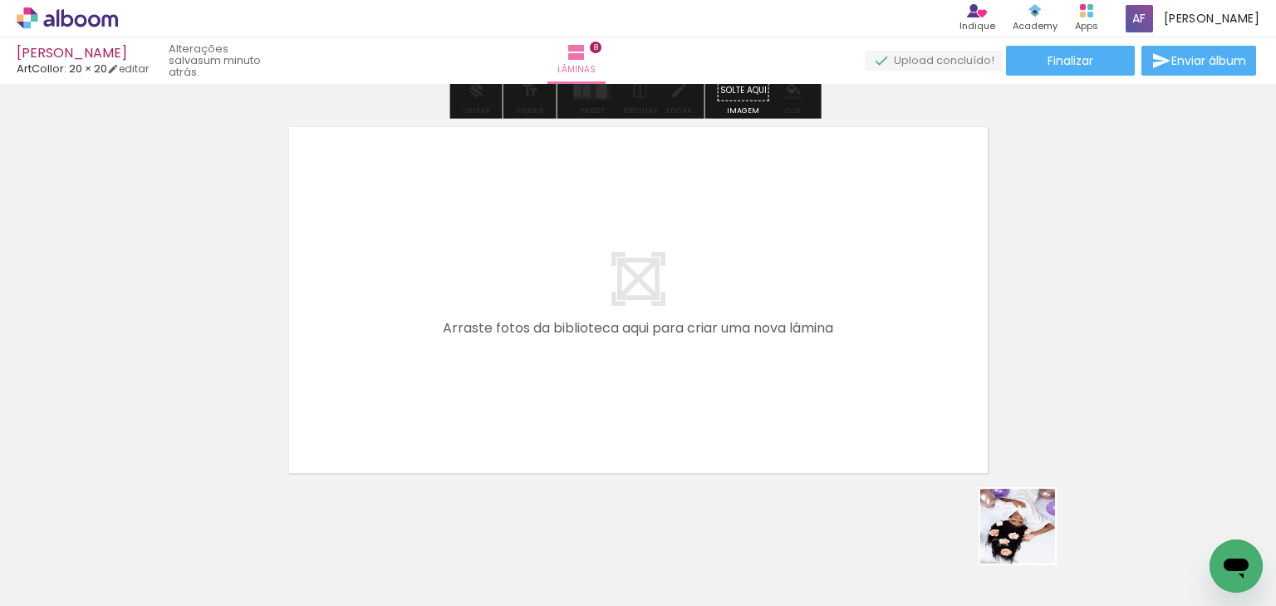
drag, startPoint x: 1030, startPoint y: 538, endPoint x: 852, endPoint y: 359, distance: 253.3
click at [852, 359] on quentale-workspace at bounding box center [638, 303] width 1276 height 606
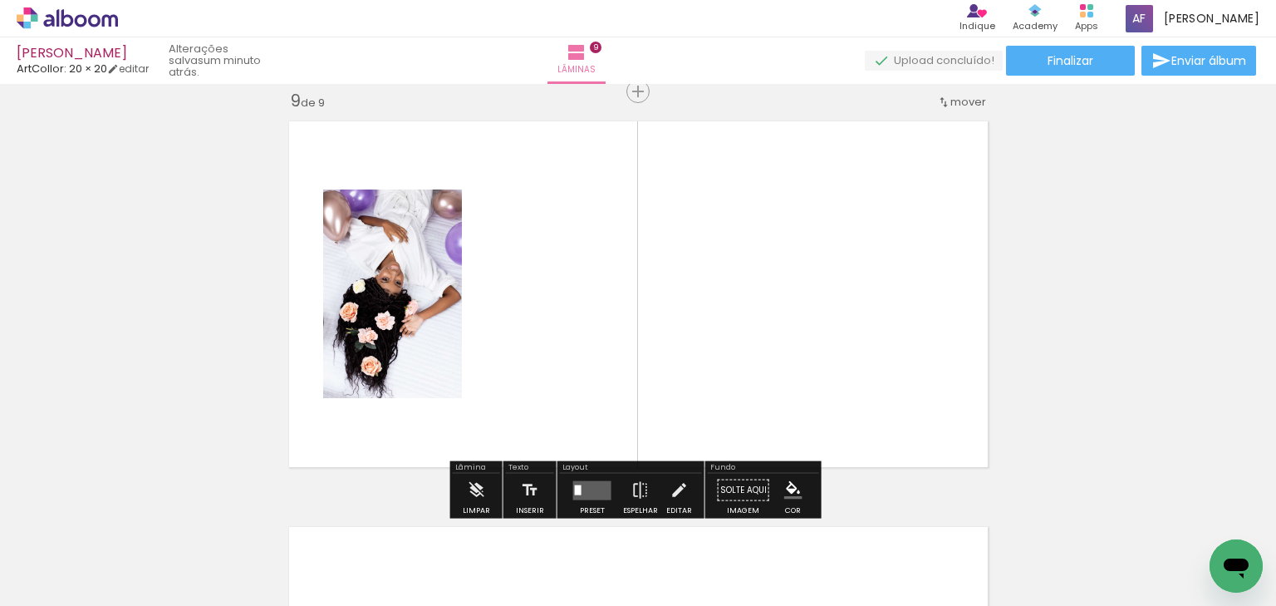
scroll to position [3265, 0]
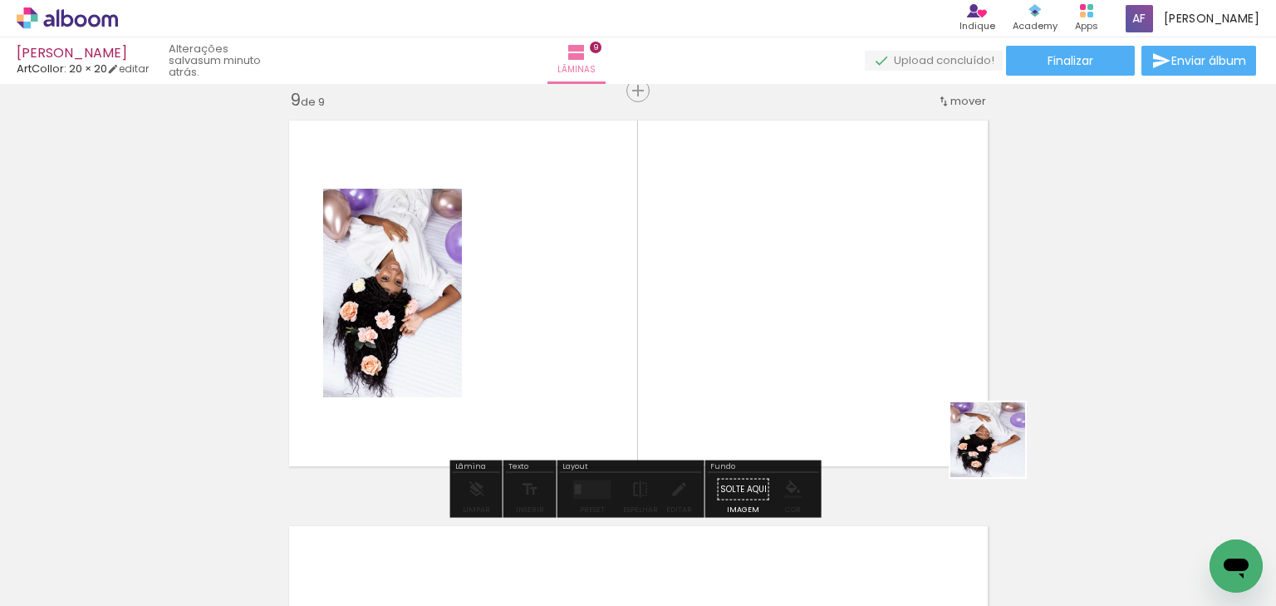
drag, startPoint x: 1119, startPoint y: 553, endPoint x: 1107, endPoint y: 479, distance: 74.2
click at [741, 328] on quentale-workspace at bounding box center [638, 303] width 1276 height 606
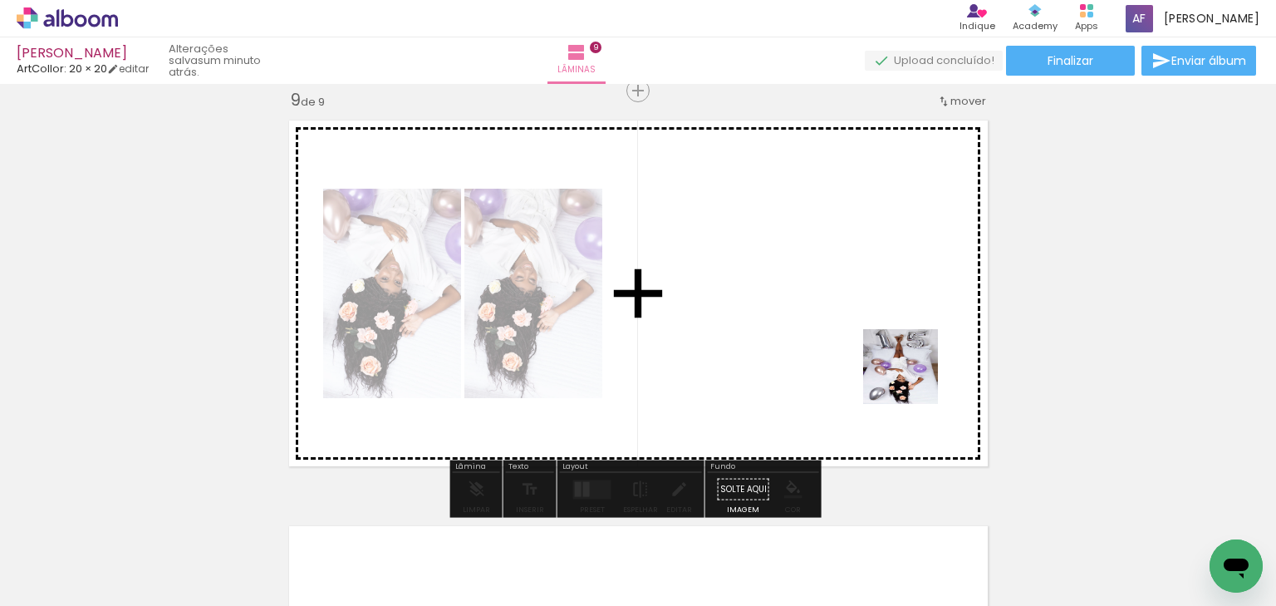
drag, startPoint x: 1193, startPoint y: 525, endPoint x: 682, endPoint y: 356, distance: 538.5
click at [661, 296] on quentale-workspace at bounding box center [638, 303] width 1276 height 606
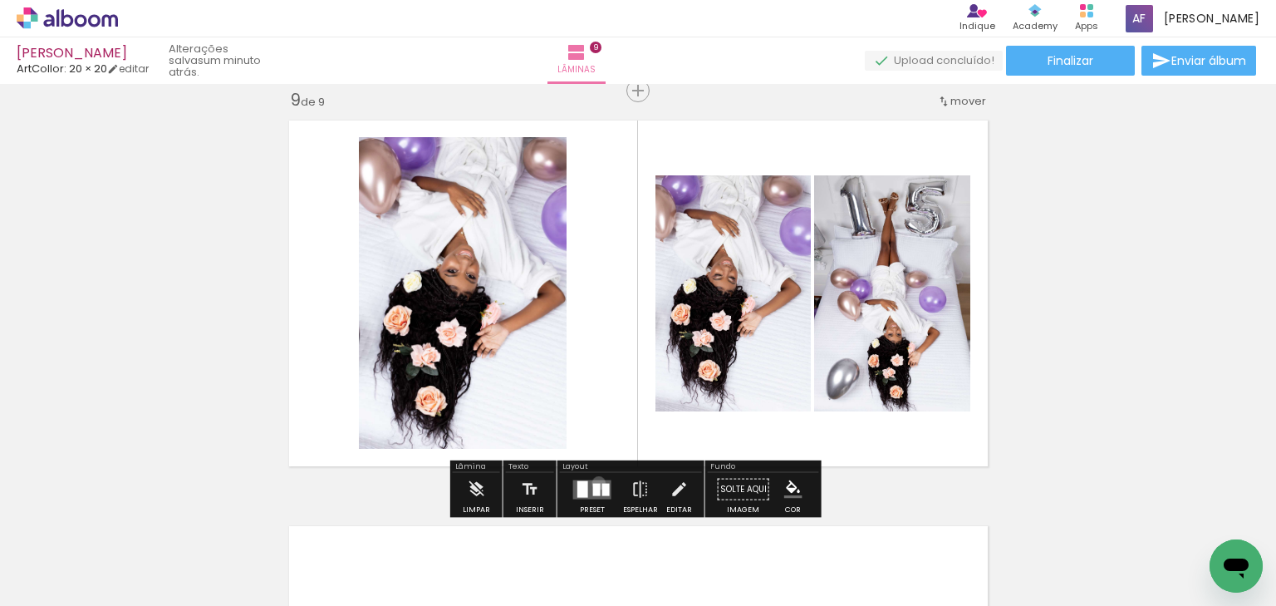
click at [595, 483] on div at bounding box center [596, 489] width 7 height 12
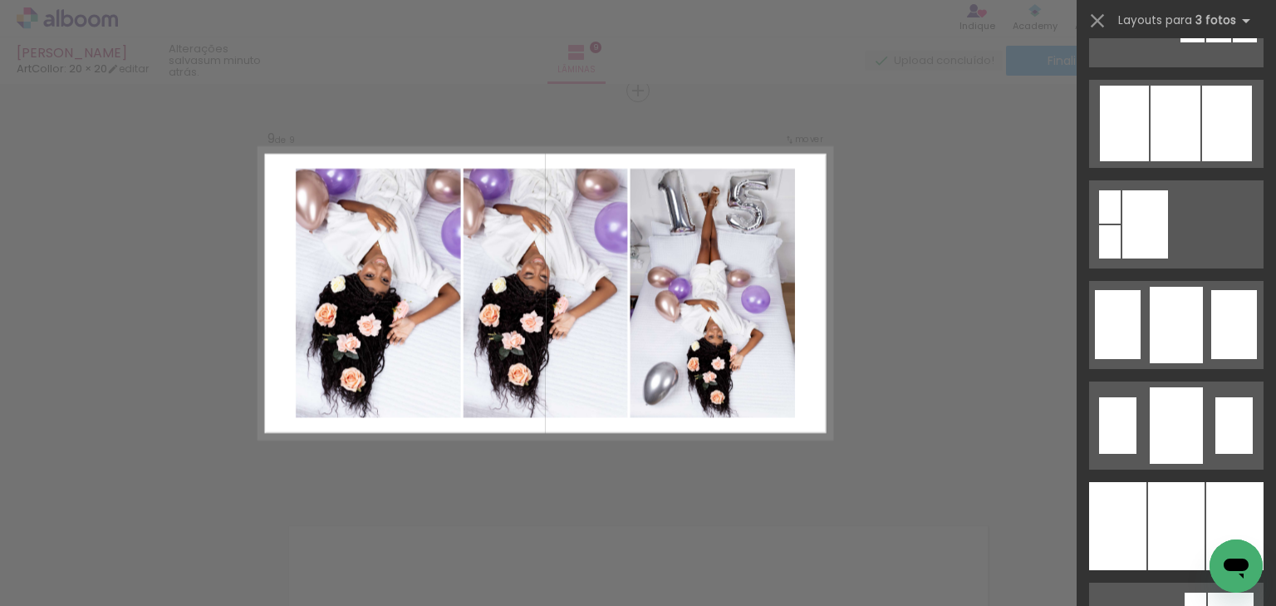
scroll to position [1130, 0]
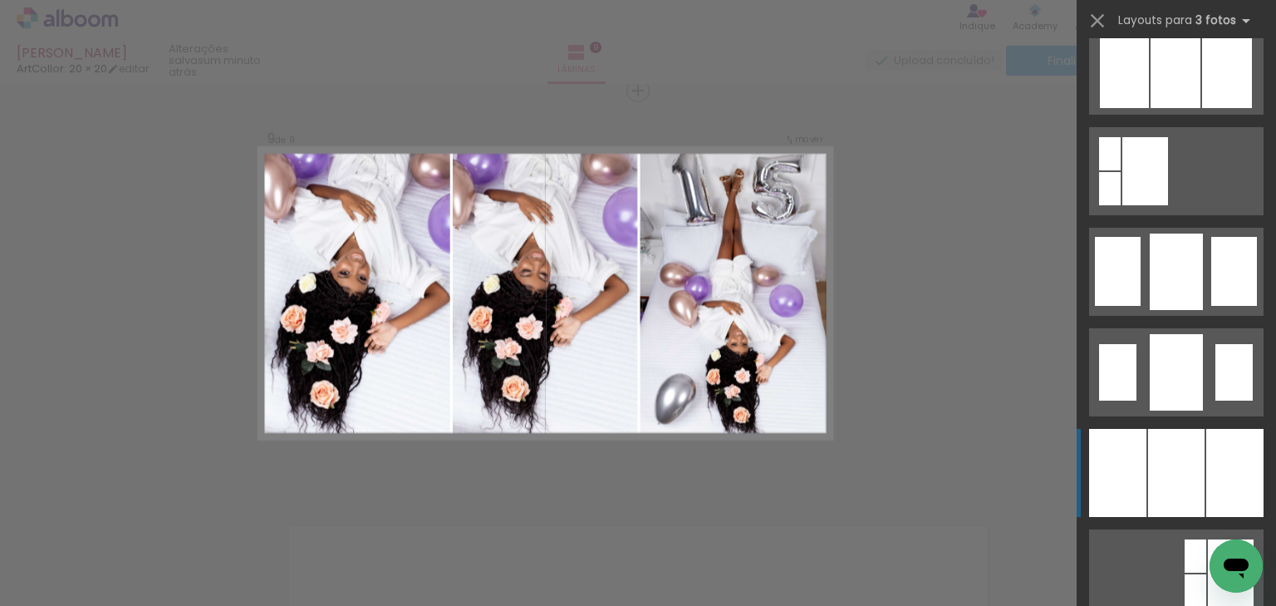
click at [1161, 452] on div at bounding box center [1176, 473] width 57 height 88
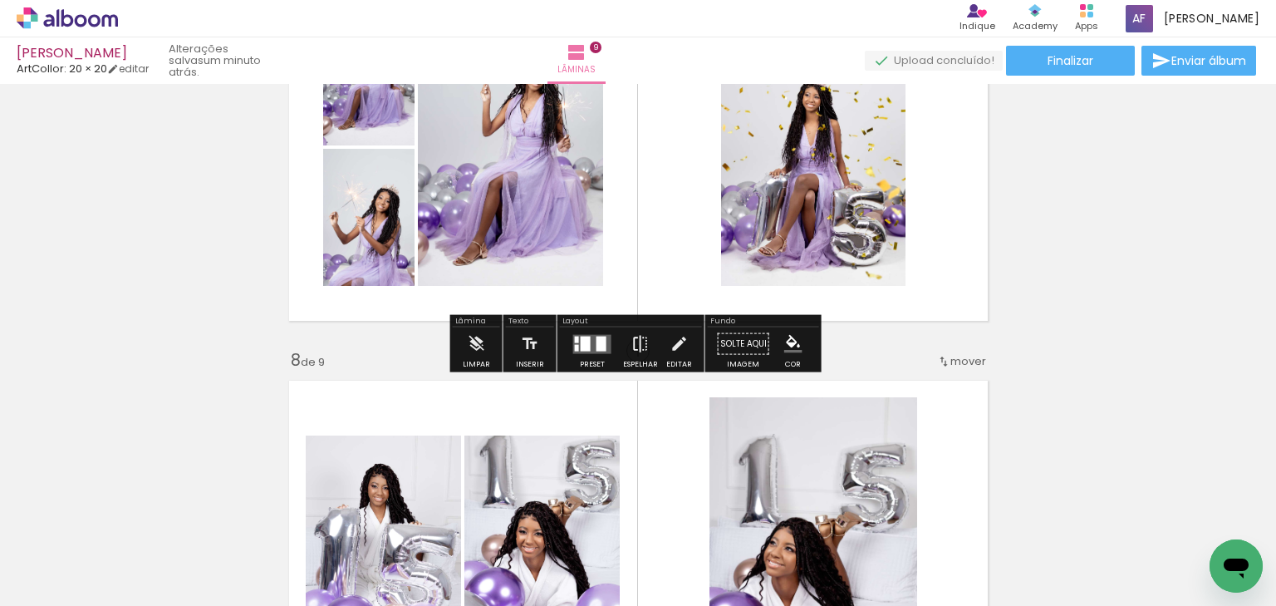
scroll to position [2600, 0]
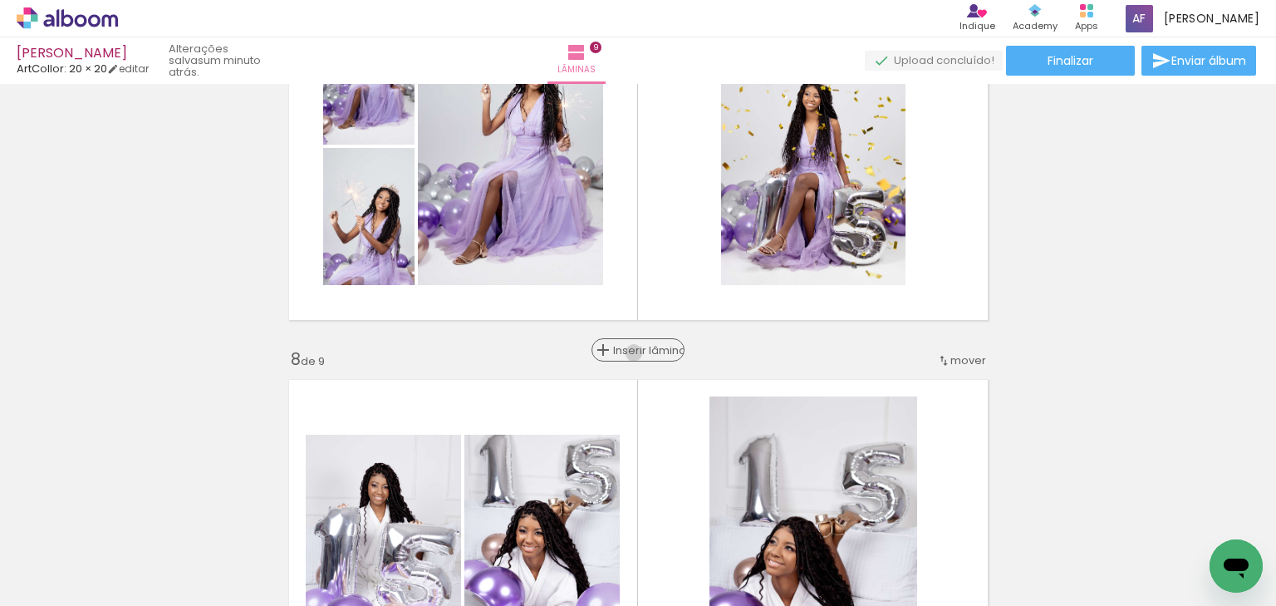
click at [636, 352] on span "Inserir lâmina" at bounding box center [645, 350] width 65 height 11
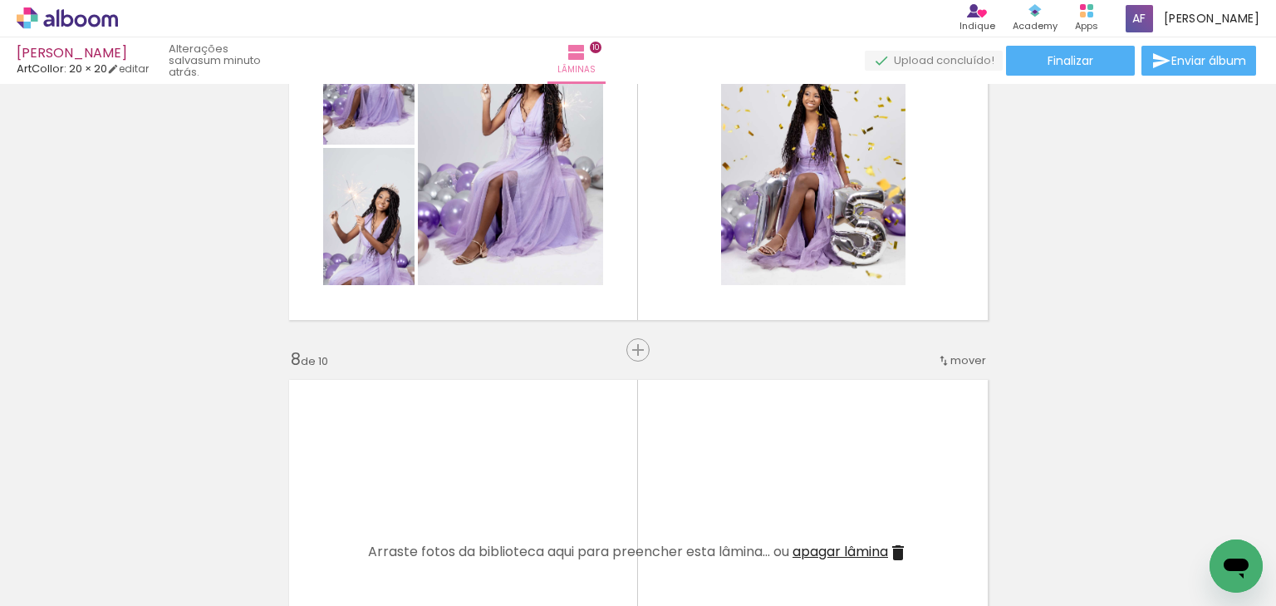
drag, startPoint x: 472, startPoint y: 543, endPoint x: 513, endPoint y: 482, distance: 73.8
click at [495, 420] on quentale-workspace at bounding box center [638, 303] width 1276 height 606
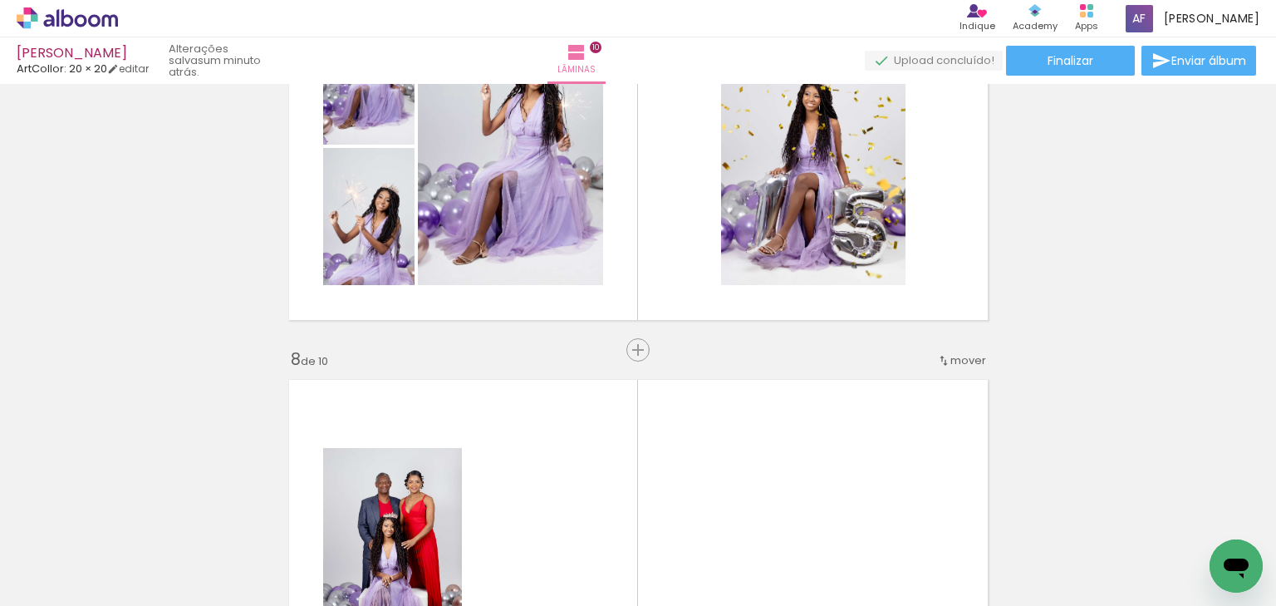
drag, startPoint x: 559, startPoint y: 551, endPoint x: 594, endPoint y: 452, distance: 104.9
click at [594, 452] on quentale-workspace at bounding box center [638, 303] width 1276 height 606
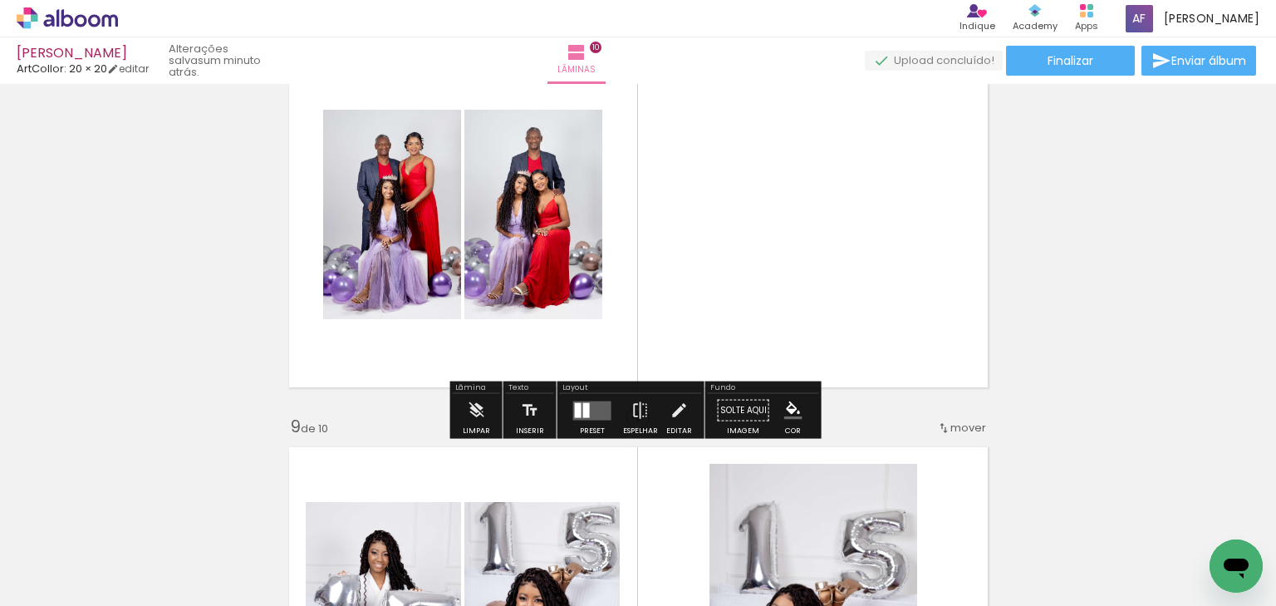
scroll to position [2866, 0]
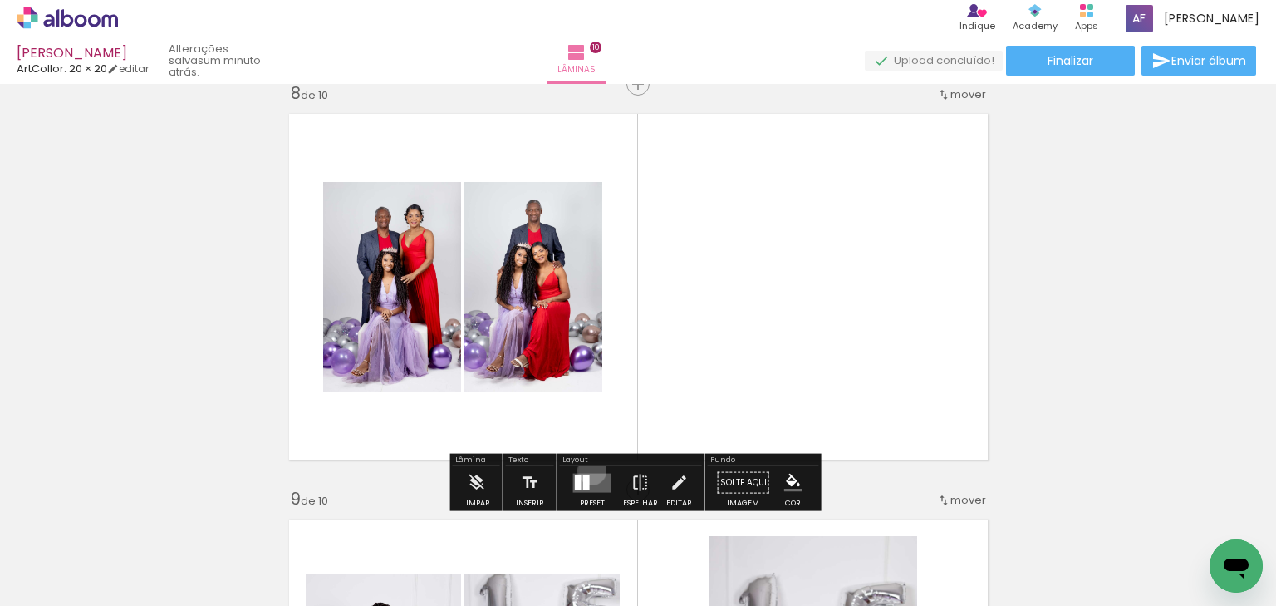
click at [588, 470] on div at bounding box center [592, 482] width 45 height 33
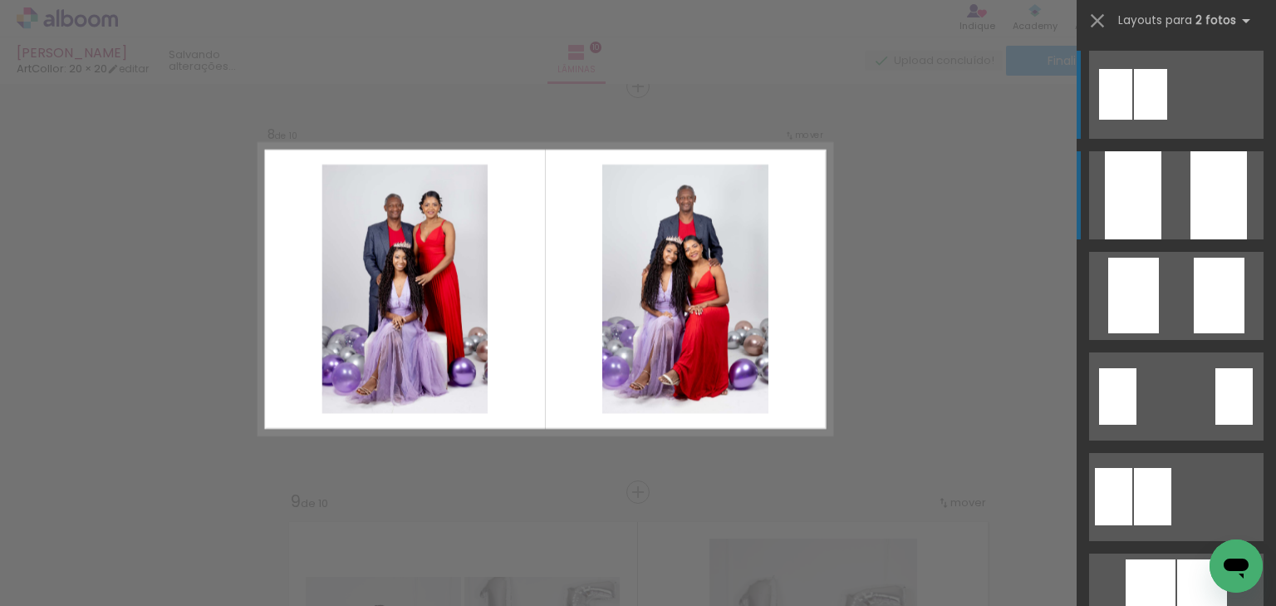
scroll to position [2859, 0]
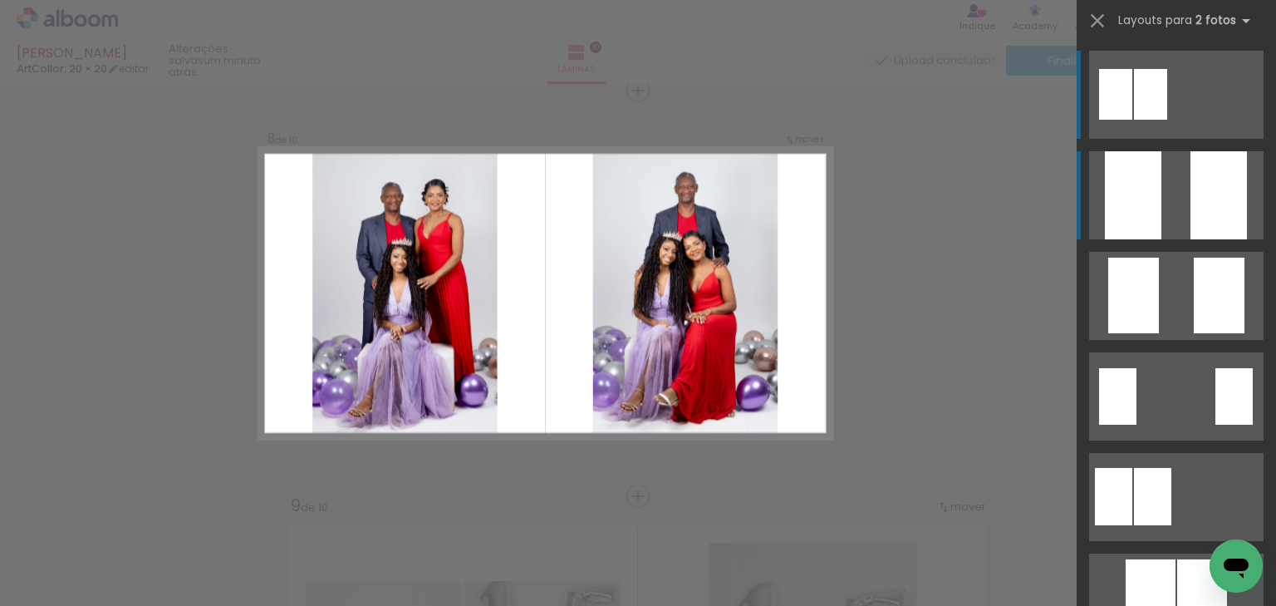
click at [1162, 219] on quentale-layouter at bounding box center [1176, 195] width 175 height 88
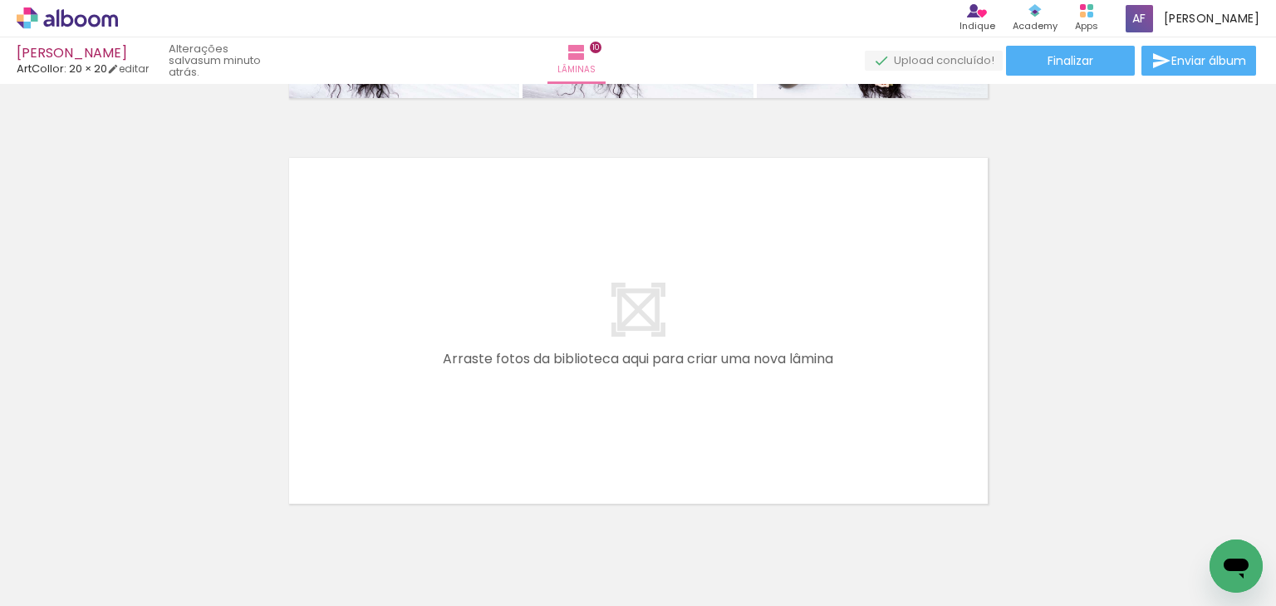
scroll to position [3975, 0]
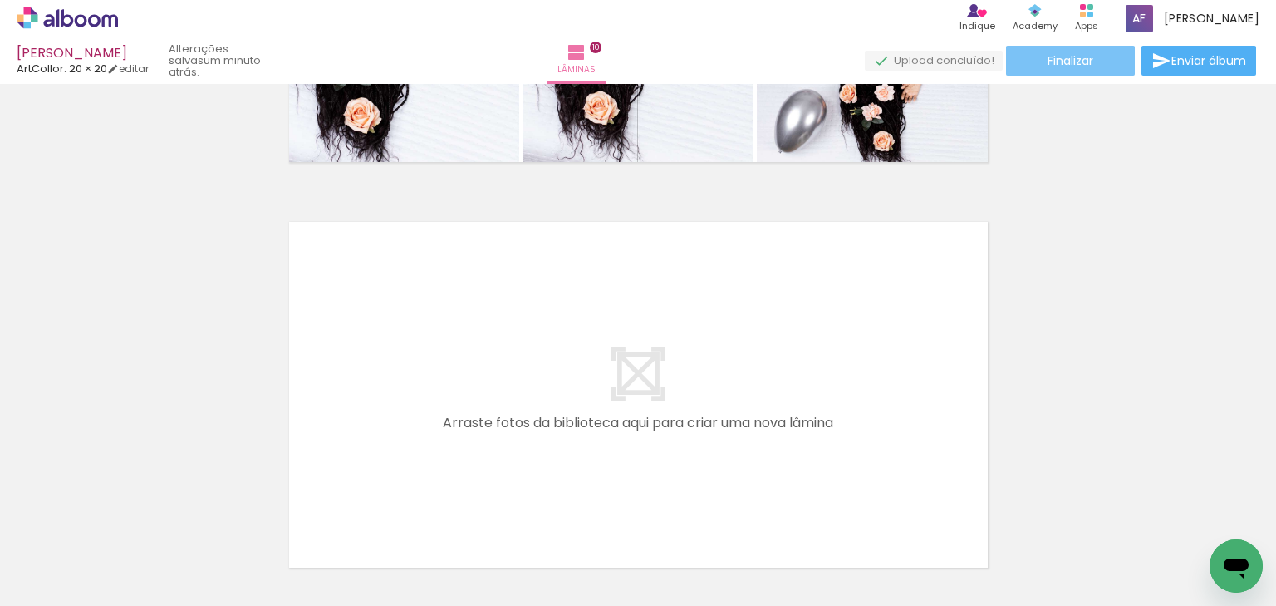
drag, startPoint x: 1047, startPoint y: 66, endPoint x: 971, endPoint y: 254, distance: 203.2
click at [989, 0] on div "[PERSON_NAME] [PERSON_NAME]: 20 × 20 editar um minuto atrás. Lâminas 10 Finaliz…" at bounding box center [638, 0] width 1276 height 0
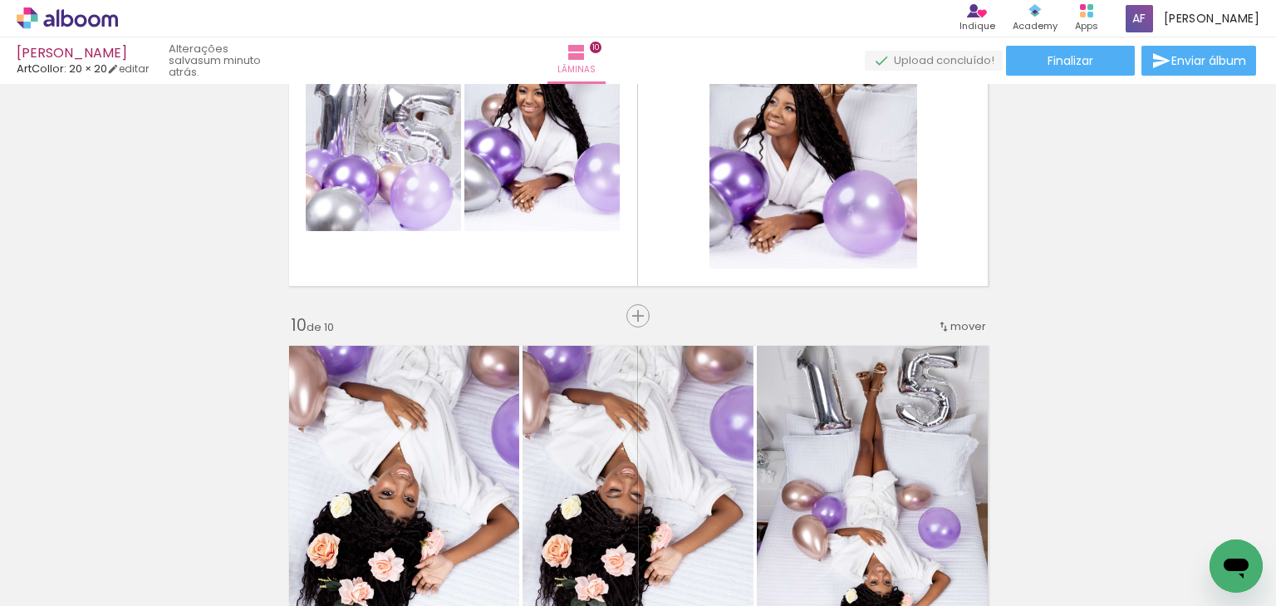
scroll to position [3443, 0]
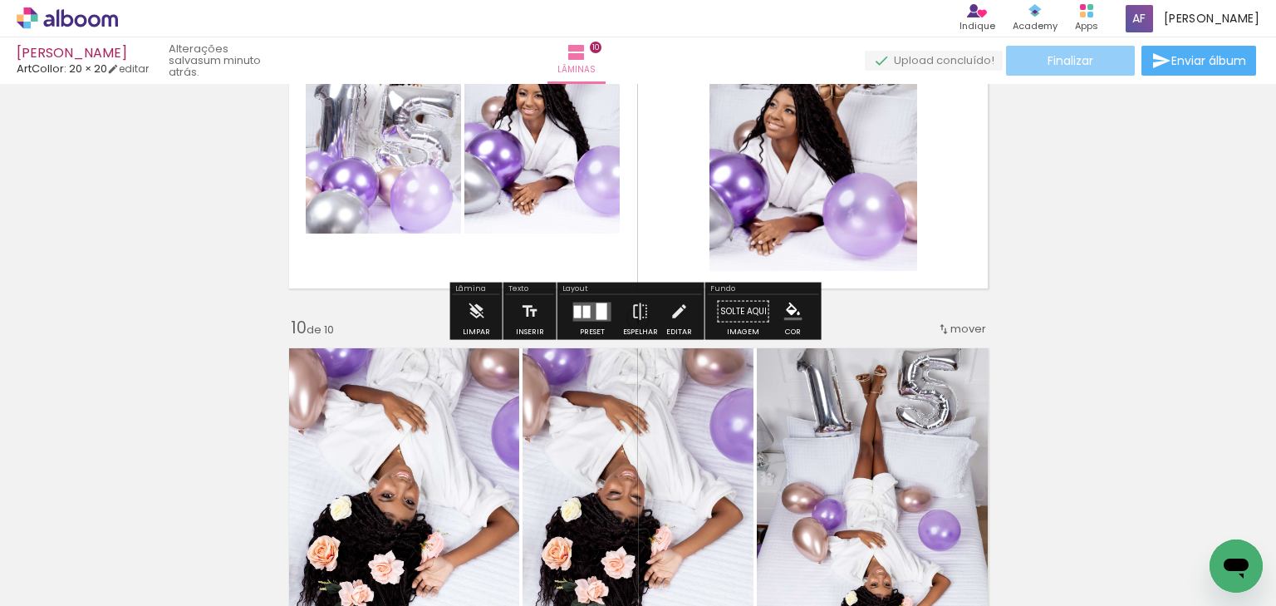
drag, startPoint x: 1044, startPoint y: 76, endPoint x: 1045, endPoint y: 64, distance: 12.5
click at [1044, 66] on div "[PERSON_NAME] [PERSON_NAME]: 20 × 20 editar um minuto atrás. Lâminas 10 Finaliz…" at bounding box center [638, 42] width 1276 height 84
click at [1048, 64] on span "Finalizar" at bounding box center [1071, 61] width 46 height 12
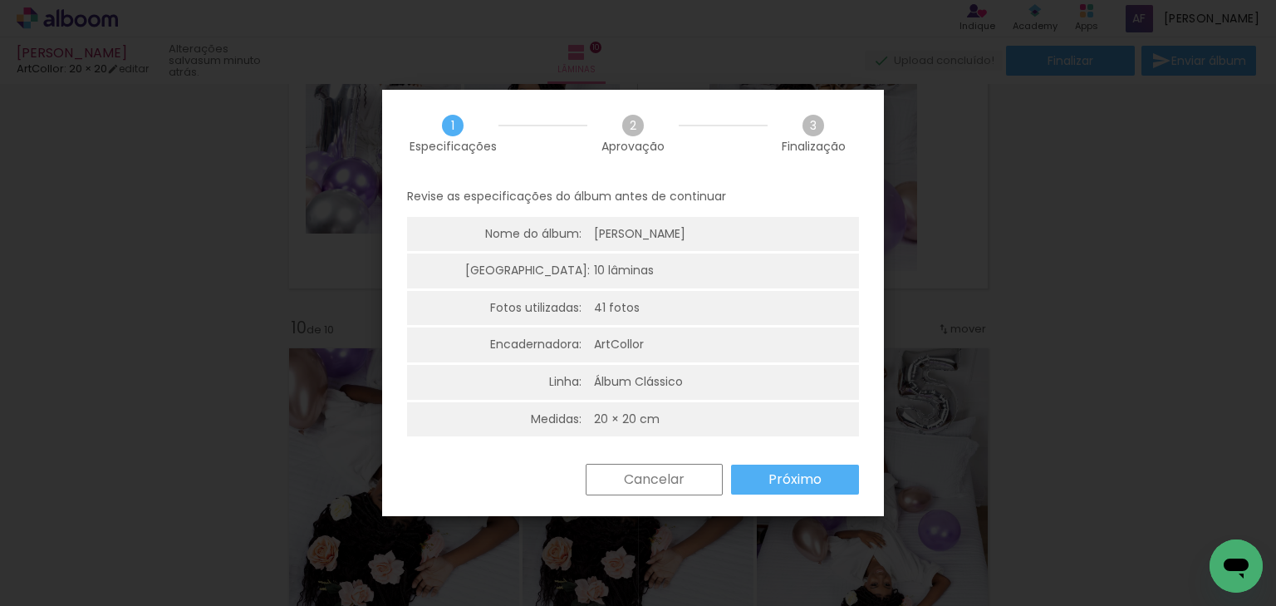
click at [0, 0] on slot "Próximo" at bounding box center [0, 0] width 0 height 0
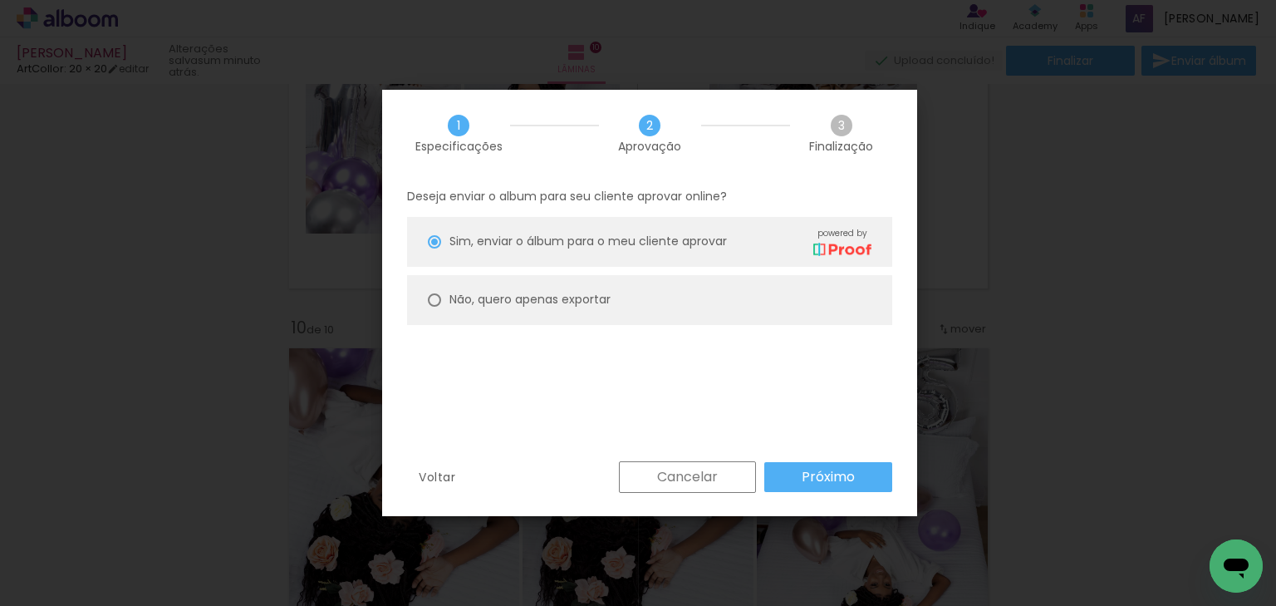
click at [724, 305] on paper-radio-button "Não, quero apenas exportar" at bounding box center [649, 300] width 485 height 50
type paper-radio-button "on"
click at [804, 466] on paper-button "Próximo" at bounding box center [829, 477] width 128 height 30
type input "Alta, 300 DPI"
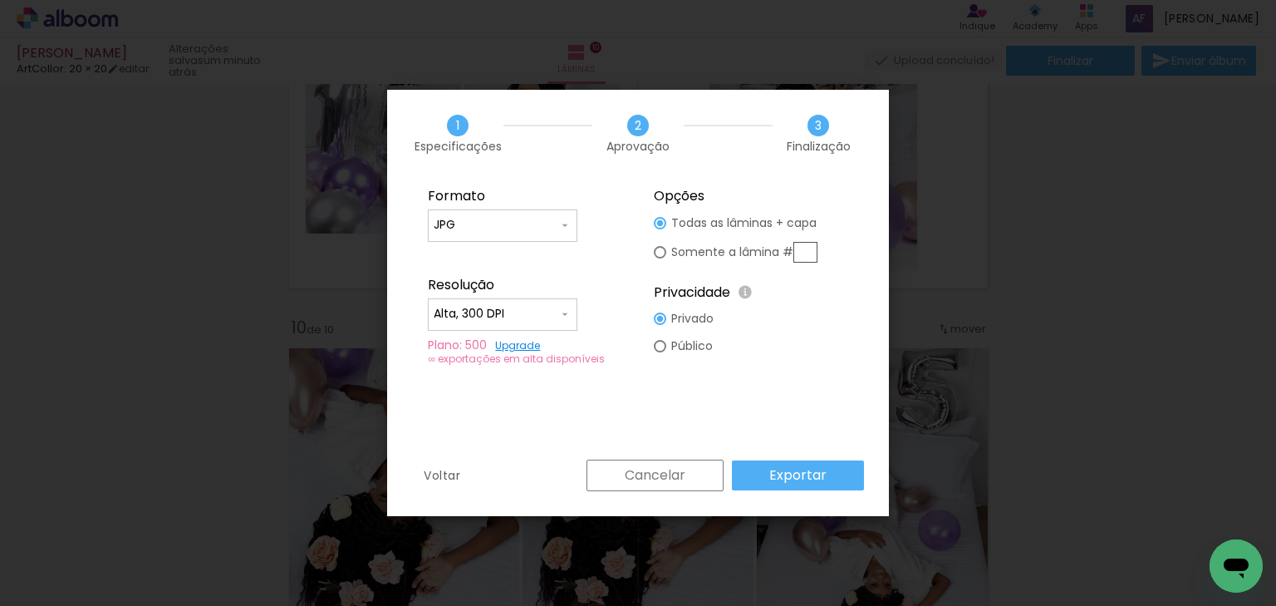
click at [0, 0] on slot "Exportar" at bounding box center [0, 0] width 0 height 0
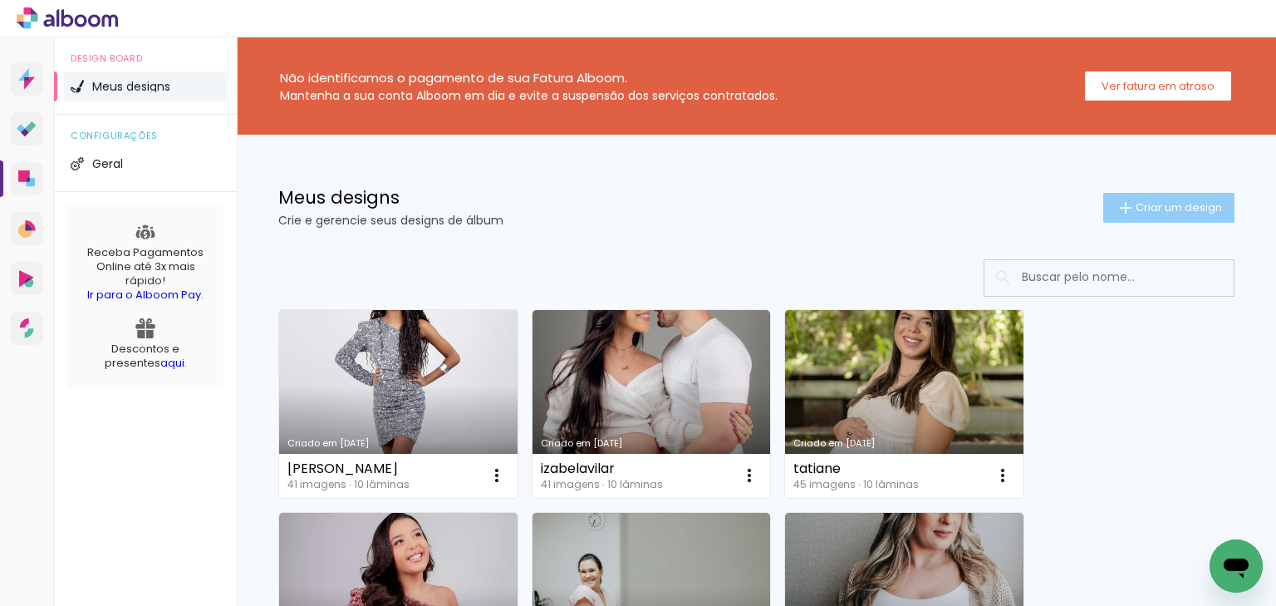
click at [1116, 203] on iron-icon at bounding box center [1126, 208] width 20 height 20
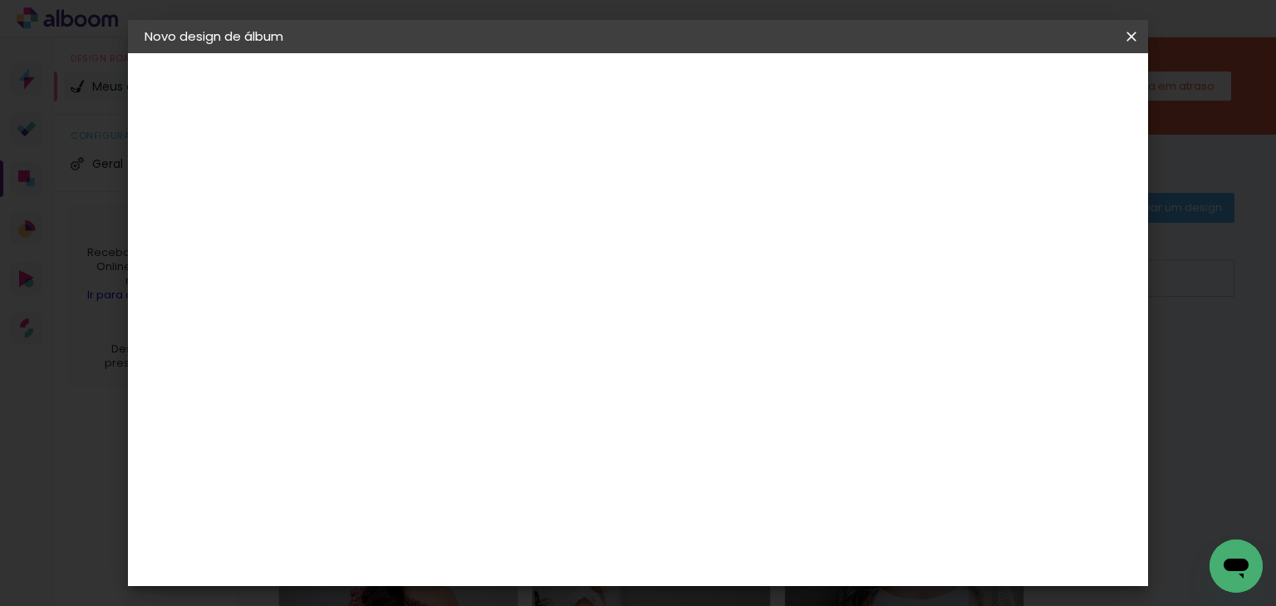
click at [416, 222] on input at bounding box center [416, 223] width 0 height 26
type input "mALU"
type paper-input "mALU"
click at [0, 0] on slot "Avançar" at bounding box center [0, 0] width 0 height 0
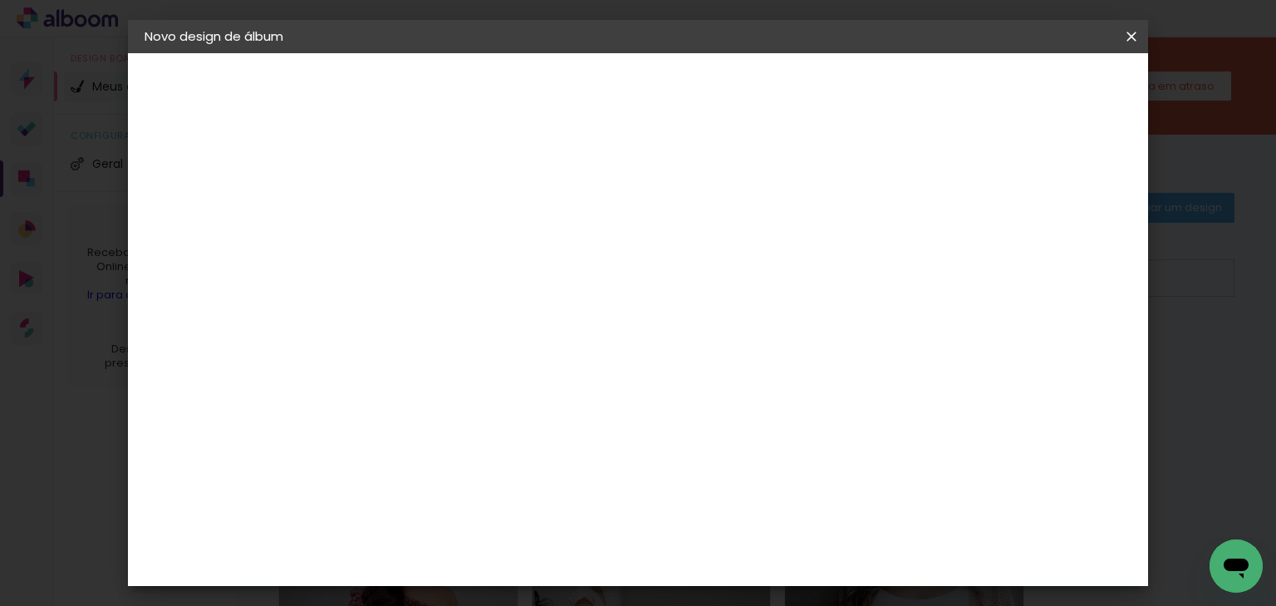
drag, startPoint x: 487, startPoint y: 329, endPoint x: 481, endPoint y: 353, distance: 24.8
click at [482, 342] on paper-item "Alplas" at bounding box center [458, 330] width 179 height 37
click at [465, 404] on div "ArtCollor" at bounding box center [435, 410] width 60 height 13
click at [0, 0] on slot "Avançar" at bounding box center [0, 0] width 0 height 0
drag, startPoint x: 726, startPoint y: 261, endPoint x: 697, endPoint y: 298, distance: 46.7
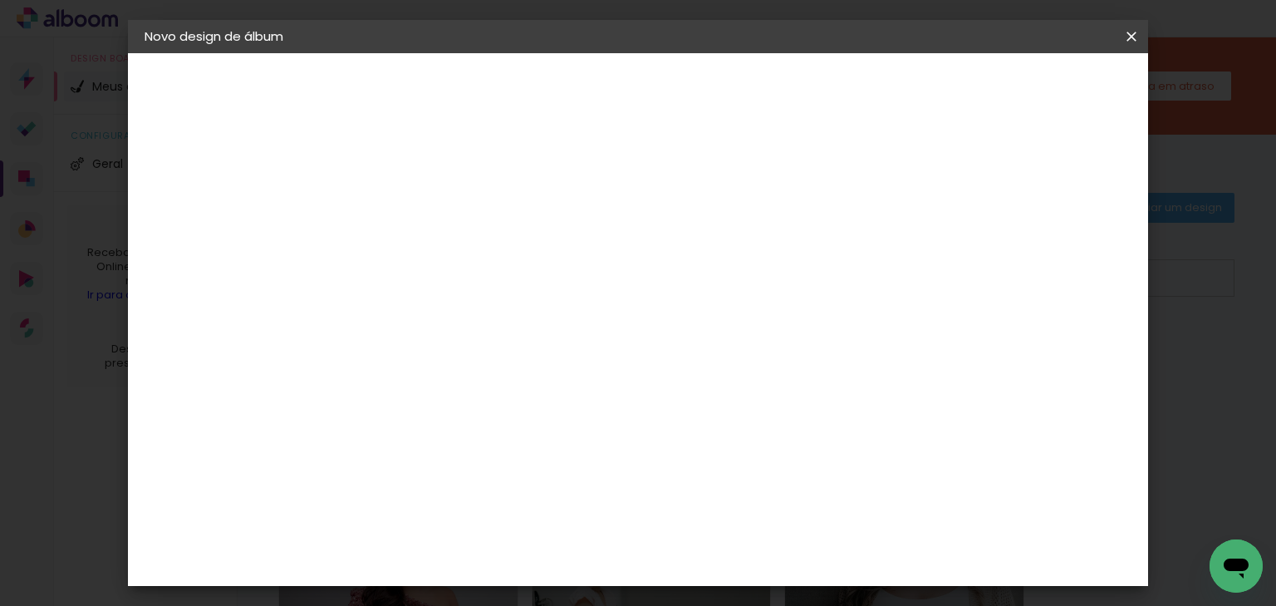
click at [481, 277] on input "text" at bounding box center [448, 290] width 65 height 26
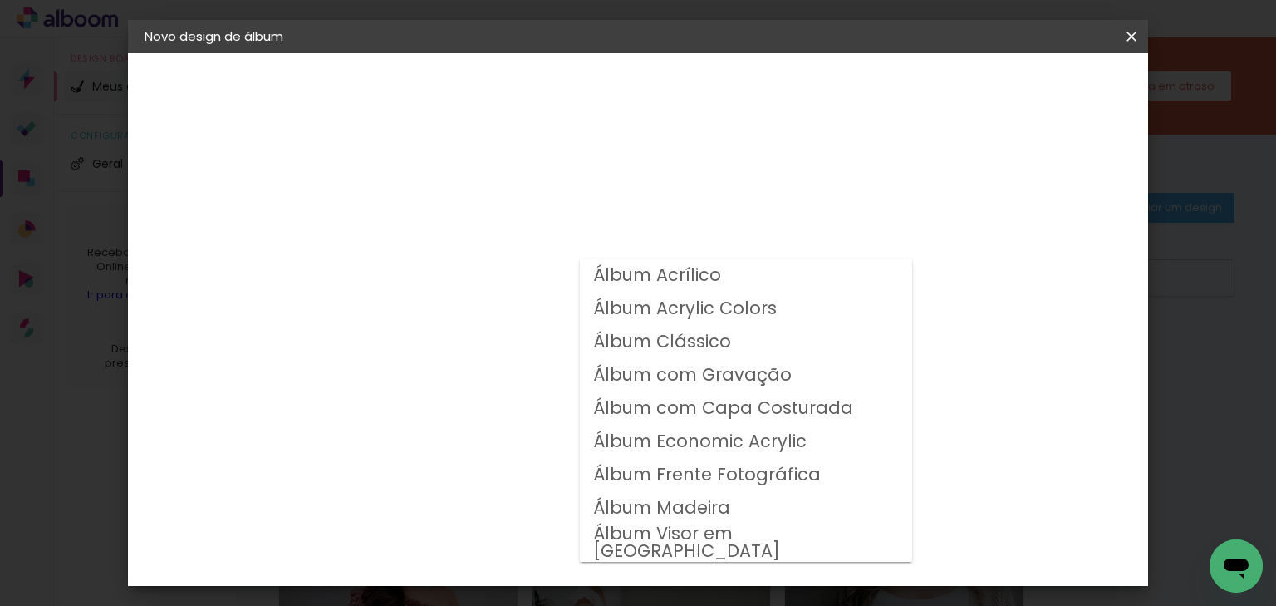
click at [0, 0] on slot "Álbum Clássico" at bounding box center [0, 0] width 0 height 0
type input "Álbum Clássico"
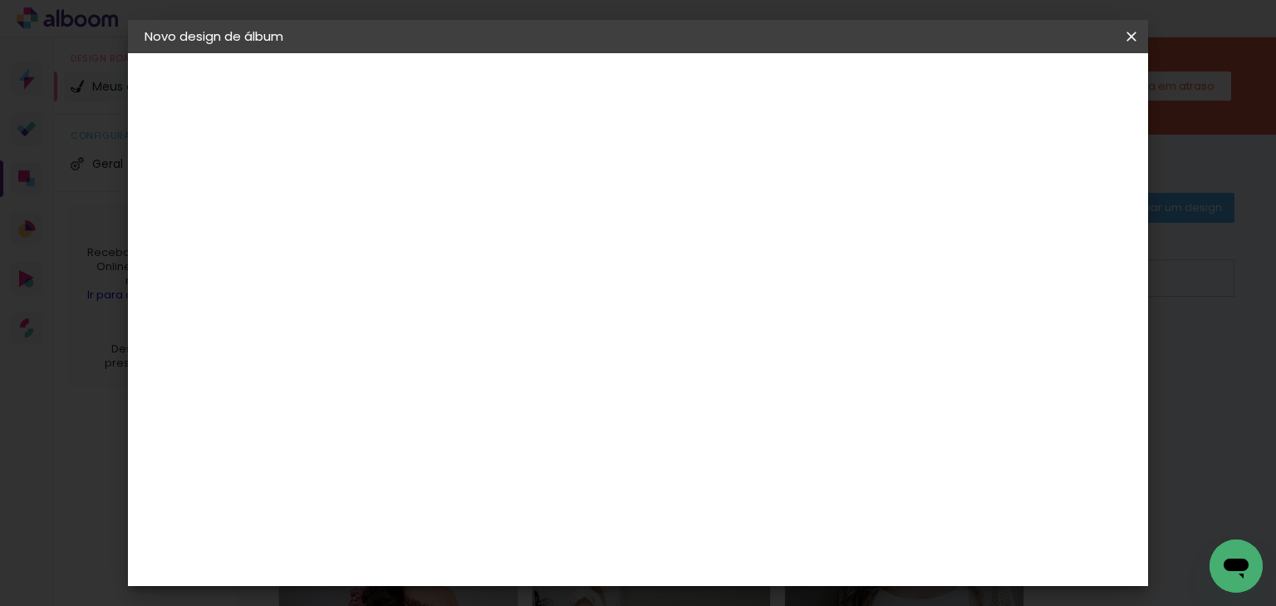
scroll to position [199, 0]
click at [529, 453] on span "20 × 20" at bounding box center [489, 470] width 77 height 34
click at [687, 76] on paper-button "Avançar" at bounding box center [646, 88] width 81 height 28
click at [0, 0] on slot "Mostrar sangria" at bounding box center [0, 0] width 0 height 0
type paper-checkbox "on"
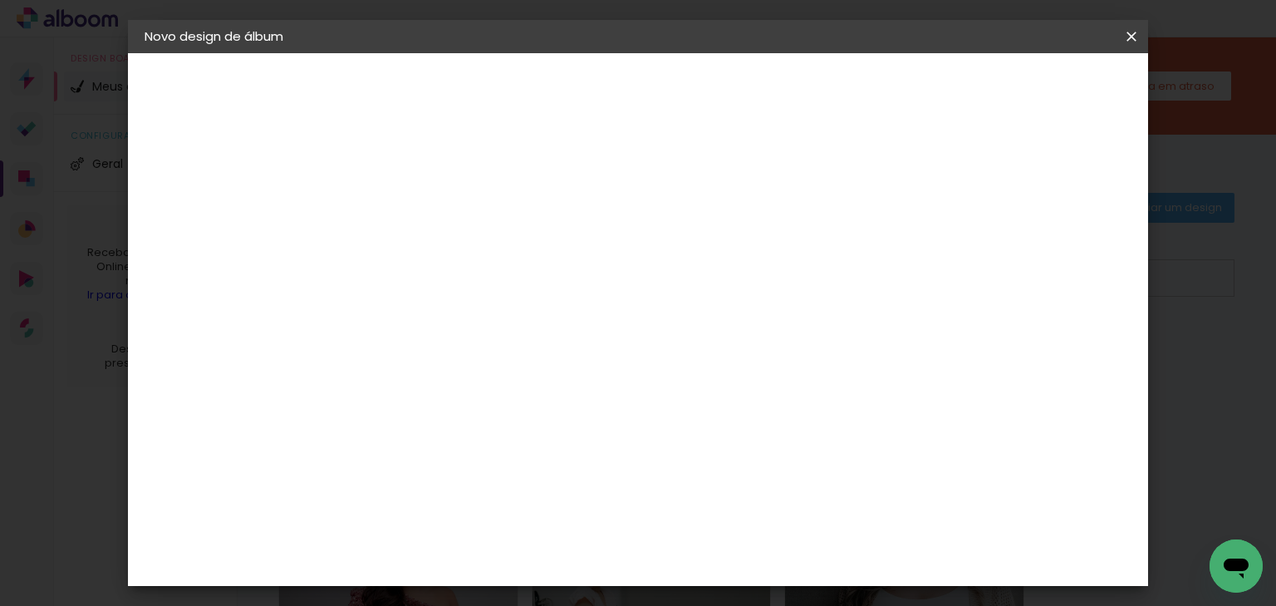
click at [863, 88] on span "Iniciar design" at bounding box center [826, 88] width 76 height 12
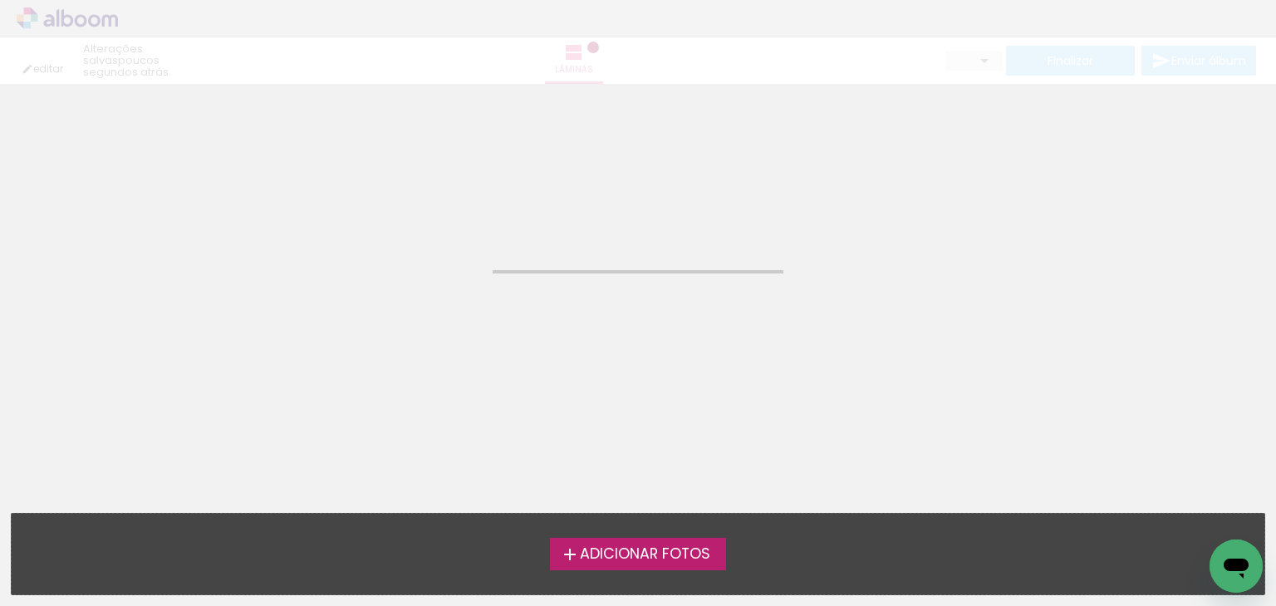
click at [658, 538] on div "Adicionar Fotos Solte suas fotos aqui..." at bounding box center [638, 554] width 1253 height 81
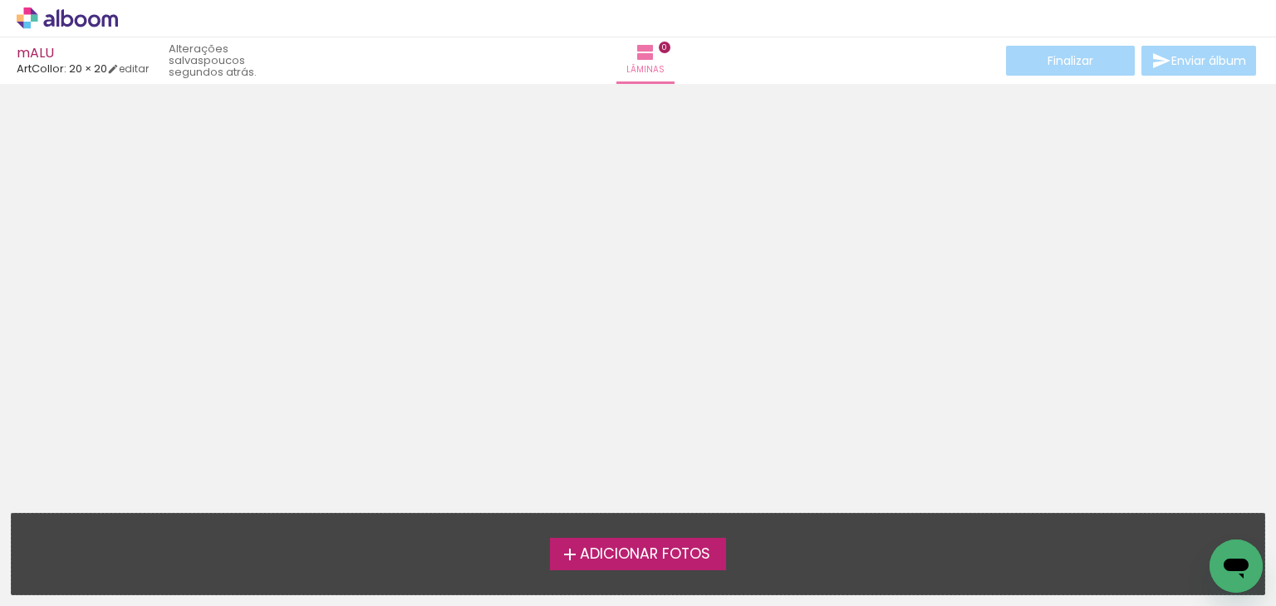
click at [622, 549] on span "Adicionar Fotos" at bounding box center [645, 554] width 130 height 15
click at [0, 0] on input "file" at bounding box center [0, 0] width 0 height 0
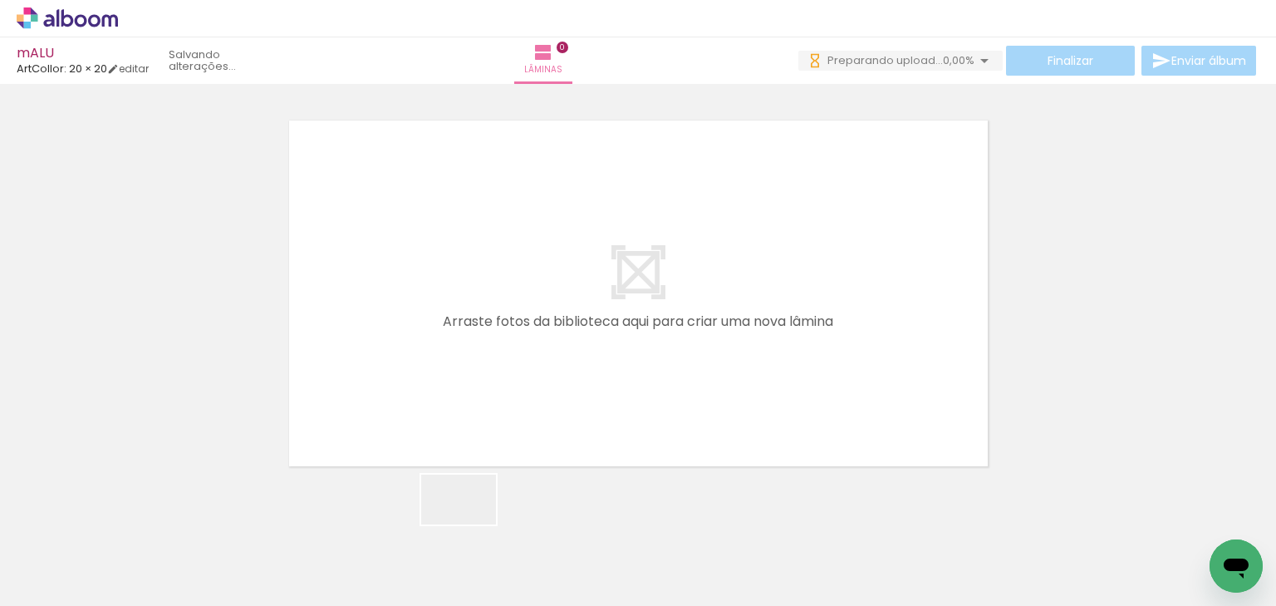
drag, startPoint x: 471, startPoint y: 524, endPoint x: 502, endPoint y: 393, distance: 134.9
click at [502, 372] on quentale-workspace at bounding box center [638, 303] width 1276 height 606
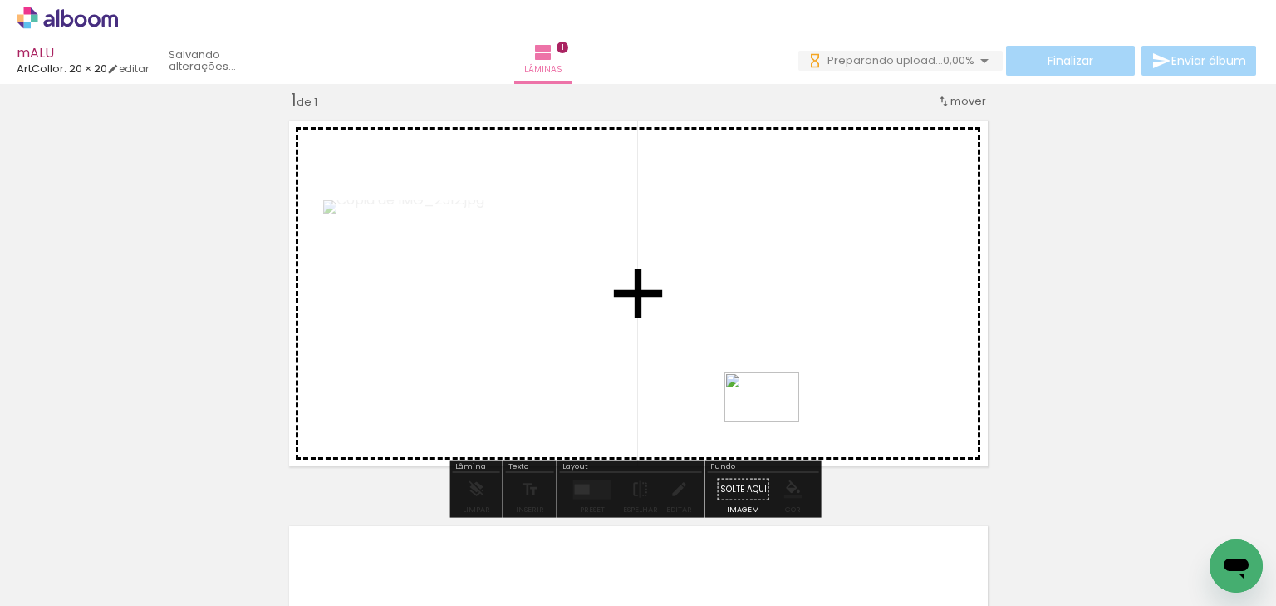
drag, startPoint x: 841, startPoint y: 552, endPoint x: 776, endPoint y: 420, distance: 147.2
click at [774, 422] on quentale-workspace at bounding box center [638, 303] width 1276 height 606
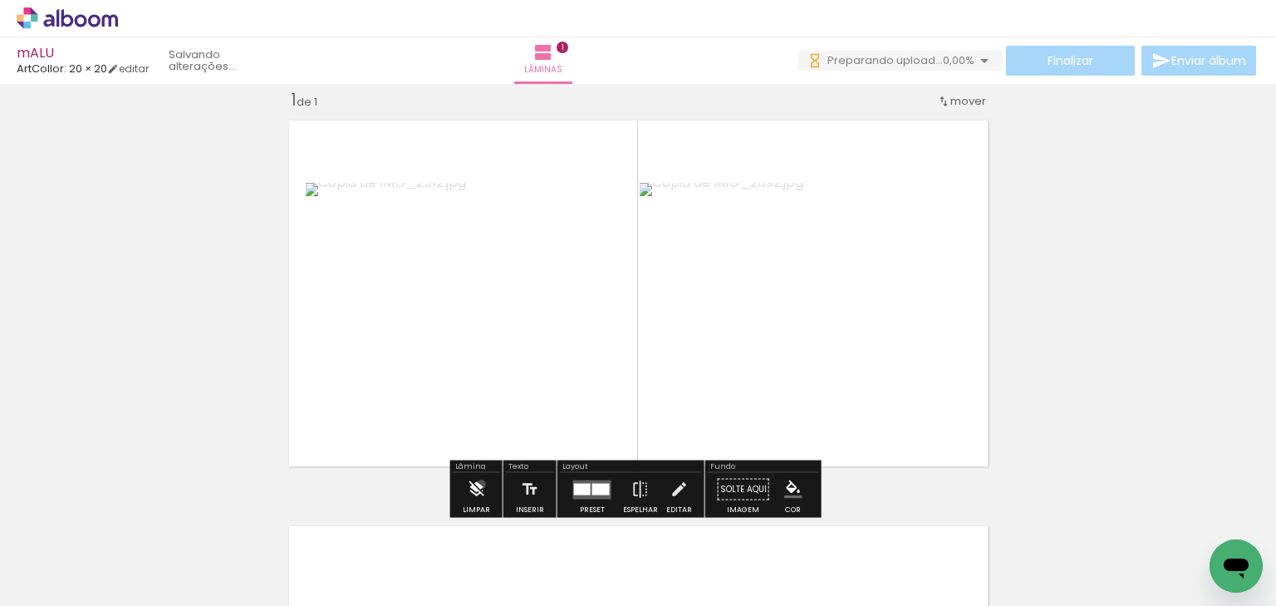
click at [481, 484] on iron-icon at bounding box center [476, 489] width 18 height 33
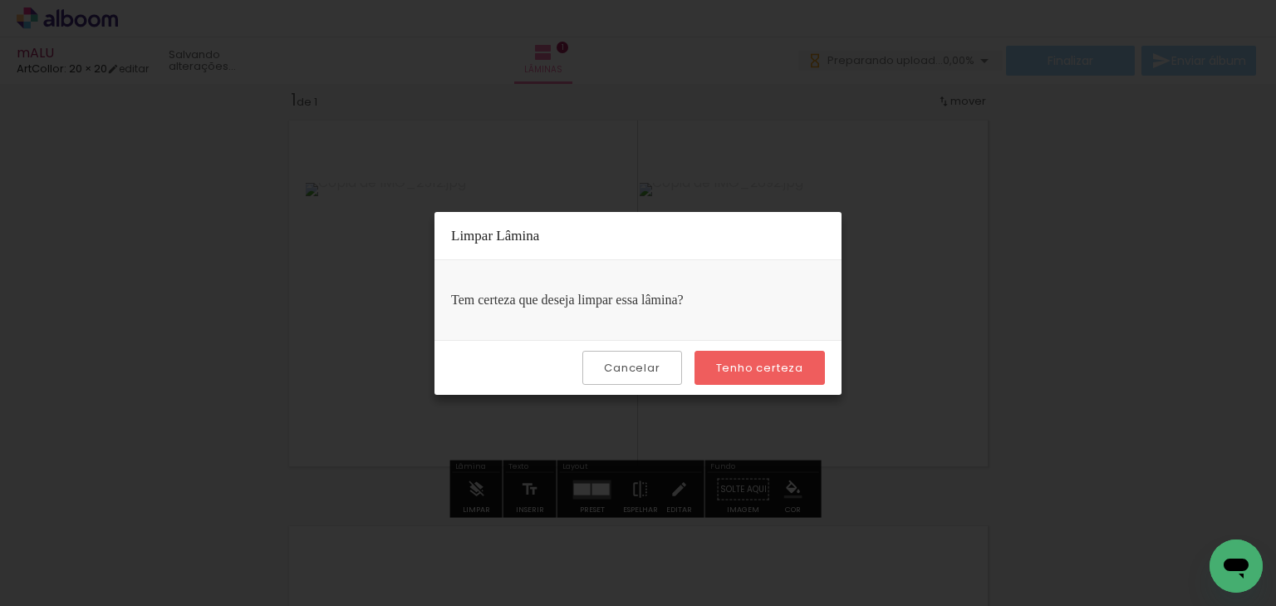
click at [0, 0] on slot "Tenho certeza" at bounding box center [0, 0] width 0 height 0
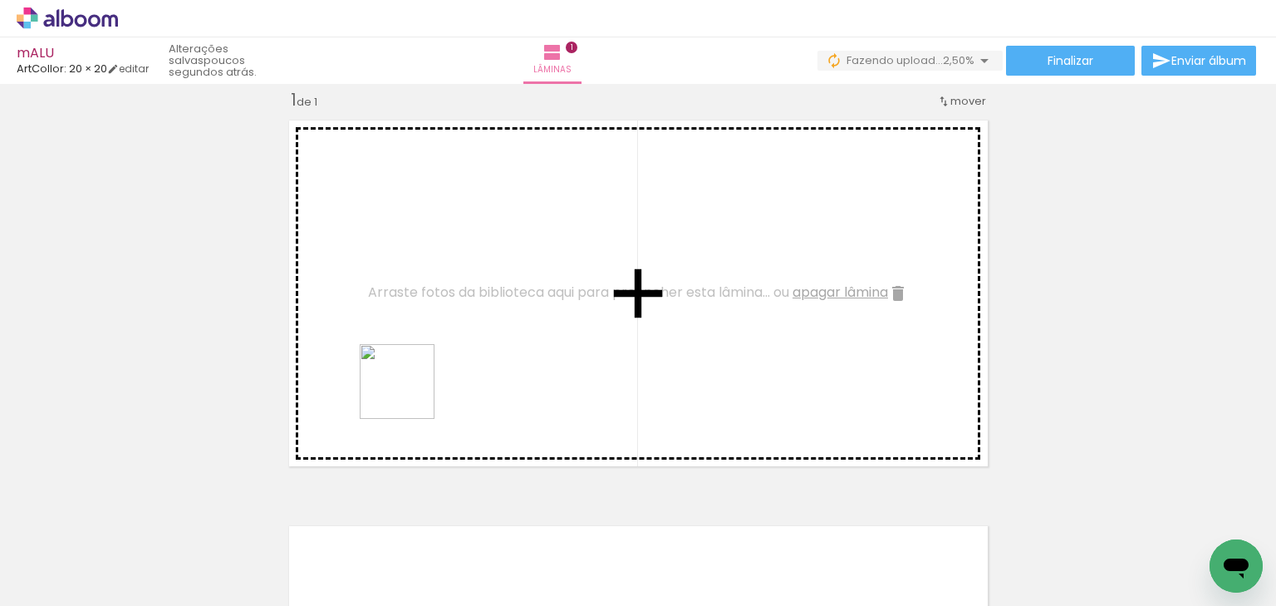
drag, startPoint x: 460, startPoint y: 553, endPoint x: 410, endPoint y: 387, distance: 173.0
click at [410, 387] on quentale-workspace at bounding box center [638, 303] width 1276 height 606
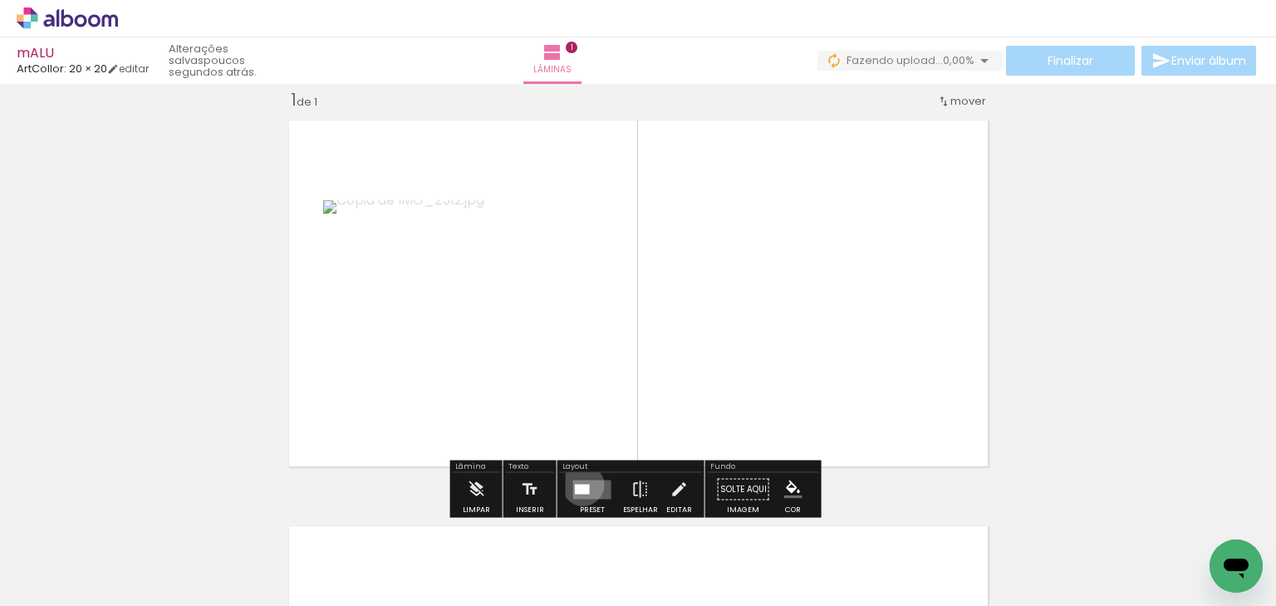
drag, startPoint x: 579, startPoint y: 484, endPoint x: 559, endPoint y: 479, distance: 20.6
click at [578, 485] on div at bounding box center [582, 489] width 15 height 10
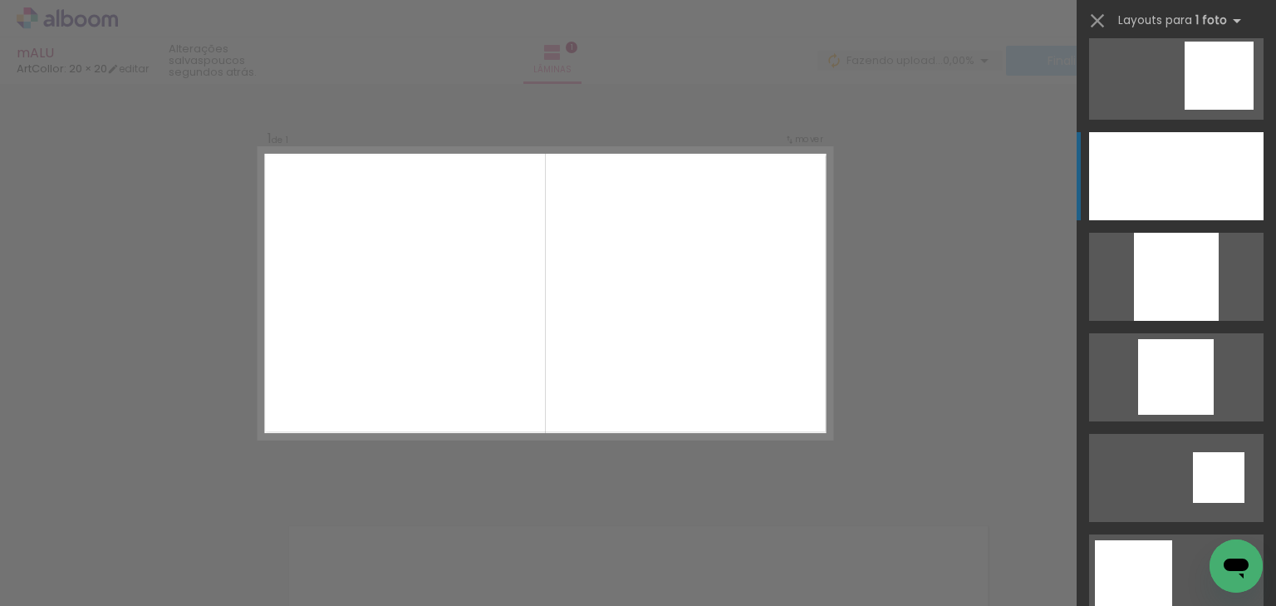
click at [1168, 190] on div at bounding box center [1176, 176] width 175 height 88
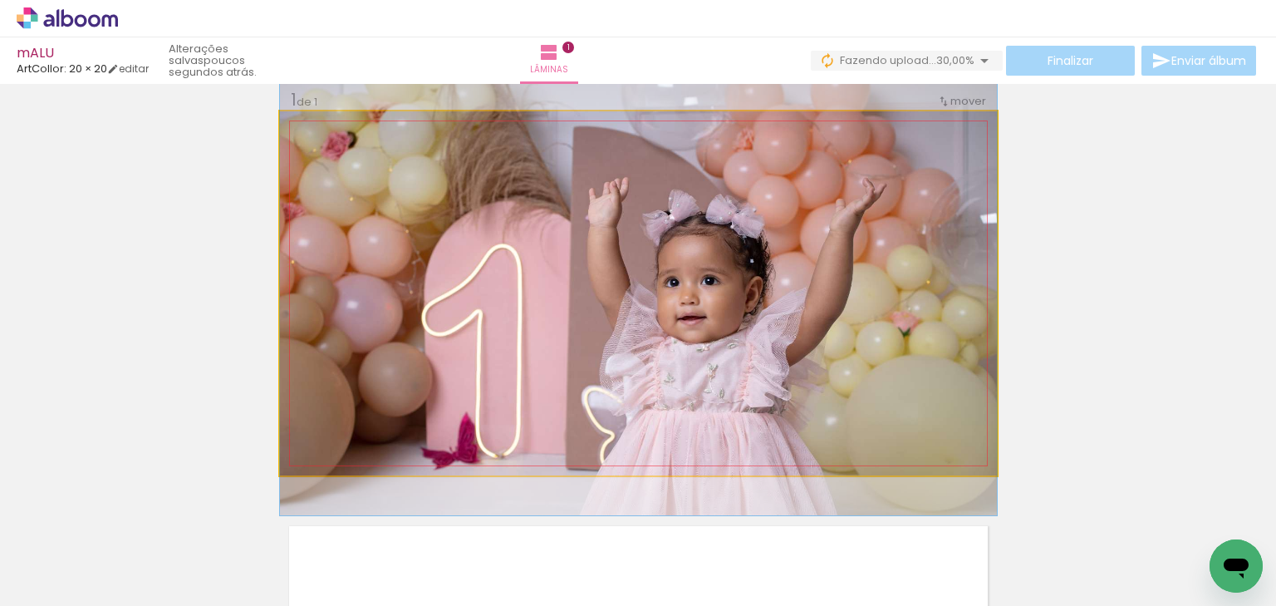
drag, startPoint x: 943, startPoint y: 316, endPoint x: 947, endPoint y: 299, distance: 17.1
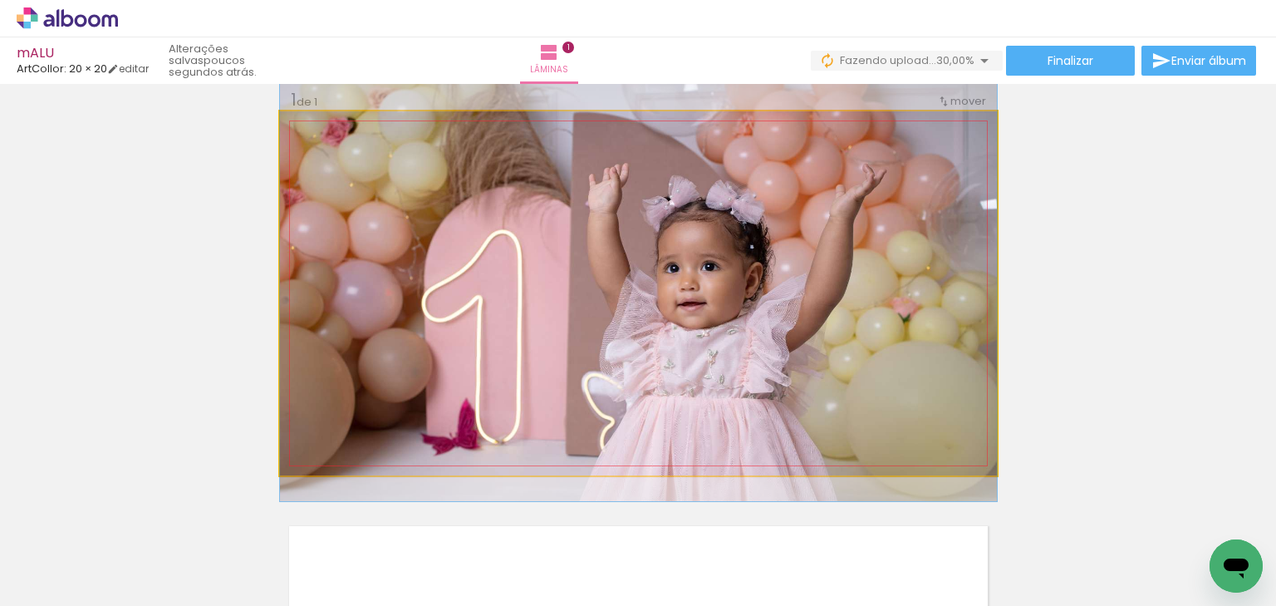
drag, startPoint x: 859, startPoint y: 341, endPoint x: 861, endPoint y: 327, distance: 14.2
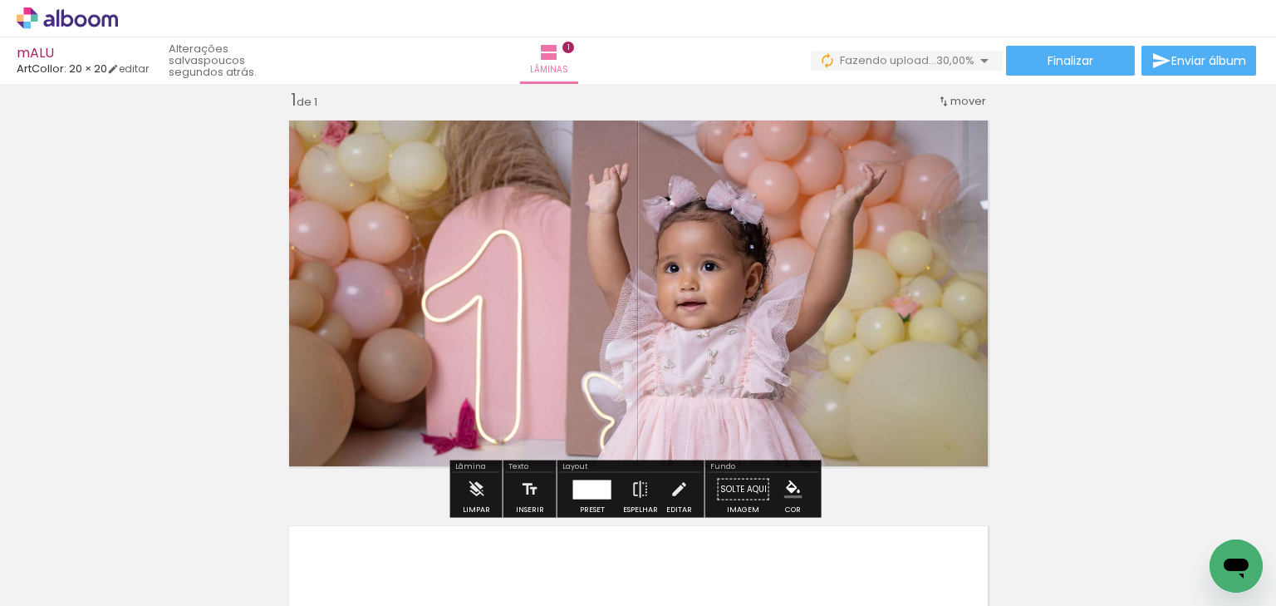
click at [1143, 305] on div "Inserir lâmina 1 de 1" at bounding box center [638, 475] width 1276 height 812
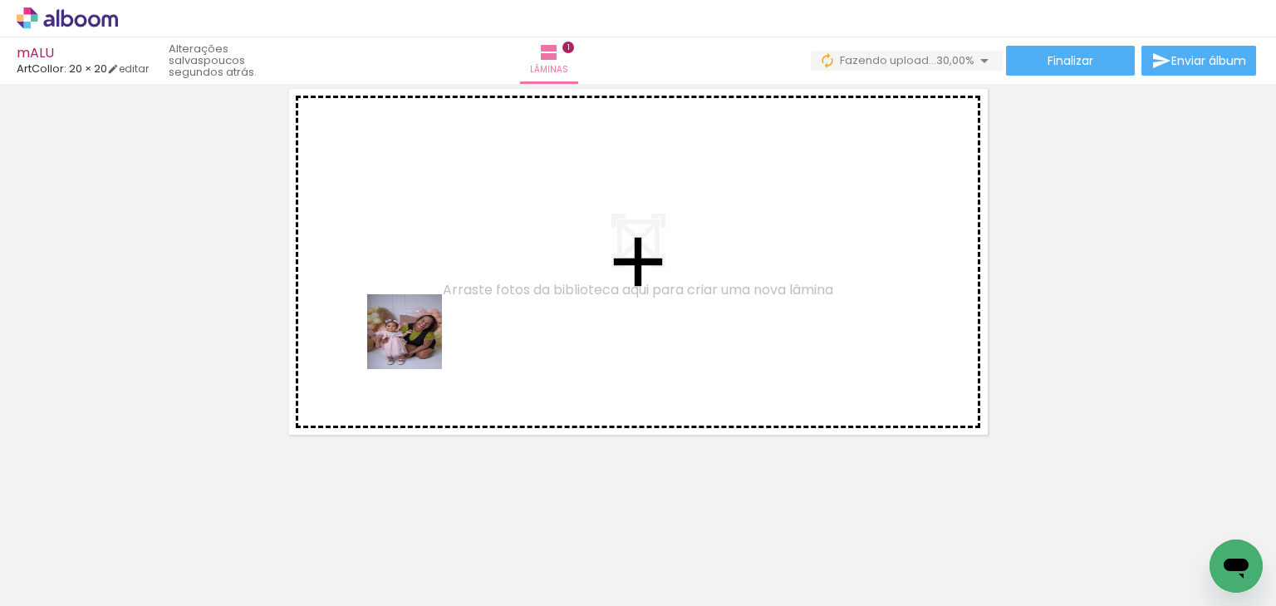
drag, startPoint x: 327, startPoint y: 423, endPoint x: 435, endPoint y: 326, distance: 146.0
click at [435, 326] on quentale-workspace at bounding box center [638, 303] width 1276 height 606
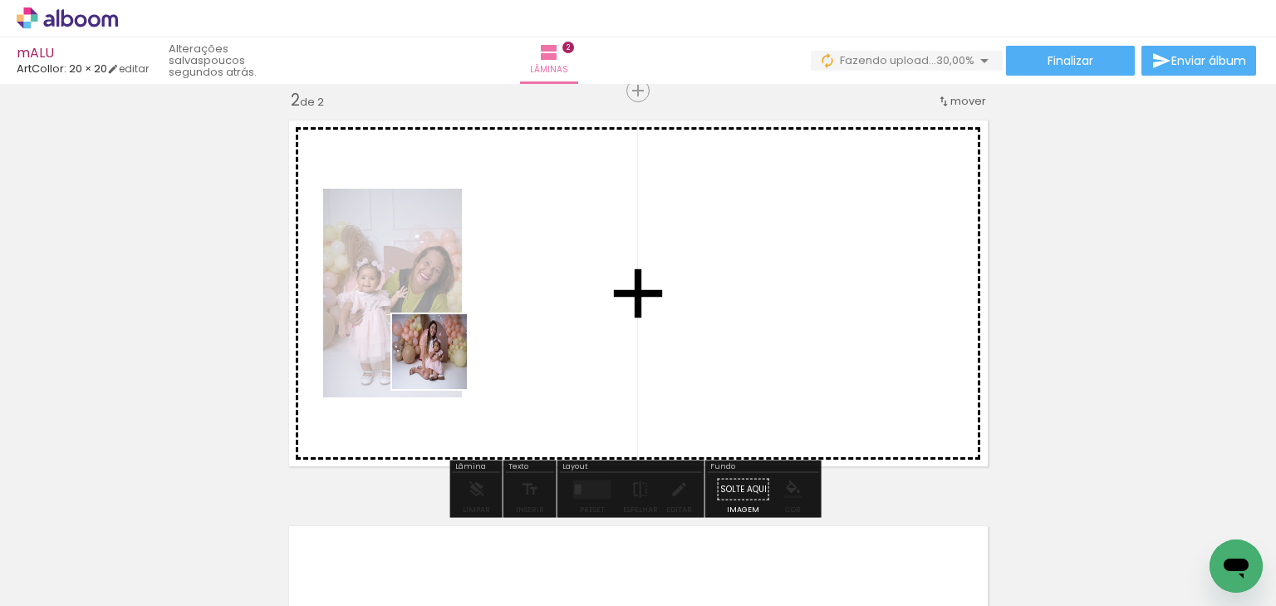
drag, startPoint x: 271, startPoint y: 553, endPoint x: 442, endPoint y: 364, distance: 254.7
click at [442, 364] on quentale-workspace at bounding box center [638, 303] width 1276 height 606
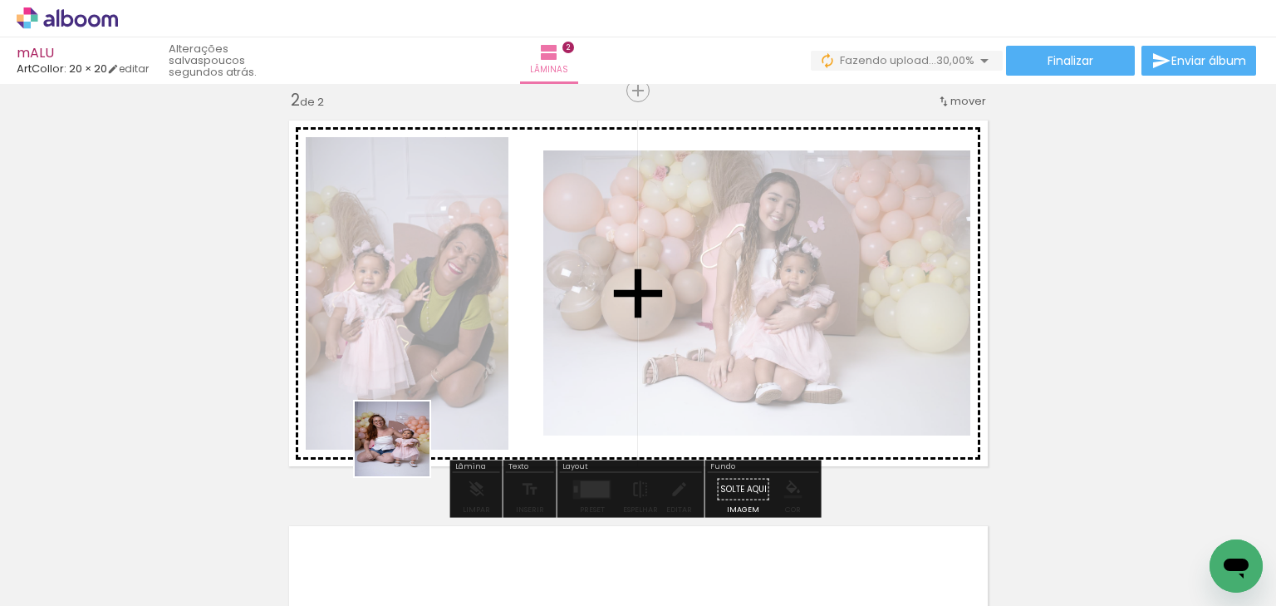
drag, startPoint x: 357, startPoint y: 552, endPoint x: 451, endPoint y: 432, distance: 152.6
click at [425, 356] on quentale-workspace at bounding box center [638, 303] width 1276 height 606
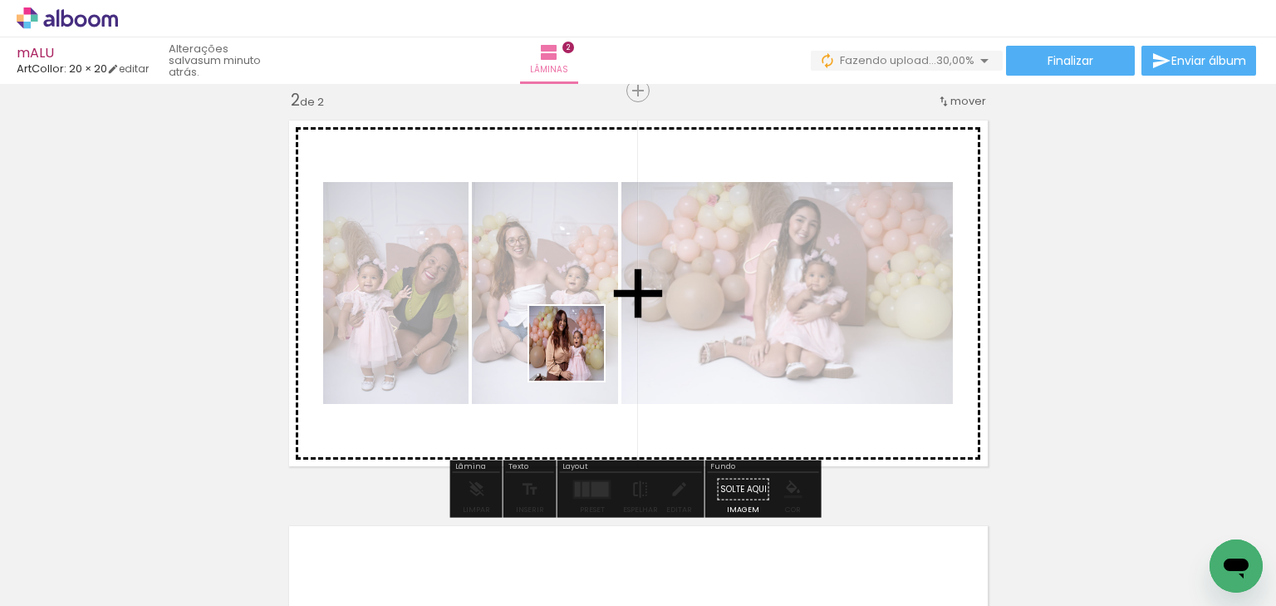
drag, startPoint x: 545, startPoint y: 499, endPoint x: 635, endPoint y: 482, distance: 91.3
click at [582, 356] on quentale-workspace at bounding box center [638, 303] width 1276 height 606
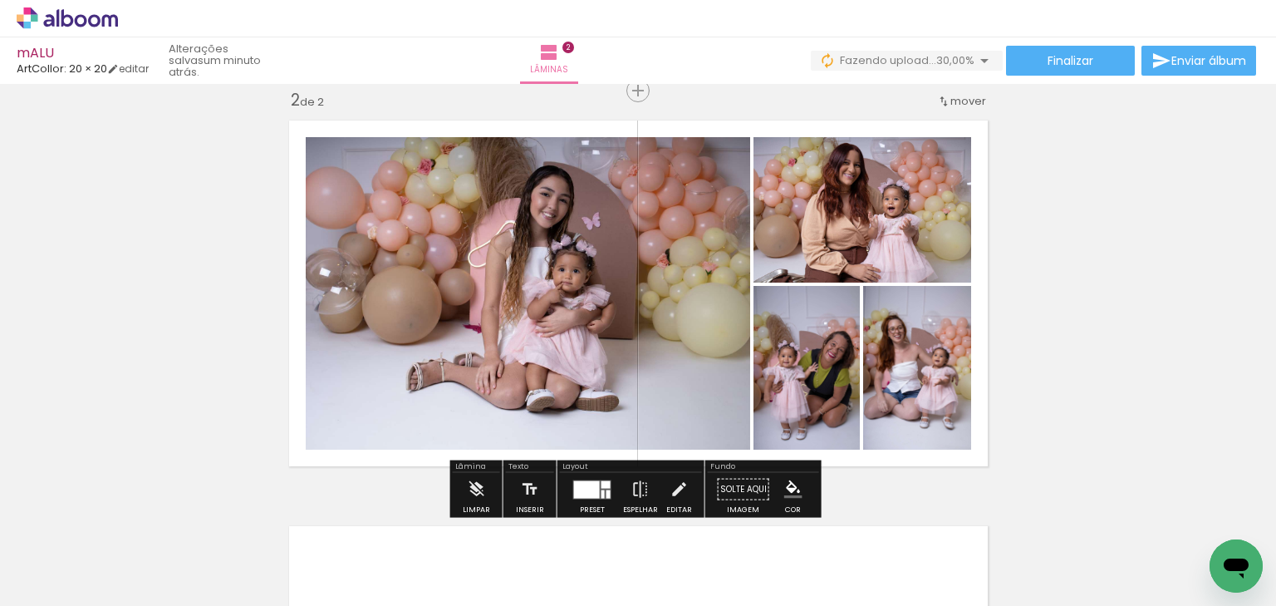
drag, startPoint x: 656, startPoint y: 565, endPoint x: 681, endPoint y: 413, distance: 154.1
click at [681, 413] on quentale-workspace at bounding box center [638, 303] width 1276 height 606
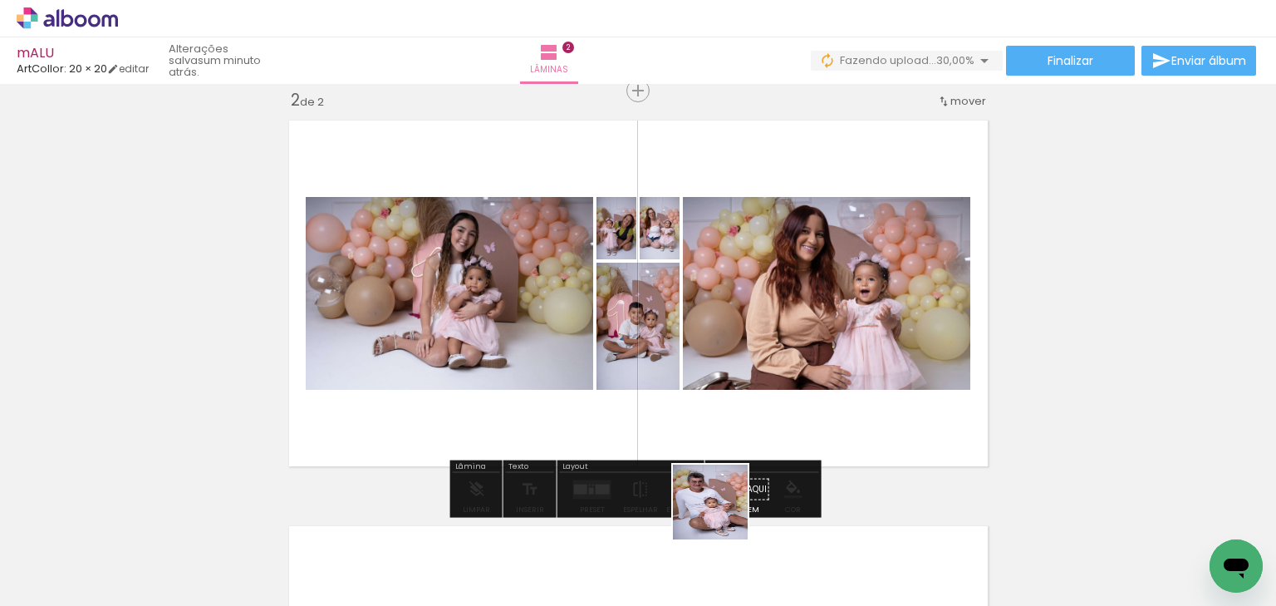
drag, startPoint x: 718, startPoint y: 539, endPoint x: 720, endPoint y: 390, distance: 149.6
click at [720, 390] on quentale-workspace at bounding box center [638, 303] width 1276 height 606
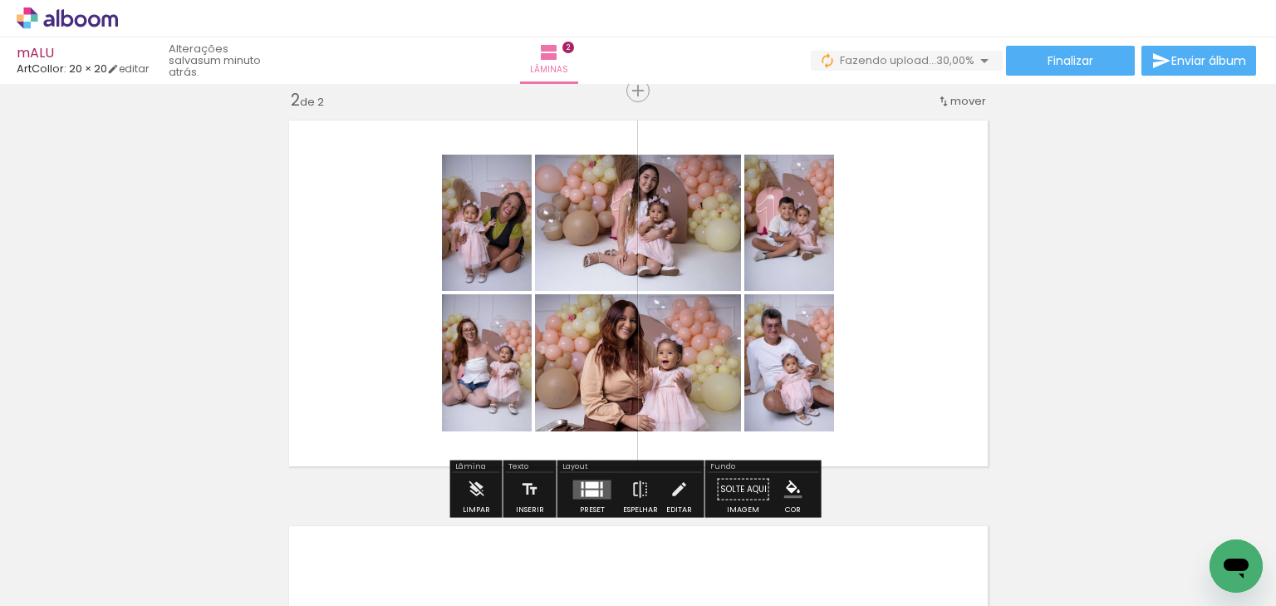
drag, startPoint x: 585, startPoint y: 482, endPoint x: 722, endPoint y: 411, distance: 154.6
click at [587, 482] on div at bounding box center [592, 484] width 13 height 7
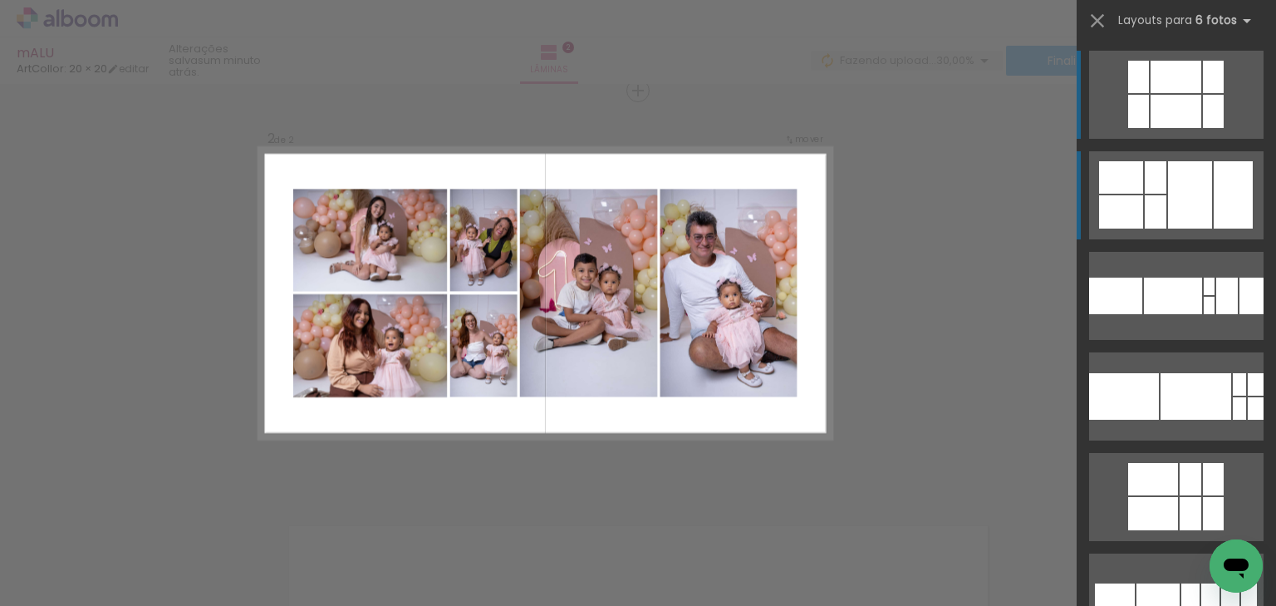
click at [1168, 209] on div at bounding box center [1190, 194] width 44 height 67
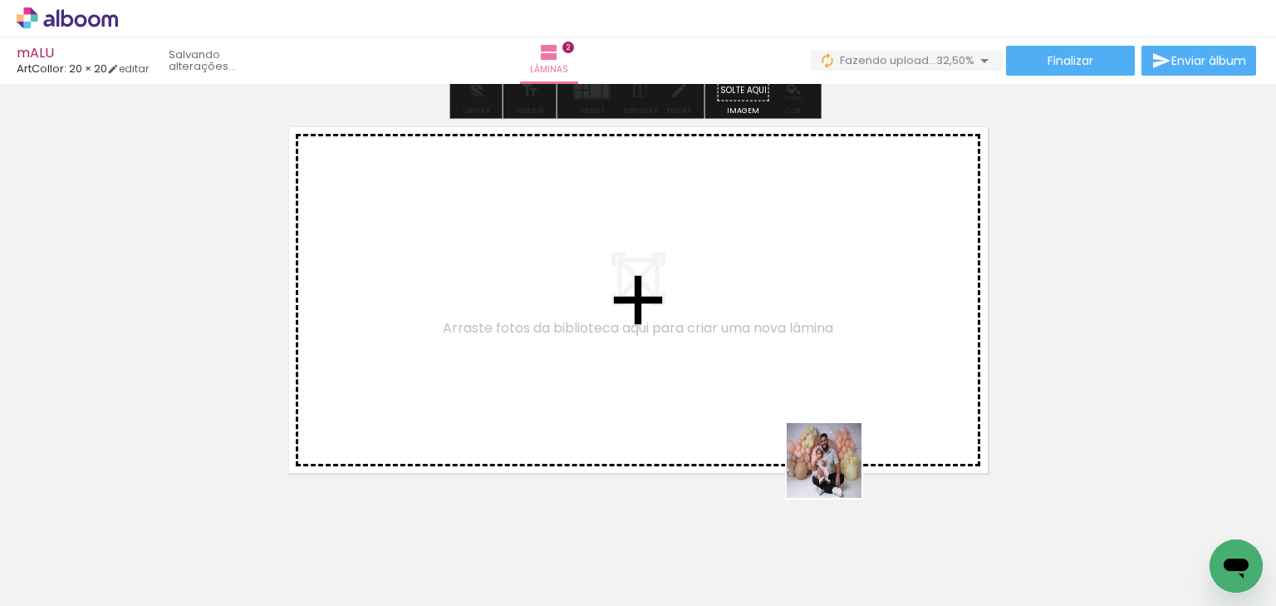
drag, startPoint x: 837, startPoint y: 473, endPoint x: 868, endPoint y: 520, distance: 56.5
click at [823, 392] on quentale-workspace at bounding box center [638, 303] width 1276 height 606
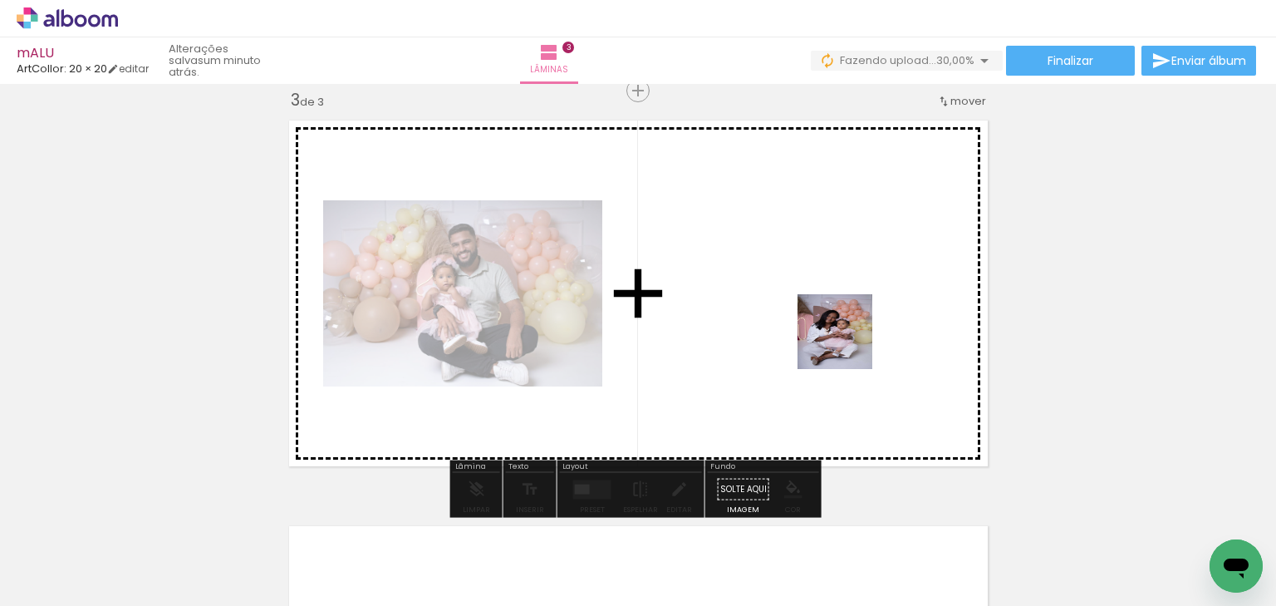
drag, startPoint x: 887, startPoint y: 429, endPoint x: 829, endPoint y: 309, distance: 132.7
click at [829, 309] on quentale-workspace at bounding box center [638, 303] width 1276 height 606
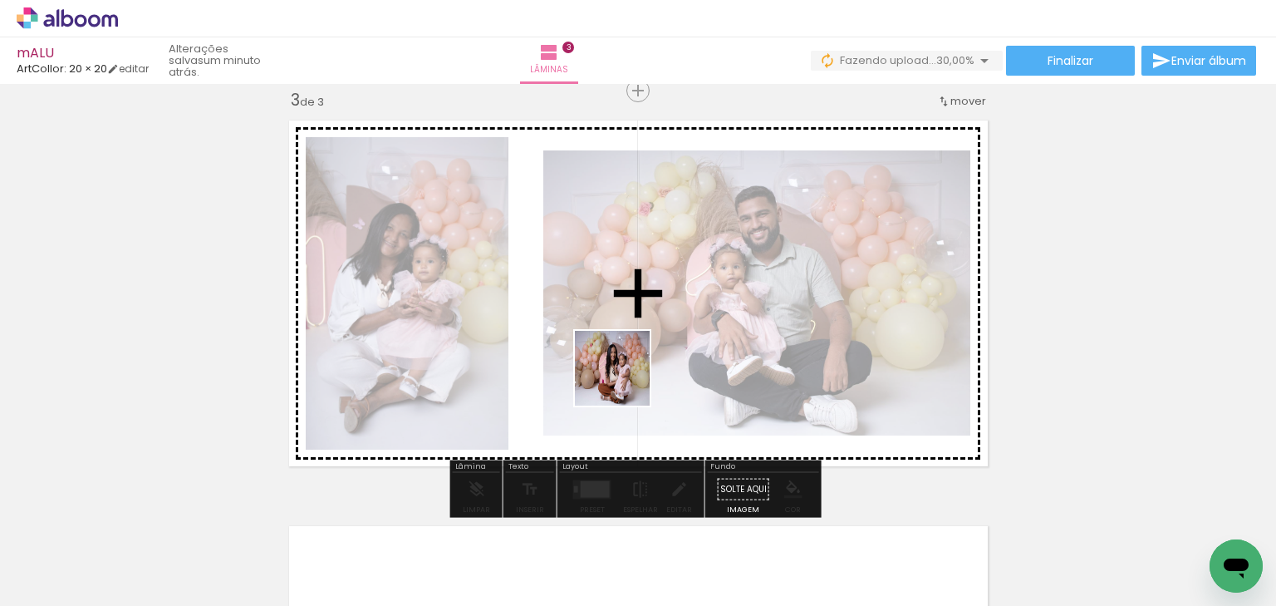
drag, startPoint x: 592, startPoint y: 550, endPoint x: 626, endPoint y: 379, distance: 174.5
click at [626, 379] on quentale-workspace at bounding box center [638, 303] width 1276 height 606
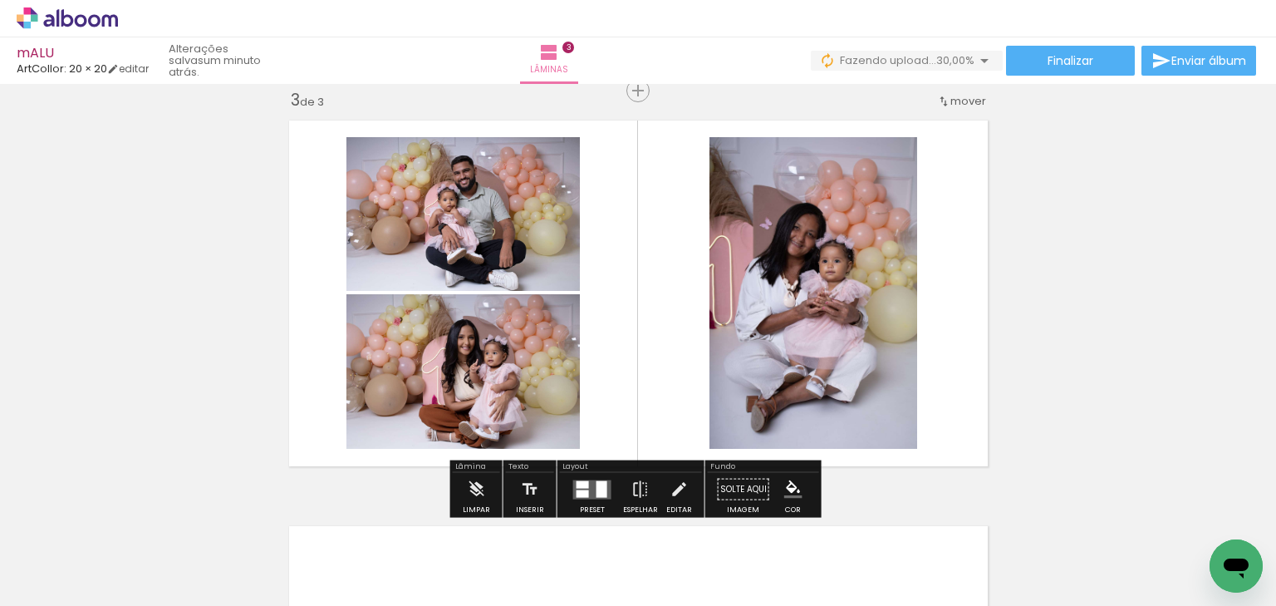
drag, startPoint x: 713, startPoint y: 445, endPoint x: 740, endPoint y: 457, distance: 29.0
click at [711, 380] on quentale-workspace at bounding box center [638, 303] width 1276 height 606
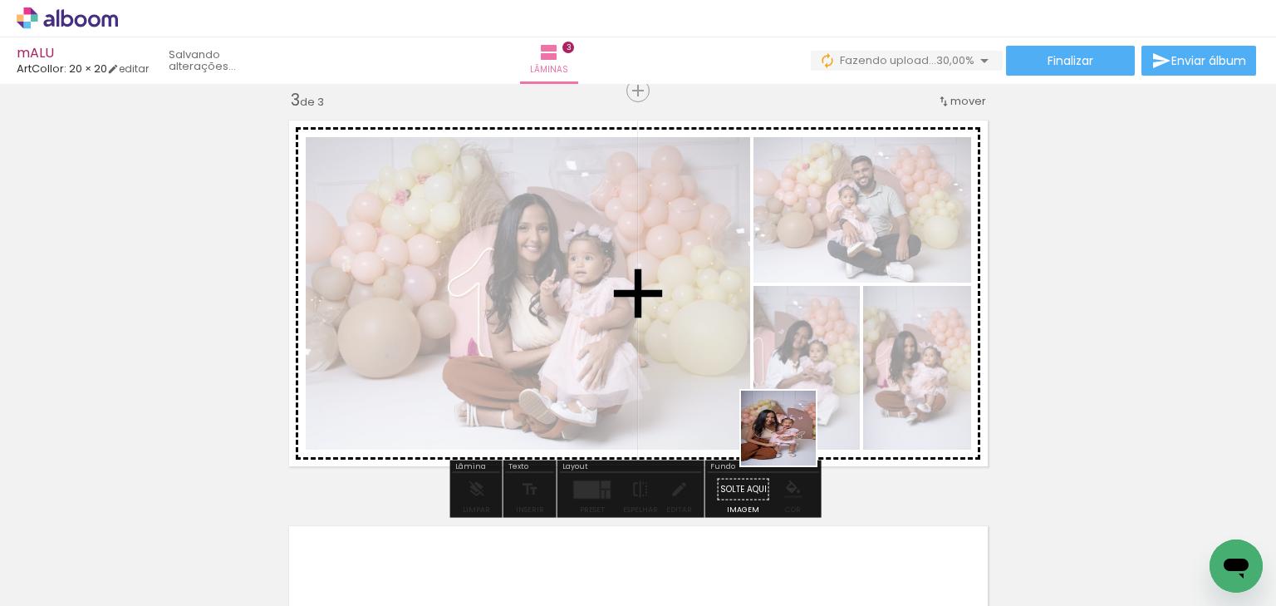
drag, startPoint x: 792, startPoint y: 555, endPoint x: 786, endPoint y: 395, distance: 160.5
click at [786, 395] on quentale-workspace at bounding box center [638, 303] width 1276 height 606
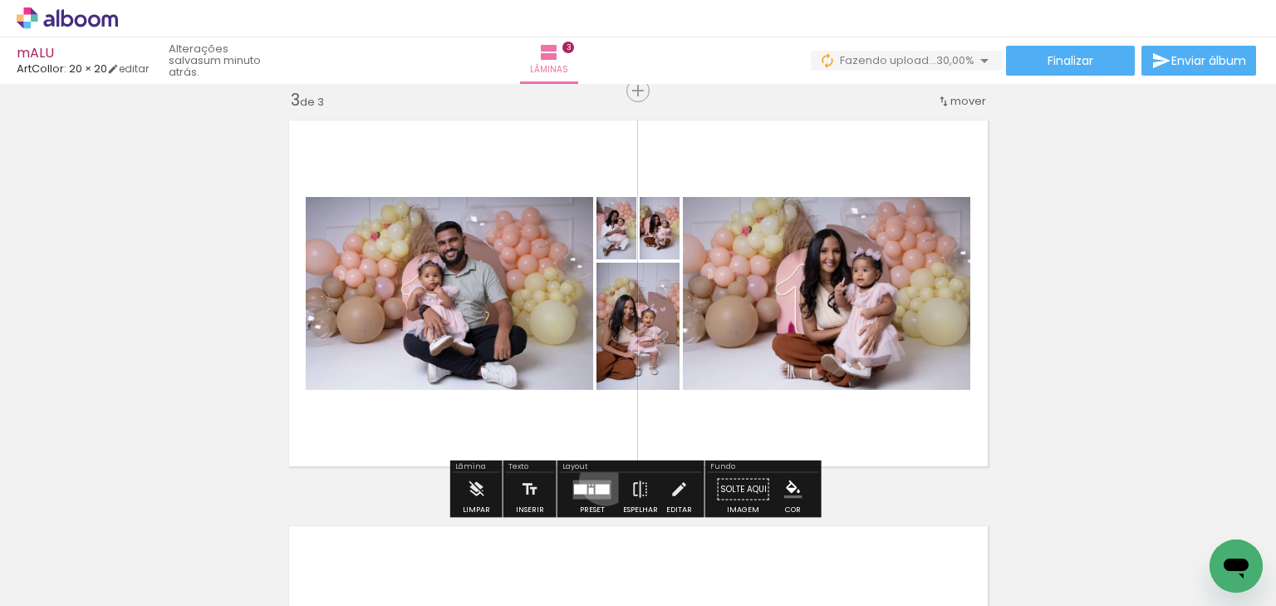
click at [602, 479] on quentale-layouter at bounding box center [592, 488] width 38 height 19
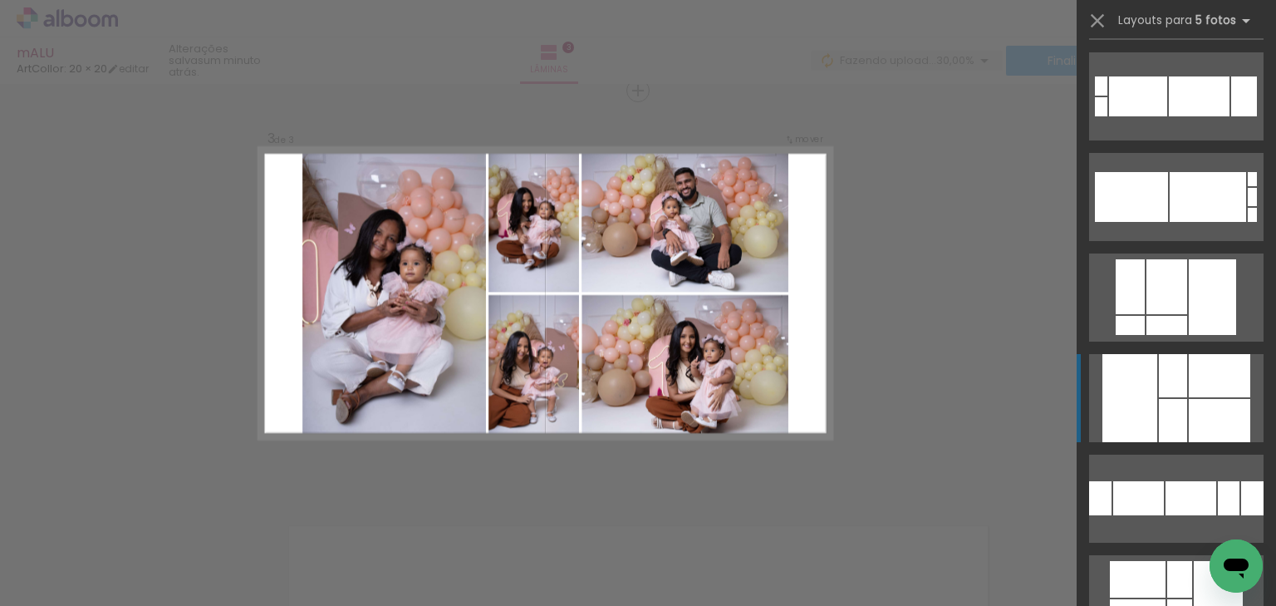
click at [1189, 382] on div at bounding box center [1219, 375] width 61 height 43
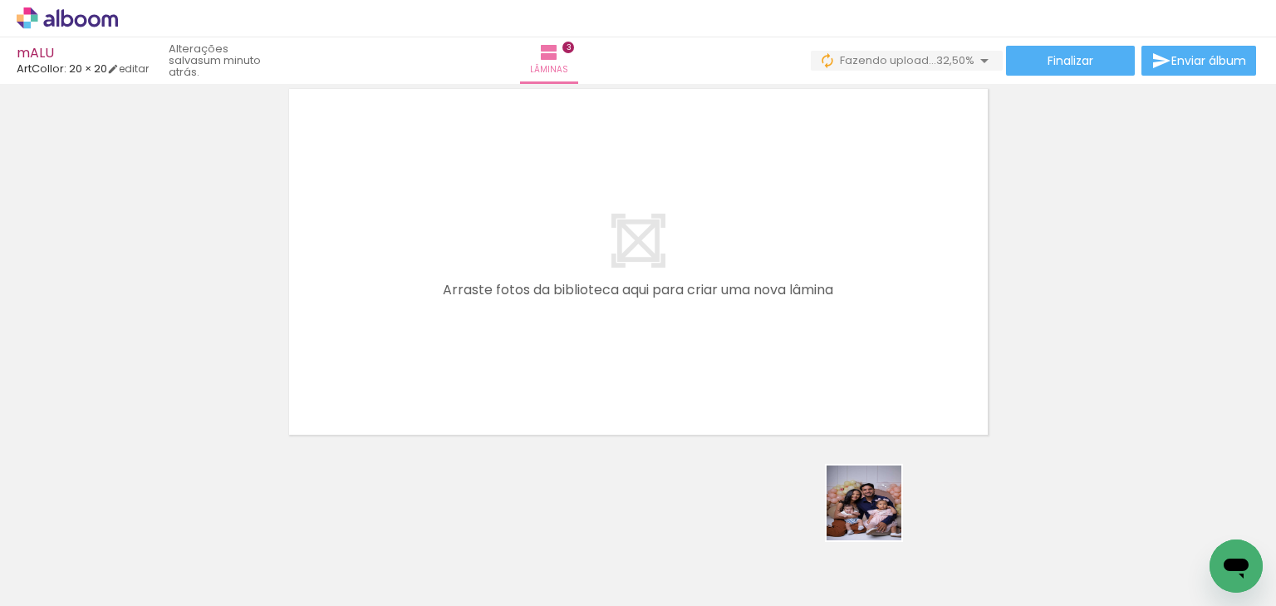
drag, startPoint x: 877, startPoint y: 525, endPoint x: 844, endPoint y: 376, distance: 153.1
click at [831, 346] on quentale-workspace at bounding box center [638, 303] width 1276 height 606
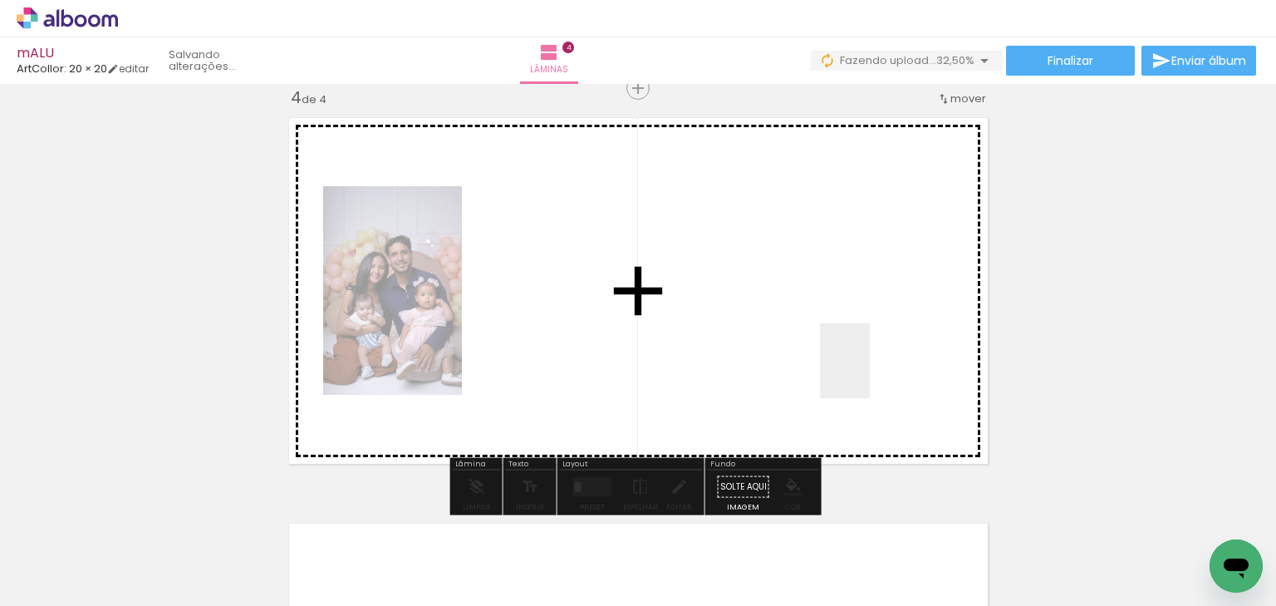
click at [870, 373] on quentale-workspace at bounding box center [638, 303] width 1276 height 606
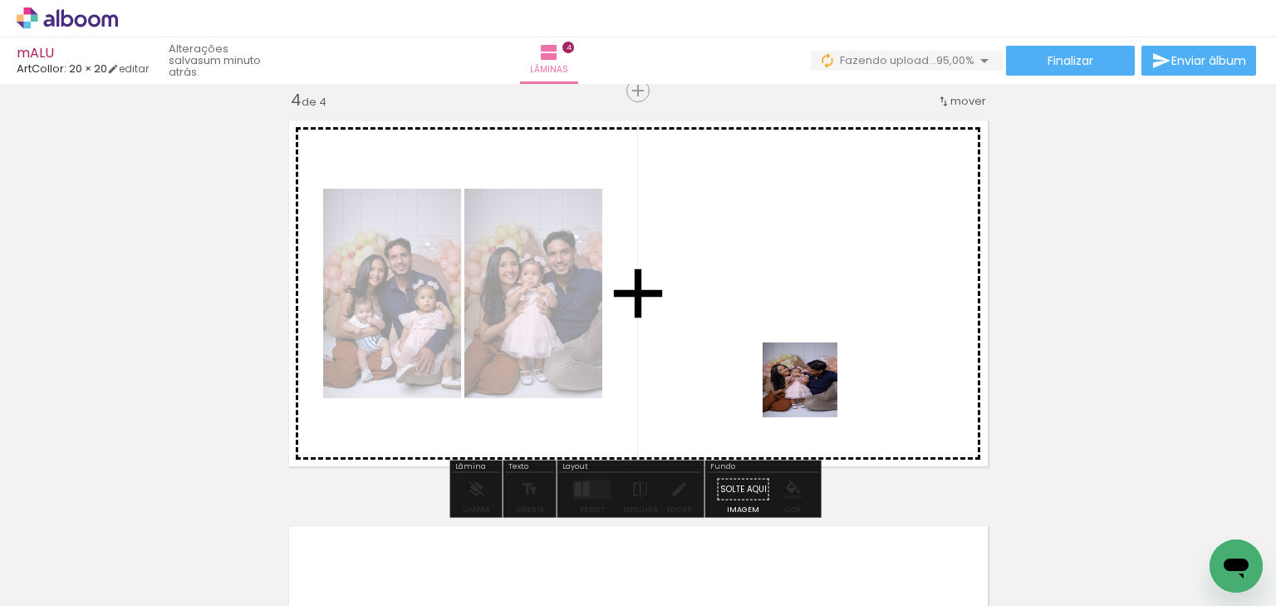
drag, startPoint x: 1051, startPoint y: 545, endPoint x: 797, endPoint y: 386, distance: 299.8
click at [798, 387] on quentale-workspace at bounding box center [638, 303] width 1276 height 606
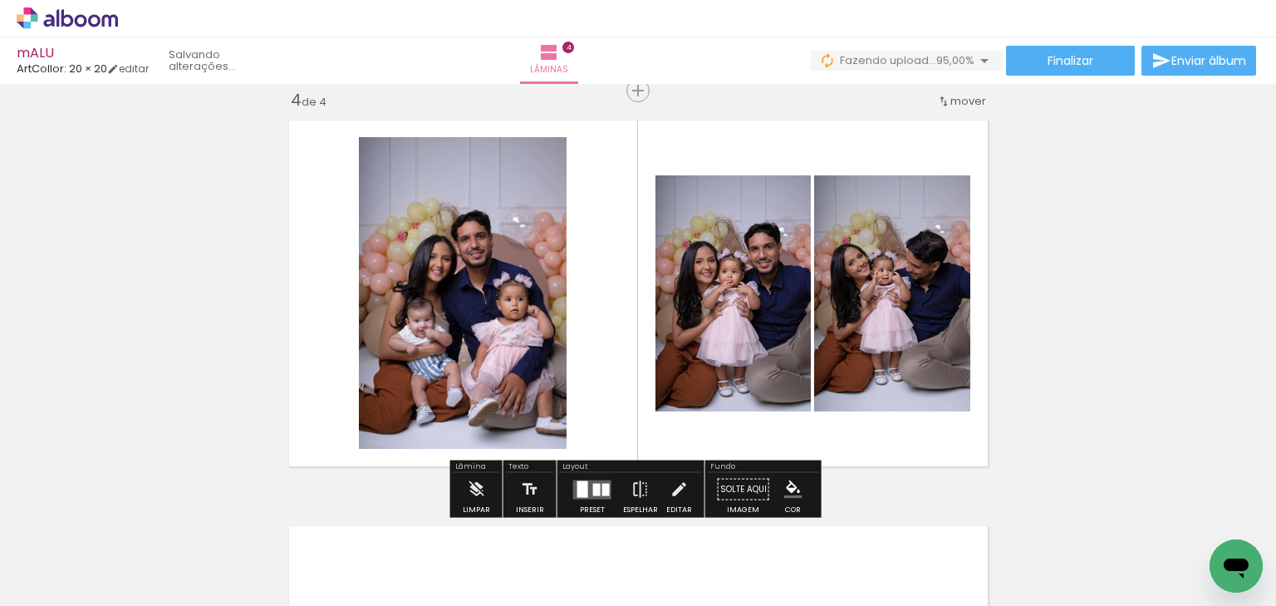
drag, startPoint x: 684, startPoint y: 404, endPoint x: 713, endPoint y: 507, distance: 107.1
click at [689, 406] on quentale-workspace at bounding box center [638, 303] width 1276 height 606
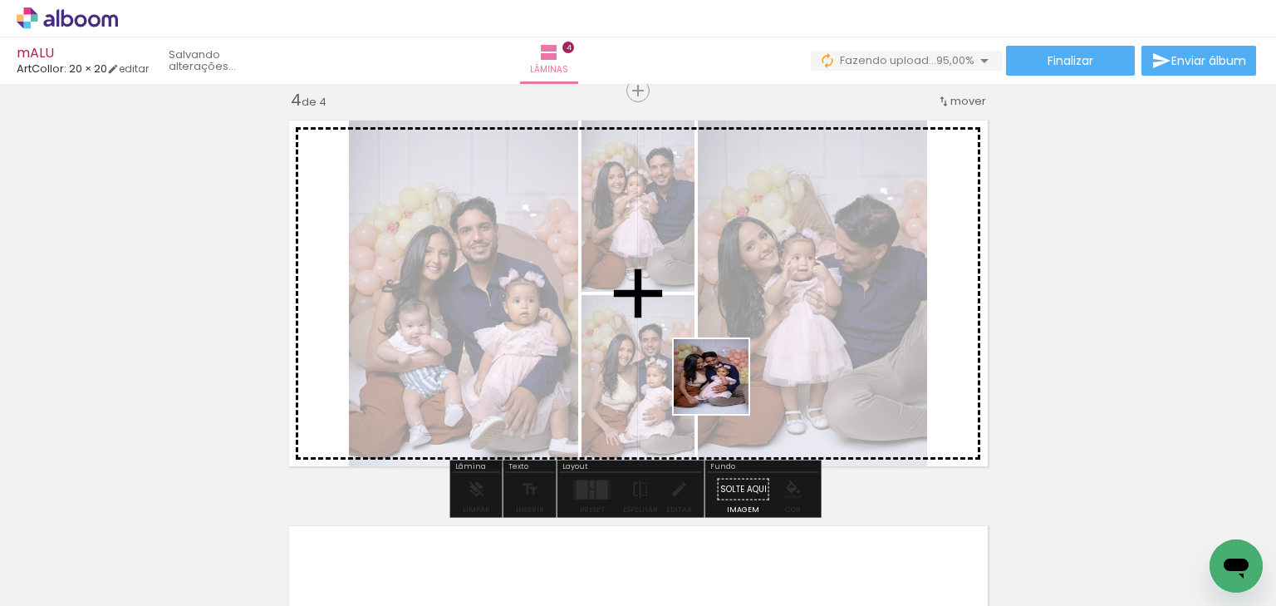
drag, startPoint x: 723, startPoint y: 551, endPoint x: 724, endPoint y: 388, distance: 162.9
click at [724, 388] on quentale-workspace at bounding box center [638, 303] width 1276 height 606
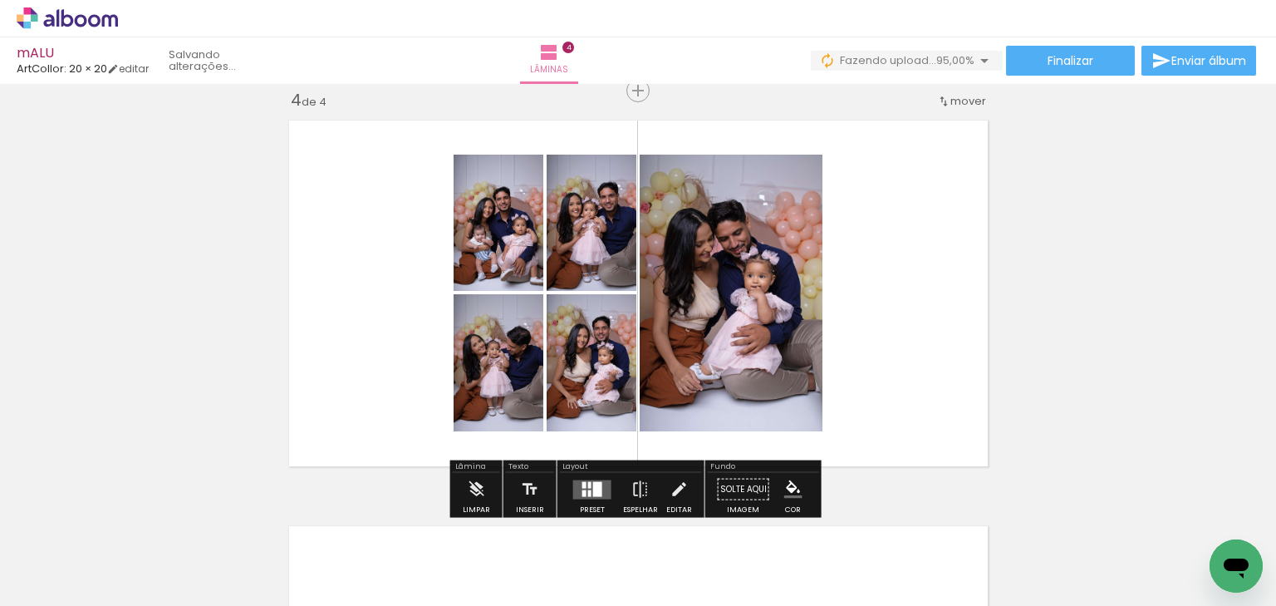
drag, startPoint x: 819, startPoint y: 427, endPoint x: 775, endPoint y: 316, distance: 119.7
click at [780, 304] on quentale-workspace at bounding box center [638, 303] width 1276 height 606
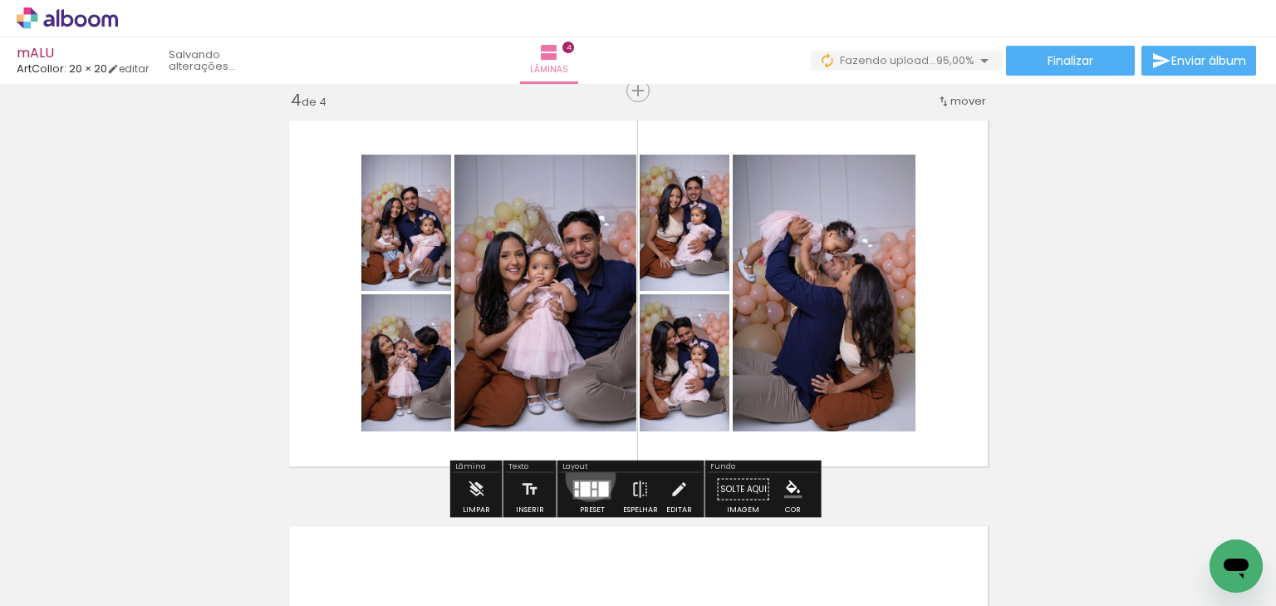
click at [587, 475] on div at bounding box center [592, 489] width 45 height 33
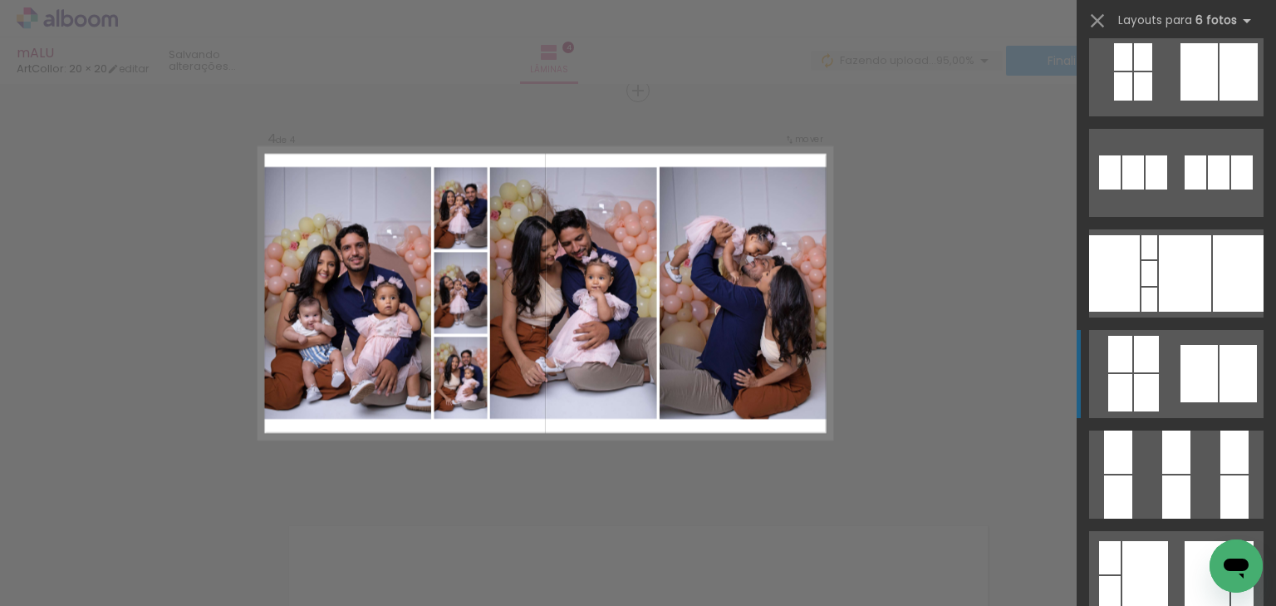
scroll to position [931, 0]
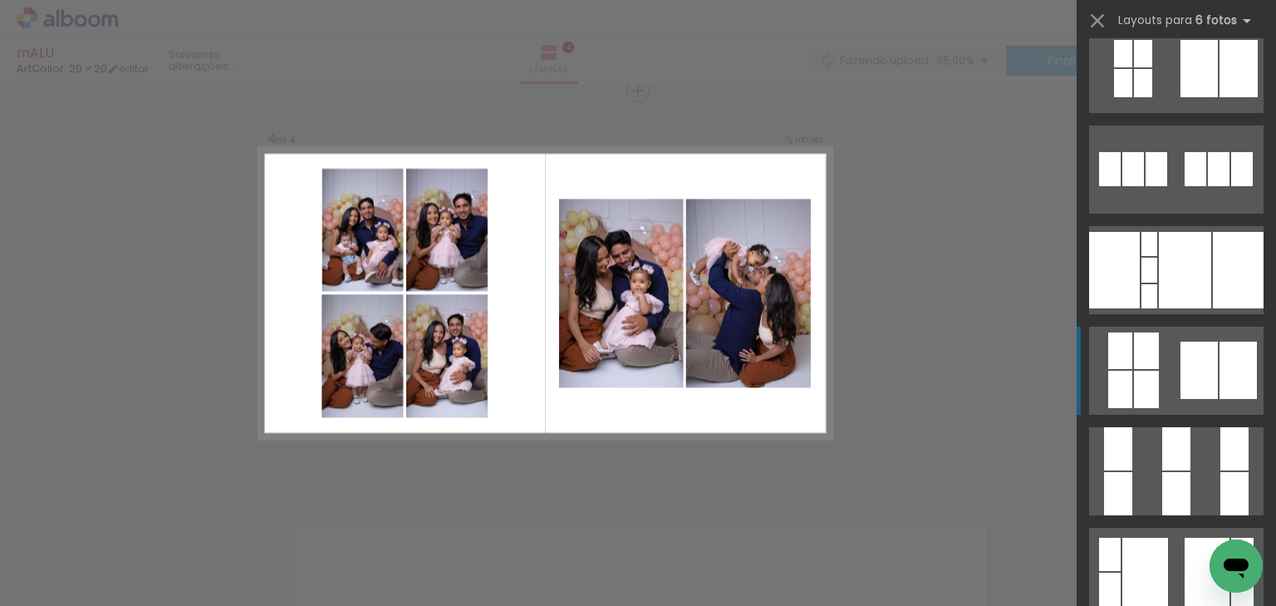
click at [1174, 374] on quentale-layouter at bounding box center [1176, 371] width 175 height 88
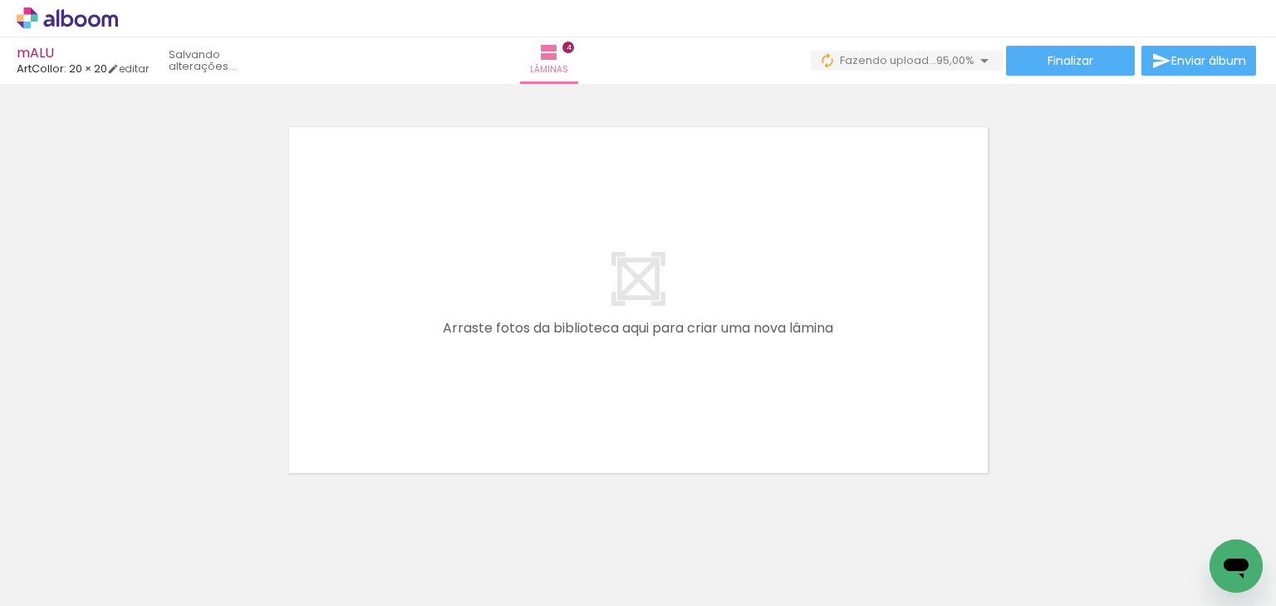
scroll to position [0, 1427]
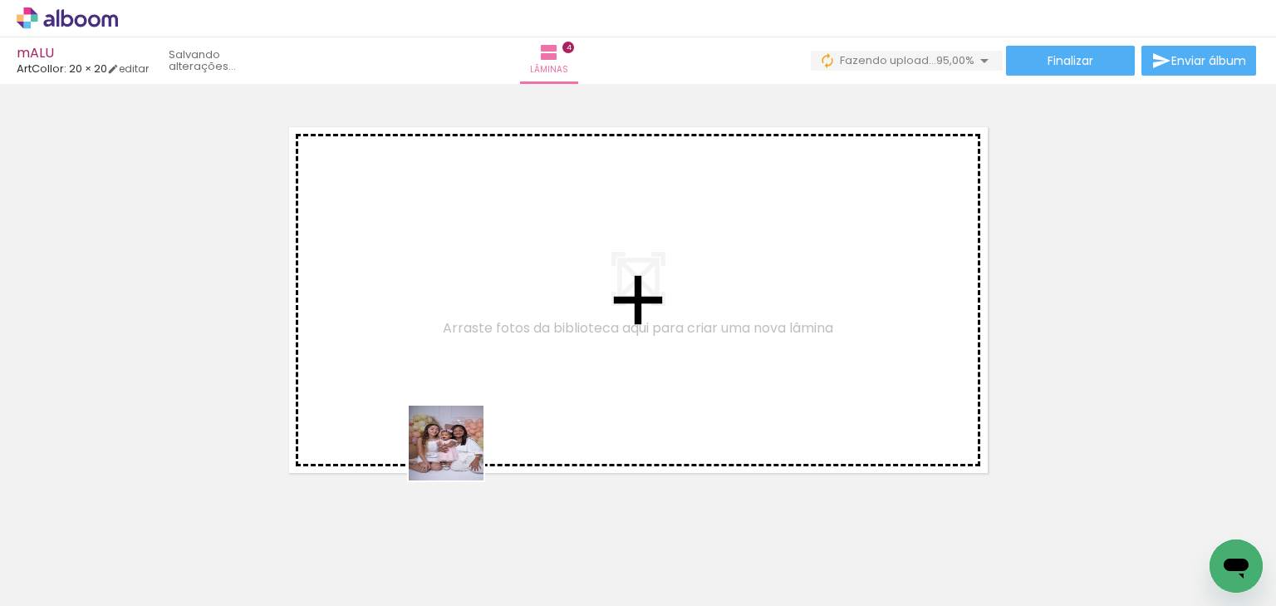
drag, startPoint x: 459, startPoint y: 455, endPoint x: 486, endPoint y: 489, distance: 43.1
click at [465, 449] on quentale-workspace at bounding box center [638, 303] width 1276 height 606
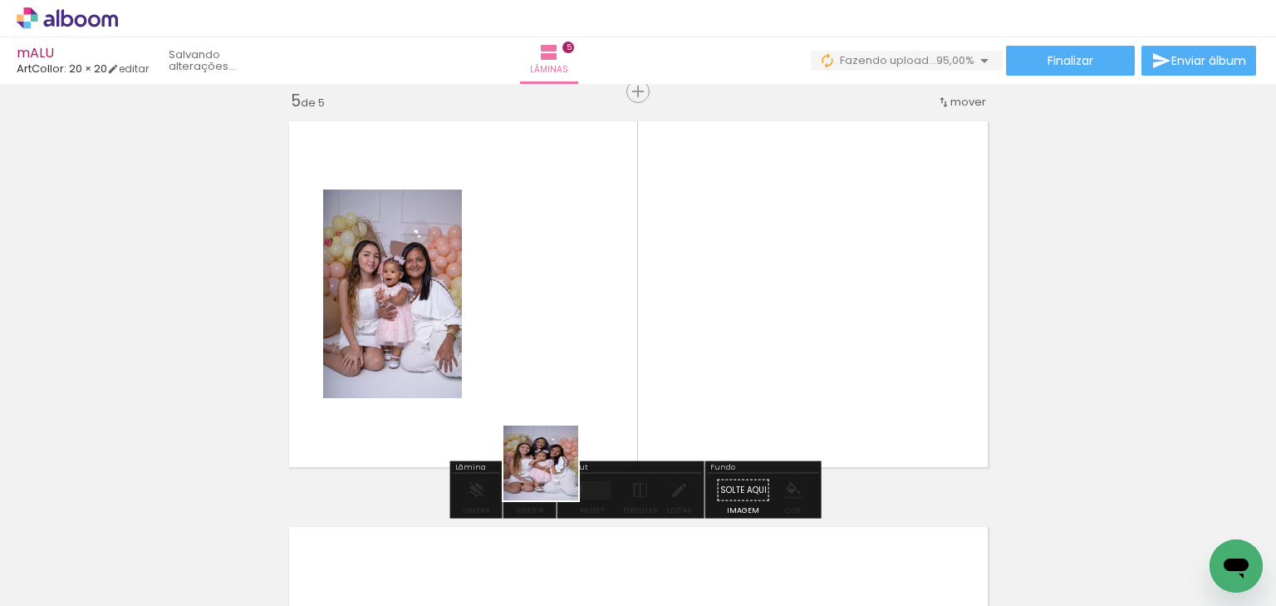
scroll to position [1643, 0]
drag, startPoint x: 520, startPoint y: 536, endPoint x: 569, endPoint y: 405, distance: 140.2
click at [562, 399] on quentale-workspace at bounding box center [638, 303] width 1276 height 606
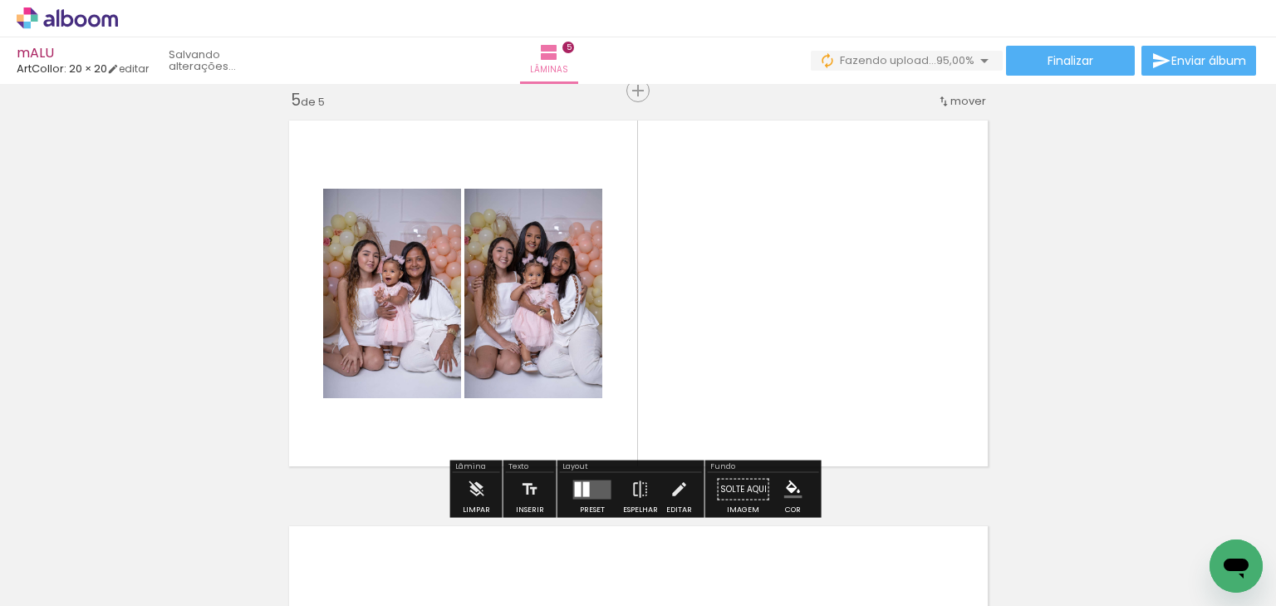
drag, startPoint x: 627, startPoint y: 392, endPoint x: 636, endPoint y: 407, distance: 17.1
click at [627, 386] on quentale-workspace at bounding box center [638, 303] width 1276 height 606
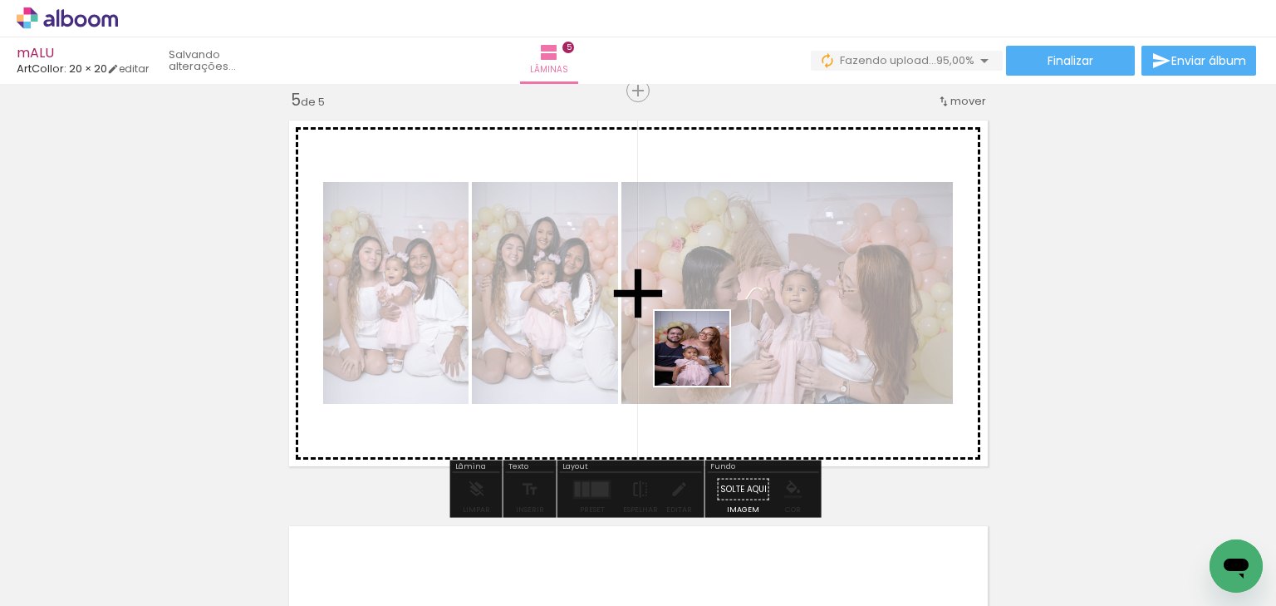
drag, startPoint x: 708, startPoint y: 547, endPoint x: 705, endPoint y: 361, distance: 186.2
click at [705, 361] on quentale-workspace at bounding box center [638, 303] width 1276 height 606
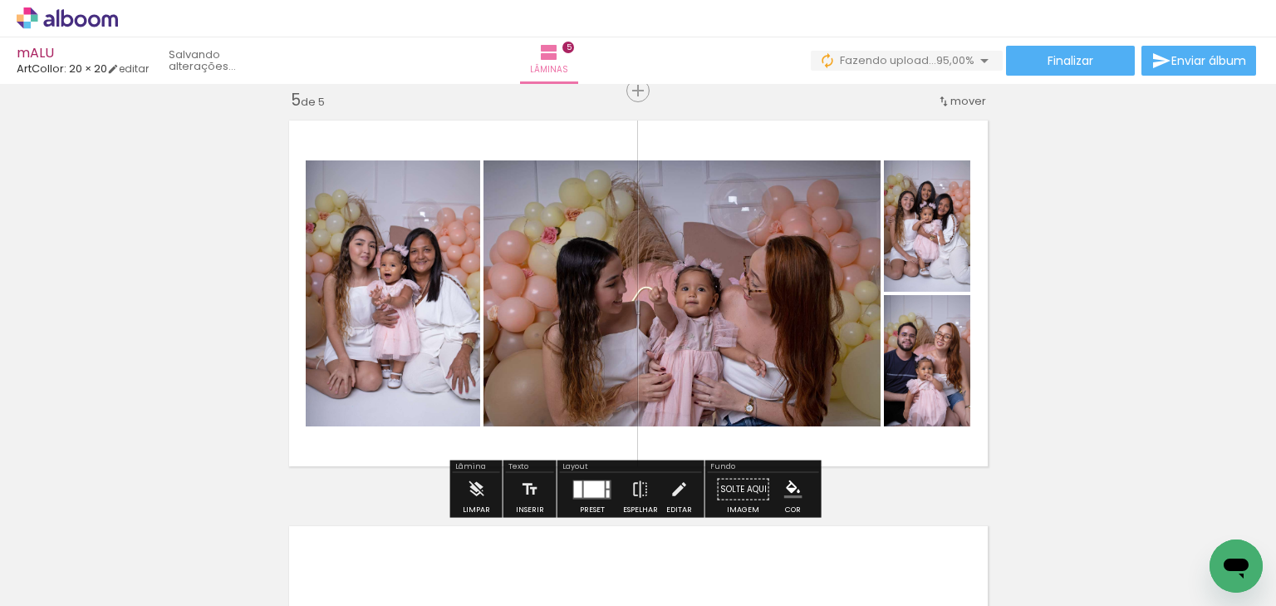
click at [592, 485] on div at bounding box center [594, 488] width 21 height 17
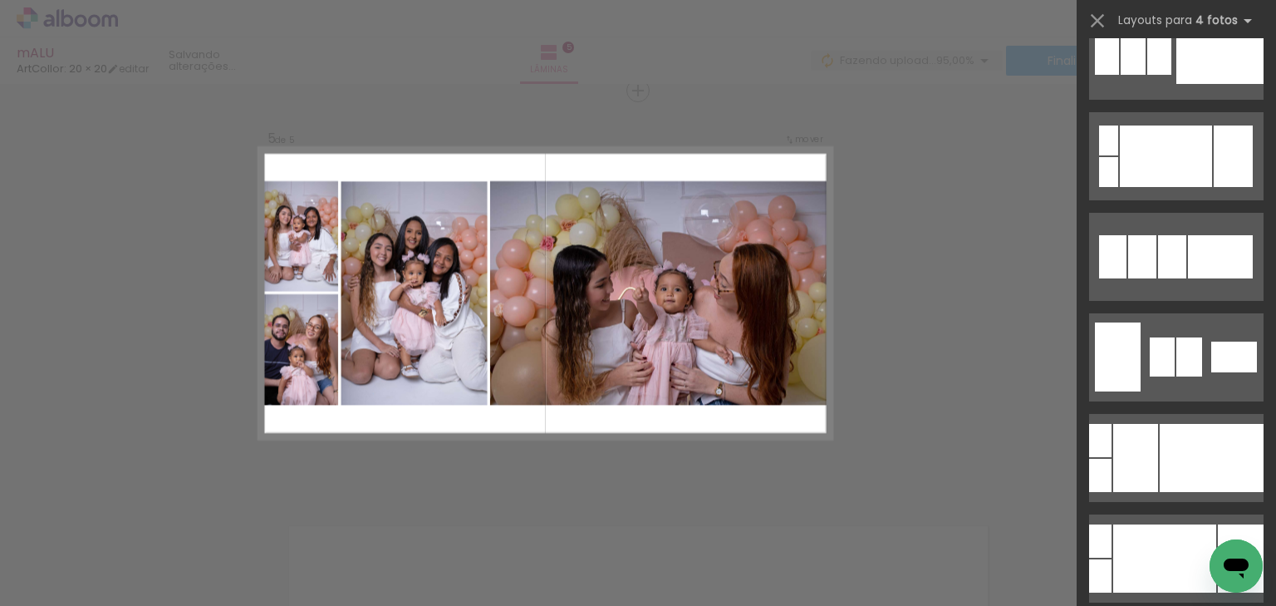
scroll to position [266, 0]
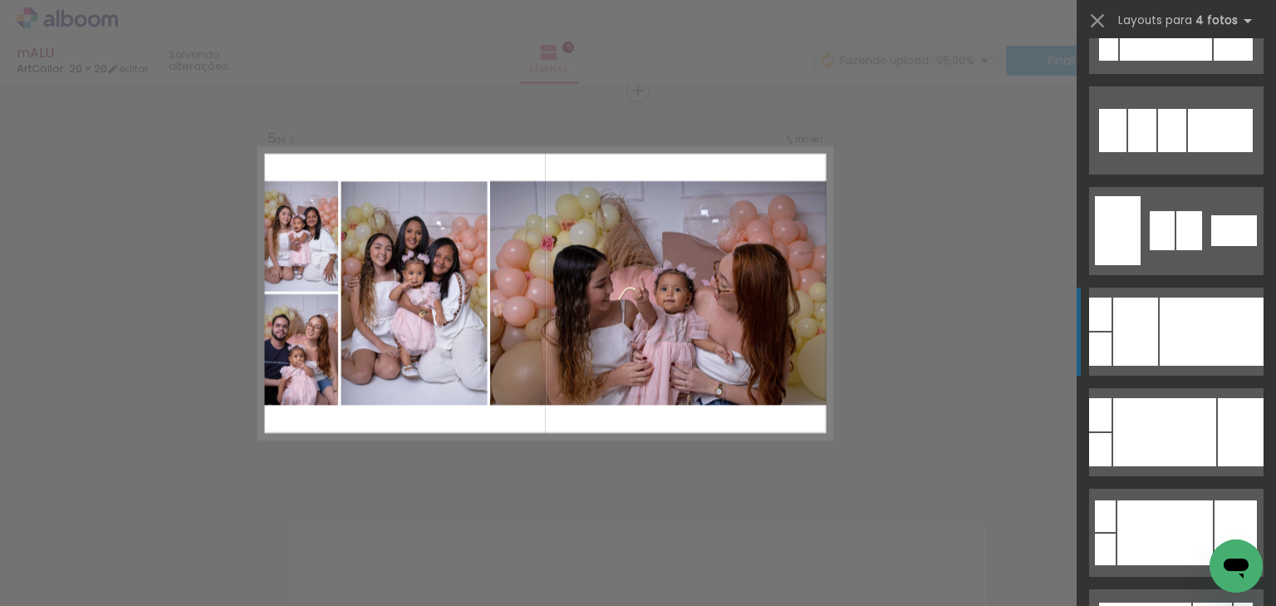
click at [1161, 332] on div at bounding box center [1212, 332] width 104 height 68
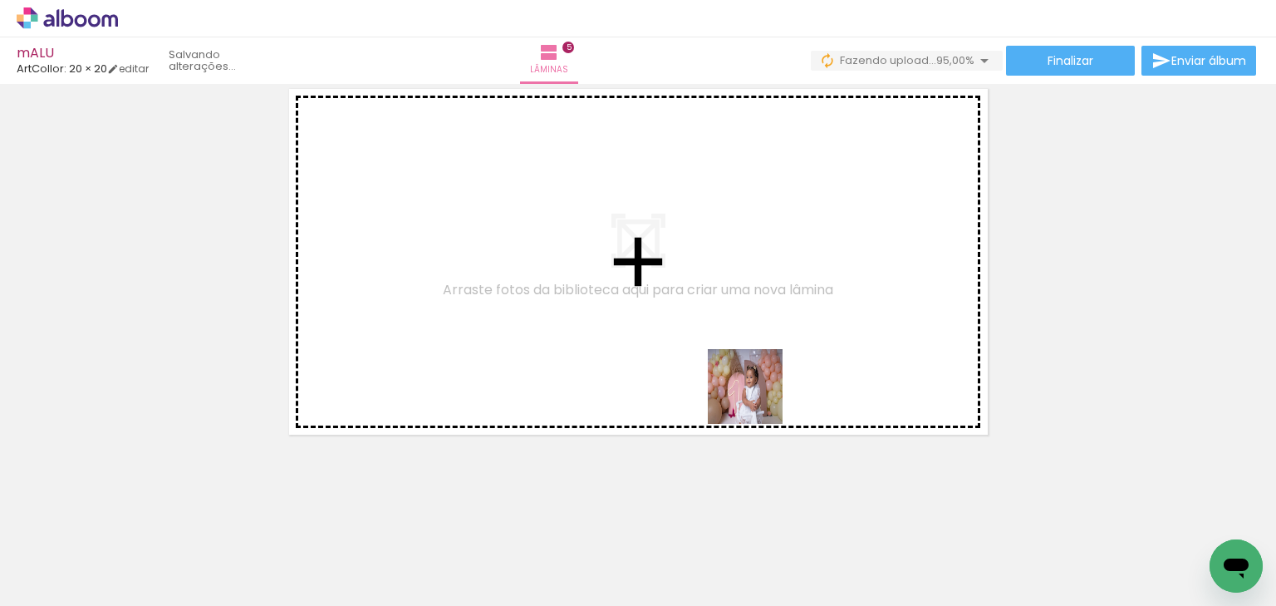
drag, startPoint x: 783, startPoint y: 543, endPoint x: 758, endPoint y: 399, distance: 145.9
click at [758, 399] on quentale-workspace at bounding box center [638, 303] width 1276 height 606
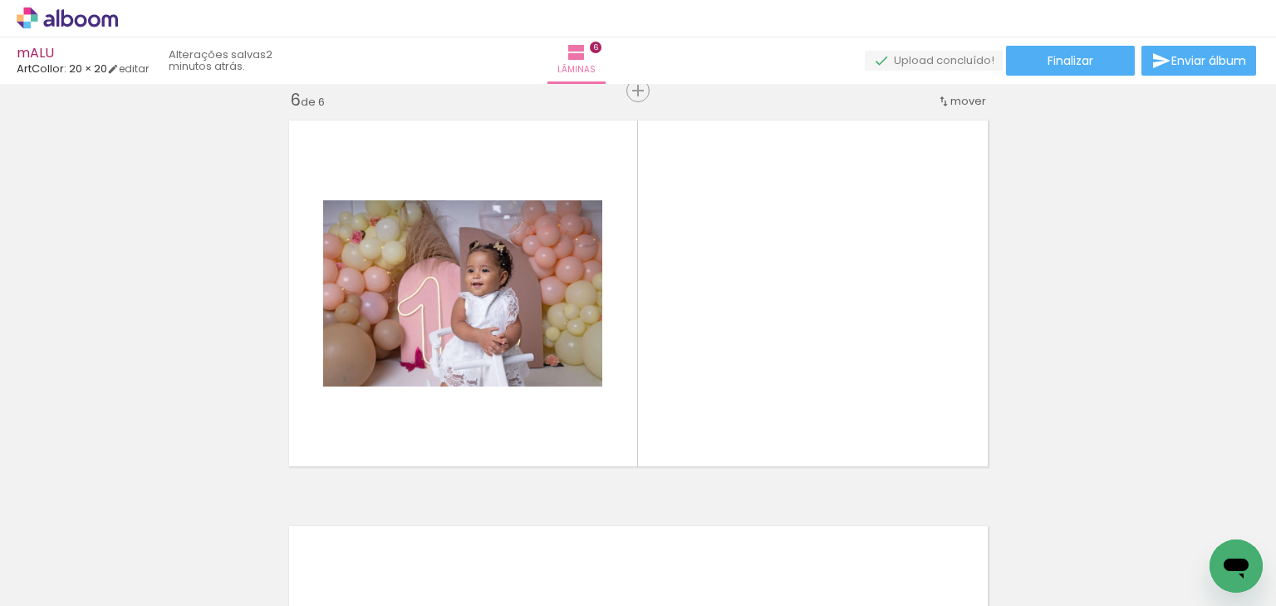
scroll to position [0, 1704]
drag, startPoint x: 612, startPoint y: 548, endPoint x: 715, endPoint y: 359, distance: 215.3
click at [715, 359] on quentale-workspace at bounding box center [638, 303] width 1276 height 606
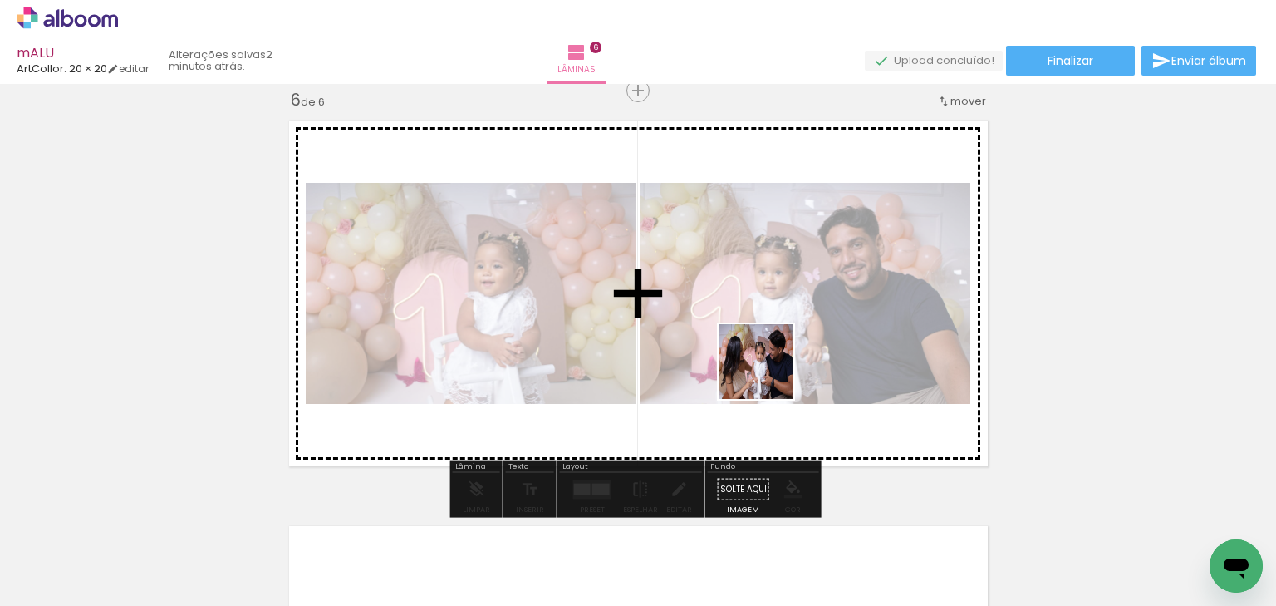
drag, startPoint x: 701, startPoint y: 546, endPoint x: 769, endPoint y: 374, distance: 184.7
click at [769, 374] on quentale-workspace at bounding box center [638, 303] width 1276 height 606
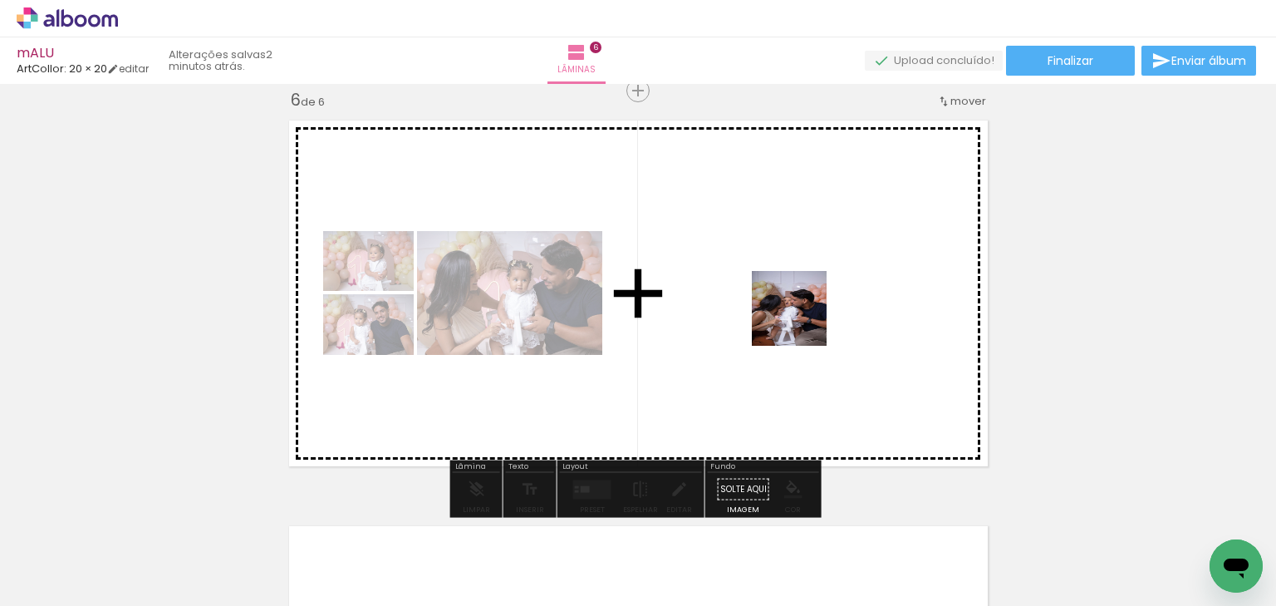
drag, startPoint x: 806, startPoint y: 534, endPoint x: 804, endPoint y: 308, distance: 225.2
click at [804, 308] on quentale-workspace at bounding box center [638, 303] width 1276 height 606
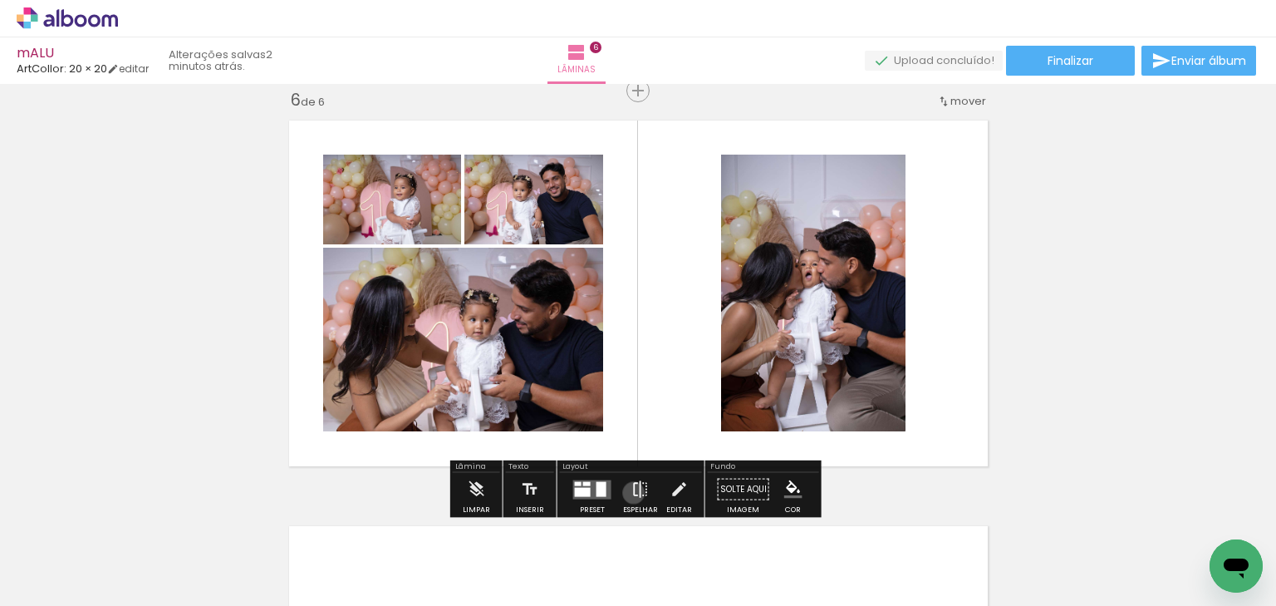
click at [632, 492] on iron-icon at bounding box center [641, 489] width 18 height 33
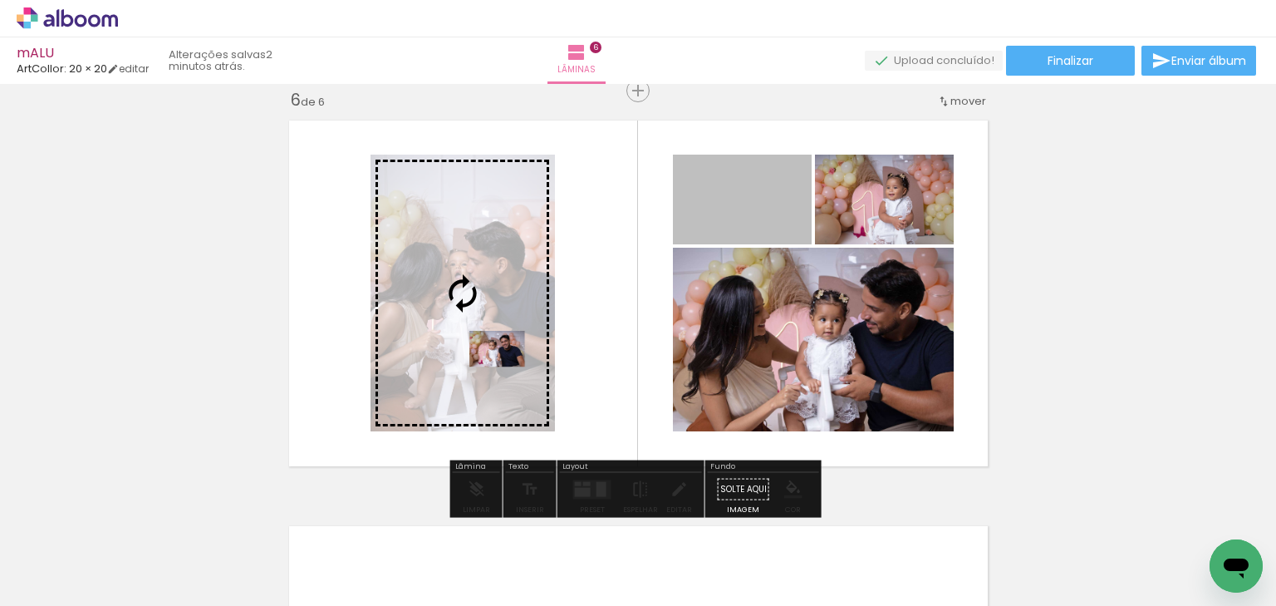
drag, startPoint x: 711, startPoint y: 210, endPoint x: 478, endPoint y: 355, distance: 274.7
click at [0, 0] on slot at bounding box center [0, 0] width 0 height 0
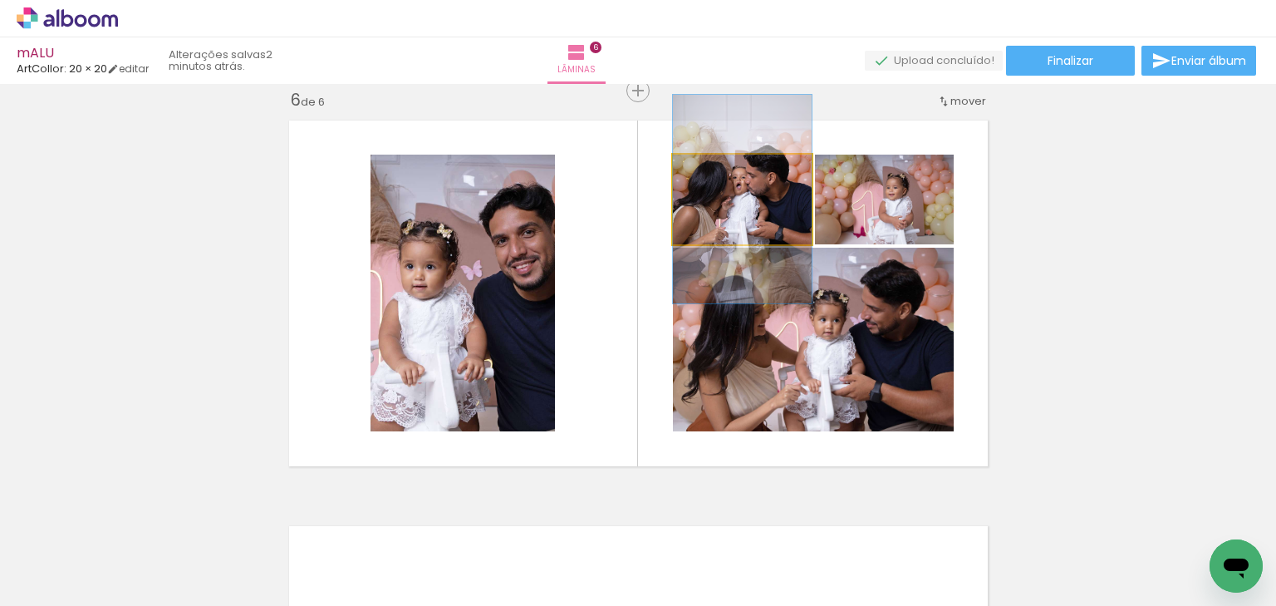
click at [746, 198] on quentale-photo at bounding box center [742, 200] width 139 height 90
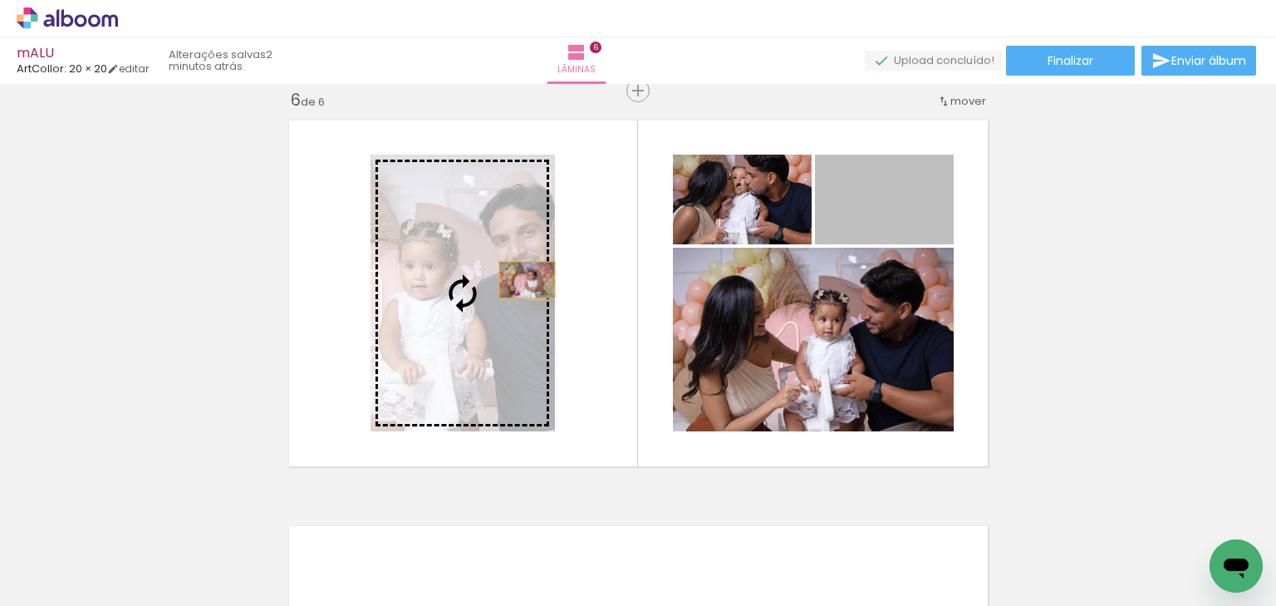
drag, startPoint x: 888, startPoint y: 193, endPoint x: 499, endPoint y: 284, distance: 399.5
click at [0, 0] on slot at bounding box center [0, 0] width 0 height 0
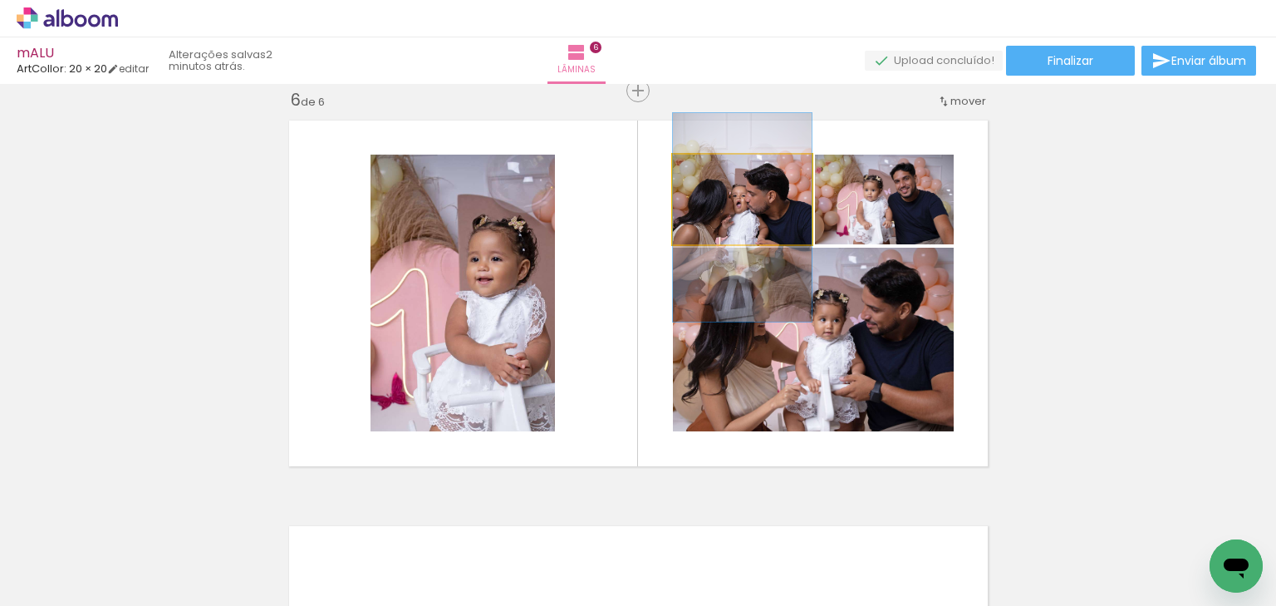
drag, startPoint x: 728, startPoint y: 214, endPoint x: 731, endPoint y: 232, distance: 18.6
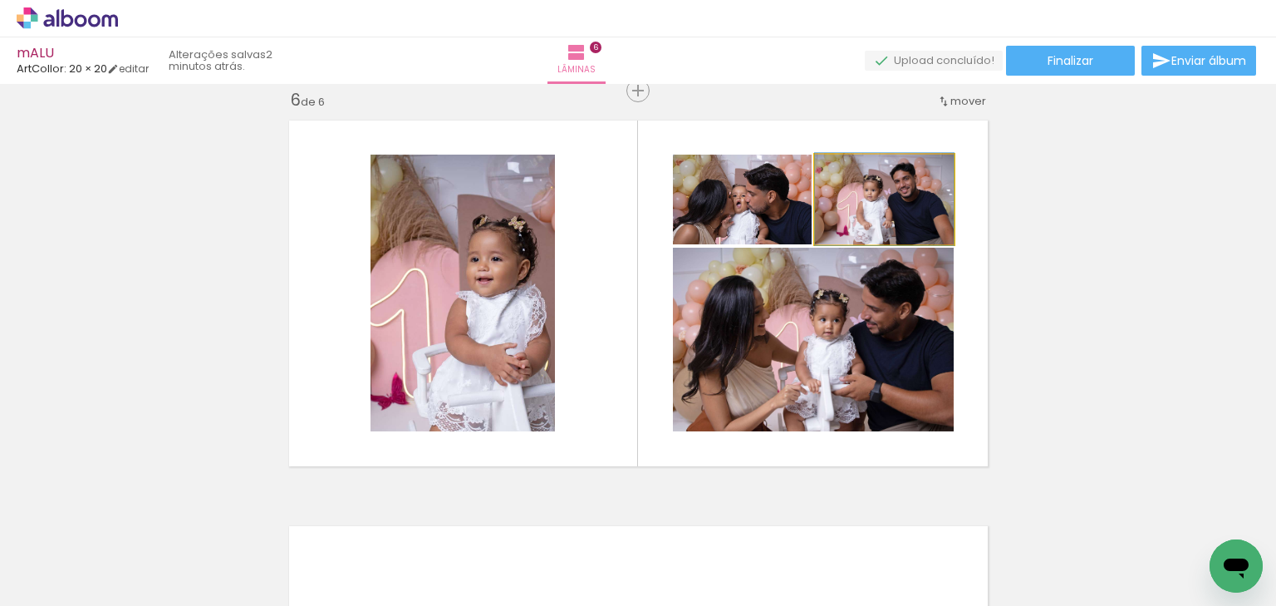
click at [878, 199] on quentale-photo at bounding box center [884, 200] width 139 height 90
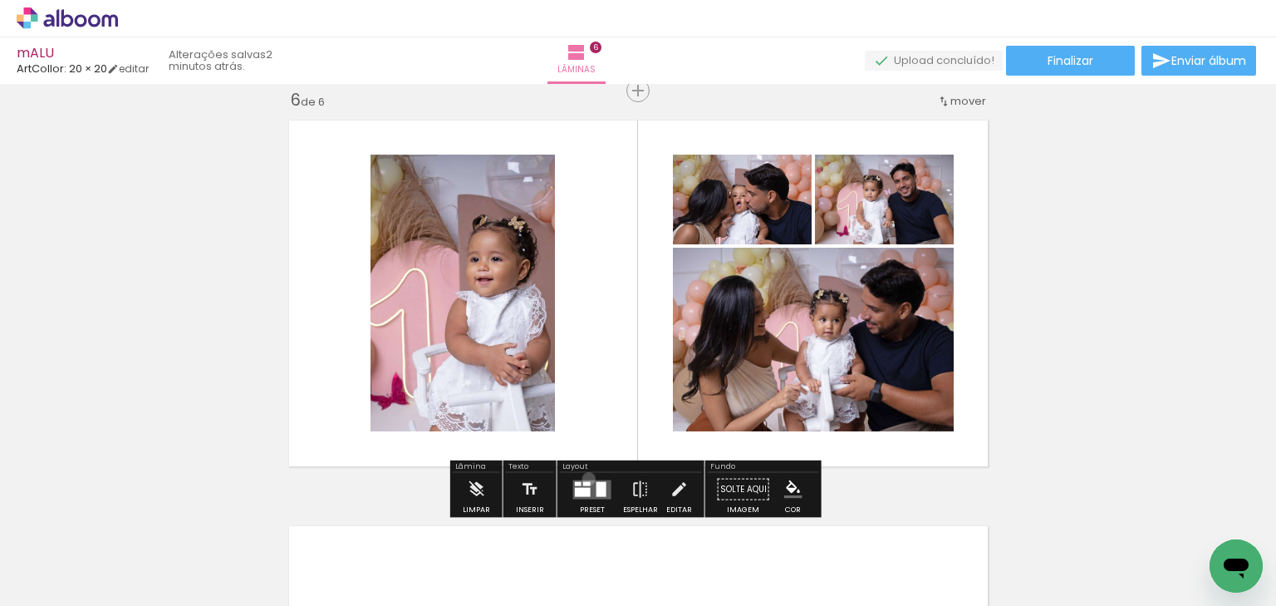
drag, startPoint x: 585, startPoint y: 479, endPoint x: 655, endPoint y: 425, distance: 87.8
click at [587, 476] on div at bounding box center [592, 489] width 45 height 33
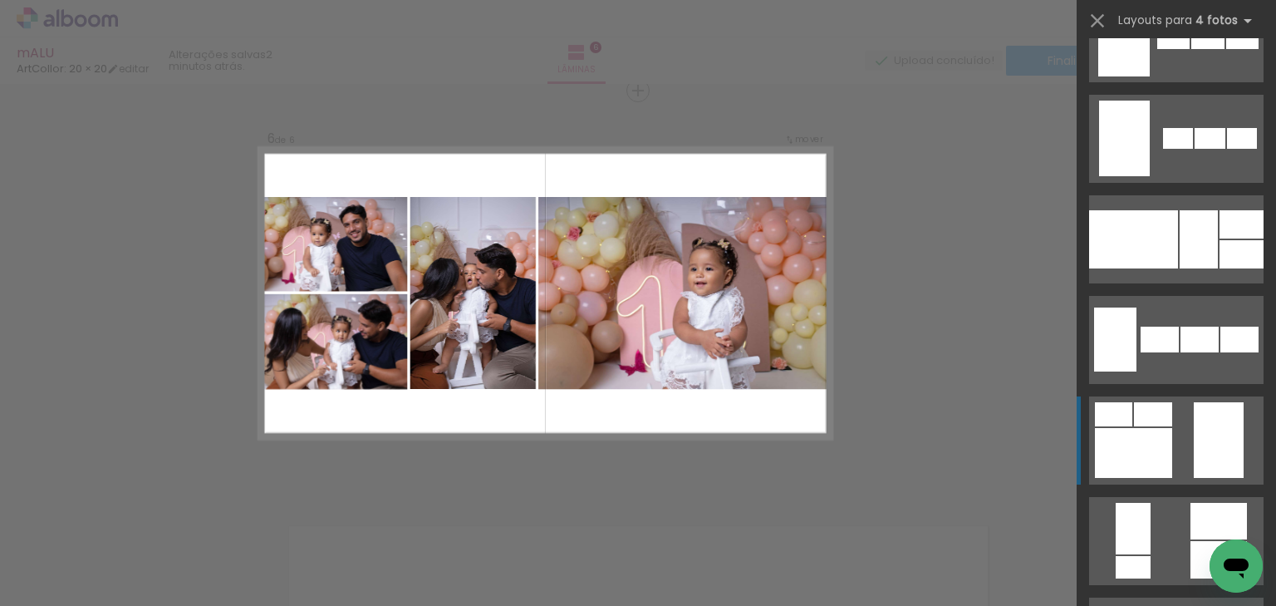
scroll to position [1463, 0]
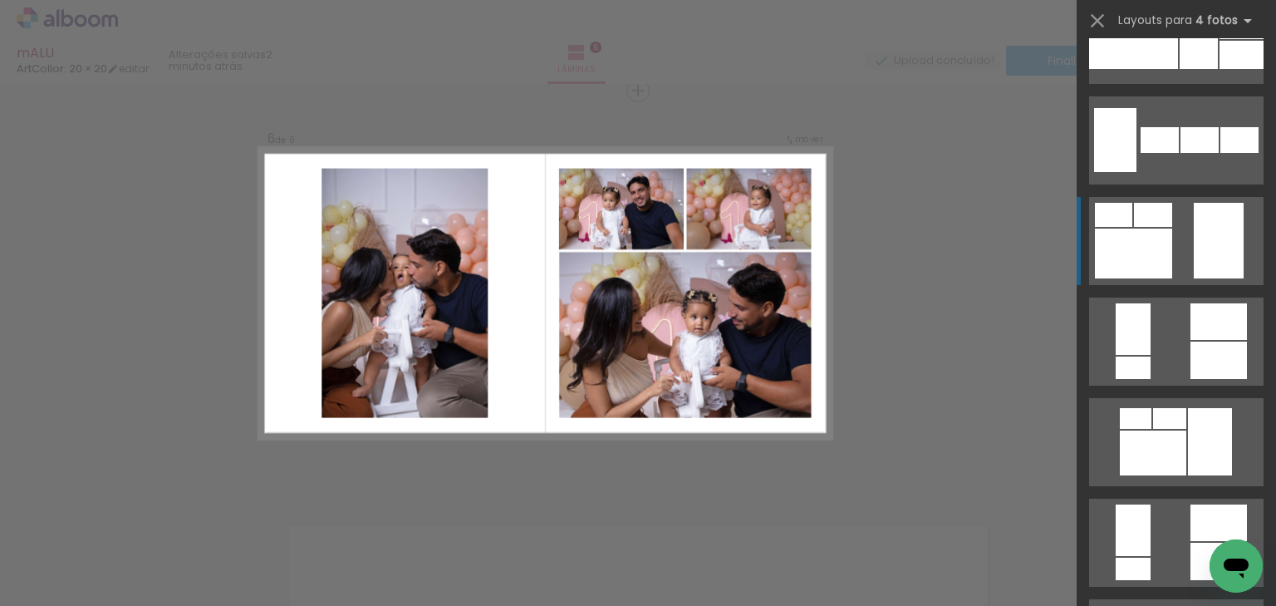
click at [1154, 226] on div at bounding box center [1153, 215] width 38 height 24
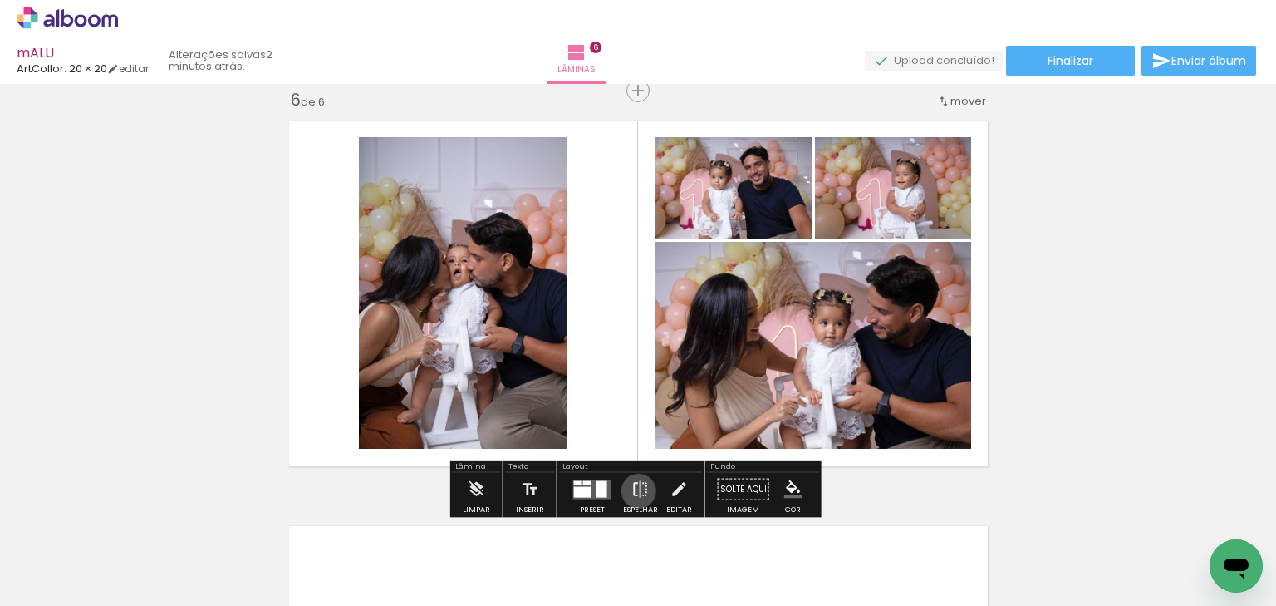
click at [635, 490] on iron-icon at bounding box center [641, 489] width 18 height 33
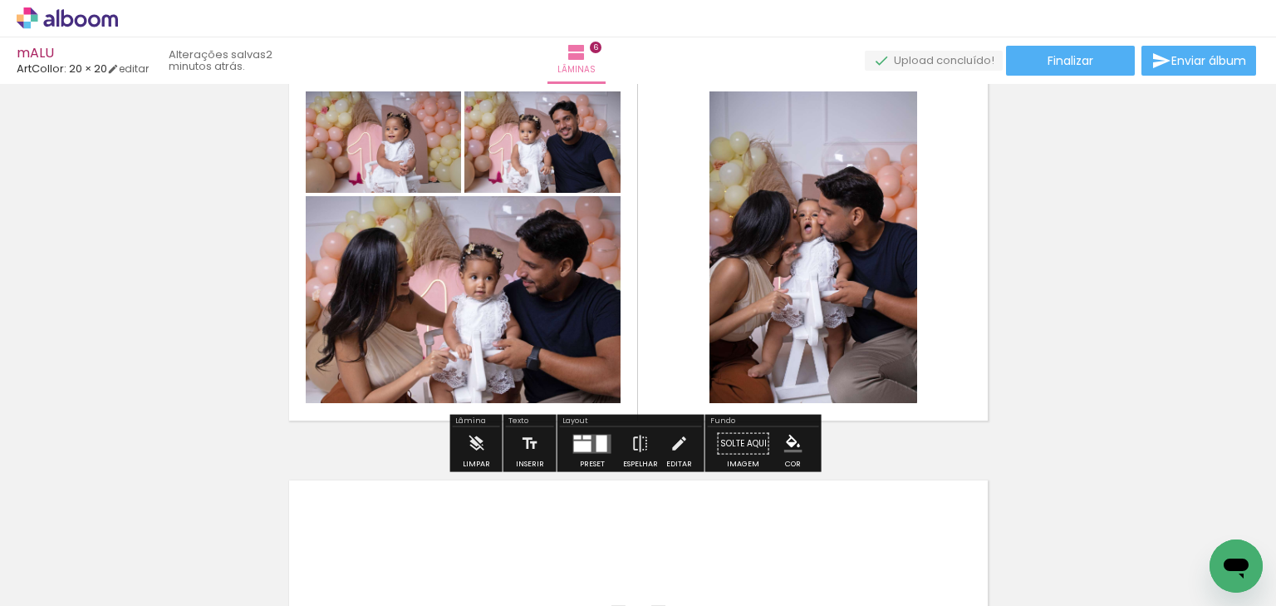
scroll to position [2115, 0]
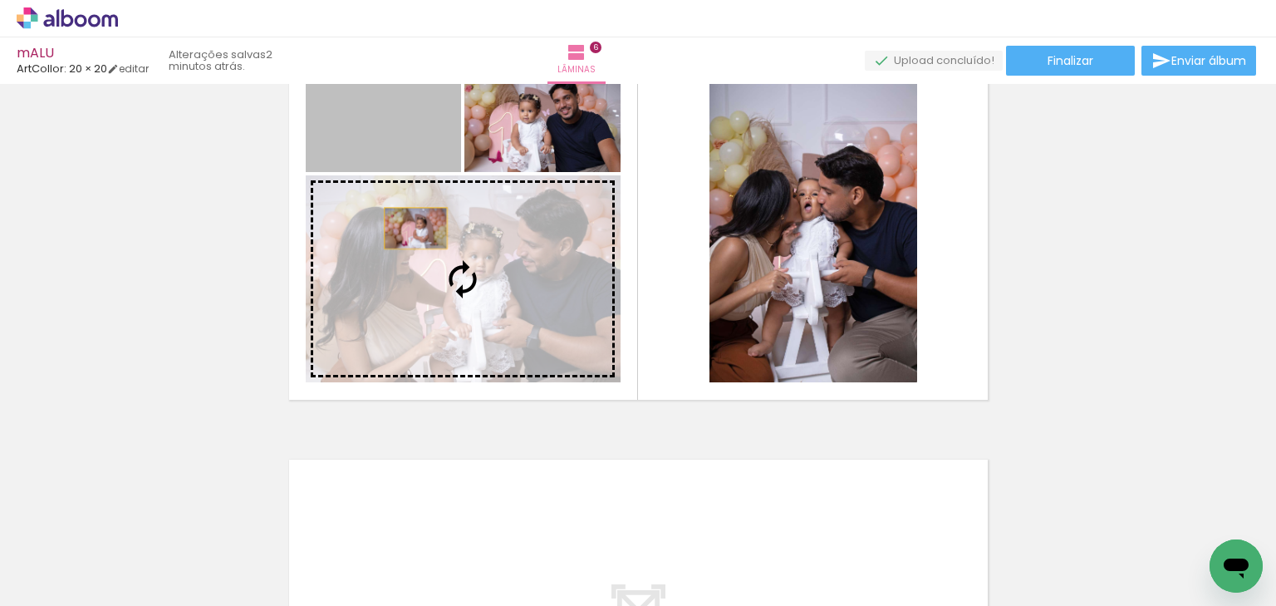
drag, startPoint x: 391, startPoint y: 142, endPoint x: 425, endPoint y: 253, distance: 116.5
click at [0, 0] on slot at bounding box center [0, 0] width 0 height 0
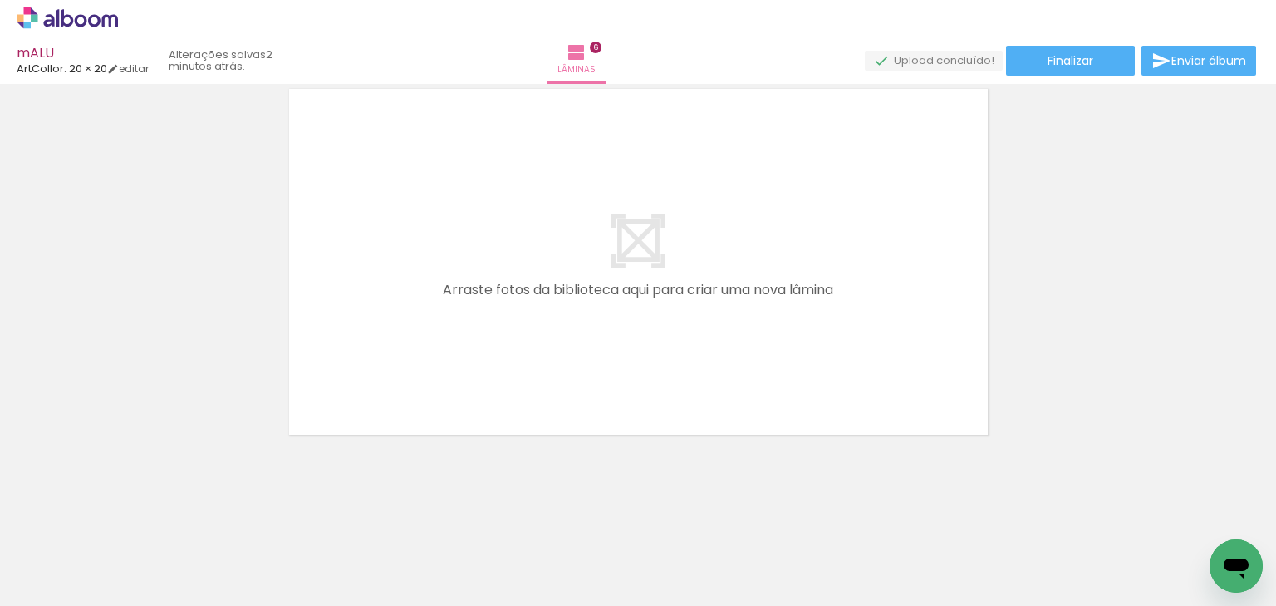
scroll to position [0, 2161]
drag, startPoint x: 421, startPoint y: 547, endPoint x: 500, endPoint y: 383, distance: 181.7
click at [497, 384] on quentale-workspace at bounding box center [638, 303] width 1276 height 606
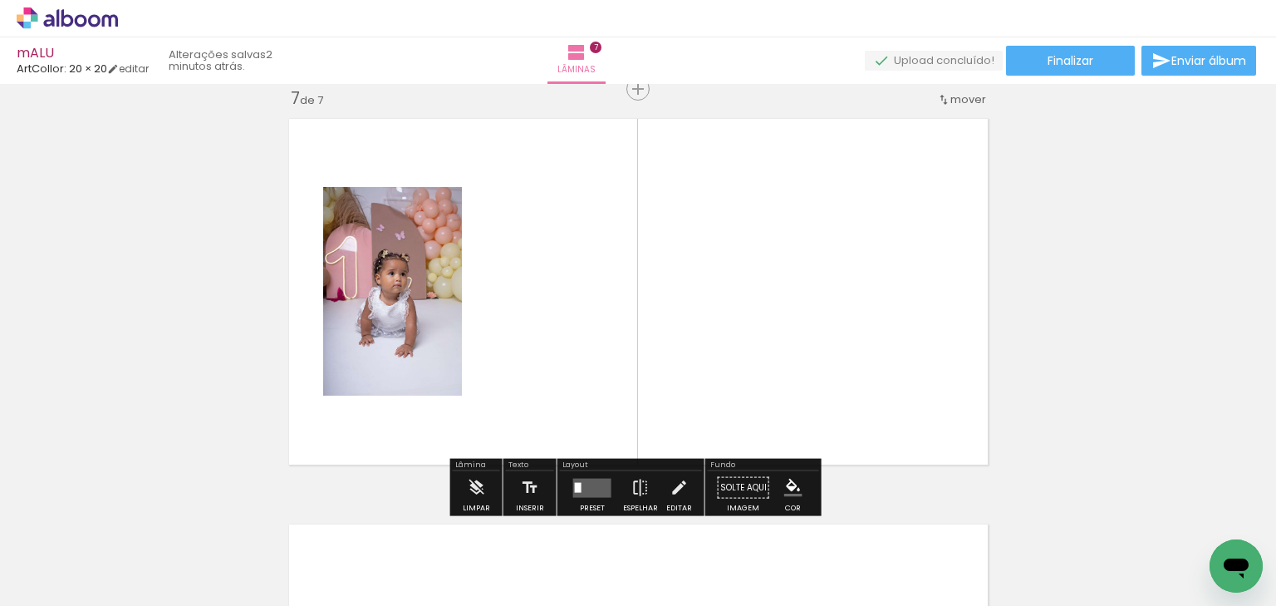
scroll to position [2454, 0]
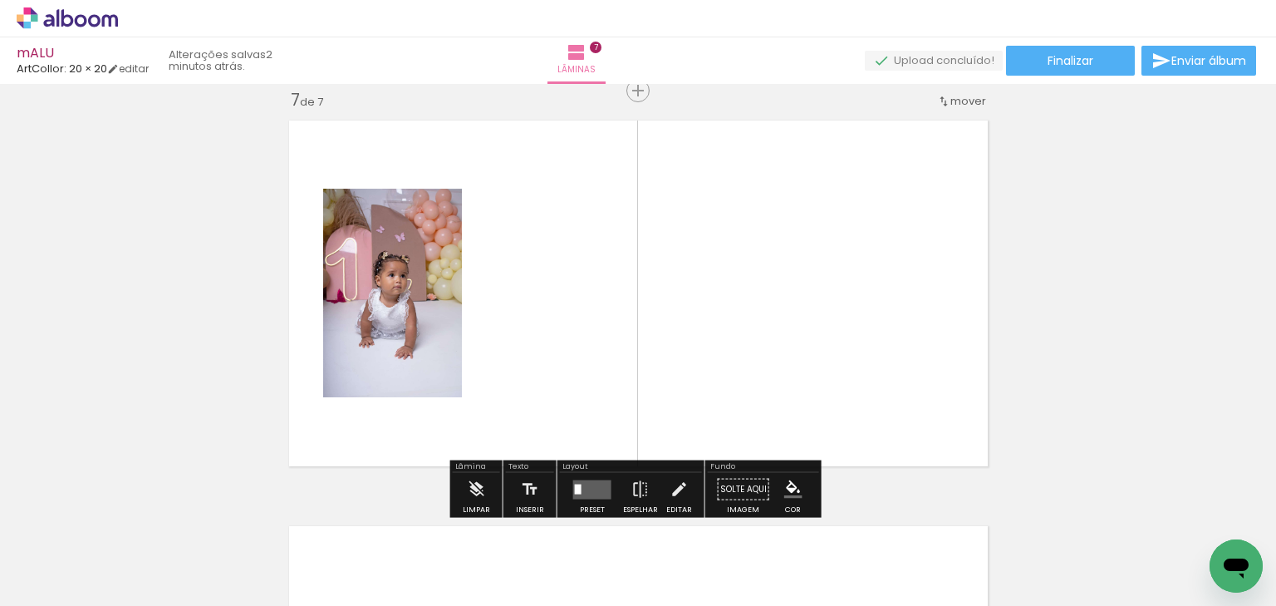
drag, startPoint x: 572, startPoint y: 487, endPoint x: 616, endPoint y: 463, distance: 50.2
click at [603, 402] on quentale-workspace at bounding box center [638, 303] width 1276 height 606
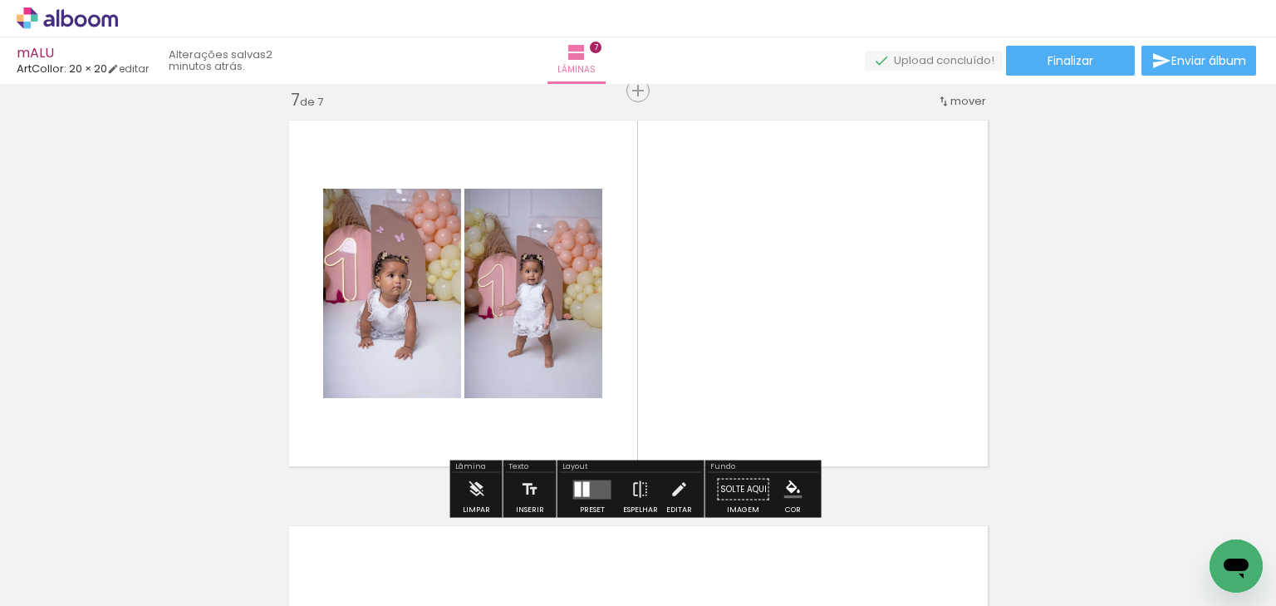
drag, startPoint x: 616, startPoint y: 544, endPoint x: 665, endPoint y: 460, distance: 97.9
click at [637, 372] on quentale-workspace at bounding box center [638, 303] width 1276 height 606
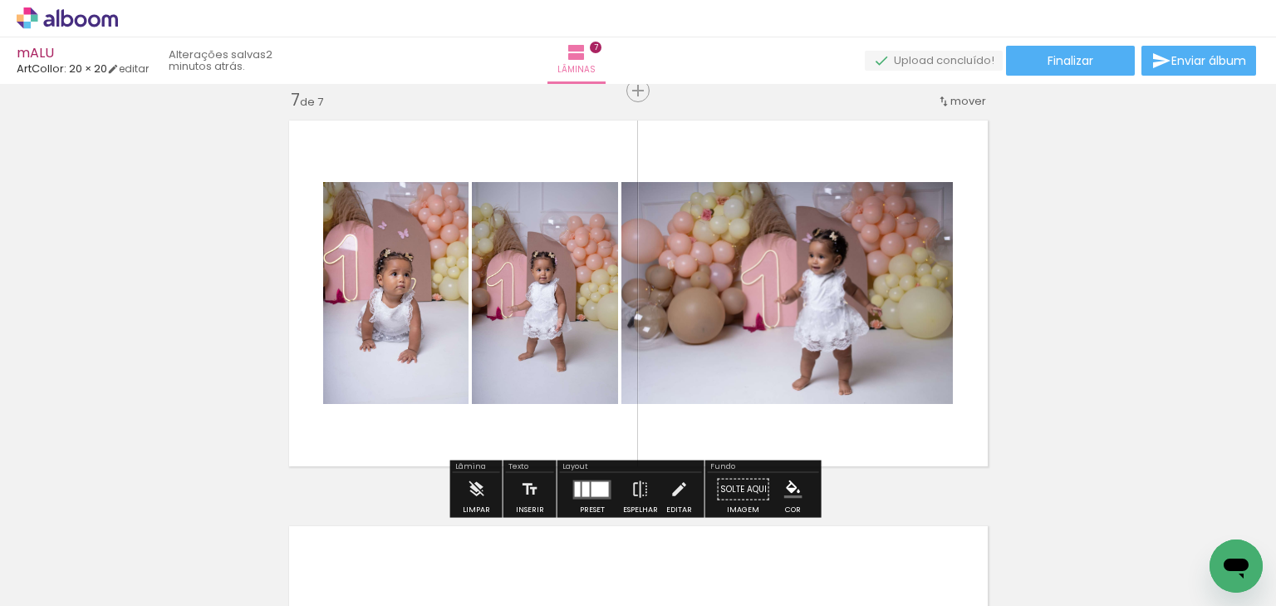
drag, startPoint x: 709, startPoint y: 545, endPoint x: 768, endPoint y: 459, distance: 104.6
click at [736, 359] on quentale-workspace at bounding box center [638, 303] width 1276 height 606
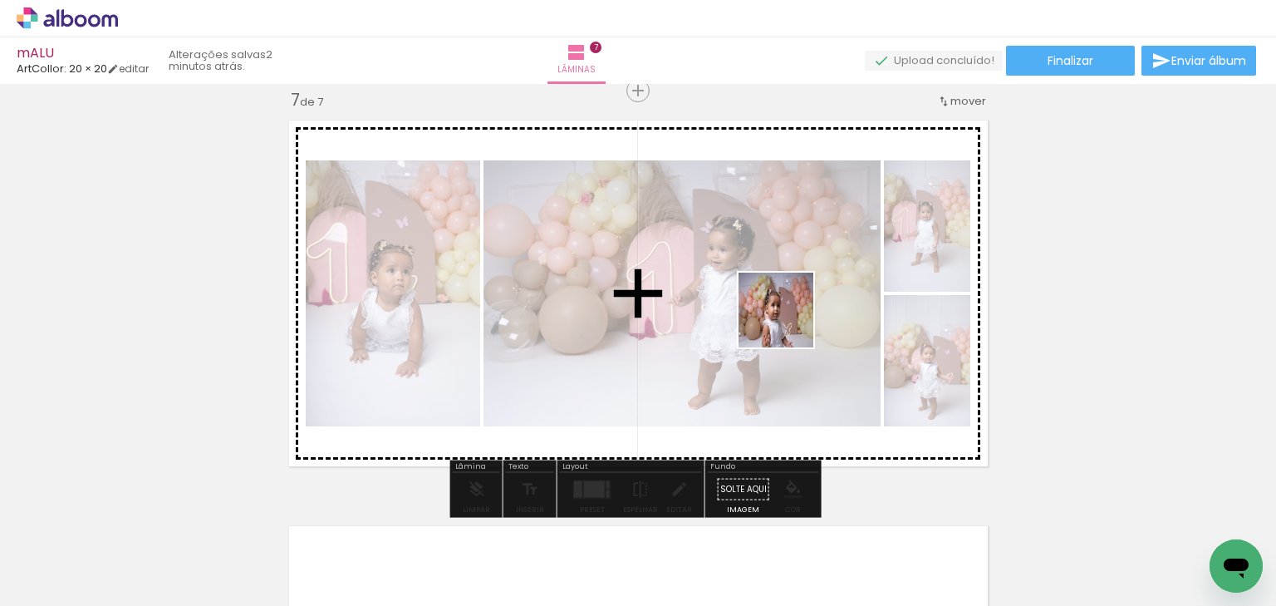
drag, startPoint x: 785, startPoint y: 534, endPoint x: 863, endPoint y: 494, distance: 86.6
click at [792, 333] on quentale-workspace at bounding box center [638, 303] width 1276 height 606
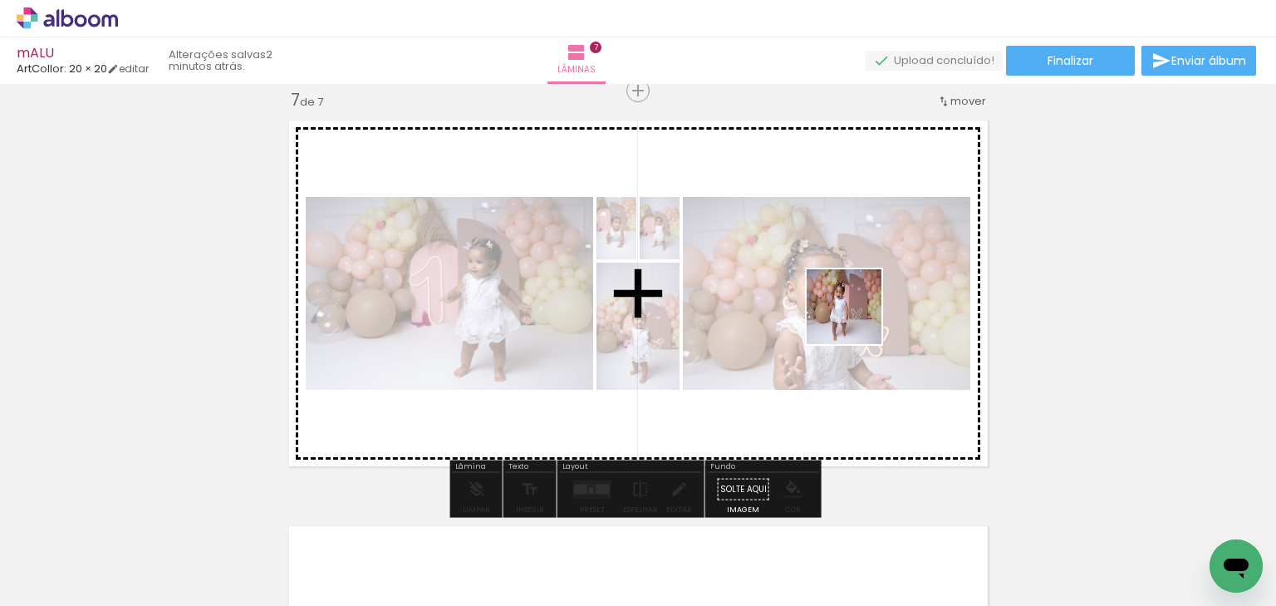
drag, startPoint x: 906, startPoint y: 534, endPoint x: 857, endPoint y: 319, distance: 220.7
click at [857, 319] on quentale-workspace at bounding box center [638, 303] width 1276 height 606
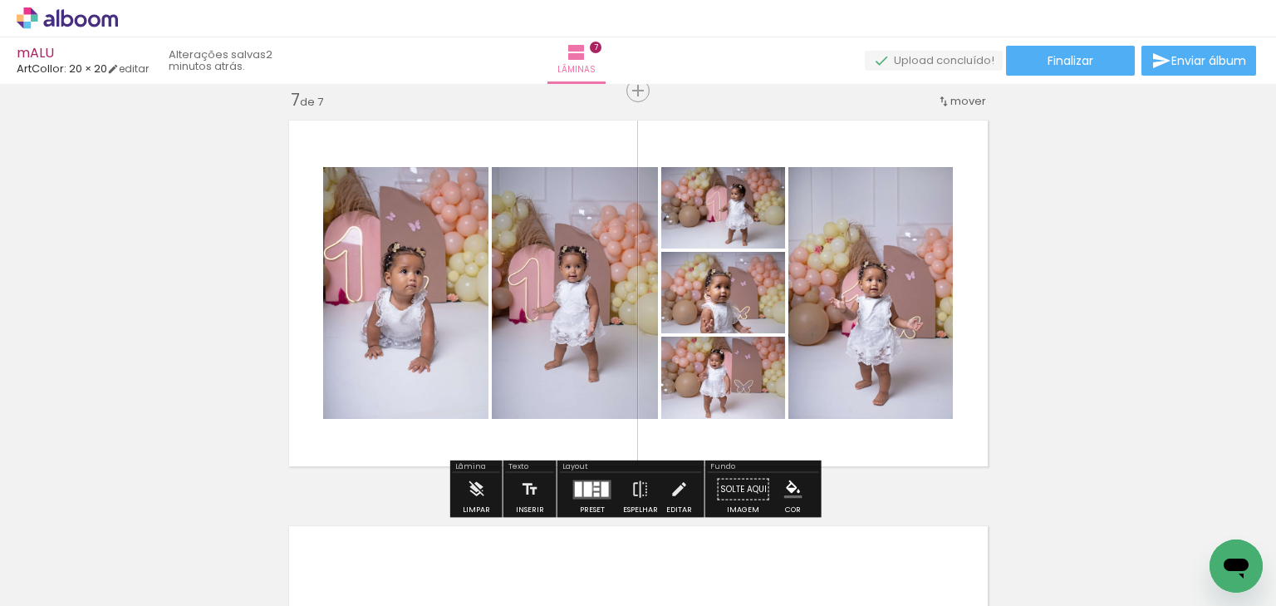
click at [588, 487] on div at bounding box center [588, 488] width 8 height 15
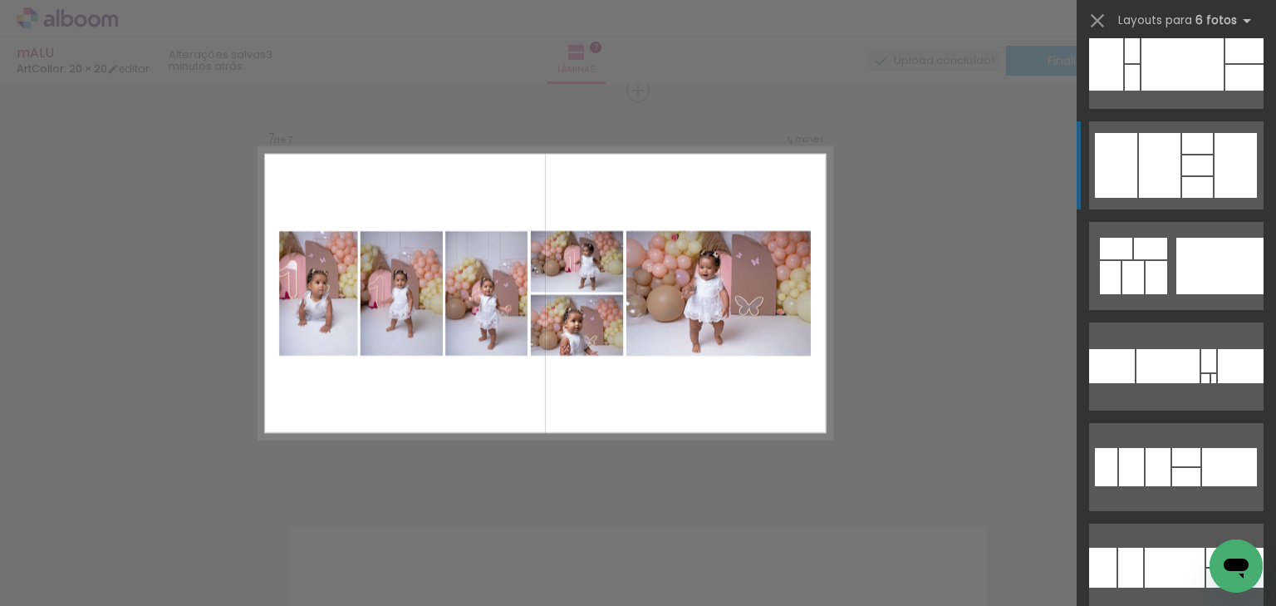
scroll to position [0, 0]
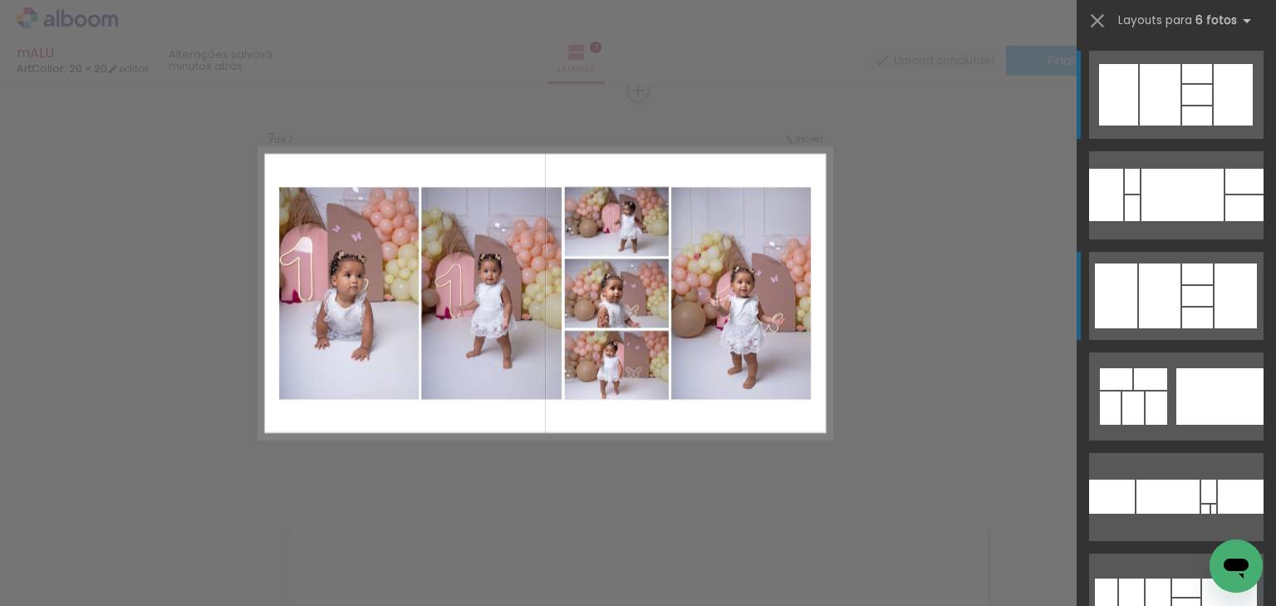
click at [1150, 295] on div at bounding box center [1160, 295] width 42 height 65
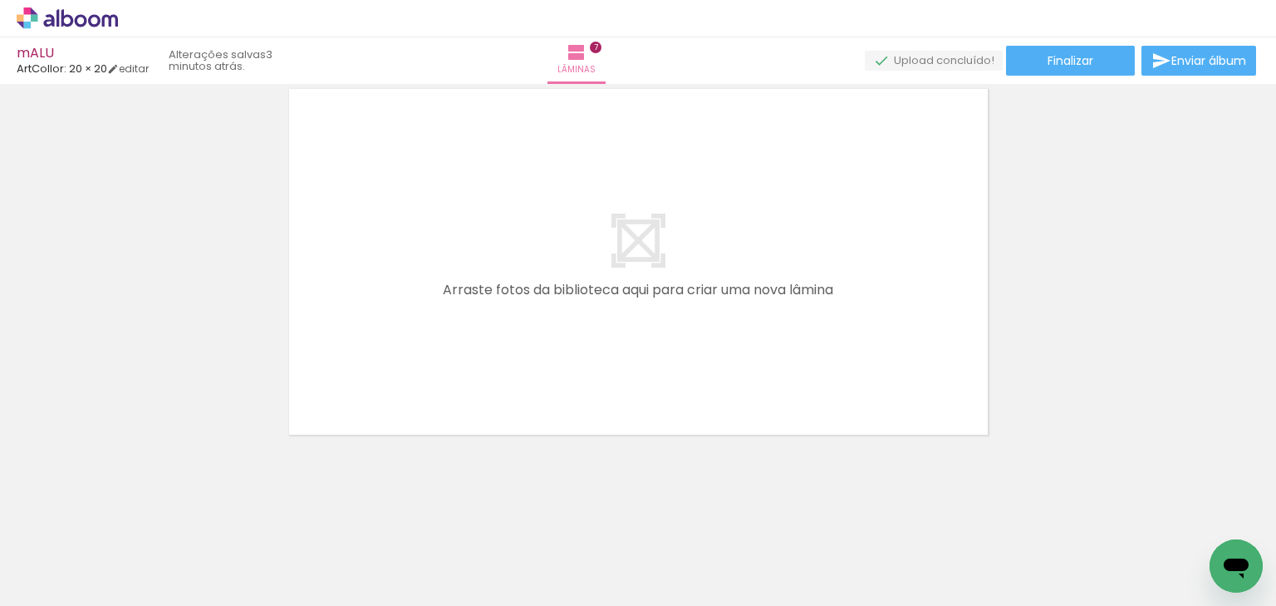
scroll to position [0, 2587]
drag, startPoint x: 583, startPoint y: 539, endPoint x: 580, endPoint y: 402, distance: 137.2
click at [580, 402] on quentale-workspace at bounding box center [638, 303] width 1276 height 606
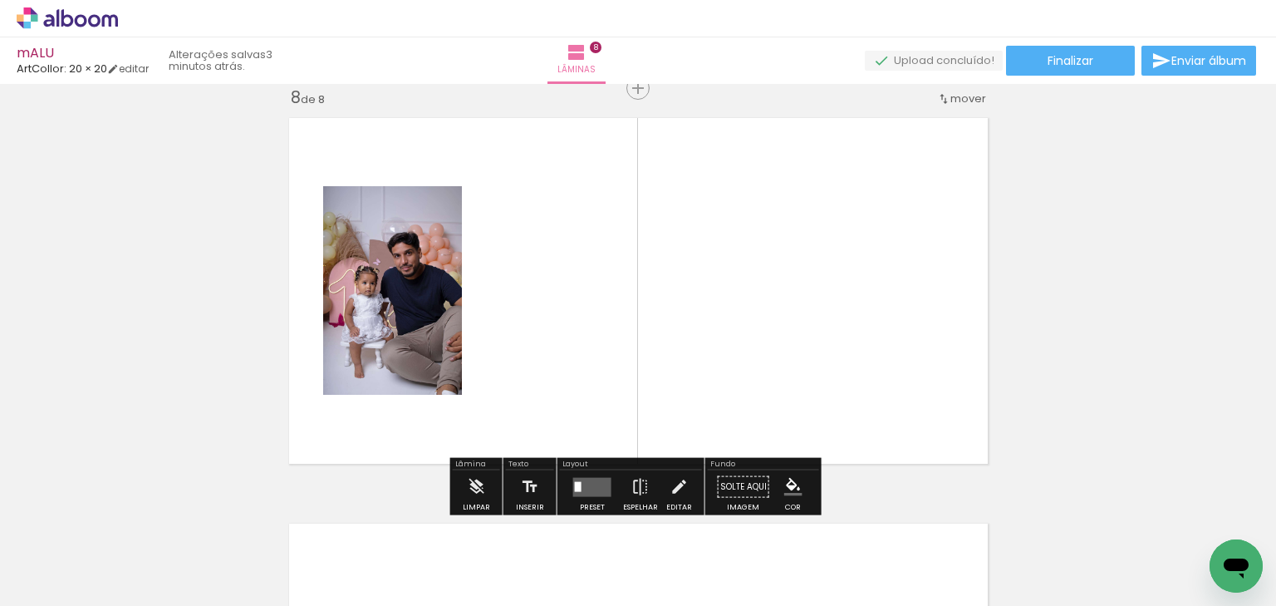
scroll to position [2859, 0]
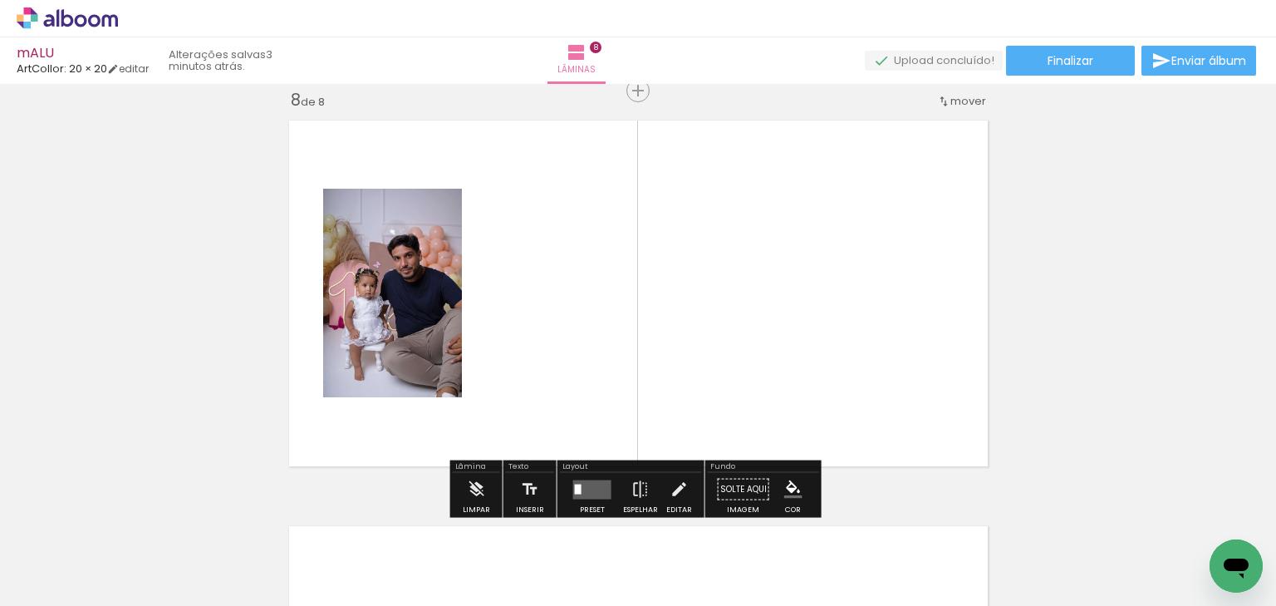
drag, startPoint x: 642, startPoint y: 561, endPoint x: 691, endPoint y: 448, distance: 123.5
click at [675, 406] on quentale-workspace at bounding box center [638, 303] width 1276 height 606
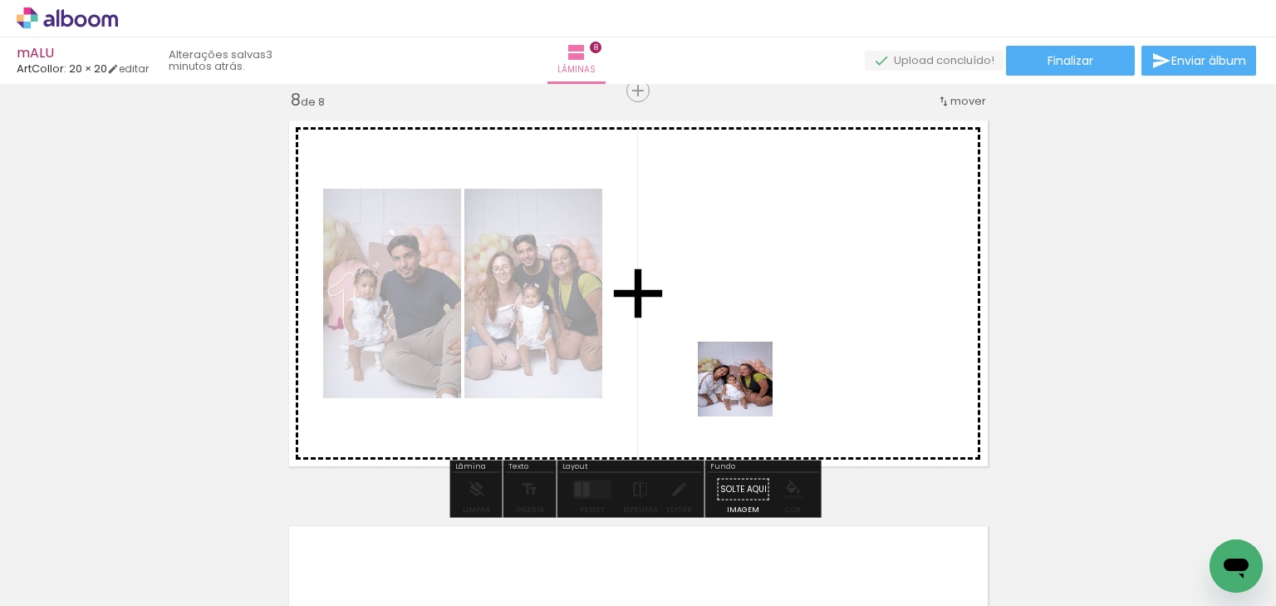
drag, startPoint x: 740, startPoint y: 572, endPoint x: 745, endPoint y: 342, distance: 230.2
click at [745, 342] on quentale-workspace at bounding box center [638, 303] width 1276 height 606
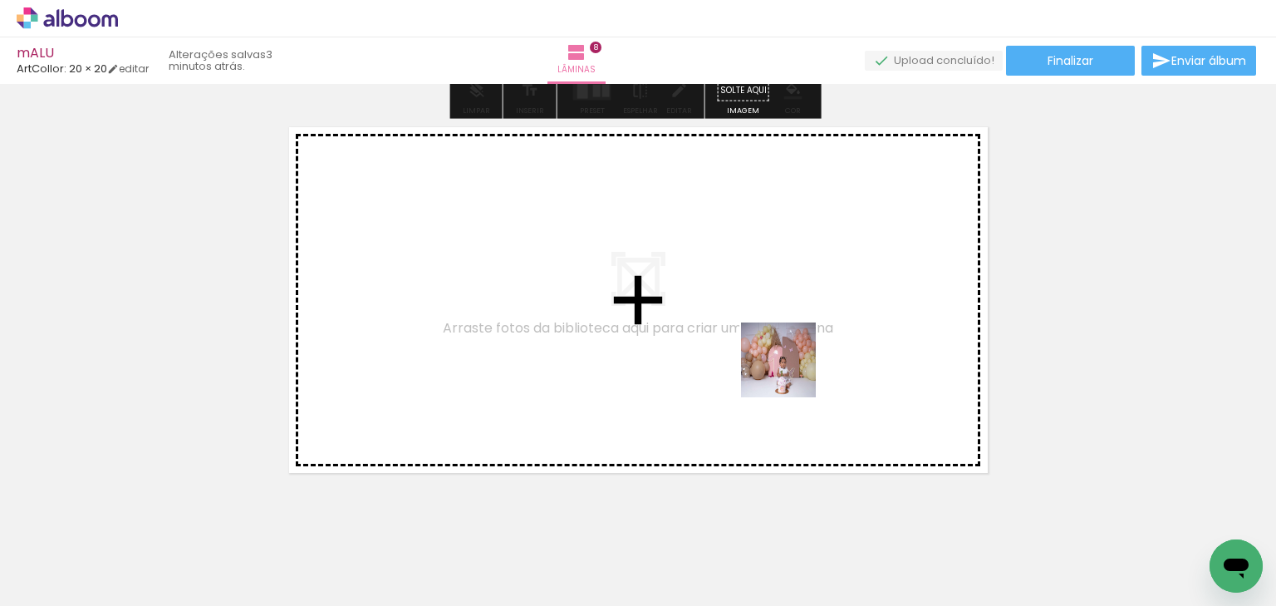
drag, startPoint x: 850, startPoint y: 542, endPoint x: 900, endPoint y: 540, distance: 49.9
click at [792, 382] on quentale-workspace at bounding box center [638, 303] width 1276 height 606
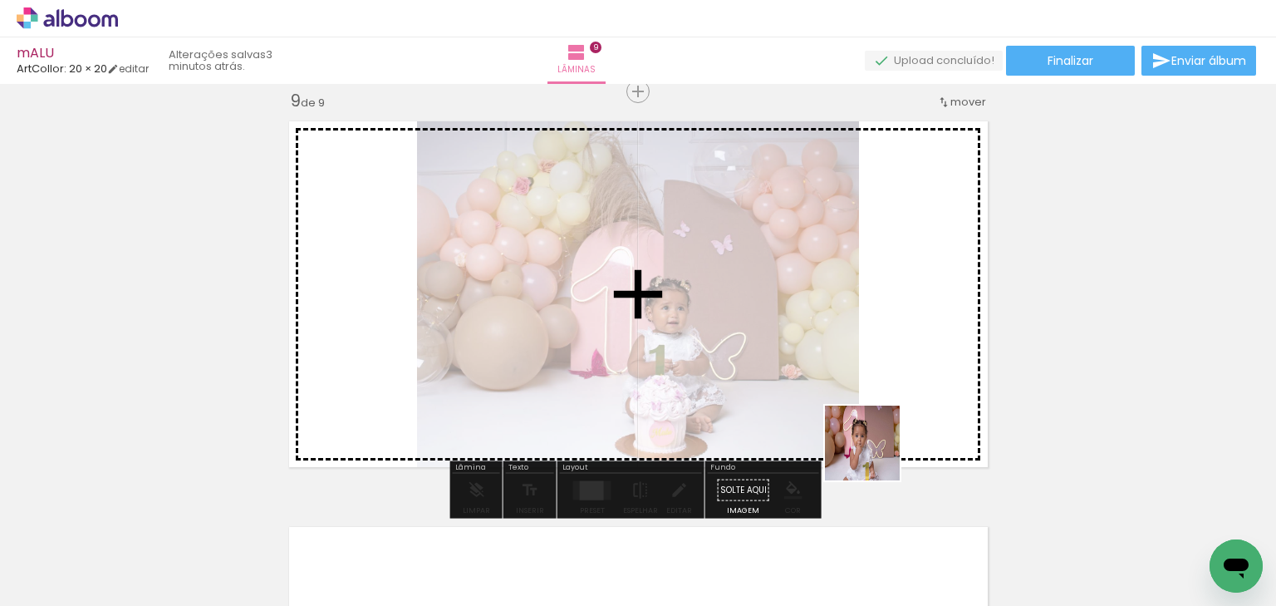
scroll to position [3265, 0]
drag, startPoint x: 904, startPoint y: 542, endPoint x: 770, endPoint y: 306, distance: 271.7
click at [770, 305] on quentale-workspace at bounding box center [638, 303] width 1276 height 606
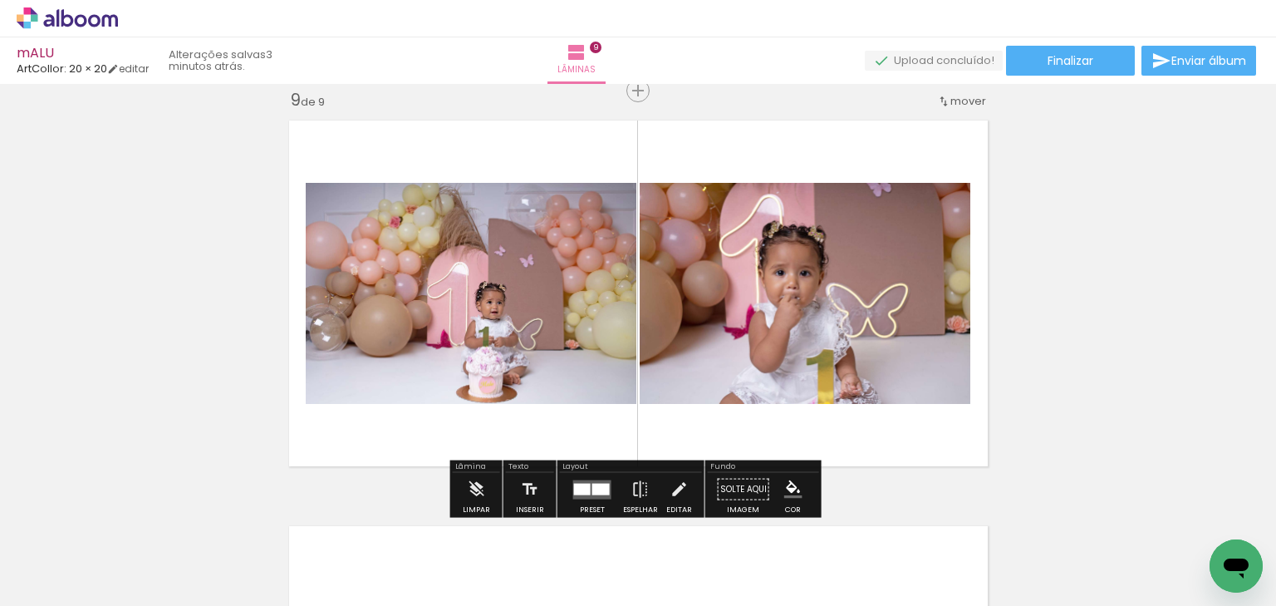
click at [1103, 534] on div at bounding box center [1116, 550] width 82 height 55
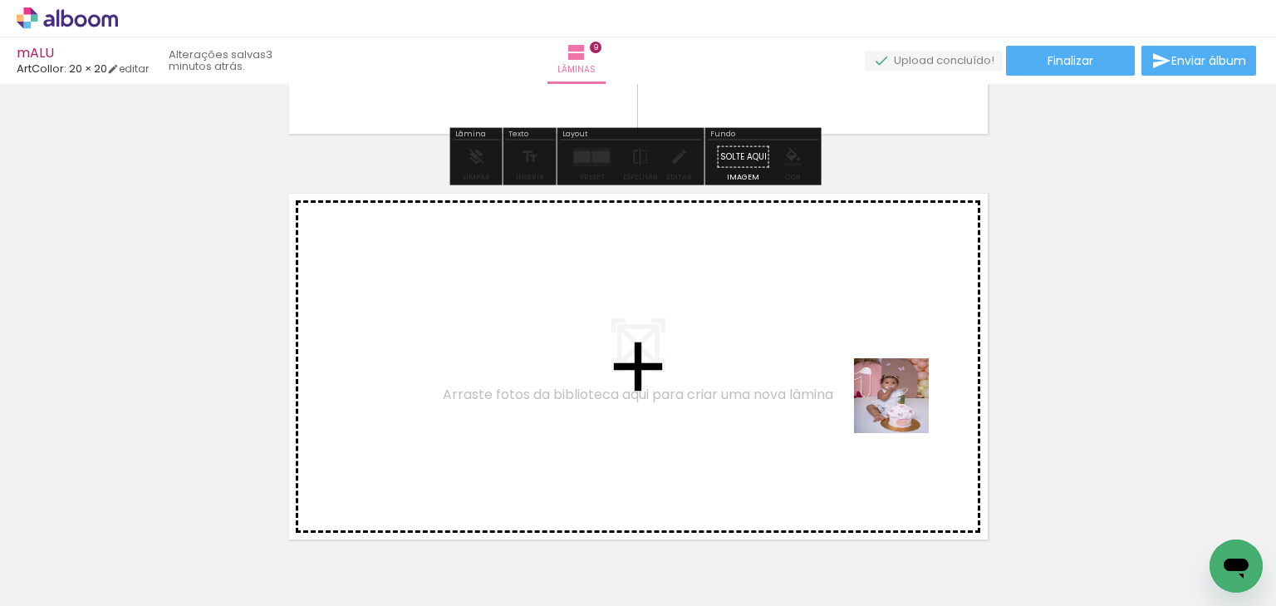
drag, startPoint x: 1001, startPoint y: 552, endPoint x: 1106, endPoint y: 549, distance: 105.6
click at [917, 422] on quentale-workspace at bounding box center [638, 303] width 1276 height 606
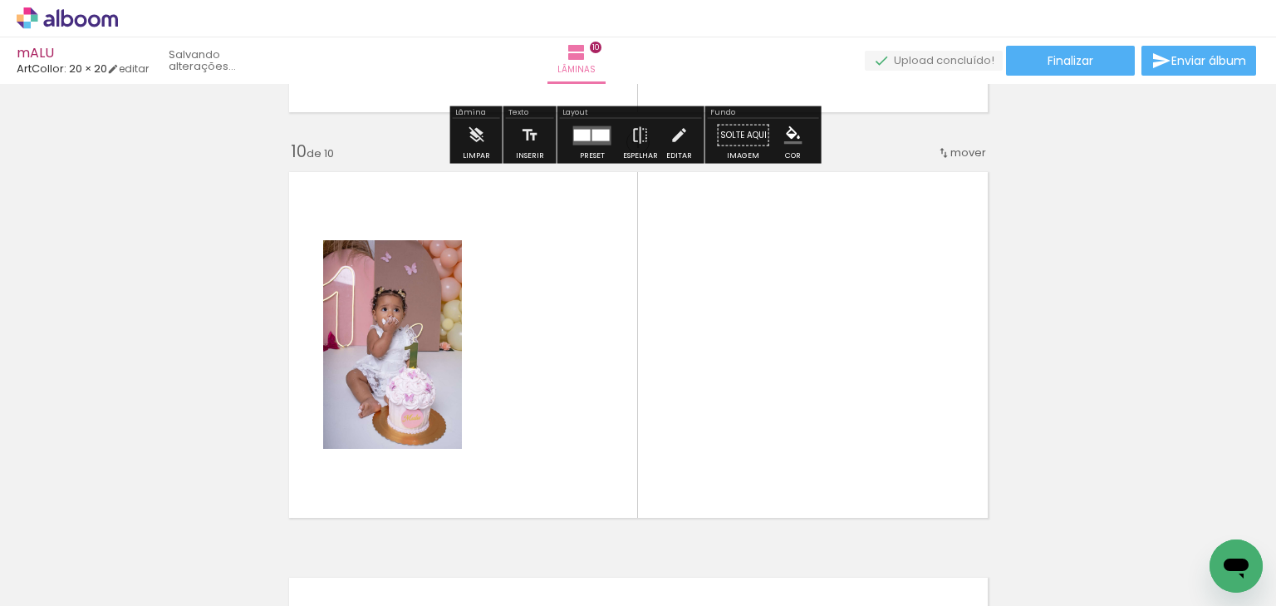
scroll to position [3671, 0]
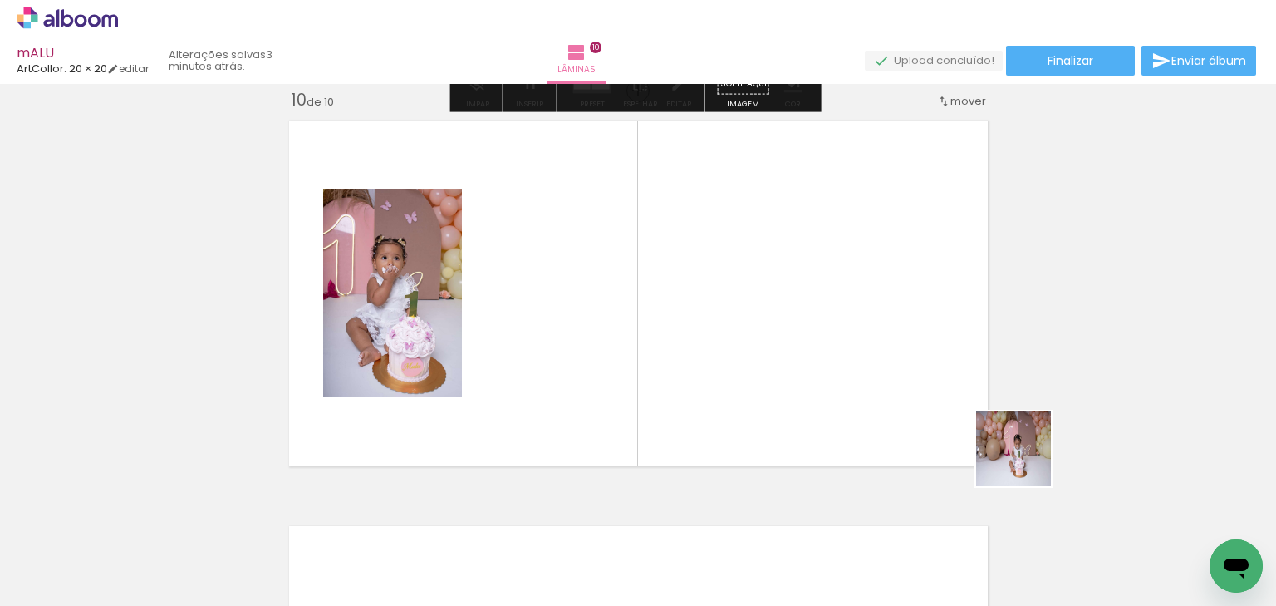
drag, startPoint x: 1026, startPoint y: 461, endPoint x: 1067, endPoint y: 462, distance: 40.7
click at [917, 396] on quentale-workspace at bounding box center [638, 303] width 1276 height 606
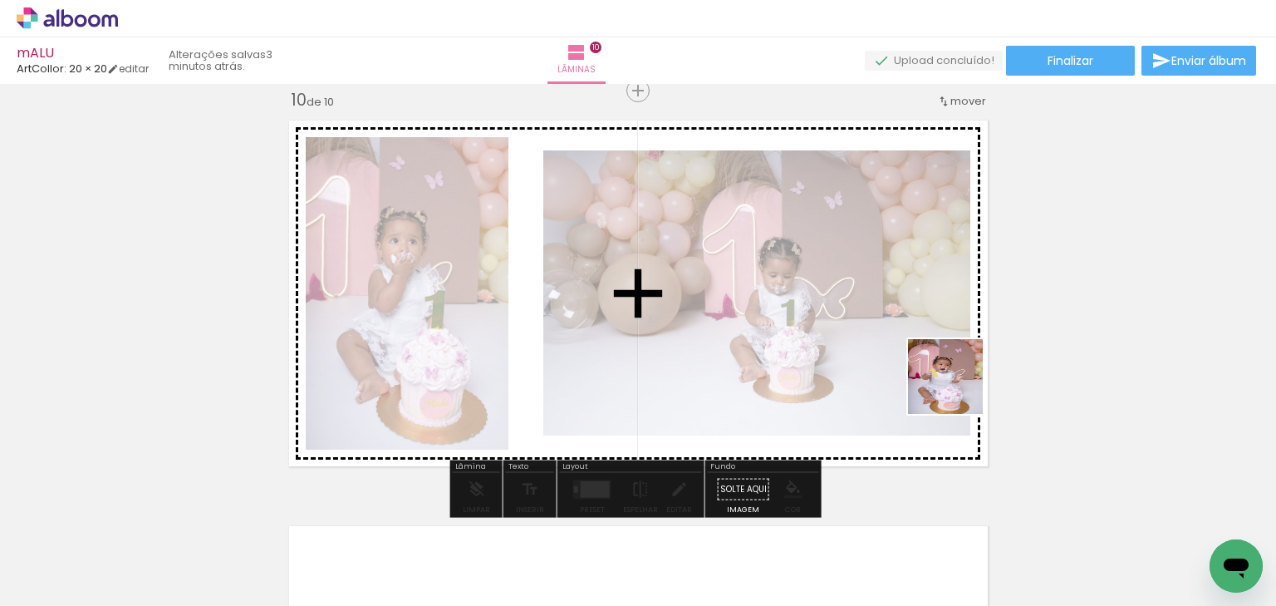
drag, startPoint x: 1185, startPoint y: 509, endPoint x: 917, endPoint y: 357, distance: 308.1
click at [917, 357] on quentale-workspace at bounding box center [638, 303] width 1276 height 606
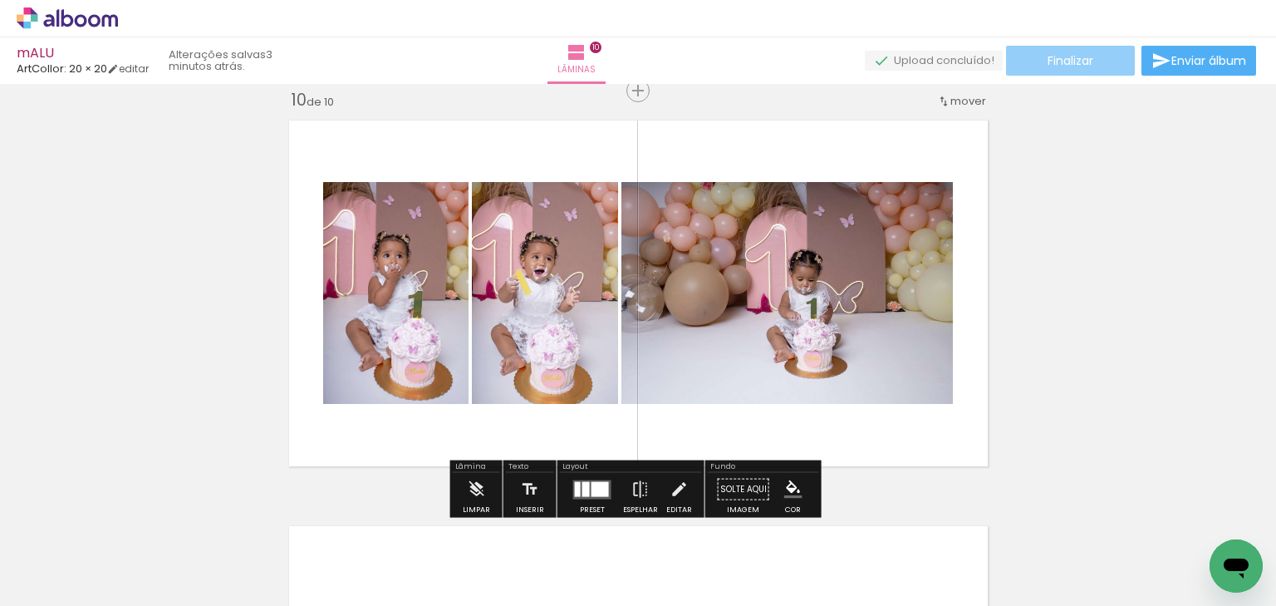
click at [1050, 63] on span "Finalizar" at bounding box center [1071, 61] width 46 height 12
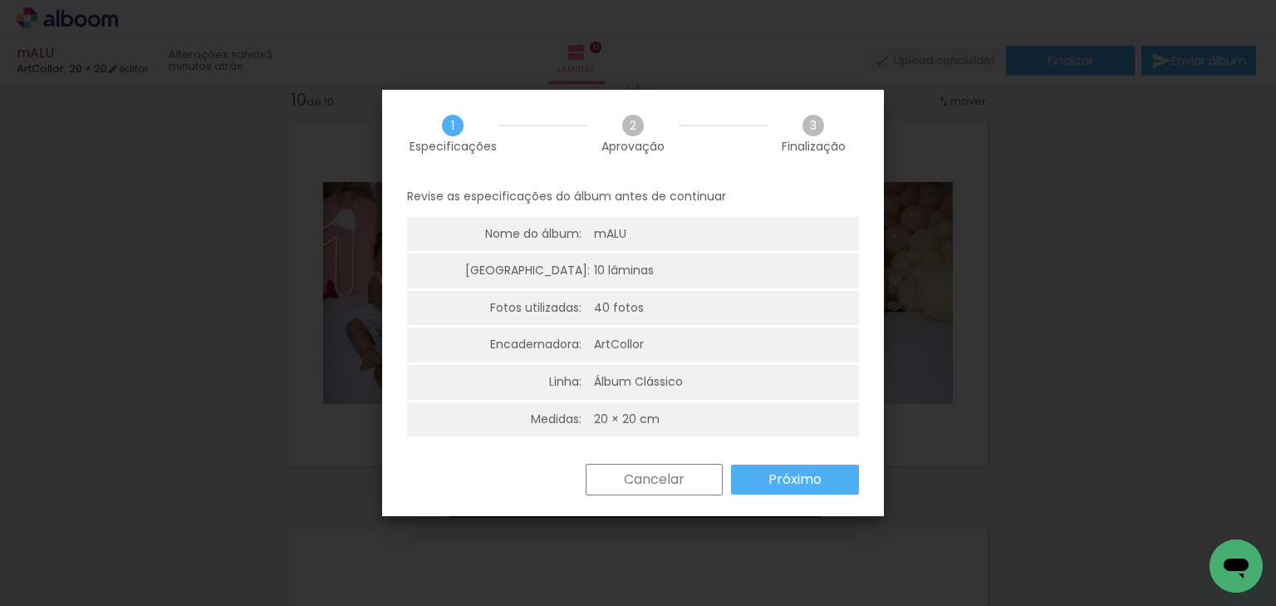
click at [824, 469] on paper-button "Próximo" at bounding box center [795, 480] width 128 height 30
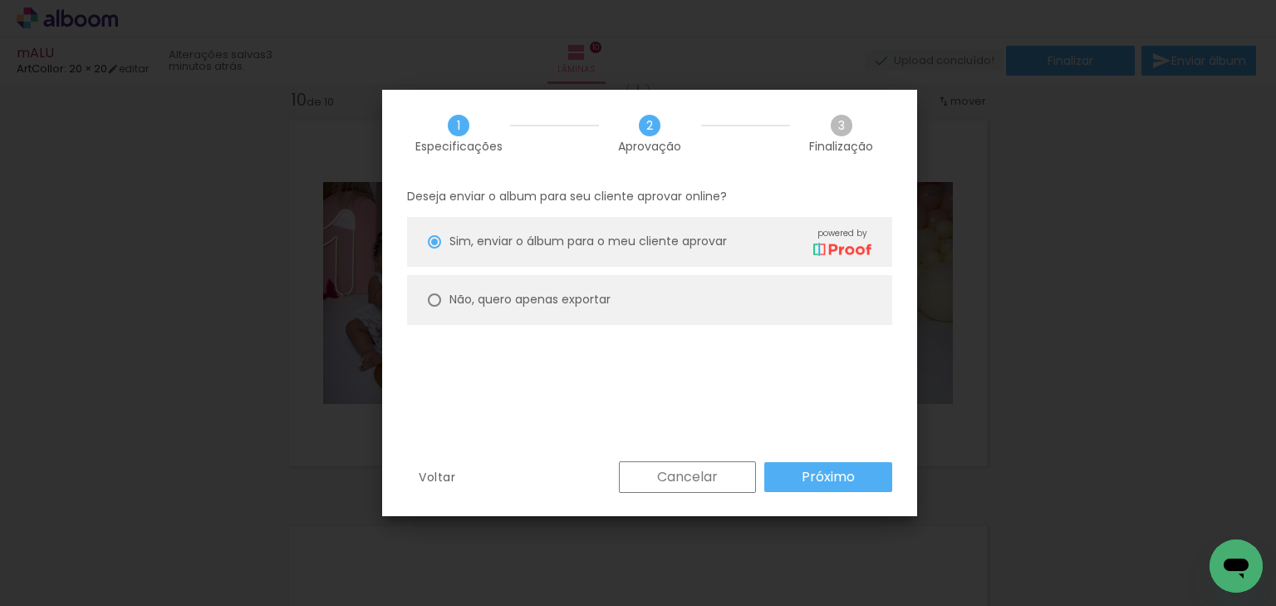
click at [0, 0] on slot "Próximo" at bounding box center [0, 0] width 0 height 0
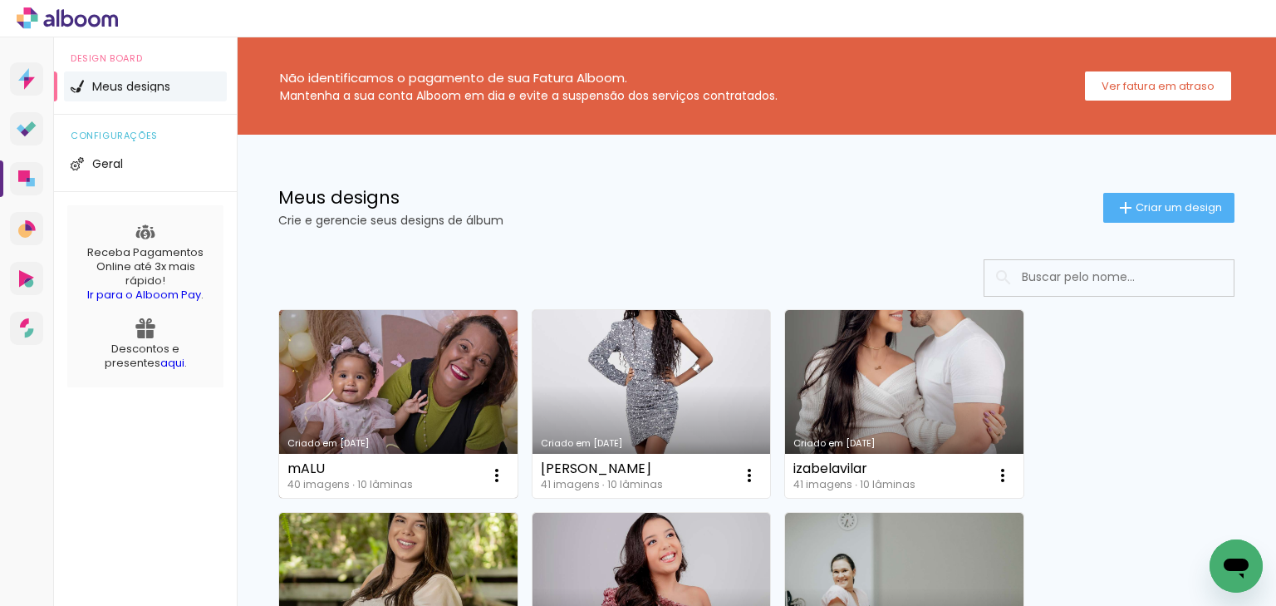
click at [395, 375] on link "Criado em [DATE]" at bounding box center [398, 404] width 238 height 188
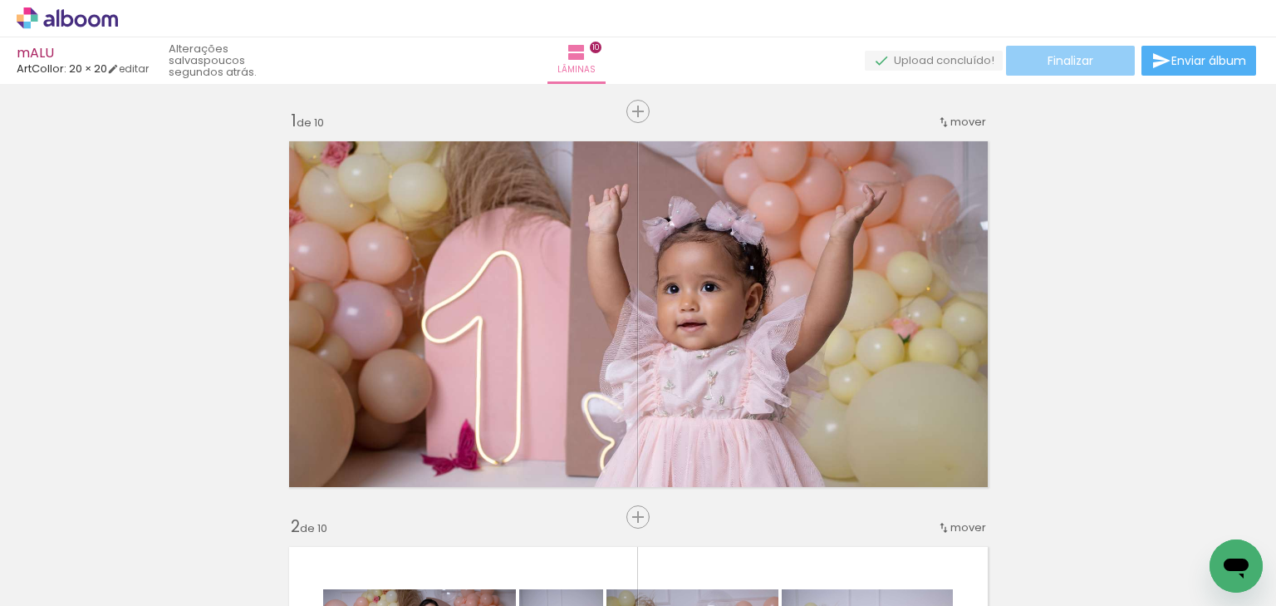
click at [1089, 66] on paper-button "Finalizar" at bounding box center [1070, 61] width 129 height 30
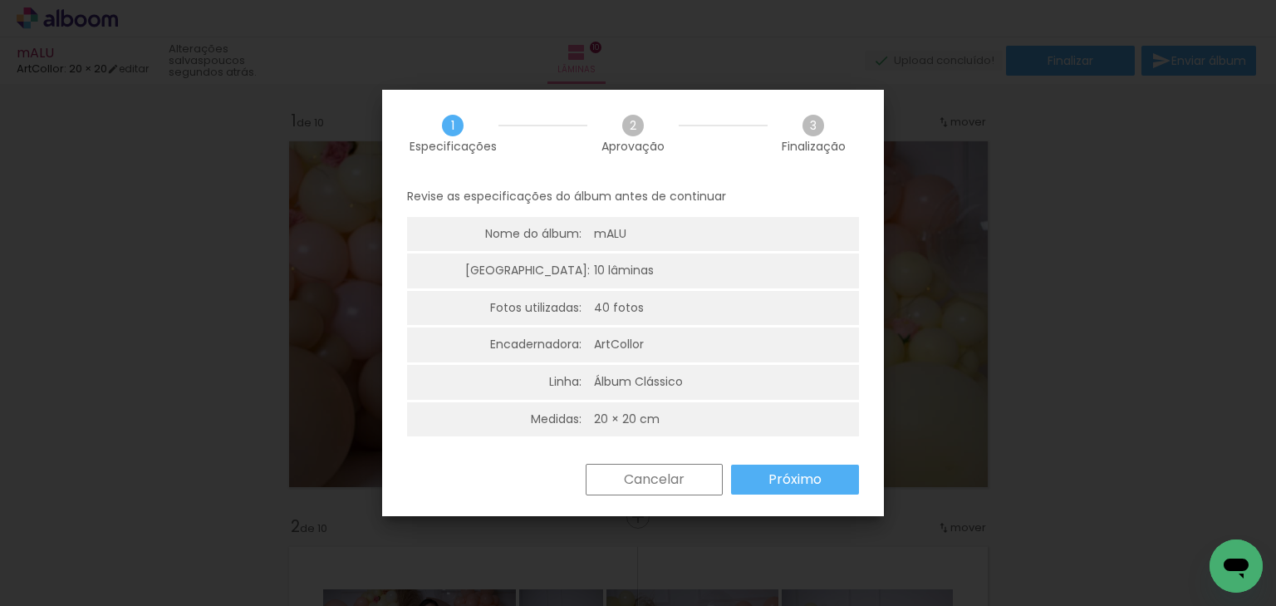
click at [830, 470] on paper-button "Próximo" at bounding box center [795, 480] width 128 height 30
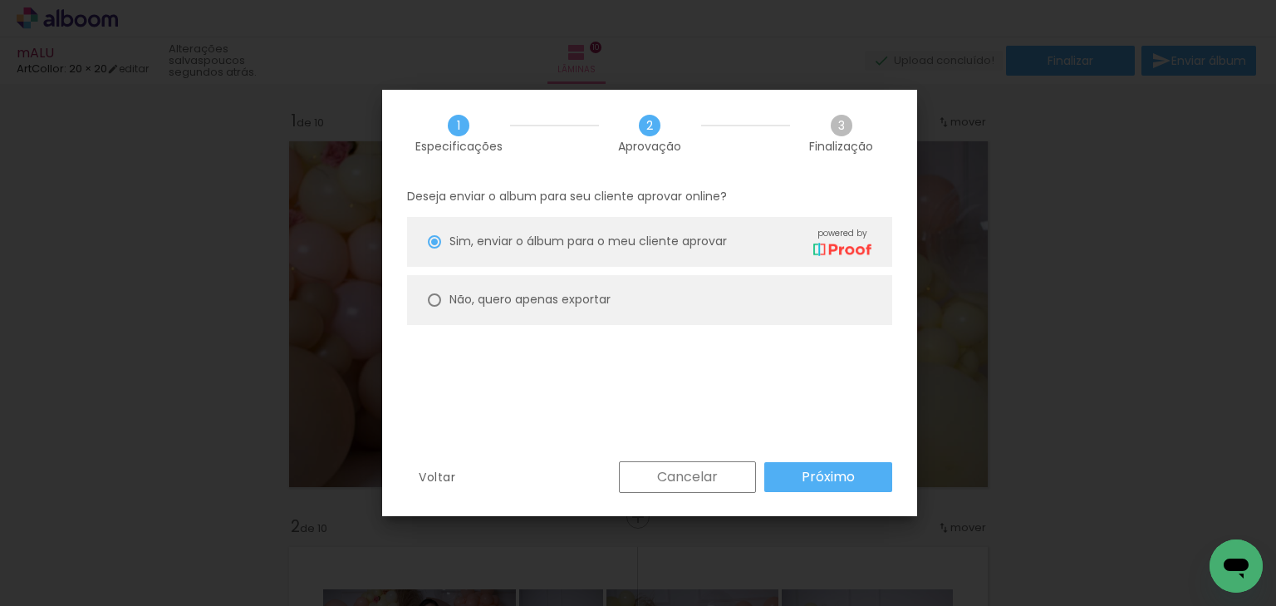
click at [566, 312] on paper-radio-button "Não, quero apenas exportar" at bounding box center [649, 300] width 485 height 50
type paper-radio-button "on"
click at [760, 458] on div "Deseja enviar o album para seu cliente aprovar online? [PERSON_NAME], enviar o …" at bounding box center [649, 319] width 535 height 284
click at [798, 472] on paper-button "Próximo" at bounding box center [829, 477] width 128 height 30
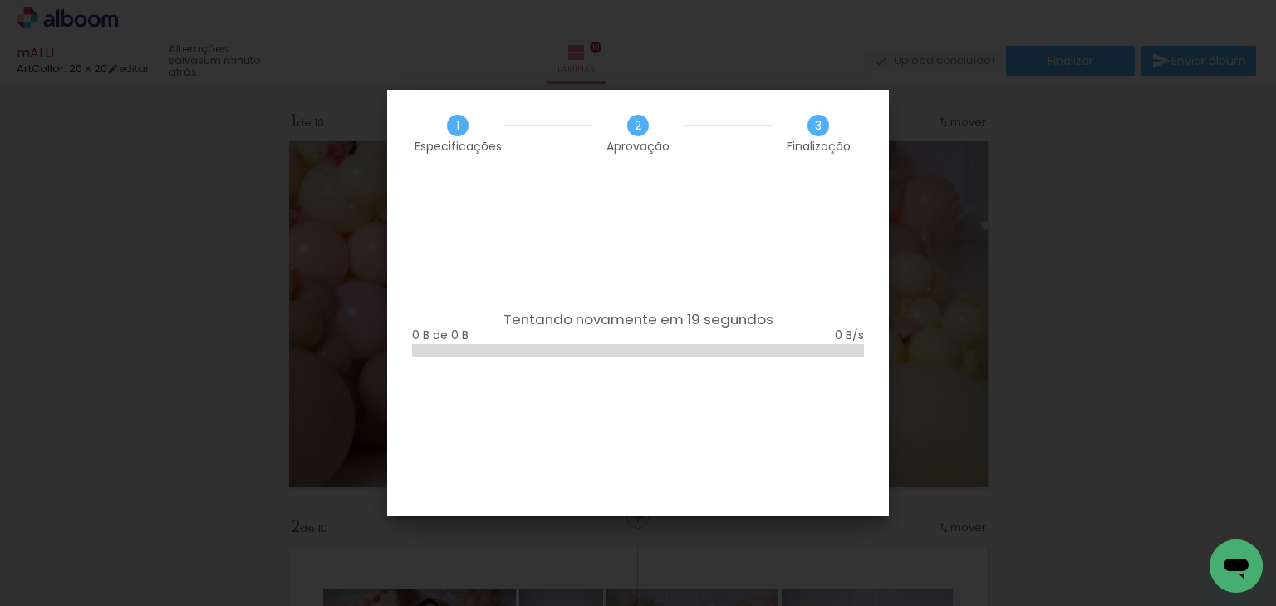
click at [962, 132] on iron-overlay-backdrop at bounding box center [638, 303] width 1276 height 606
